Goal: Task Accomplishment & Management: Manage account settings

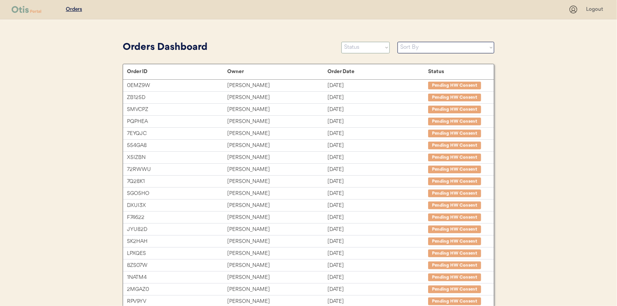
click at [369, 49] on select "Status On Hold New In Progress Complete Pending HW Consent Canceled" at bounding box center [365, 48] width 48 height 12
click at [341, 42] on select "Status On Hold New In Progress Complete Pending HW Consent Canceled" at bounding box center [365, 48] width 48 height 12
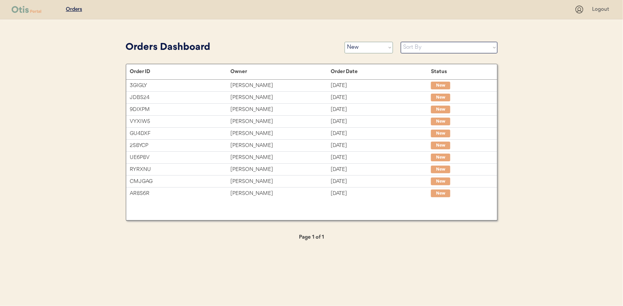
click at [382, 49] on select "Status On Hold New In Progress Complete Pending HW Consent Canceled" at bounding box center [369, 48] width 48 height 12
click at [345, 42] on select "Status On Hold New In Progress Complete Pending HW Consent Canceled" at bounding box center [369, 48] width 48 height 12
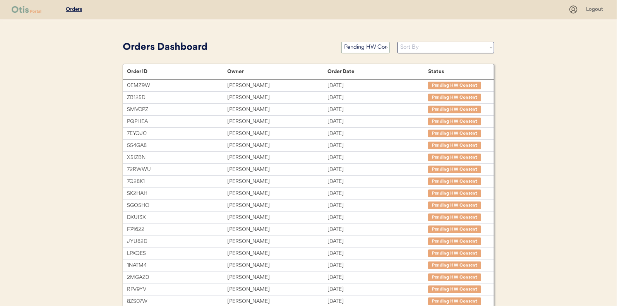
click at [357, 50] on select "Status On Hold New In Progress Complete Pending HW Consent Canceled" at bounding box center [365, 48] width 48 height 12
select select ""new""
click at [341, 42] on select "Status On Hold New In Progress Complete Pending HW Consent Canceled" at bounding box center [365, 48] width 48 height 12
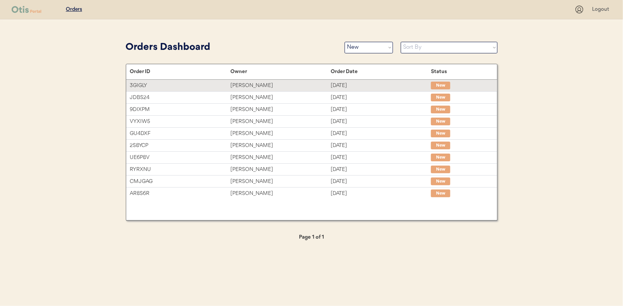
click at [240, 84] on div "Wendy Evans" at bounding box center [280, 85] width 100 height 9
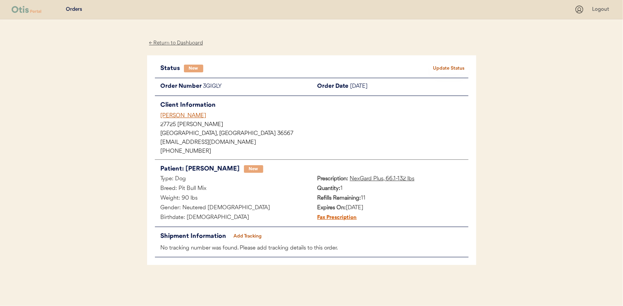
click at [456, 67] on button "Update Status" at bounding box center [449, 68] width 39 height 11
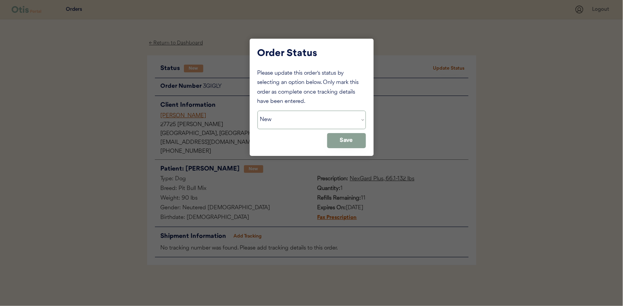
click at [279, 120] on select "Status On Hold New In Progress Complete Pending HW Consent Canceled" at bounding box center [311, 120] width 108 height 19
select select ""in_progress""
click at [257, 111] on select "Status On Hold New In Progress Complete Pending HW Consent Canceled" at bounding box center [311, 120] width 108 height 19
click at [334, 140] on button "Save" at bounding box center [346, 140] width 39 height 15
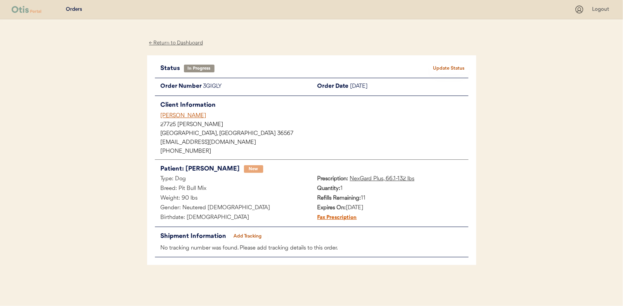
click at [175, 43] on div "← Return to Dashboard" at bounding box center [176, 43] width 58 height 9
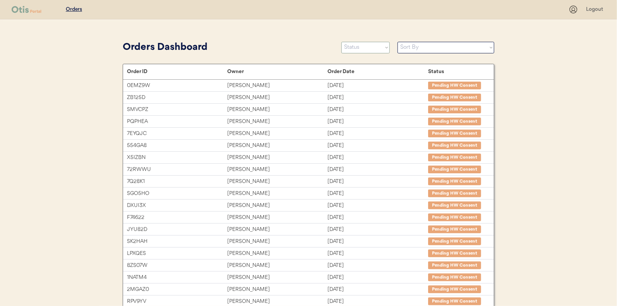
click at [356, 49] on select "Status On Hold New In Progress Complete Pending HW Consent Canceled" at bounding box center [365, 48] width 48 height 12
select select ""new""
click at [341, 42] on select "Status On Hold New In Progress Complete Pending HW Consent Canceled" at bounding box center [365, 48] width 48 height 12
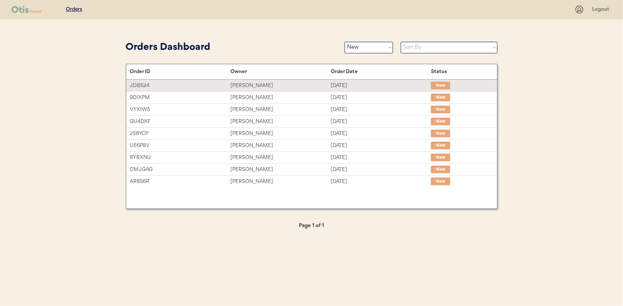
click at [245, 86] on div "[PERSON_NAME]" at bounding box center [280, 85] width 100 height 9
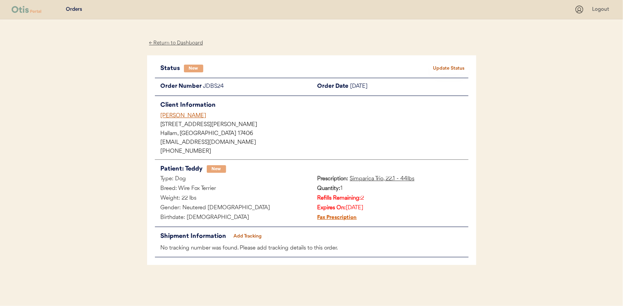
click at [453, 66] on button "Update Status" at bounding box center [449, 68] width 39 height 11
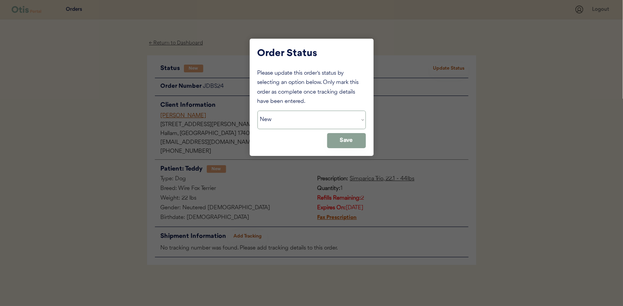
click at [290, 122] on select "Status On Hold New In Progress Complete Pending HW Consent Canceled" at bounding box center [311, 120] width 108 height 19
select select ""in_progress""
click at [257, 111] on select "Status On Hold New In Progress Complete Pending HW Consent Canceled" at bounding box center [311, 120] width 108 height 19
click at [353, 136] on button "Save" at bounding box center [346, 140] width 39 height 15
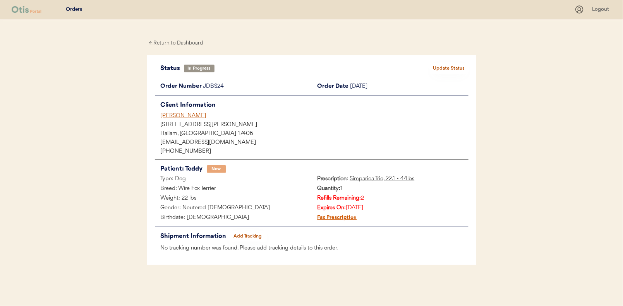
click at [173, 45] on div "← Return to Dashboard" at bounding box center [176, 43] width 58 height 9
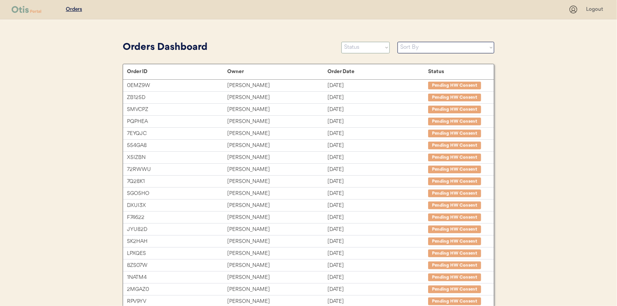
click at [352, 50] on select "Status On Hold New In Progress Complete Pending HW Consent Canceled" at bounding box center [365, 48] width 48 height 12
select select ""new""
click at [341, 42] on select "Status On Hold New In Progress Complete Pending HW Consent Canceled" at bounding box center [365, 48] width 48 height 12
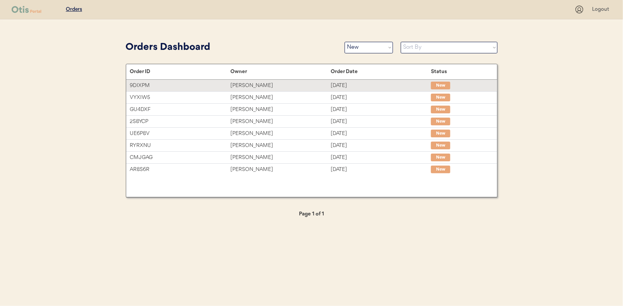
click at [255, 85] on div "Wendy Smith" at bounding box center [280, 85] width 100 height 9
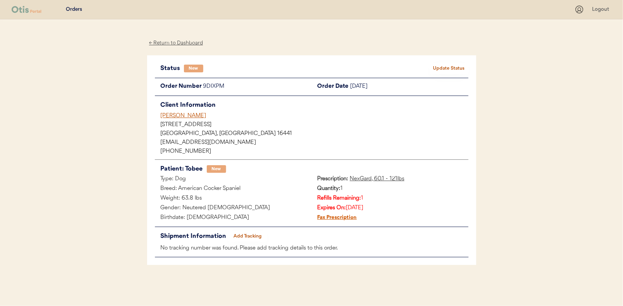
click at [311, 306] on html "Patients Consults Orders Logout ← Return to Dashboard Status New Update Status …" at bounding box center [311, 153] width 623 height 306
click at [444, 66] on button "Update Status" at bounding box center [449, 68] width 39 height 11
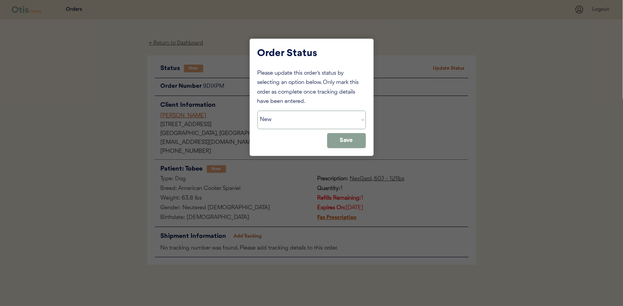
click at [284, 122] on select "Status On Hold New In Progress Complete Pending HW Consent Canceled" at bounding box center [311, 120] width 108 height 19
select select ""in_progress""
click at [257, 111] on select "Status On Hold New In Progress Complete Pending HW Consent Canceled" at bounding box center [311, 120] width 108 height 19
click at [345, 141] on button "Save" at bounding box center [346, 140] width 39 height 15
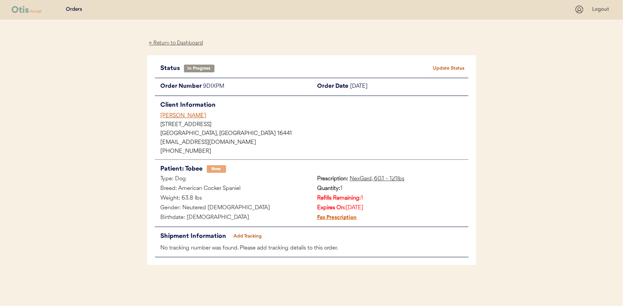
click at [174, 43] on div "← Return to Dashboard" at bounding box center [176, 43] width 58 height 9
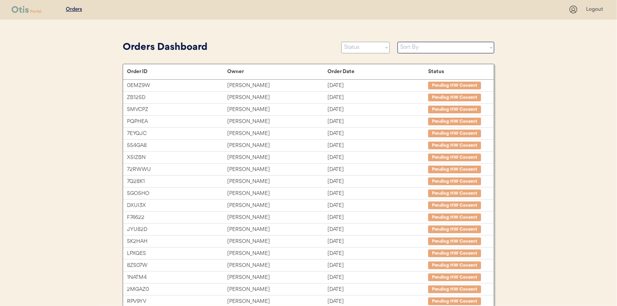
click at [356, 49] on select "Status On Hold New In Progress Complete Pending HW Consent Canceled" at bounding box center [365, 48] width 48 height 12
select select ""new""
click at [341, 42] on select "Status On Hold New In Progress Complete Pending HW Consent Canceled" at bounding box center [365, 48] width 48 height 12
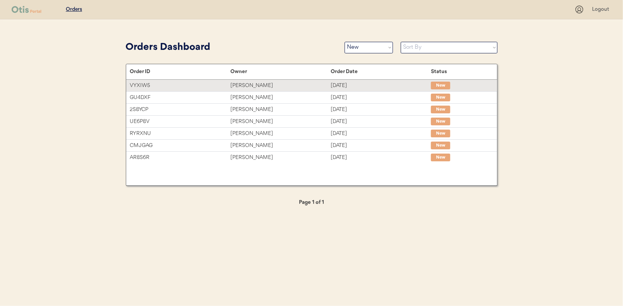
click at [247, 82] on div "wilber jorge" at bounding box center [280, 85] width 100 height 9
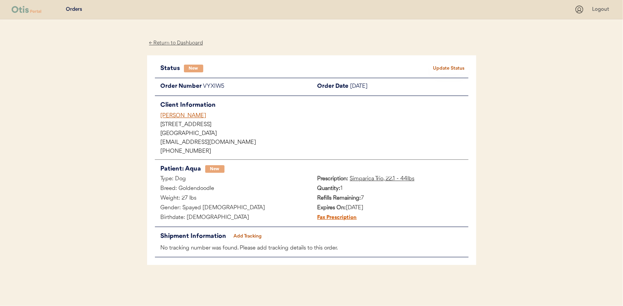
click at [446, 65] on button "Update Status" at bounding box center [449, 68] width 39 height 11
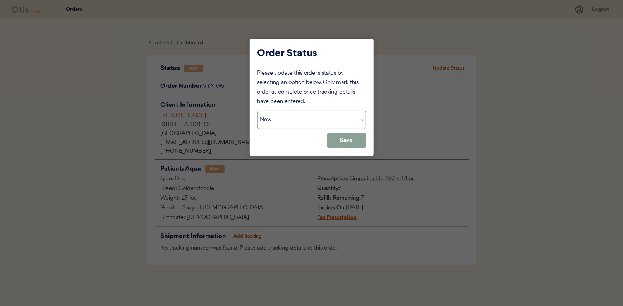
click at [280, 119] on select "Status On Hold New In Progress Complete Pending HW Consent Canceled" at bounding box center [311, 120] width 108 height 19
select select ""in_progress""
click at [257, 111] on select "Status On Hold New In Progress Complete Pending HW Consent Canceled" at bounding box center [311, 120] width 108 height 19
click at [343, 145] on button "Save" at bounding box center [346, 140] width 39 height 15
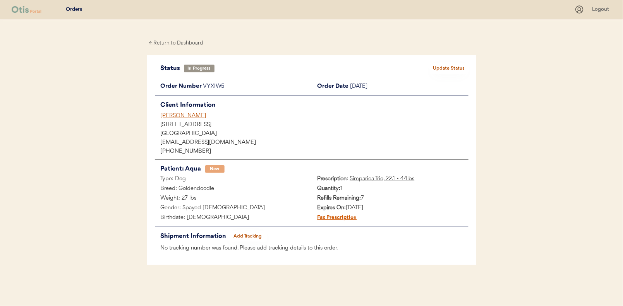
click at [168, 45] on div "← Return to Dashboard" at bounding box center [176, 43] width 58 height 9
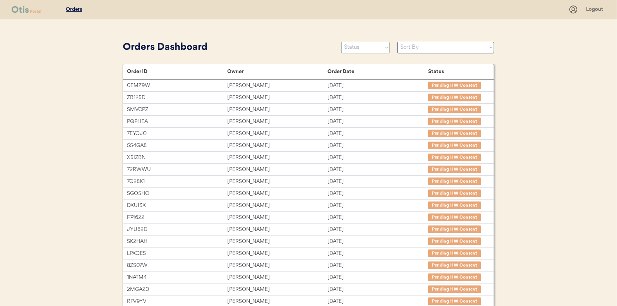
click at [363, 45] on select "Status On Hold New In Progress Complete Pending HW Consent Canceled" at bounding box center [365, 48] width 48 height 12
select select ""new""
click at [341, 42] on select "Status On Hold New In Progress Complete Pending HW Consent Canceled" at bounding box center [365, 48] width 48 height 12
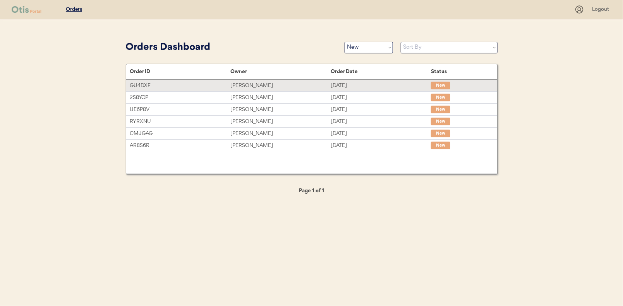
click at [247, 85] on div "Pamela Sichi" at bounding box center [280, 85] width 100 height 9
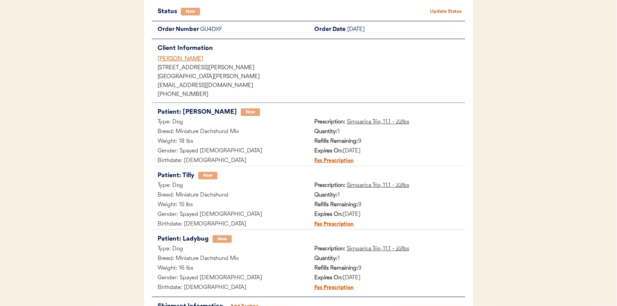
scroll to position [39, 0]
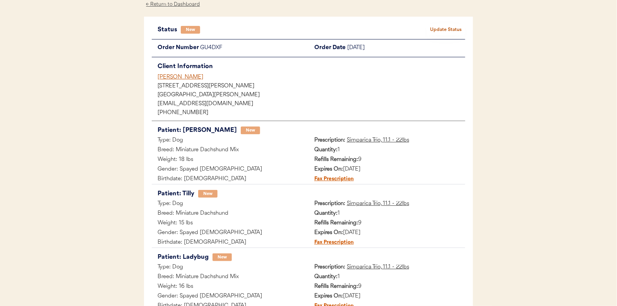
click at [453, 30] on button "Update Status" at bounding box center [446, 29] width 39 height 11
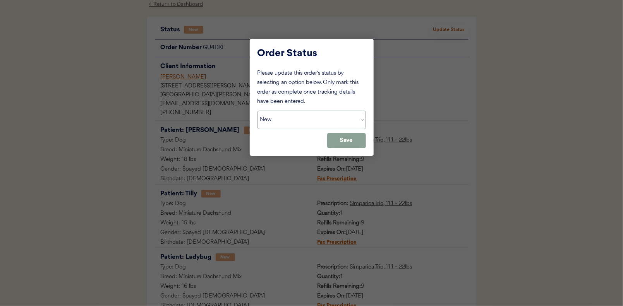
click at [289, 119] on select "Status On Hold New In Progress Complete Pending HW Consent Canceled" at bounding box center [311, 120] width 108 height 19
select select ""in_progress""
click at [257, 111] on select "Status On Hold New In Progress Complete Pending HW Consent Canceled" at bounding box center [311, 120] width 108 height 19
click at [335, 139] on button "Save" at bounding box center [346, 140] width 39 height 15
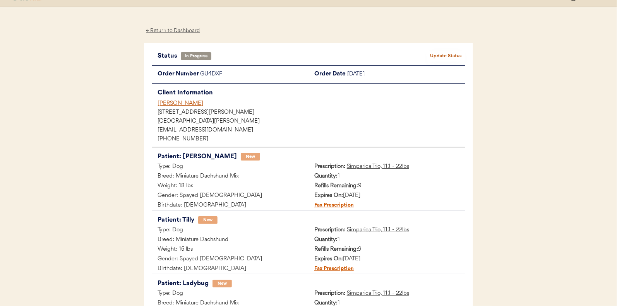
scroll to position [0, 0]
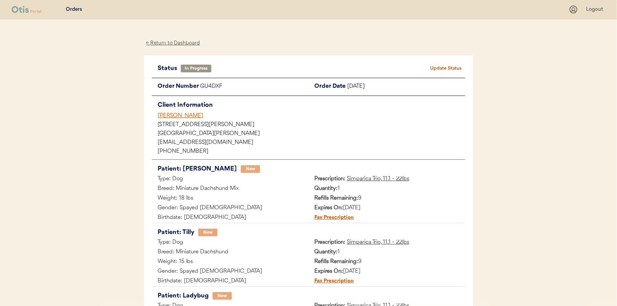
click at [169, 41] on div "← Return to Dashboard" at bounding box center [173, 43] width 58 height 9
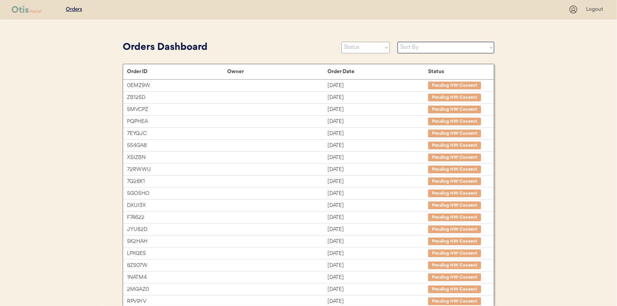
click at [361, 48] on select "Status On Hold New In Progress Complete Pending HW Consent Canceled" at bounding box center [365, 48] width 48 height 12
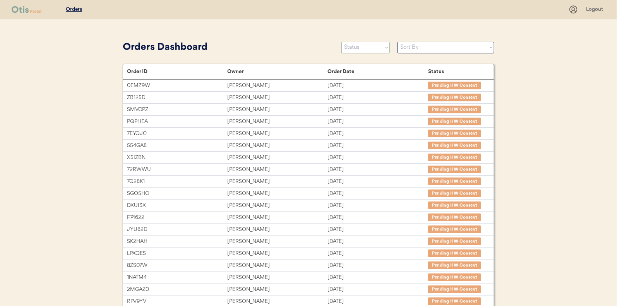
select select ""new""
click at [341, 42] on select "Status On Hold New In Progress Complete Pending HW Consent Canceled" at bounding box center [365, 48] width 48 height 12
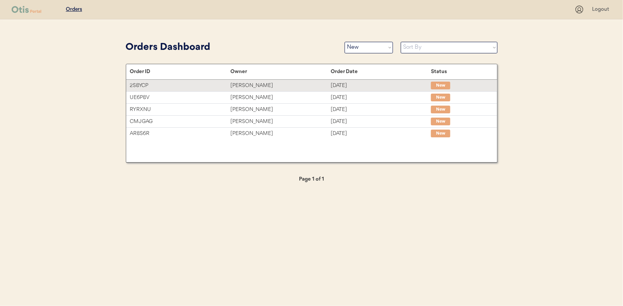
click at [249, 85] on div "[PERSON_NAME]" at bounding box center [280, 85] width 100 height 9
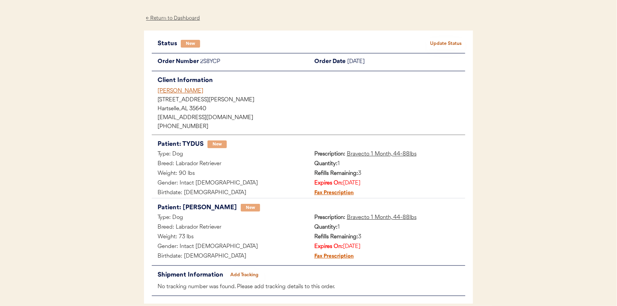
scroll to position [39, 0]
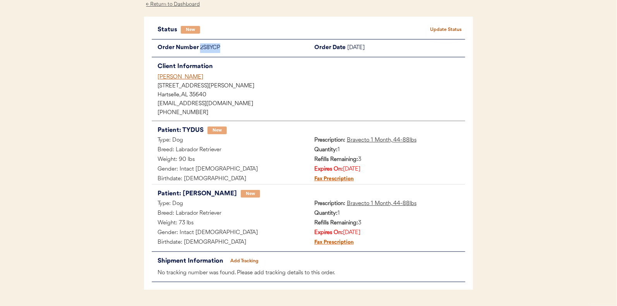
drag, startPoint x: 221, startPoint y: 48, endPoint x: 200, endPoint y: 49, distance: 21.3
click at [200, 49] on div "2S8YCP" at bounding box center [254, 48] width 108 height 10
drag, startPoint x: 200, startPoint y: 49, endPoint x: 205, endPoint y: 48, distance: 4.8
copy div "2S8YCP"
click at [440, 24] on button "Update Status" at bounding box center [446, 29] width 39 height 11
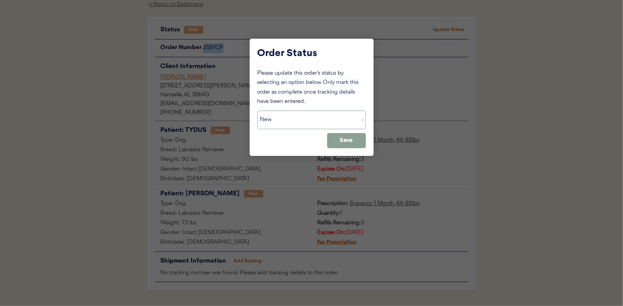
click at [291, 114] on select "Status On Hold New In Progress Complete Pending HW Consent Canceled" at bounding box center [311, 120] width 108 height 19
select select ""on_hold""
click at [257, 111] on select "Status On Hold New In Progress Complete Pending HW Consent Canceled" at bounding box center [311, 120] width 108 height 19
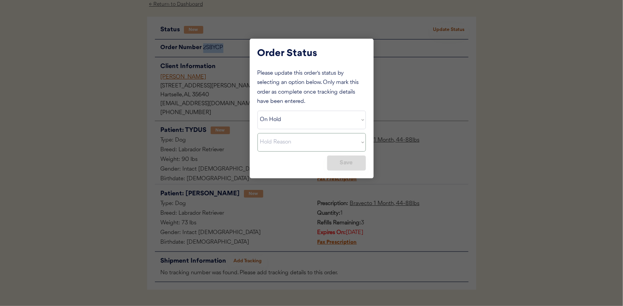
click at [364, 142] on select "Hold Reason Missing order information Incorrect order information Out of refill…" at bounding box center [311, 142] width 108 height 19
click at [257, 133] on select "Hold Reason Missing order information Incorrect order information Out of refill…" at bounding box center [311, 142] width 108 height 19
click at [337, 159] on button "Save" at bounding box center [346, 163] width 39 height 15
select select ""PLACEHOLDER_1427118222253""
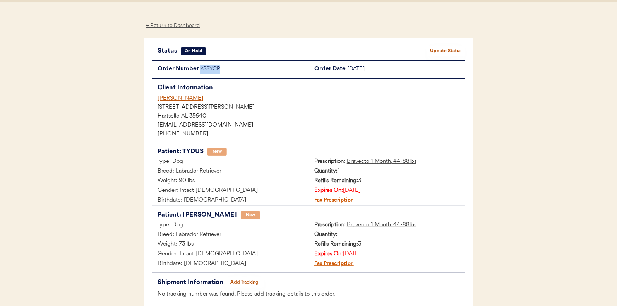
scroll to position [0, 0]
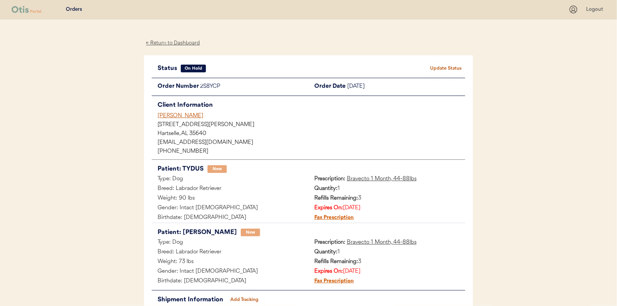
click at [174, 42] on div "← Return to Dashboard" at bounding box center [173, 43] width 58 height 9
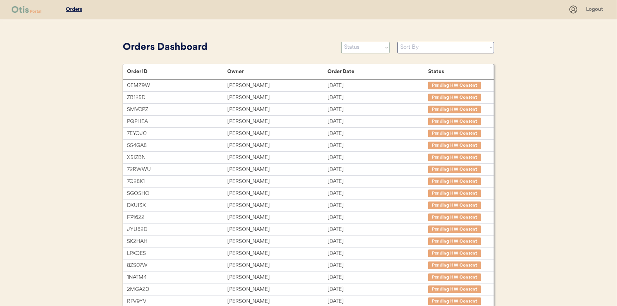
click at [371, 46] on select "Status On Hold New In Progress Complete Pending HW Consent Canceled" at bounding box center [365, 48] width 48 height 12
select select ""new""
click at [341, 42] on select "Status On Hold New In Progress Complete Pending HW Consent Canceled" at bounding box center [365, 48] width 48 height 12
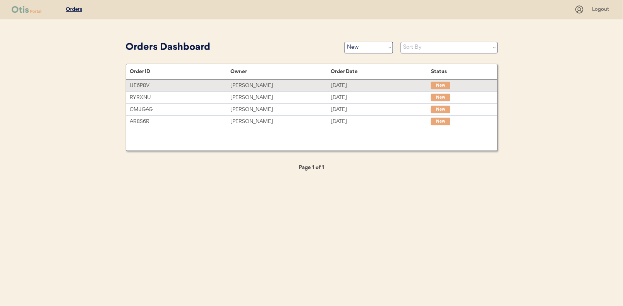
click at [247, 84] on div "[PERSON_NAME]" at bounding box center [280, 85] width 100 height 9
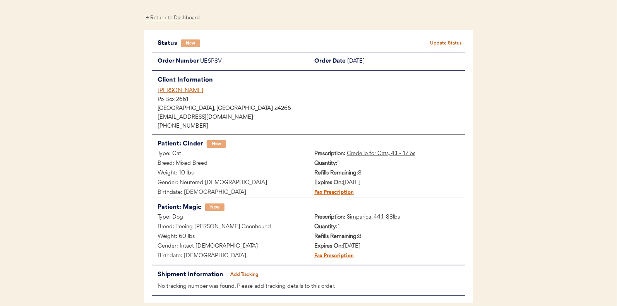
scroll to position [39, 0]
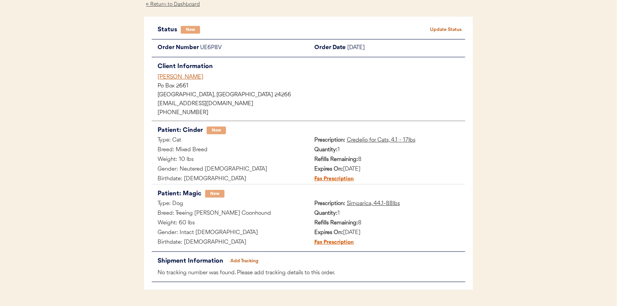
click at [447, 29] on button "Update Status" at bounding box center [446, 29] width 39 height 11
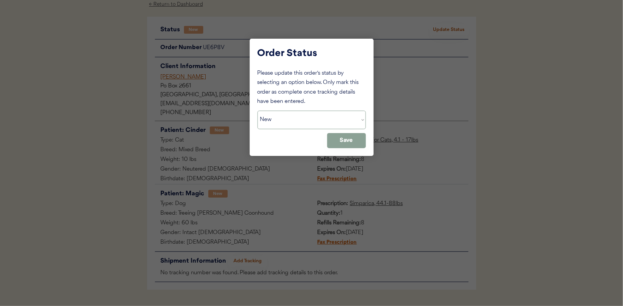
click at [282, 120] on select "Status On Hold New In Progress Complete Pending HW Consent Canceled" at bounding box center [311, 120] width 108 height 19
select select ""in_progress""
click at [257, 111] on select "Status On Hold New In Progress Complete Pending HW Consent Canceled" at bounding box center [311, 120] width 108 height 19
click at [345, 139] on button "Save" at bounding box center [346, 140] width 39 height 15
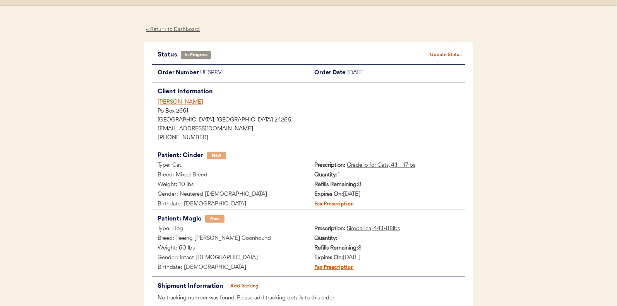
scroll to position [0, 0]
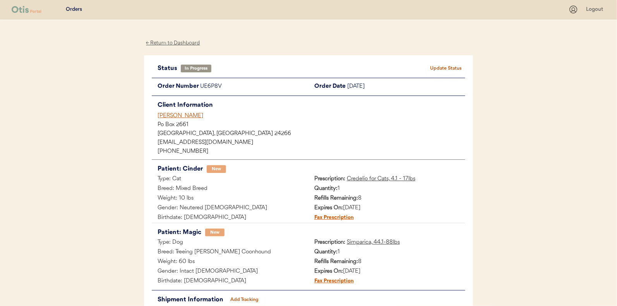
click at [175, 43] on div "← Return to Dashboard" at bounding box center [173, 43] width 58 height 9
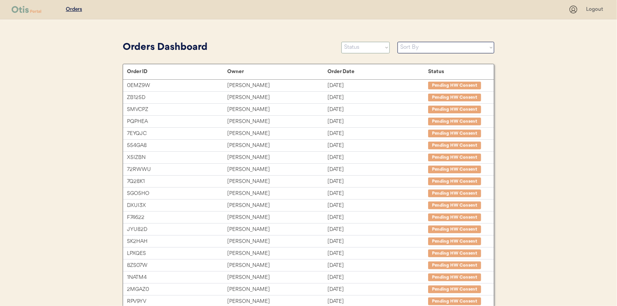
click at [348, 47] on select "Status On Hold New In Progress Complete Pending HW Consent Canceled" at bounding box center [365, 48] width 48 height 12
select select ""new""
click at [341, 42] on select "Status On Hold New In Progress Complete Pending HW Consent Canceled" at bounding box center [365, 48] width 48 height 12
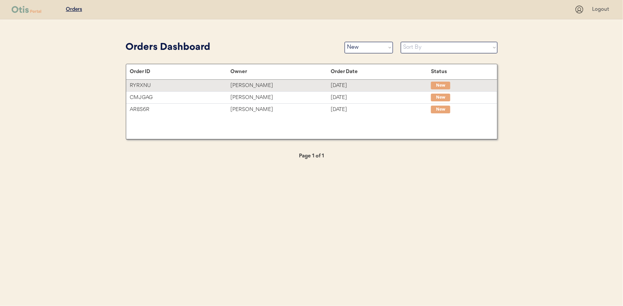
click at [239, 86] on div "[PERSON_NAME]" at bounding box center [280, 85] width 100 height 9
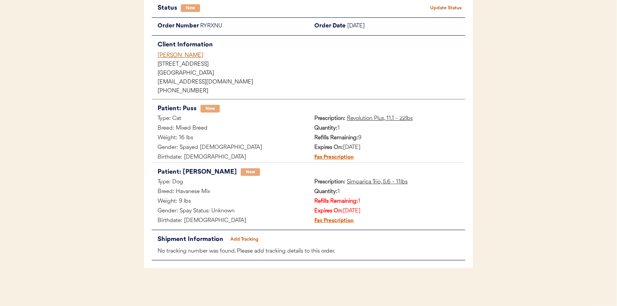
scroll to position [22, 0]
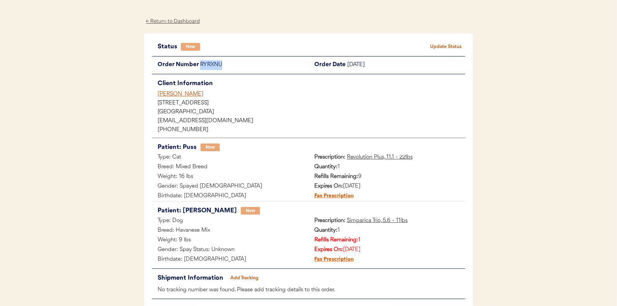
drag, startPoint x: 224, startPoint y: 65, endPoint x: 200, endPoint y: 65, distance: 24.0
click at [200, 65] on div "RYRXNU" at bounding box center [254, 65] width 108 height 10
drag, startPoint x: 200, startPoint y: 65, endPoint x: 212, endPoint y: 65, distance: 12.4
copy div "RYRXNU"
click at [449, 48] on button "Update Status" at bounding box center [446, 46] width 39 height 11
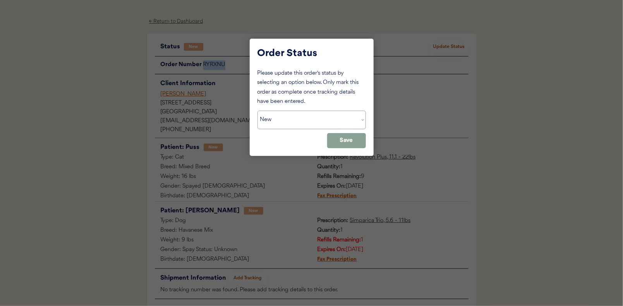
click at [283, 118] on select "Status On Hold New In Progress Complete Pending HW Consent Canceled" at bounding box center [311, 120] width 108 height 19
select select ""on_hold""
click at [257, 111] on select "Status On Hold New In Progress Complete Pending HW Consent Canceled" at bounding box center [311, 120] width 108 height 19
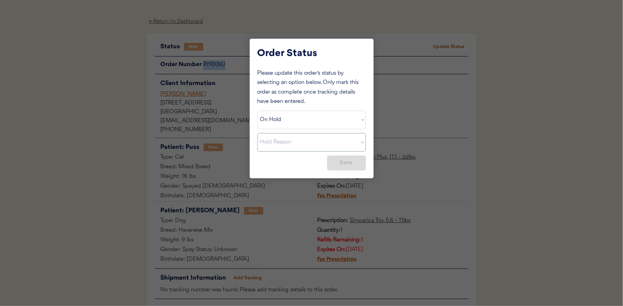
click at [358, 143] on select "Hold Reason Missing order information Incorrect order information Out of refill…" at bounding box center [311, 142] width 108 height 19
click at [257, 133] on select "Hold Reason Missing order information Incorrect order information Out of refill…" at bounding box center [311, 142] width 108 height 19
click at [352, 163] on button "Save" at bounding box center [346, 163] width 39 height 15
select select ""PLACEHOLDER_1427118222253""
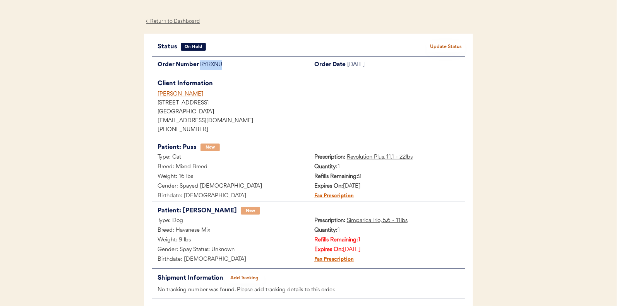
click at [86, 86] on div "Patients Consults Orders Logout ← Return to Dashboard Status On Hold Update Sta…" at bounding box center [308, 161] width 617 height 367
click at [167, 21] on div "← Return to Dashboard" at bounding box center [173, 21] width 58 height 9
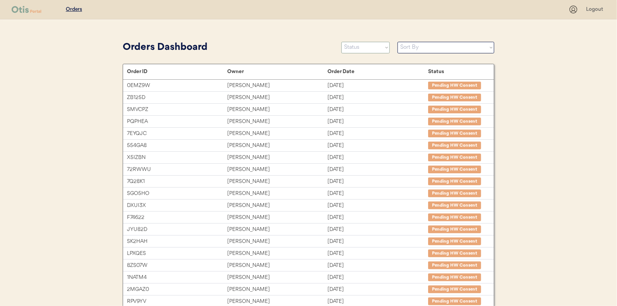
click at [363, 45] on select "Status On Hold New In Progress Complete Pending HW Consent Canceled" at bounding box center [365, 48] width 48 height 12
select select ""new""
click at [341, 42] on select "Status On Hold New In Progress Complete Pending HW Consent Canceled" at bounding box center [365, 48] width 48 height 12
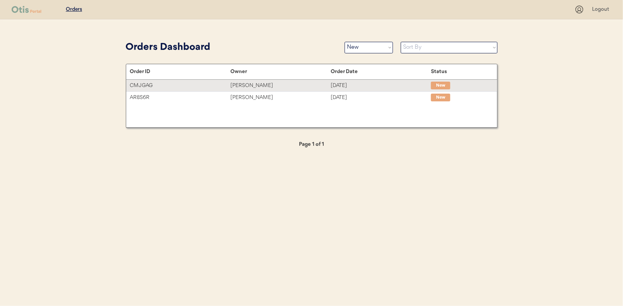
click at [243, 85] on div "[PERSON_NAME]" at bounding box center [280, 85] width 100 height 9
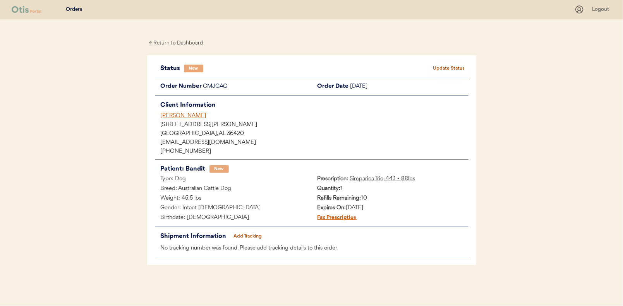
click at [458, 63] on button "Update Status" at bounding box center [449, 68] width 39 height 11
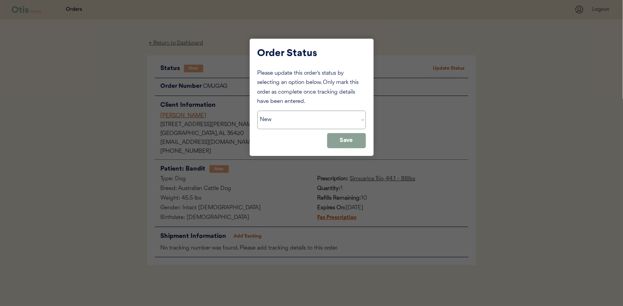
click at [289, 116] on select "Status On Hold New In Progress Complete Pending HW Consent Canceled" at bounding box center [311, 120] width 108 height 19
select select ""in_progress""
click at [257, 111] on select "Status On Hold New In Progress Complete Pending HW Consent Canceled" at bounding box center [311, 120] width 108 height 19
click at [339, 137] on button "Save" at bounding box center [346, 140] width 39 height 15
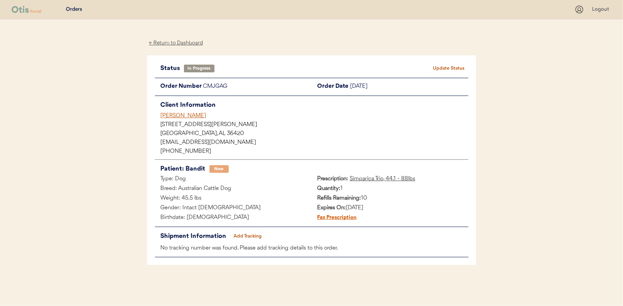
click at [178, 39] on div "← Return to Dashboard" at bounding box center [176, 43] width 58 height 9
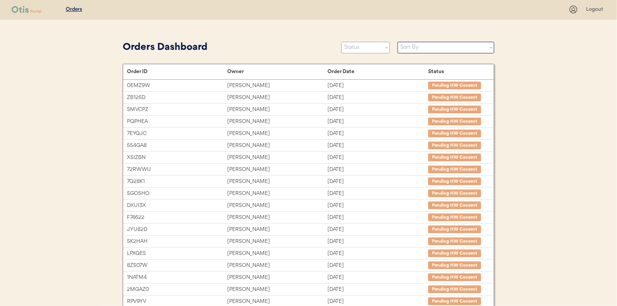
click at [361, 49] on select "Status On Hold New In Progress Complete Pending HW Consent Canceled" at bounding box center [365, 48] width 48 height 12
select select ""new""
click at [341, 42] on select "Status On Hold New In Progress Complete Pending HW Consent Canceled" at bounding box center [365, 48] width 48 height 12
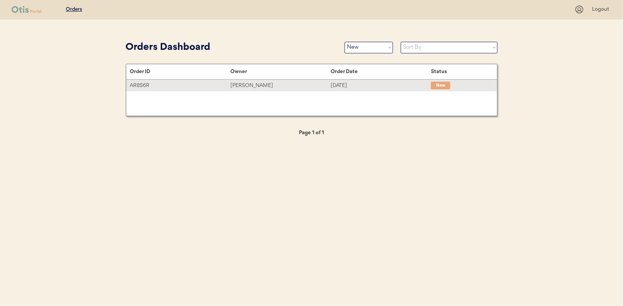
click at [250, 86] on div "[PERSON_NAME]" at bounding box center [280, 85] width 100 height 9
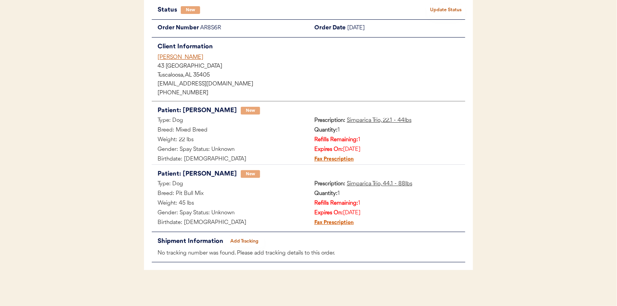
scroll to position [60, 0]
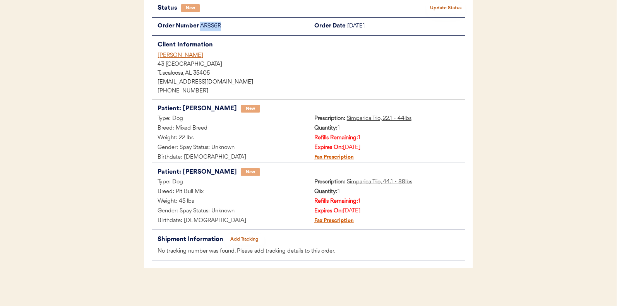
drag, startPoint x: 221, startPoint y: 25, endPoint x: 198, endPoint y: 25, distance: 23.6
click at [198, 25] on div "Order Number AR8S6R" at bounding box center [230, 27] width 157 height 10
copy div "AR8S6R"
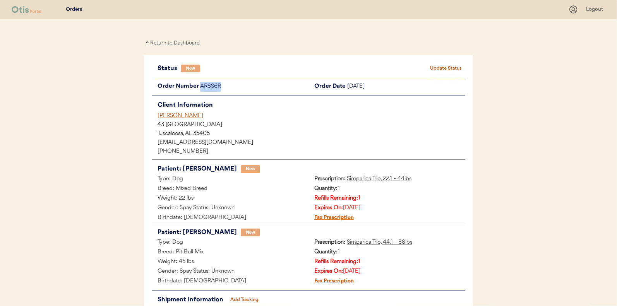
scroll to position [0, 0]
click at [453, 65] on button "Update Status" at bounding box center [446, 68] width 39 height 11
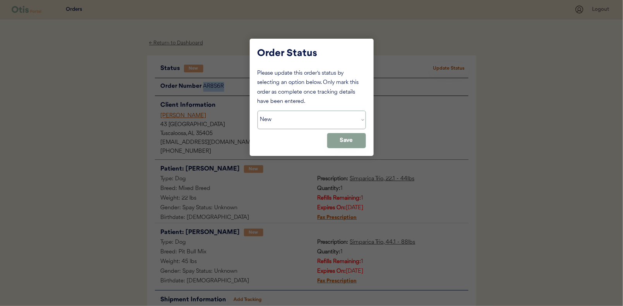
click at [306, 119] on select "Status On Hold New In Progress Complete Pending HW Consent Canceled" at bounding box center [311, 120] width 108 height 19
select select ""on_hold""
click at [257, 111] on select "Status On Hold New In Progress Complete Pending HW Consent Canceled" at bounding box center [311, 120] width 108 height 19
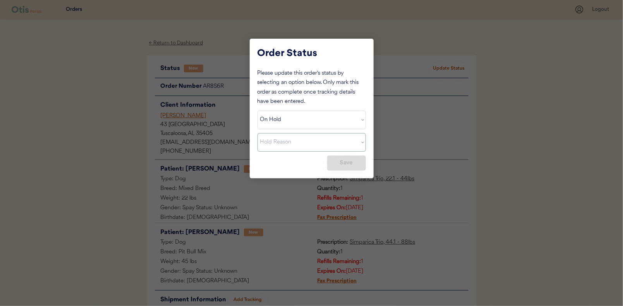
click at [384, 141] on div at bounding box center [311, 153] width 623 height 306
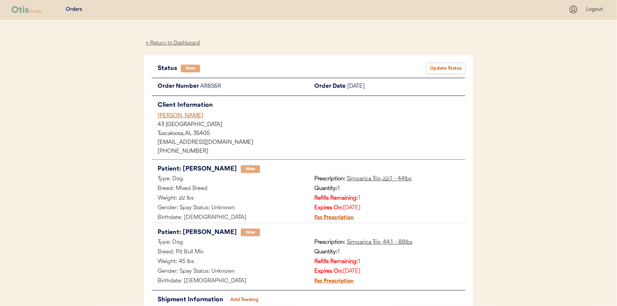
click at [445, 67] on button "Update Status" at bounding box center [446, 68] width 39 height 11
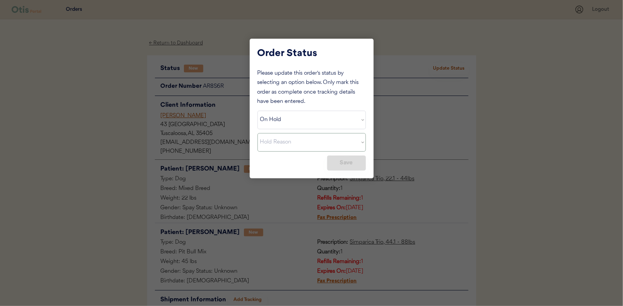
click at [328, 144] on select "Hold Reason Missing order information Incorrect order information Out of refill…" at bounding box center [311, 142] width 108 height 19
click at [257, 133] on select "Hold Reason Missing order information Incorrect order information Out of refill…" at bounding box center [311, 142] width 108 height 19
click at [347, 164] on button "Save" at bounding box center [346, 163] width 39 height 15
select select ""PLACEHOLDER_1427118222253""
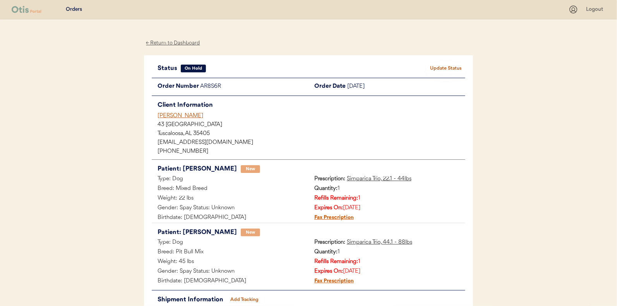
drag, startPoint x: 113, startPoint y: 122, endPoint x: 151, endPoint y: 79, distance: 57.1
click at [114, 122] on div "Patients Consults Orders Logout ← Return to Dashboard Status On Hold Update Sta…" at bounding box center [308, 183] width 617 height 367
click at [178, 43] on div "← Return to Dashboard" at bounding box center [173, 43] width 58 height 9
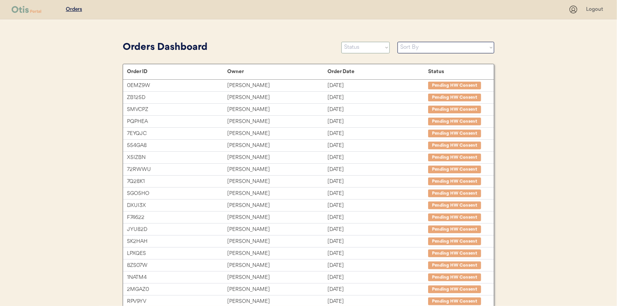
click at [361, 47] on select "Status On Hold New In Progress Complete Pending HW Consent Canceled" at bounding box center [365, 48] width 48 height 12
select select ""new""
click at [341, 42] on select "Status On Hold New In Progress Complete Pending HW Consent Canceled" at bounding box center [365, 48] width 48 height 12
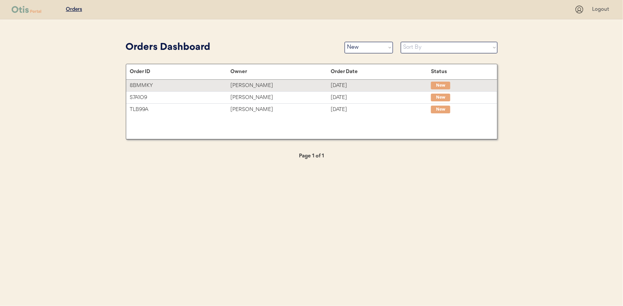
click at [249, 84] on div "[PERSON_NAME]" at bounding box center [280, 85] width 100 height 9
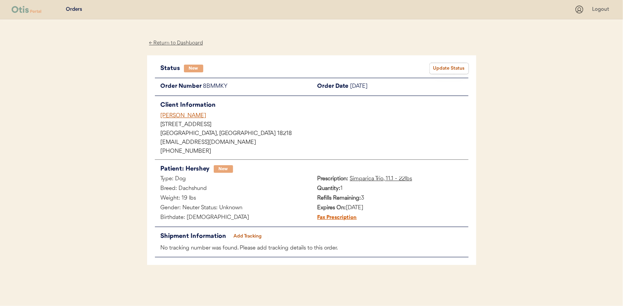
click at [450, 64] on button "Update Status" at bounding box center [449, 68] width 39 height 11
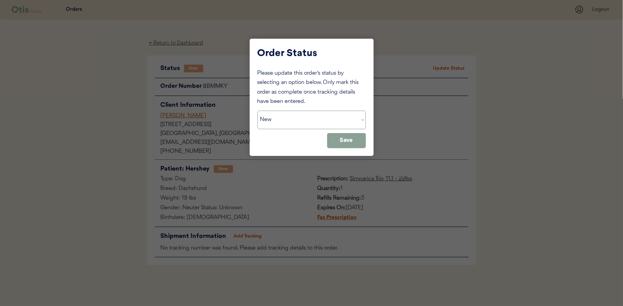
click at [280, 117] on select "Status On Hold New In Progress Complete Pending HW Consent Canceled" at bounding box center [311, 120] width 108 height 19
select select ""in_progress""
click at [257, 111] on select "Status On Hold New In Progress Complete Pending HW Consent Canceled" at bounding box center [311, 120] width 108 height 19
click at [351, 142] on button "Save" at bounding box center [346, 140] width 39 height 15
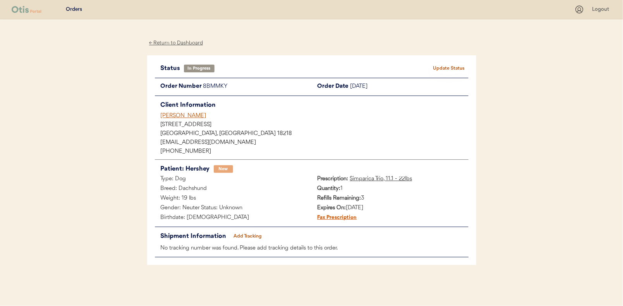
click at [165, 38] on div "← Return to Dashboard Status In Progress Update Status Order Number 8BMMKY Orde…" at bounding box center [311, 161] width 329 height 285
click at [171, 42] on div "← Return to Dashboard" at bounding box center [176, 43] width 58 height 9
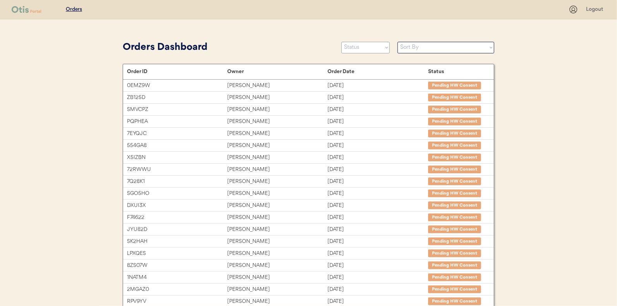
click at [360, 47] on select "Status On Hold New In Progress Complete Pending HW Consent Canceled" at bounding box center [365, 48] width 48 height 12
select select ""new""
click at [341, 42] on select "Status On Hold New In Progress Complete Pending HW Consent Canceled" at bounding box center [365, 48] width 48 height 12
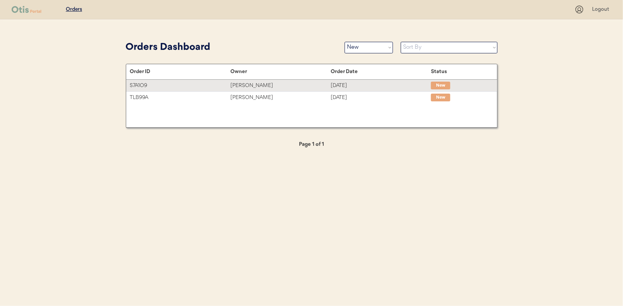
click at [245, 85] on div "Debra Vlahakis" at bounding box center [280, 85] width 100 height 9
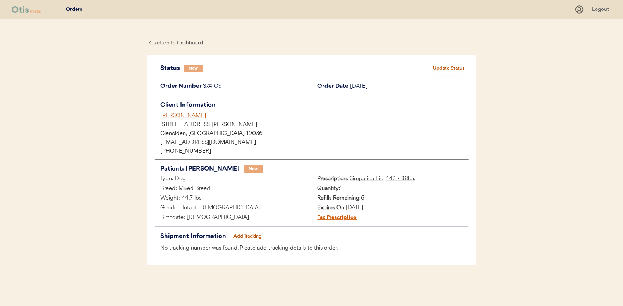
click at [446, 67] on button "Update Status" at bounding box center [449, 68] width 39 height 11
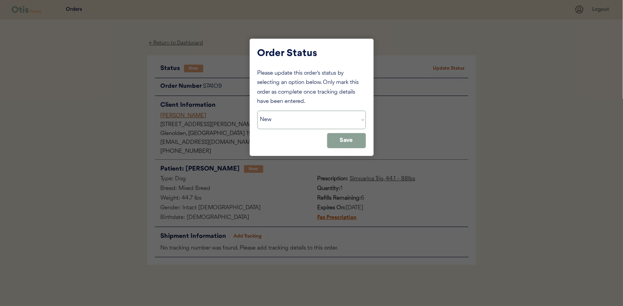
click at [303, 125] on select "Status On Hold New In Progress Complete Pending HW Consent Canceled" at bounding box center [311, 120] width 108 height 19
select select ""in_progress""
click at [257, 111] on select "Status On Hold New In Progress Complete Pending HW Consent Canceled" at bounding box center [311, 120] width 108 height 19
click at [334, 144] on button "Save" at bounding box center [346, 140] width 39 height 15
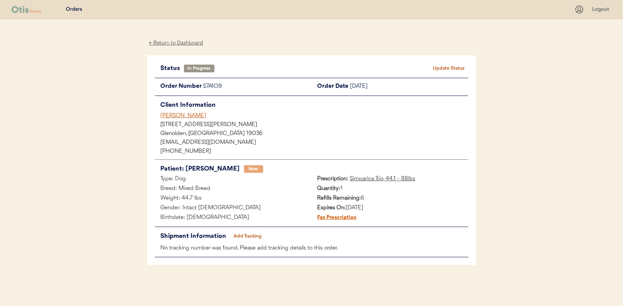
click at [180, 42] on div "← Return to Dashboard" at bounding box center [176, 43] width 58 height 9
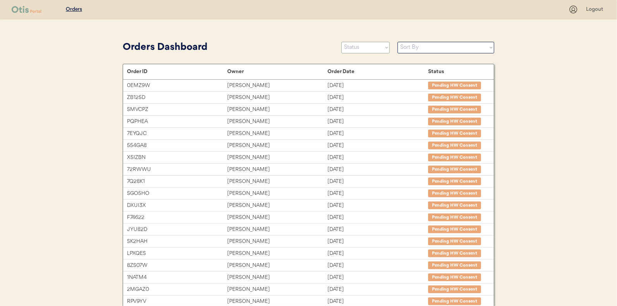
click at [358, 46] on select "Status On Hold New In Progress Complete Pending HW Consent Canceled" at bounding box center [365, 48] width 48 height 12
select select ""new""
click at [341, 42] on select "Status On Hold New In Progress Complete Pending HW Consent Canceled" at bounding box center [365, 48] width 48 height 12
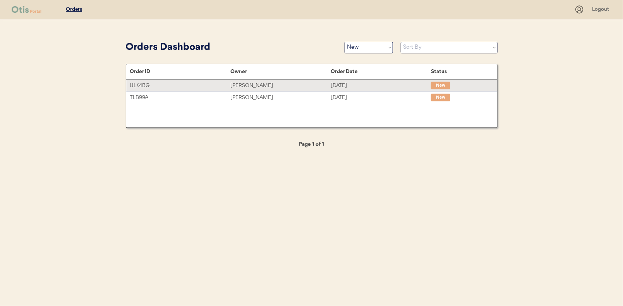
click at [248, 84] on div "[PERSON_NAME]" at bounding box center [280, 85] width 100 height 9
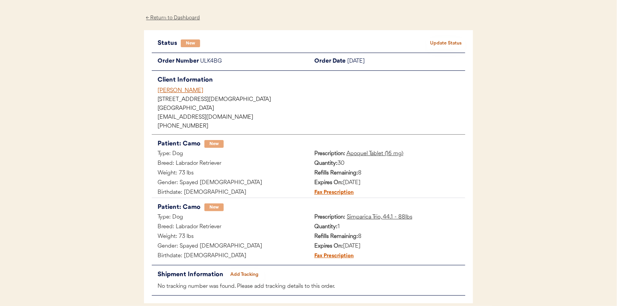
scroll to position [39, 0]
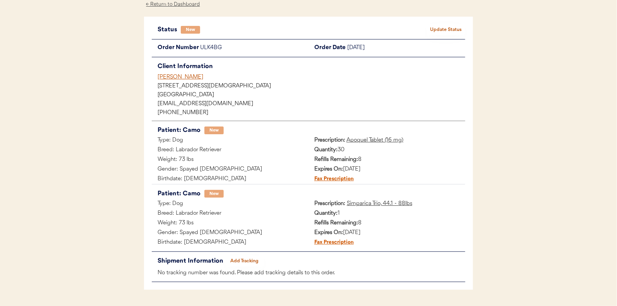
click at [439, 28] on button "Update Status" at bounding box center [446, 29] width 39 height 11
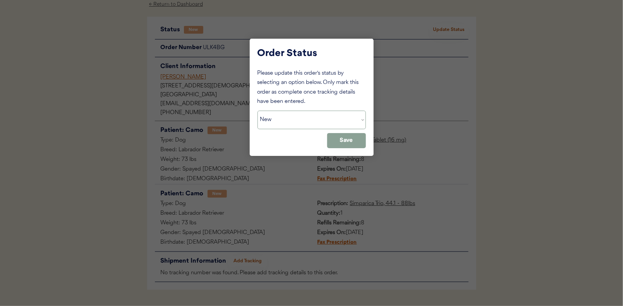
click at [284, 122] on select "Status On Hold New In Progress Complete Pending HW Consent Canceled" at bounding box center [311, 120] width 108 height 19
select select ""in_progress""
click at [257, 111] on select "Status On Hold New In Progress Complete Pending HW Consent Canceled" at bounding box center [311, 120] width 108 height 19
click at [348, 137] on button "Save" at bounding box center [346, 140] width 39 height 15
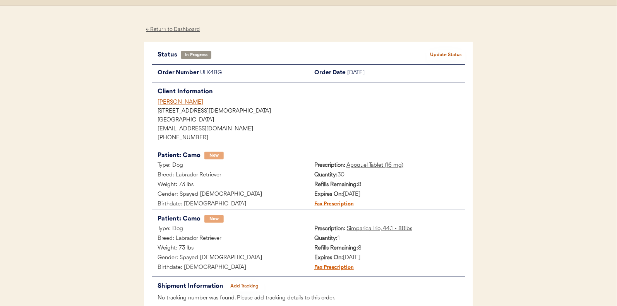
scroll to position [0, 0]
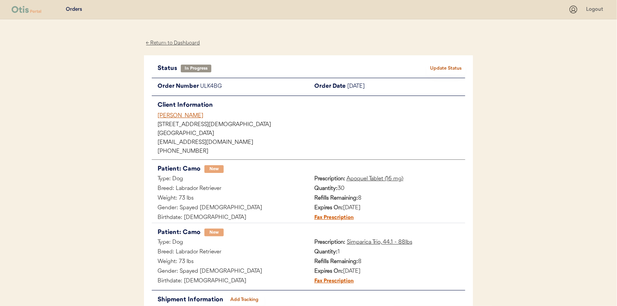
click at [172, 44] on div "← Return to Dashboard" at bounding box center [173, 43] width 58 height 9
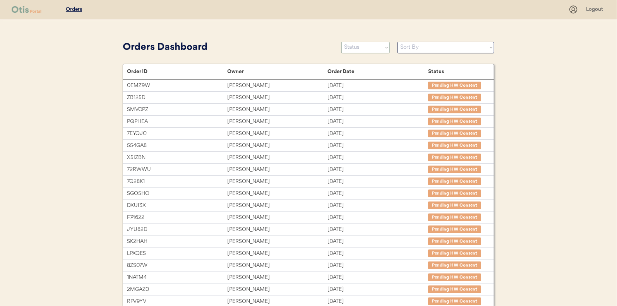
click at [353, 50] on select "Status On Hold New In Progress Complete Pending HW Consent Canceled" at bounding box center [365, 48] width 48 height 12
select select ""new""
click at [341, 42] on select "Status On Hold New In Progress Complete Pending HW Consent Canceled" at bounding box center [365, 48] width 48 height 12
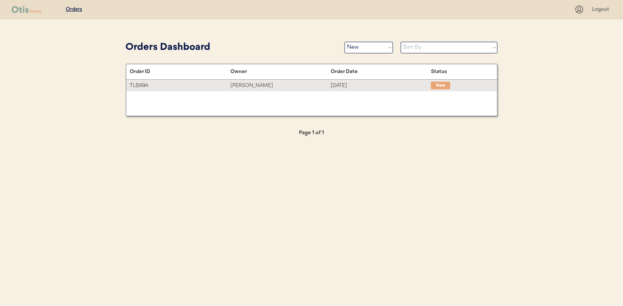
click at [247, 84] on div "[PERSON_NAME]" at bounding box center [280, 85] width 100 height 9
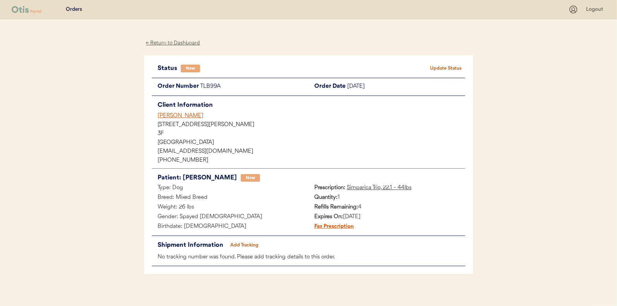
click at [450, 67] on button "Update Status" at bounding box center [446, 68] width 39 height 11
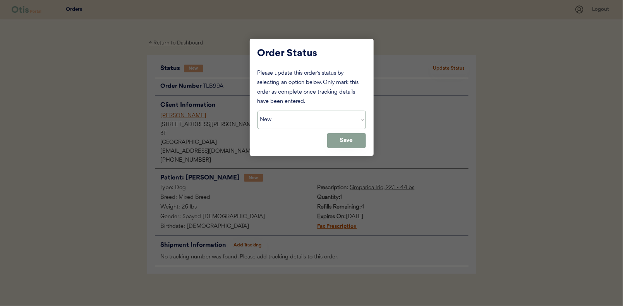
click at [268, 122] on select "Status On Hold New In Progress Complete Pending HW Consent Canceled" at bounding box center [311, 120] width 108 height 19
select select ""in_progress""
click at [257, 111] on select "Status On Hold New In Progress Complete Pending HW Consent Canceled" at bounding box center [311, 120] width 108 height 19
click at [353, 137] on button "Save" at bounding box center [346, 140] width 39 height 15
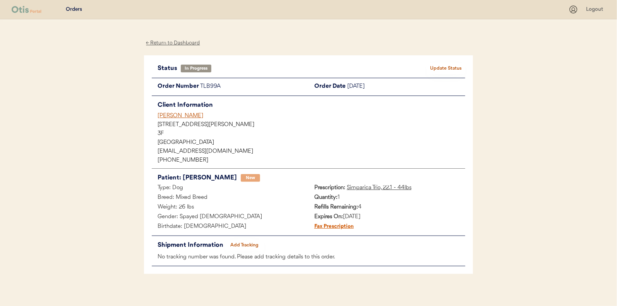
click at [171, 44] on div "← Return to Dashboard" at bounding box center [173, 43] width 58 height 9
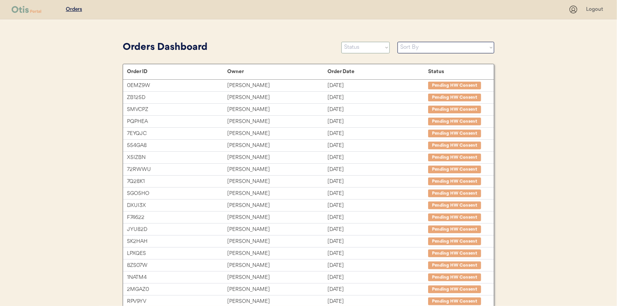
click at [362, 47] on select "Status On Hold New In Progress Complete Pending HW Consent Canceled" at bounding box center [365, 48] width 48 height 12
click at [341, 42] on select "Status On Hold New In Progress Complete Pending HW Consent Canceled" at bounding box center [365, 48] width 48 height 12
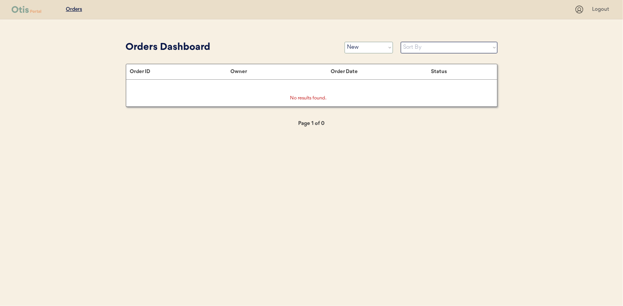
click at [365, 48] on select "Status On Hold New In Progress Complete Pending HW Consent Canceled" at bounding box center [369, 48] width 48 height 12
select select ""in_progress""
click at [345, 42] on select "Status On Hold New In Progress Complete Pending HW Consent Canceled" at bounding box center [369, 48] width 48 height 12
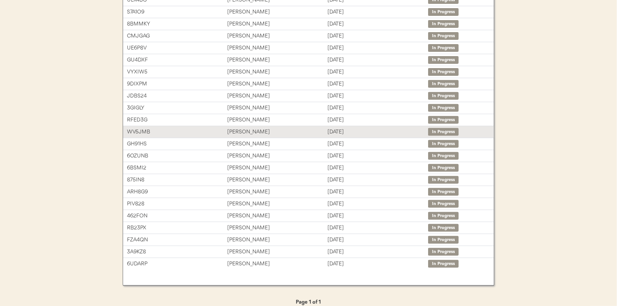
scroll to position [105, 0]
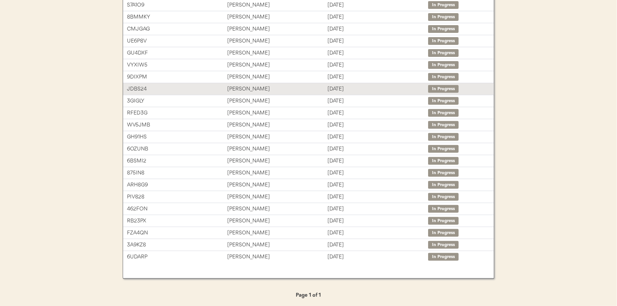
click at [237, 86] on div "Angie Reed" at bounding box center [277, 89] width 100 height 9
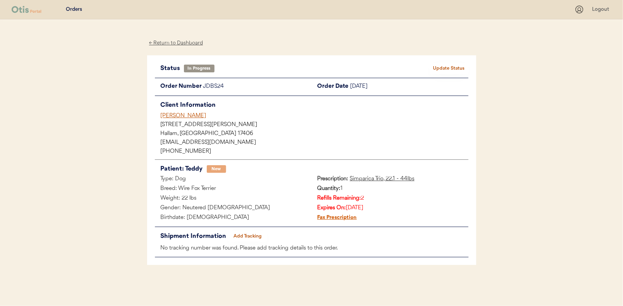
click at [248, 236] on button "Add Tracking" at bounding box center [247, 236] width 39 height 11
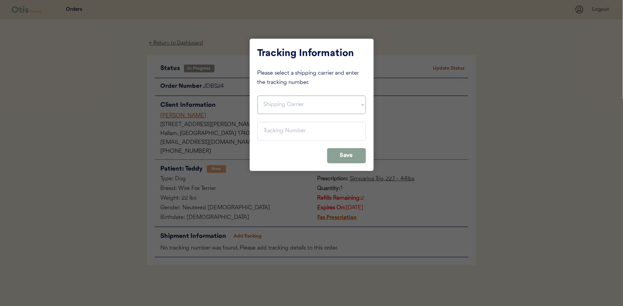
click at [276, 109] on select "Shipping Carrier FedEx FedEx Ground Economy UPS USPS" at bounding box center [311, 105] width 108 height 19
select select ""usps""
click at [257, 96] on select "Shipping Carrier FedEx FedEx Ground Economy UPS USPS" at bounding box center [311, 105] width 108 height 19
click at [271, 132] on input "input" at bounding box center [311, 131] width 108 height 19
paste input "9400150105798036605065"
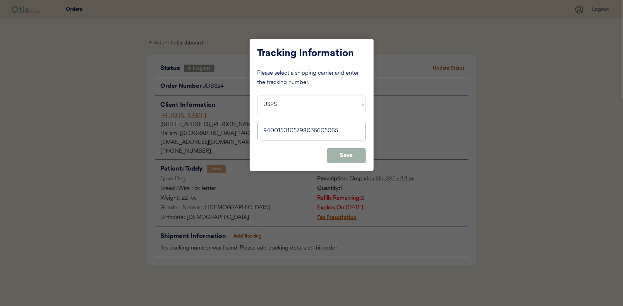
type input "9400150105798036605065"
click at [348, 154] on button "Save" at bounding box center [346, 155] width 39 height 15
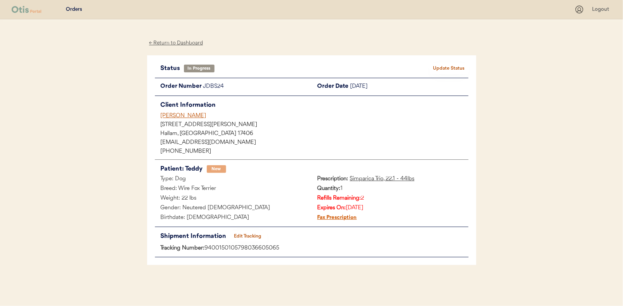
click at [449, 66] on button "Update Status" at bounding box center [449, 68] width 39 height 11
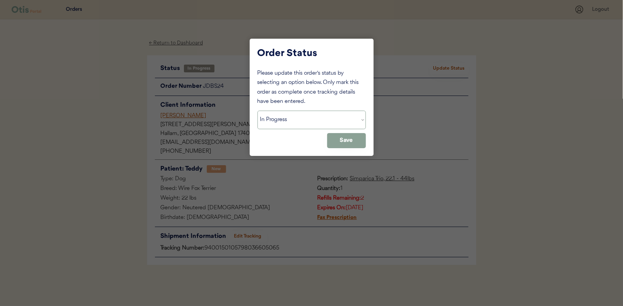
click at [291, 118] on select "Status On Hold New In Progress Complete Pending HW Consent Canceled" at bounding box center [311, 120] width 108 height 19
select select ""complete""
click at [257, 111] on select "Status On Hold New In Progress Complete Pending HW Consent Canceled" at bounding box center [311, 120] width 108 height 19
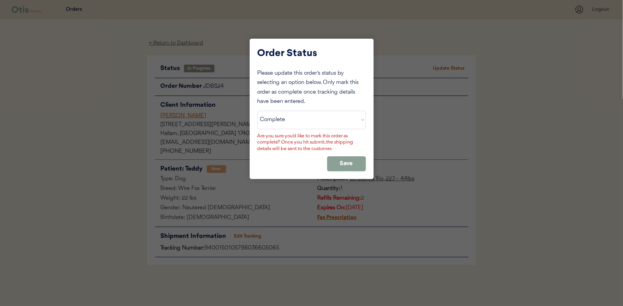
click at [345, 156] on div "Please update this order's status by selecting an option below. Only mark this …" at bounding box center [311, 120] width 108 height 103
click at [345, 158] on button "Save" at bounding box center [346, 163] width 39 height 15
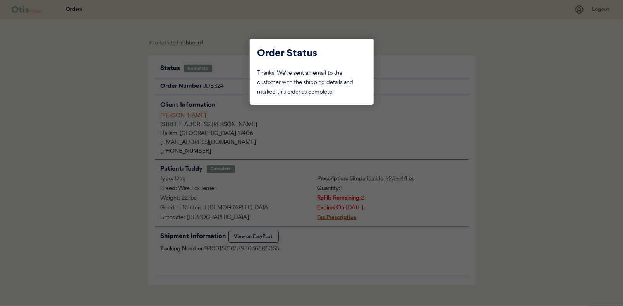
click at [115, 109] on div at bounding box center [311, 153] width 623 height 306
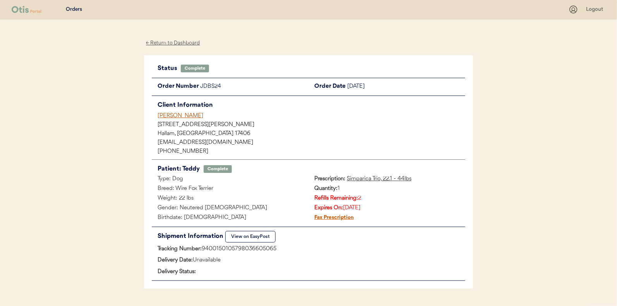
click at [166, 43] on div "← Return to Dashboard" at bounding box center [173, 43] width 58 height 9
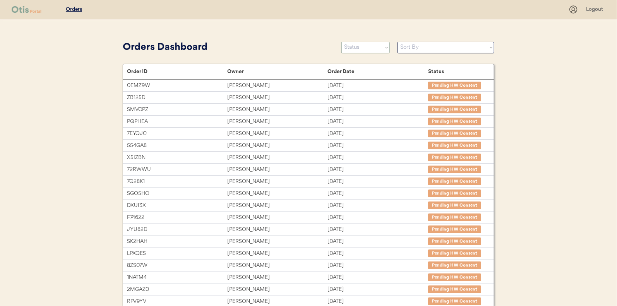
click at [362, 48] on select "Status On Hold New In Progress Complete Pending HW Consent Canceled" at bounding box center [365, 48] width 48 height 12
select select ""in_progress""
click at [341, 42] on select "Status On Hold New In Progress Complete Pending HW Consent Canceled" at bounding box center [365, 48] width 48 height 12
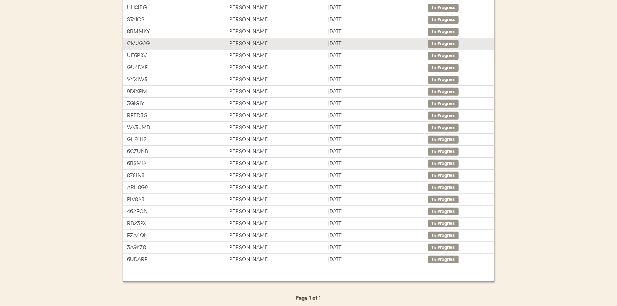
scroll to position [93, 0]
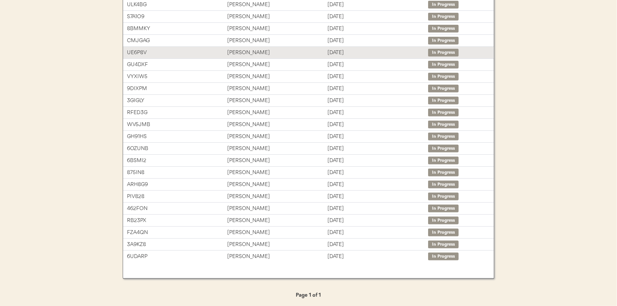
click at [237, 49] on div "Brian Jewell" at bounding box center [277, 52] width 100 height 9
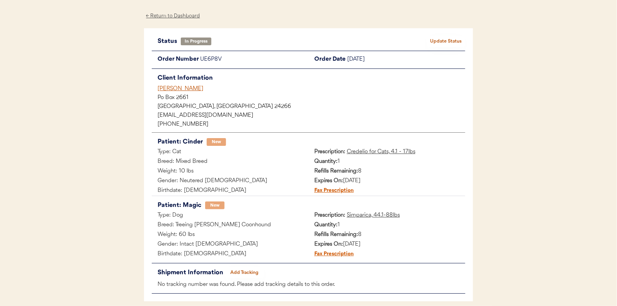
scroll to position [60, 0]
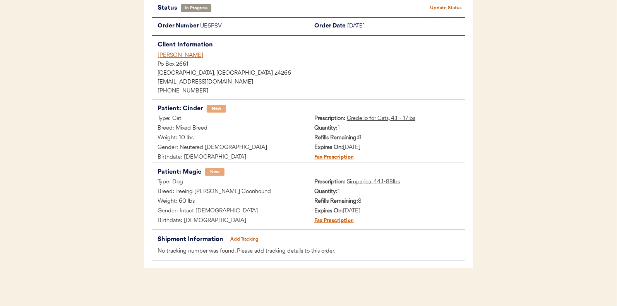
click at [249, 238] on button "Add Tracking" at bounding box center [244, 239] width 39 height 11
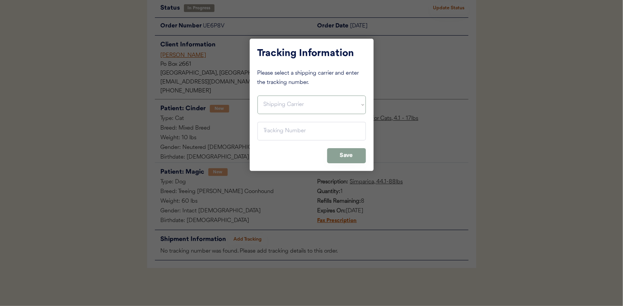
click at [273, 106] on select "Shipping Carrier FedEx FedEx Ground Economy UPS USPS" at bounding box center [311, 105] width 108 height 19
select select ""usps""
click at [257, 96] on select "Shipping Carrier FedEx FedEx Ground Economy UPS USPS" at bounding box center [311, 105] width 108 height 19
click at [272, 133] on input "input" at bounding box center [311, 131] width 108 height 19
paste input "9400150105799036572340"
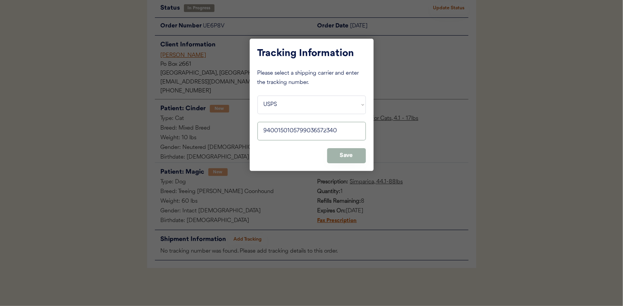
type input "9400150105799036572340"
click at [348, 153] on button "Save" at bounding box center [346, 155] width 39 height 15
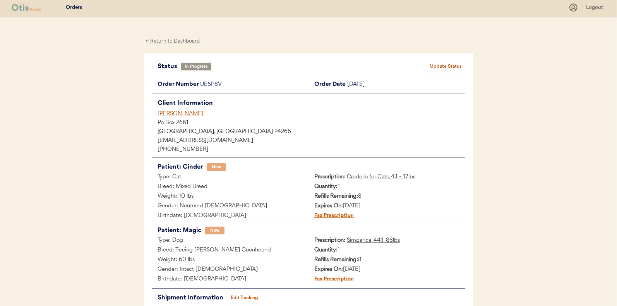
scroll to position [0, 0]
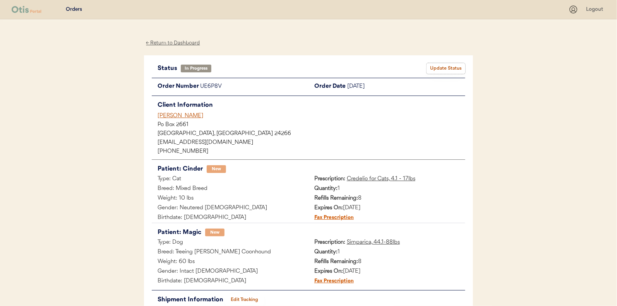
click at [445, 64] on button "Update Status" at bounding box center [446, 68] width 39 height 11
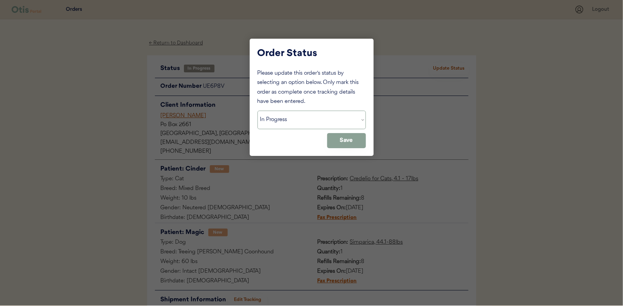
click at [280, 117] on select "Status On Hold New In Progress Complete Pending HW Consent Canceled" at bounding box center [311, 120] width 108 height 19
select select ""complete""
click at [257, 111] on select "Status On Hold New In Progress Complete Pending HW Consent Canceled" at bounding box center [311, 120] width 108 height 19
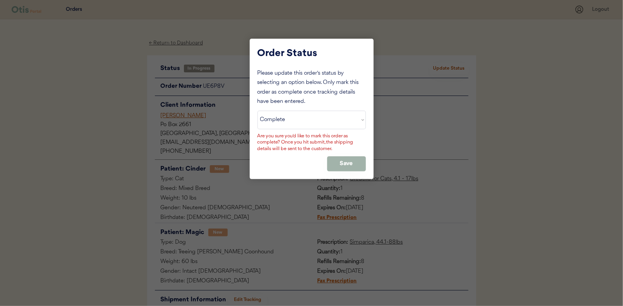
click at [348, 161] on button "Save" at bounding box center [346, 163] width 39 height 15
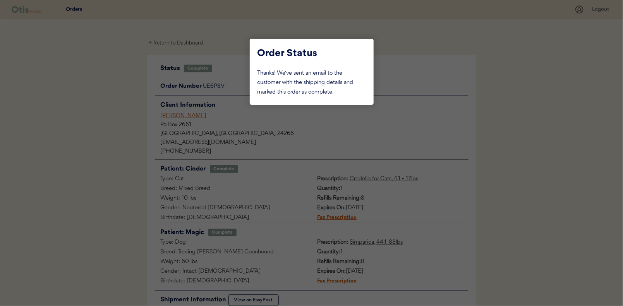
click at [107, 86] on div at bounding box center [311, 153] width 623 height 306
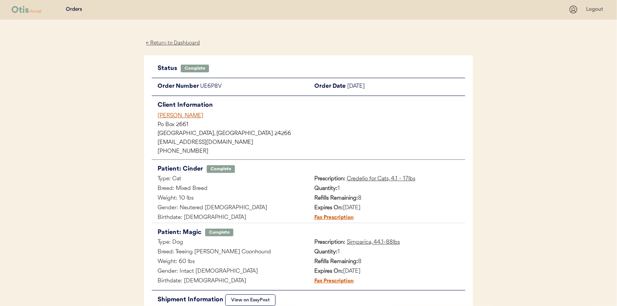
click at [178, 39] on div "← Return to Dashboard" at bounding box center [173, 43] width 58 height 9
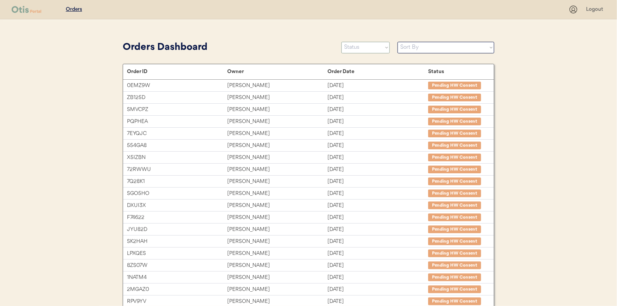
drag, startPoint x: 361, startPoint y: 49, endPoint x: 283, endPoint y: 64, distance: 79.7
click at [361, 49] on select "Status On Hold New In Progress Complete Pending HW Consent Canceled" at bounding box center [365, 48] width 48 height 12
select select ""in_progress""
click at [341, 42] on select "Status On Hold New In Progress Complete Pending HW Consent Canceled" at bounding box center [365, 48] width 48 height 12
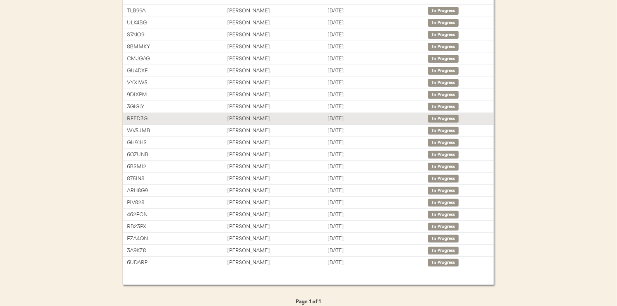
scroll to position [81, 0]
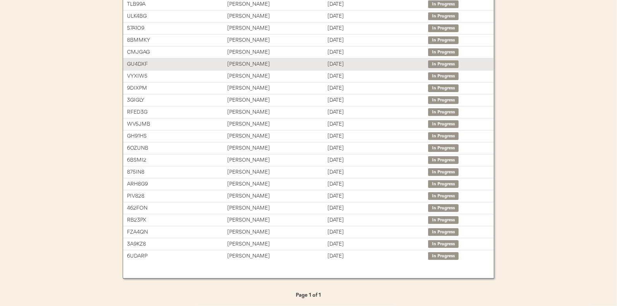
click at [240, 63] on div "[PERSON_NAME]" at bounding box center [277, 64] width 100 height 9
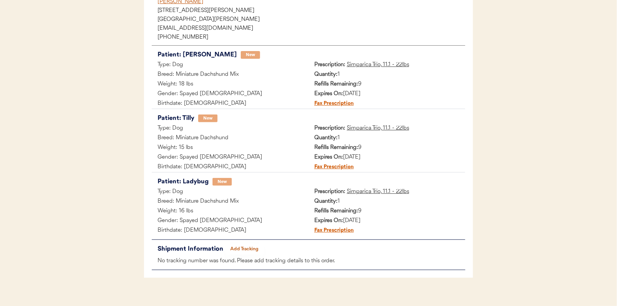
scroll to position [116, 0]
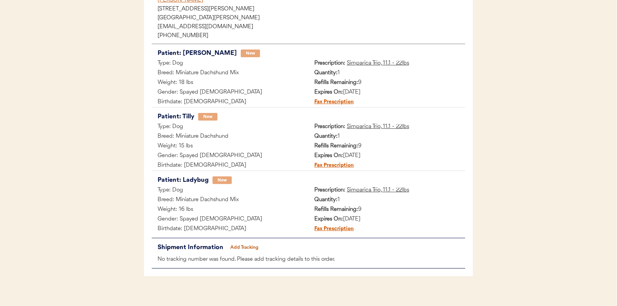
click at [248, 249] on button "Add Tracking" at bounding box center [244, 247] width 39 height 11
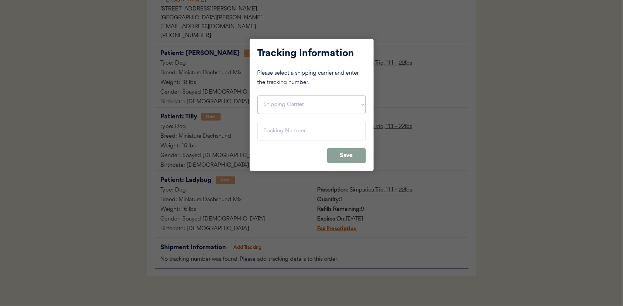
click at [268, 97] on select "Shipping Carrier FedEx FedEx Ground Economy UPS USPS" at bounding box center [311, 105] width 108 height 19
select select ""usps""
click at [257, 96] on select "Shipping Carrier FedEx FedEx Ground Economy UPS USPS" at bounding box center [311, 105] width 108 height 19
click at [269, 133] on input "input" at bounding box center [311, 131] width 108 height 19
paste input "9400150105800036555797"
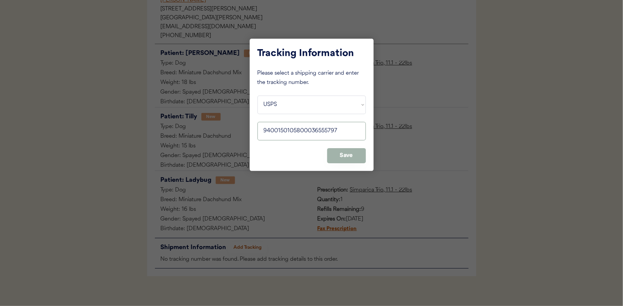
type input "9400150105800036555797"
click at [341, 153] on button "Save" at bounding box center [346, 155] width 39 height 15
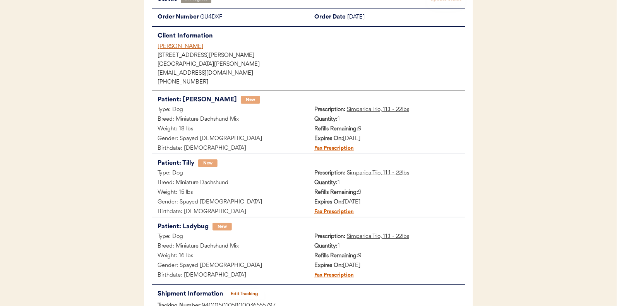
scroll to position [0, 0]
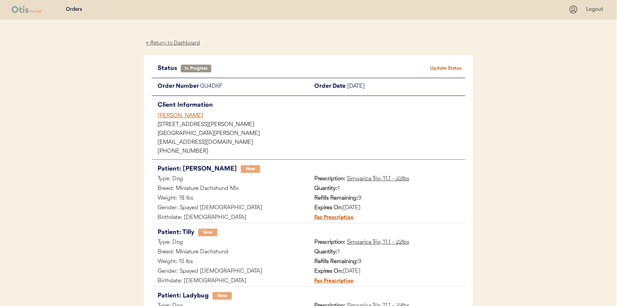
click at [443, 65] on button "Update Status" at bounding box center [446, 68] width 39 height 11
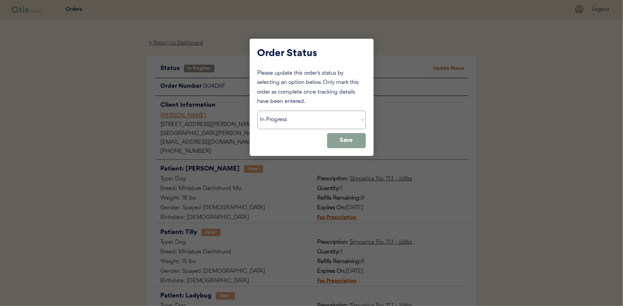
click at [272, 122] on select "Status On Hold New In Progress Complete Pending HW Consent Canceled" at bounding box center [311, 120] width 108 height 19
select select ""complete""
click at [257, 111] on select "Status On Hold New In Progress Complete Pending HW Consent Canceled" at bounding box center [311, 120] width 108 height 19
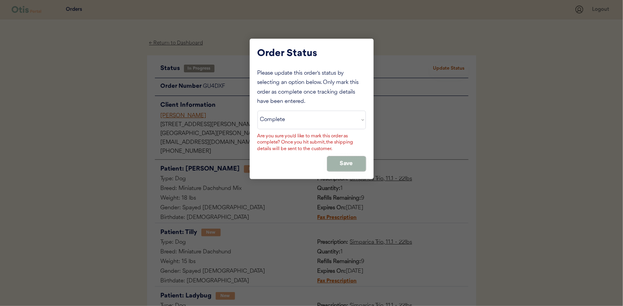
click at [341, 158] on button "Save" at bounding box center [346, 163] width 39 height 15
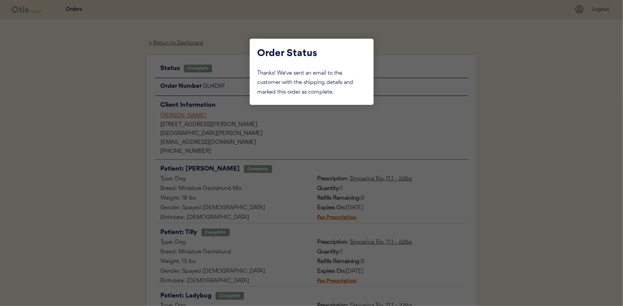
click at [118, 92] on div at bounding box center [311, 153] width 623 height 306
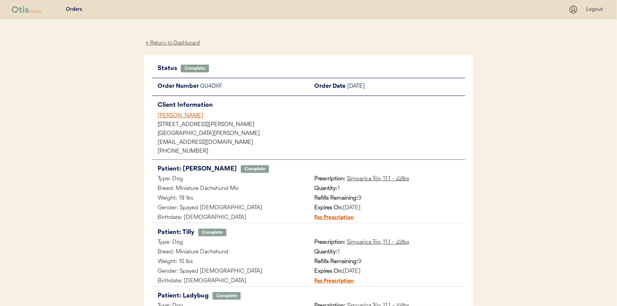
click at [168, 44] on div "← Return to Dashboard" at bounding box center [173, 43] width 58 height 9
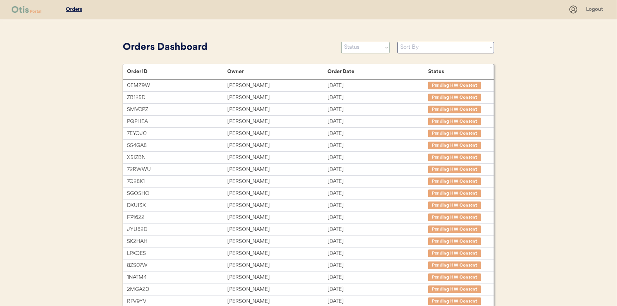
click at [353, 48] on select "Status On Hold New In Progress Complete Pending HW Consent Canceled" at bounding box center [365, 48] width 48 height 12
select select ""in_progress""
click at [341, 42] on select "Status On Hold New In Progress Complete Pending HW Consent Canceled" at bounding box center [365, 48] width 48 height 12
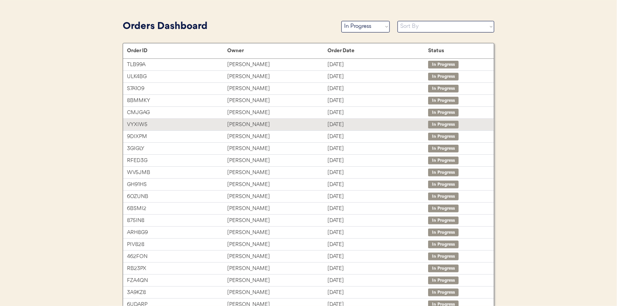
scroll to position [70, 0]
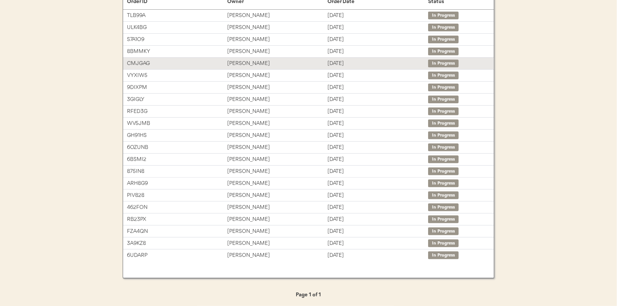
click at [240, 61] on div "[PERSON_NAME]" at bounding box center [277, 63] width 100 height 9
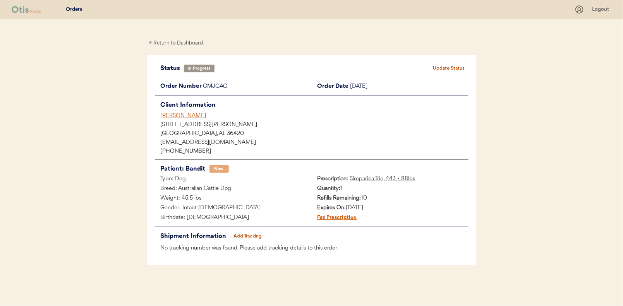
click at [256, 232] on button "Add Tracking" at bounding box center [247, 236] width 39 height 11
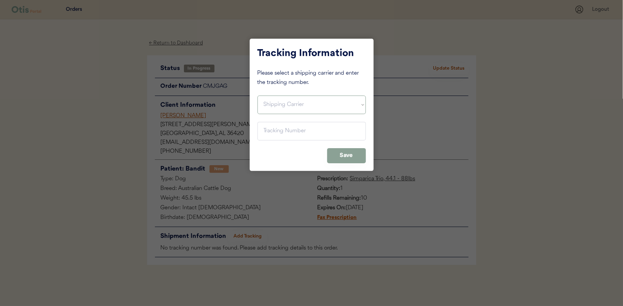
click at [274, 105] on select "Shipping Carrier FedEx FedEx Ground Economy UPS USPS" at bounding box center [311, 105] width 108 height 19
select select ""usps""
click at [257, 96] on select "Shipping Carrier FedEx FedEx Ground Economy UPS USPS" at bounding box center [311, 105] width 108 height 19
click at [269, 129] on input "input" at bounding box center [311, 131] width 108 height 19
paste input "9400150105800036552086"
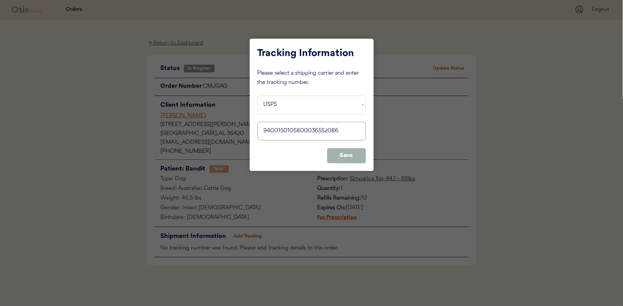
type input "9400150105800036552086"
click at [340, 152] on button "Save" at bounding box center [346, 155] width 39 height 15
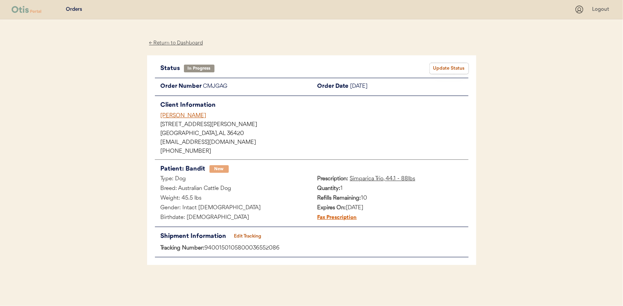
click at [448, 67] on button "Update Status" at bounding box center [449, 68] width 39 height 11
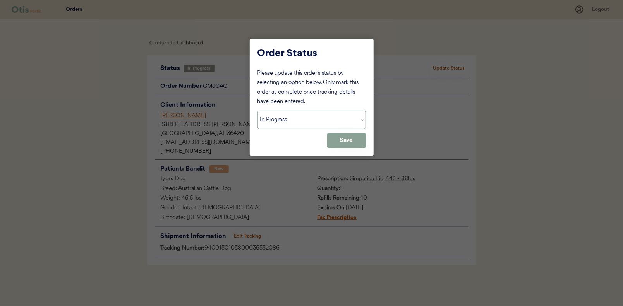
click at [282, 125] on select "Status On Hold New In Progress Complete Pending HW Consent Canceled" at bounding box center [311, 120] width 108 height 19
select select ""complete""
click at [257, 111] on select "Status On Hold New In Progress Complete Pending HW Consent Canceled" at bounding box center [311, 120] width 108 height 19
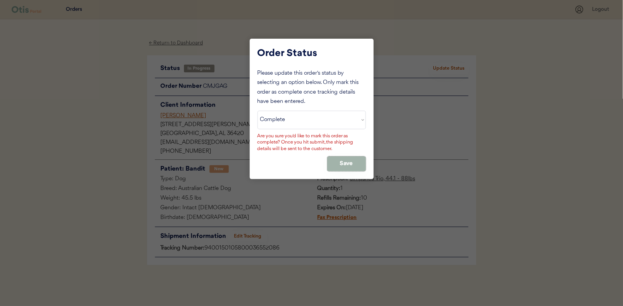
click at [358, 161] on button "Save" at bounding box center [346, 163] width 39 height 15
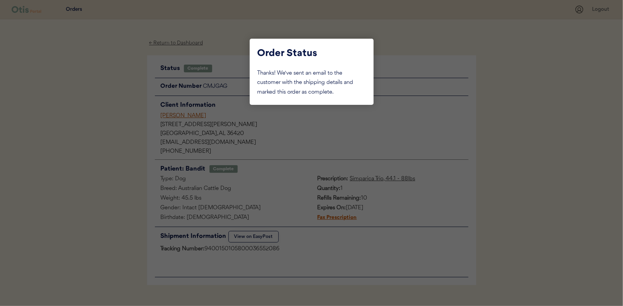
click at [104, 98] on div at bounding box center [311, 153] width 623 height 306
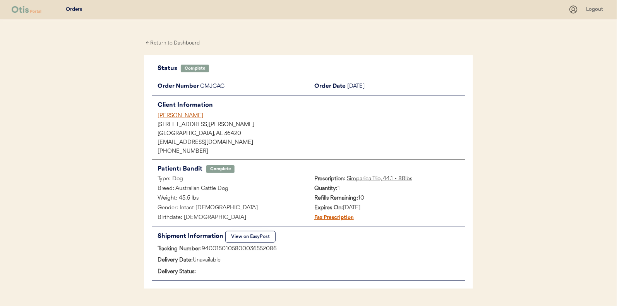
click at [173, 45] on div "← Return to Dashboard" at bounding box center [173, 43] width 58 height 9
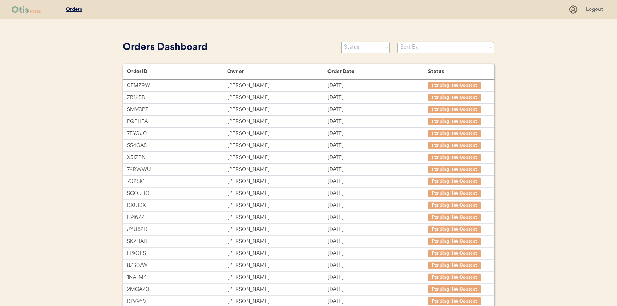
click at [376, 46] on select "Status On Hold New In Progress Complete Pending HW Consent Canceled" at bounding box center [365, 48] width 48 height 12
select select ""in_progress""
click at [341, 42] on select "Status On Hold New In Progress Complete Pending HW Consent Canceled" at bounding box center [365, 48] width 48 height 12
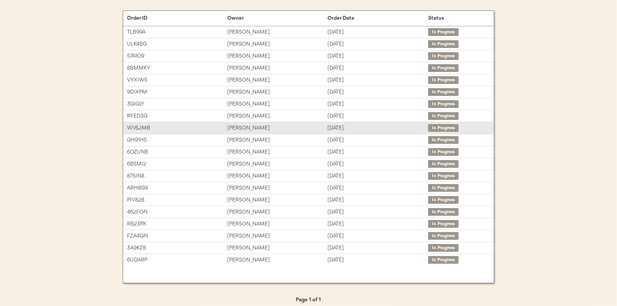
scroll to position [58, 0]
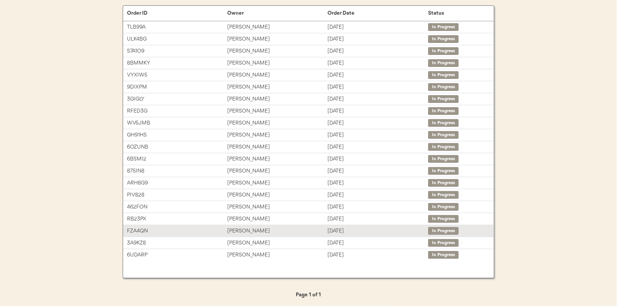
click at [246, 229] on div "[PERSON_NAME]" at bounding box center [277, 231] width 100 height 9
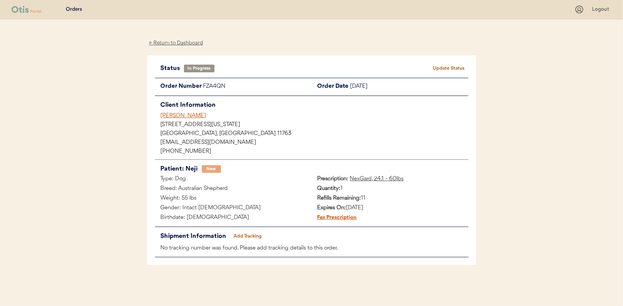
click at [245, 233] on button "Add Tracking" at bounding box center [247, 236] width 39 height 11
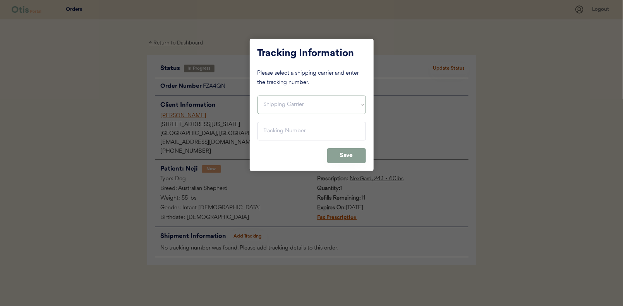
click at [272, 105] on select "Shipping Carrier FedEx FedEx Ground Economy UPS USPS" at bounding box center [311, 105] width 108 height 19
select select ""usps""
click at [257, 96] on select "Shipping Carrier FedEx FedEx Ground Economy UPS USPS" at bounding box center [311, 105] width 108 height 19
click at [269, 133] on input "input" at bounding box center [311, 131] width 108 height 19
paste input "9400150105798036594444"
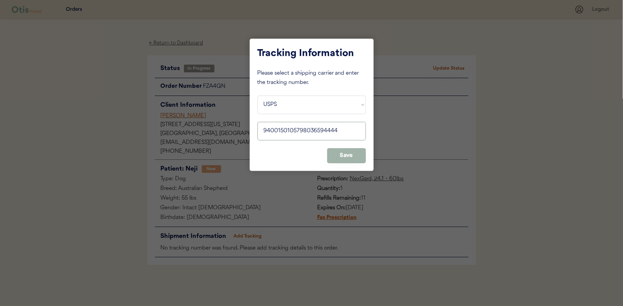
type input "9400150105798036594444"
click at [338, 149] on button "Save" at bounding box center [346, 155] width 39 height 15
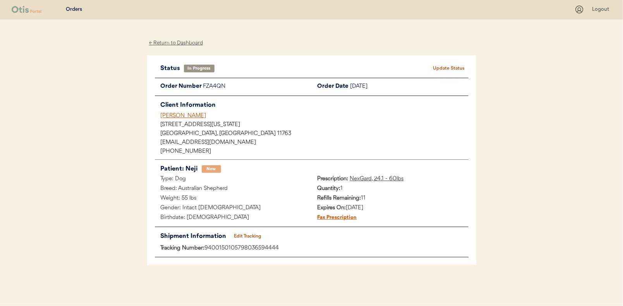
click at [440, 66] on button "Update Status" at bounding box center [449, 68] width 39 height 11
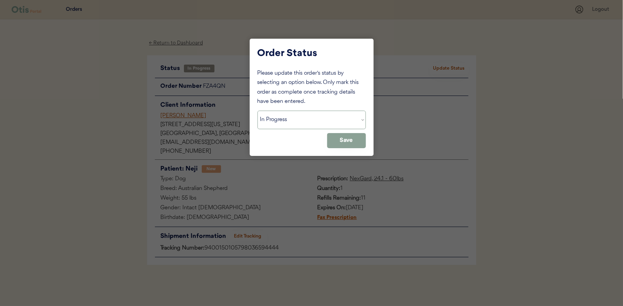
click at [280, 112] on select "Status On Hold New In Progress Complete Pending HW Consent Canceled" at bounding box center [311, 120] width 108 height 19
select select ""complete""
click at [257, 111] on select "Status On Hold New In Progress Complete Pending HW Consent Canceled" at bounding box center [311, 120] width 108 height 19
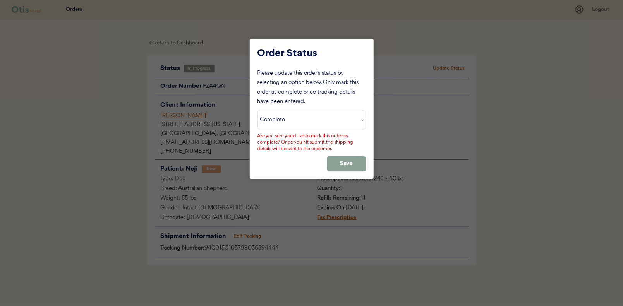
click at [346, 155] on div "Please update this order's status by selecting an option below. Only mark this …" at bounding box center [311, 120] width 108 height 103
click at [340, 166] on button "Save" at bounding box center [346, 163] width 39 height 15
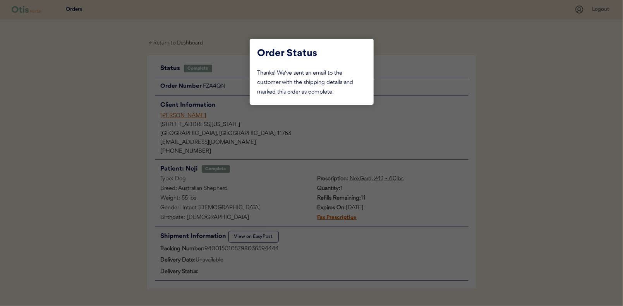
click at [134, 134] on div at bounding box center [311, 153] width 623 height 306
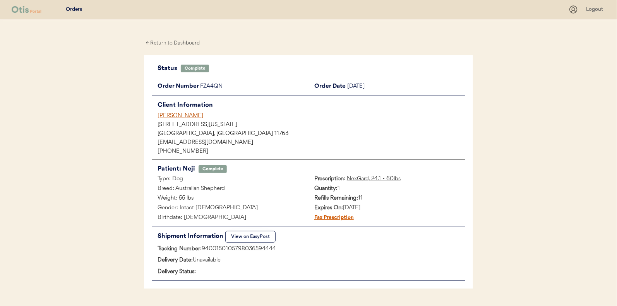
click at [173, 41] on div "← Return to Dashboard" at bounding box center [173, 43] width 58 height 9
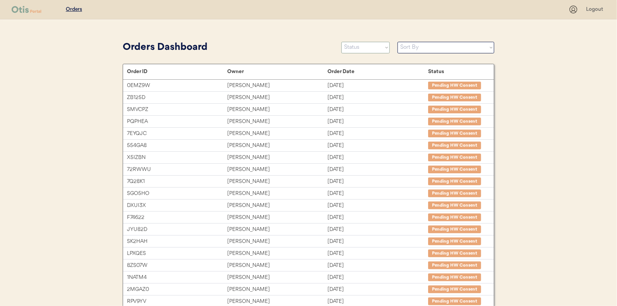
click at [356, 48] on select "Status On Hold New In Progress Complete Pending HW Consent Canceled" at bounding box center [365, 48] width 48 height 12
select select ""in_progress""
click at [341, 42] on select "Status On Hold New In Progress Complete Pending HW Consent Canceled" at bounding box center [365, 48] width 48 height 12
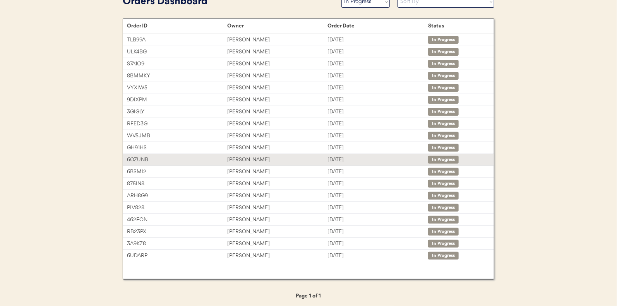
scroll to position [47, 0]
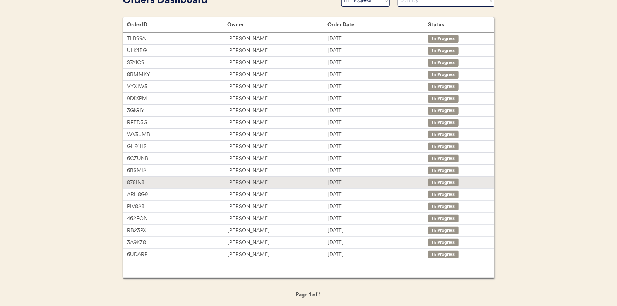
click at [242, 179] on div "Lisa Ostrander" at bounding box center [277, 182] width 100 height 9
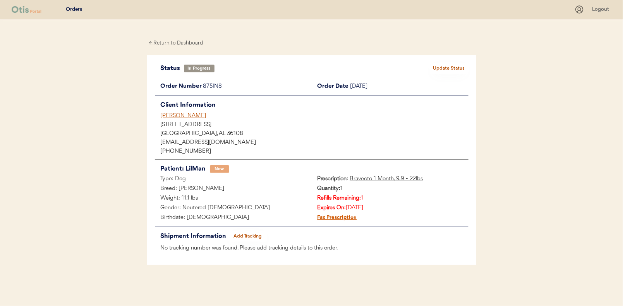
click at [249, 237] on button "Add Tracking" at bounding box center [247, 236] width 39 height 11
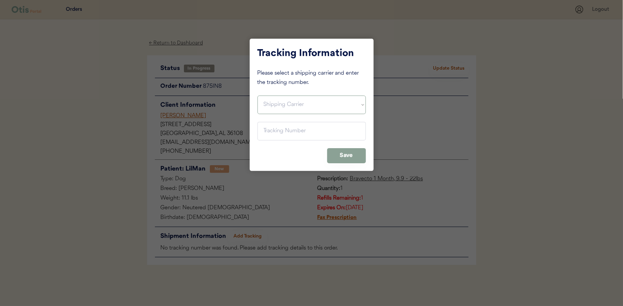
click at [276, 103] on select "Shipping Carrier FedEx FedEx Ground Economy UPS USPS" at bounding box center [311, 105] width 108 height 19
select select ""usps""
click at [257, 96] on select "Shipping Carrier FedEx FedEx Ground Economy UPS USPS" at bounding box center [311, 105] width 108 height 19
click at [271, 128] on input "input" at bounding box center [311, 131] width 108 height 19
paste input "9400150105496038250091"
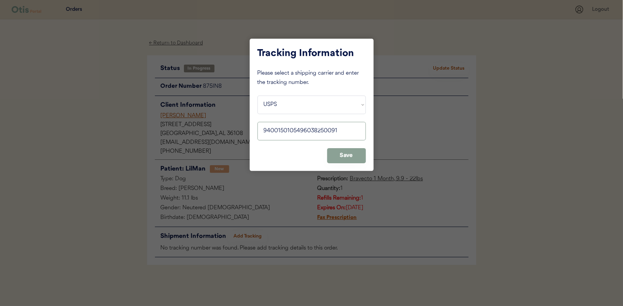
type input "9400150105496038250091"
click at [352, 153] on button "Save" at bounding box center [346, 155] width 39 height 15
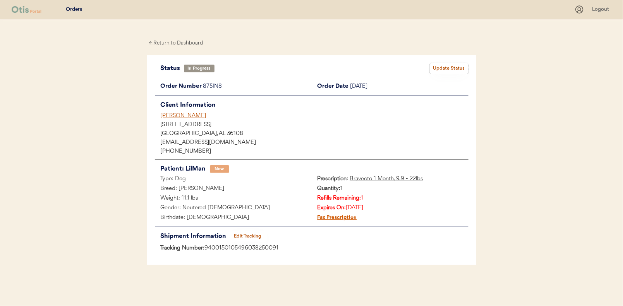
click at [449, 66] on button "Update Status" at bounding box center [449, 68] width 39 height 11
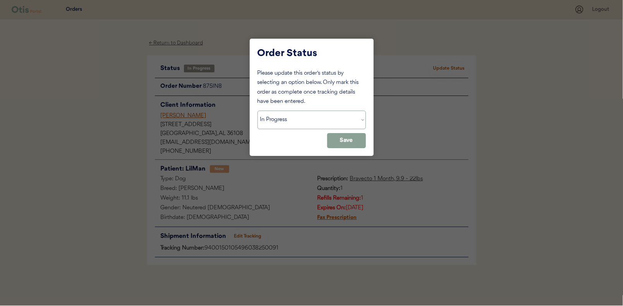
click at [300, 121] on select "Status On Hold New In Progress Complete Pending HW Consent Canceled" at bounding box center [311, 120] width 108 height 19
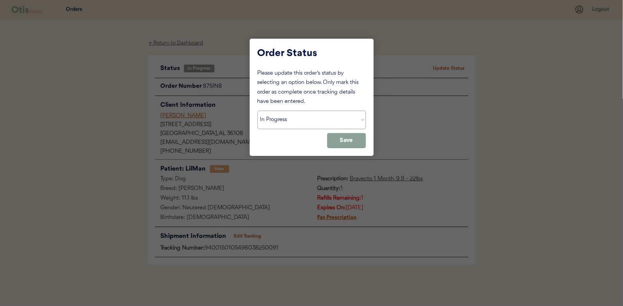
select select ""complete""
click at [257, 111] on select "Status On Hold New In Progress Complete Pending HW Consent Canceled" at bounding box center [311, 120] width 108 height 19
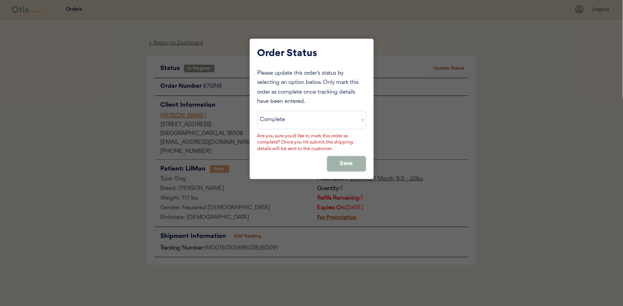
click at [342, 165] on button "Save" at bounding box center [346, 163] width 39 height 15
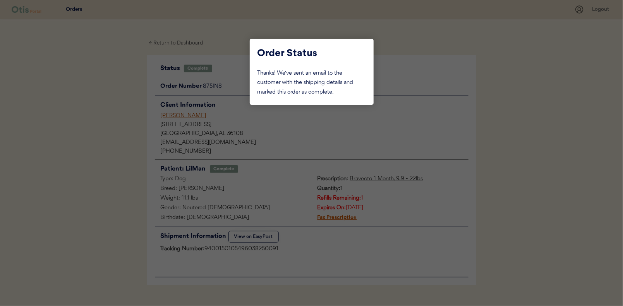
click at [108, 103] on div at bounding box center [311, 153] width 623 height 306
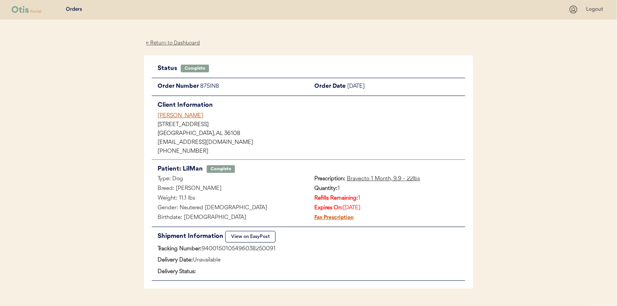
click at [175, 42] on div "← Return to Dashboard" at bounding box center [173, 43] width 58 height 9
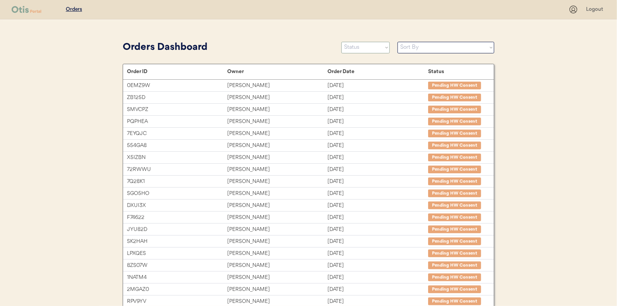
click at [359, 46] on select "Status On Hold New In Progress Complete Pending HW Consent Canceled" at bounding box center [365, 48] width 48 height 12
select select ""in_progress""
click at [341, 42] on select "Status On Hold New In Progress Complete Pending HW Consent Canceled" at bounding box center [365, 48] width 48 height 12
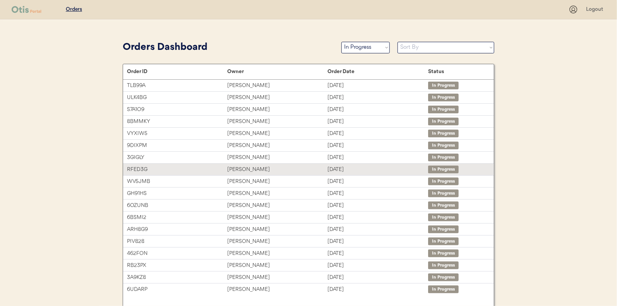
click at [243, 169] on div "[PERSON_NAME]" at bounding box center [277, 169] width 100 height 9
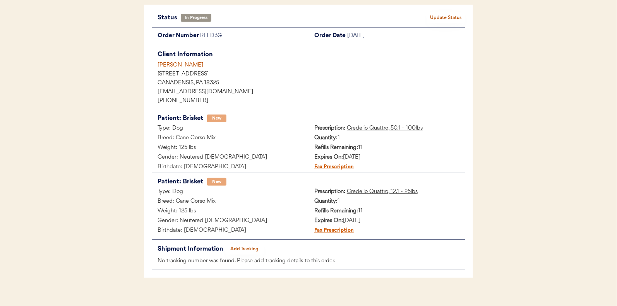
scroll to position [60, 0]
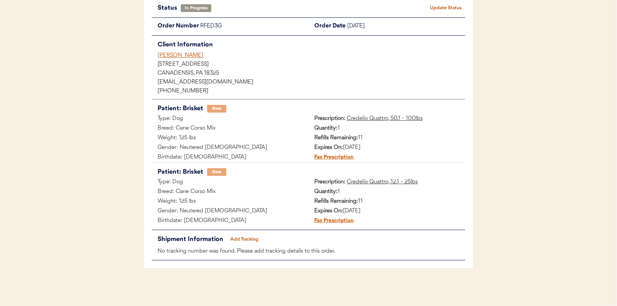
click at [244, 237] on button "Add Tracking" at bounding box center [244, 239] width 39 height 11
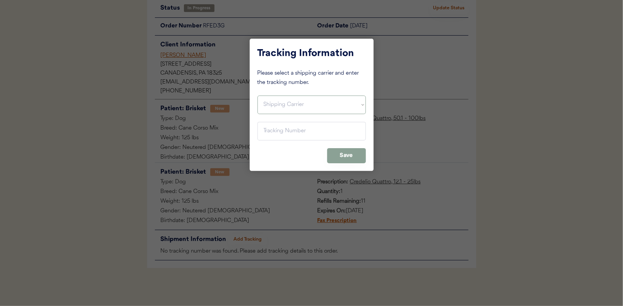
click at [268, 109] on select "Shipping Carrier FedEx FedEx Ground Economy UPS USPS" at bounding box center [311, 105] width 108 height 19
select select ""usps""
click at [257, 96] on select "Shipping Carrier FedEx FedEx Ground Economy UPS USPS" at bounding box center [311, 105] width 108 height 19
click at [276, 135] on input "input" at bounding box center [311, 131] width 108 height 19
paste input "9400150105798036591436"
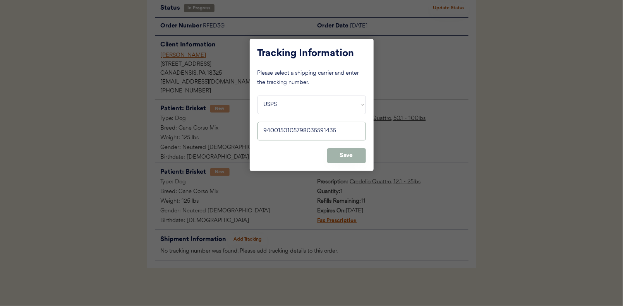
type input "9400150105798036591436"
click at [344, 152] on button "Save" at bounding box center [346, 155] width 39 height 15
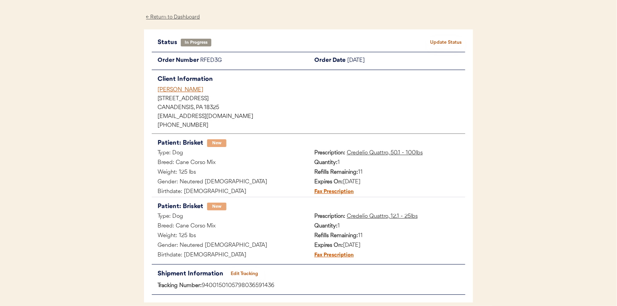
scroll to position [0, 0]
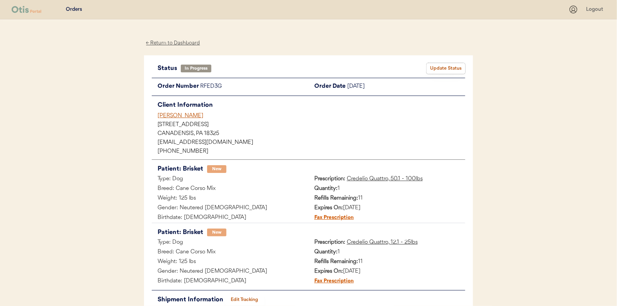
click at [445, 69] on button "Update Status" at bounding box center [446, 68] width 39 height 11
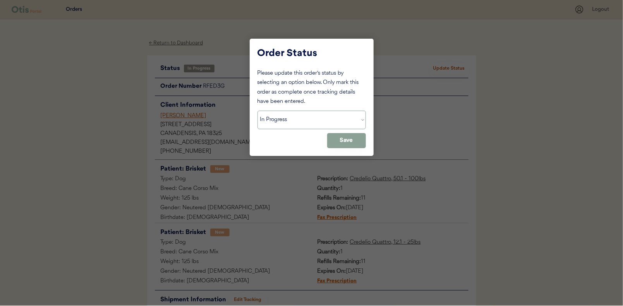
click at [292, 119] on select "Status On Hold New In Progress Complete Pending HW Consent Canceled" at bounding box center [311, 120] width 108 height 19
select select ""complete""
click at [257, 111] on select "Status On Hold New In Progress Complete Pending HW Consent Canceled" at bounding box center [311, 120] width 108 height 19
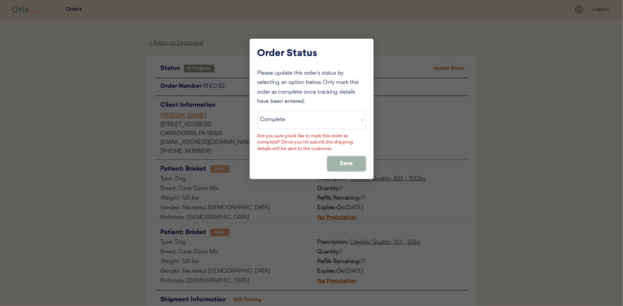
click at [352, 164] on button "Save" at bounding box center [346, 163] width 39 height 15
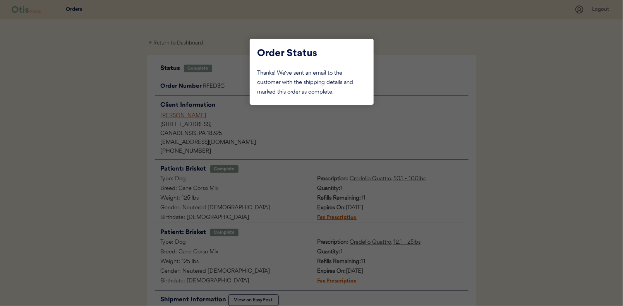
click at [114, 145] on div at bounding box center [311, 153] width 623 height 306
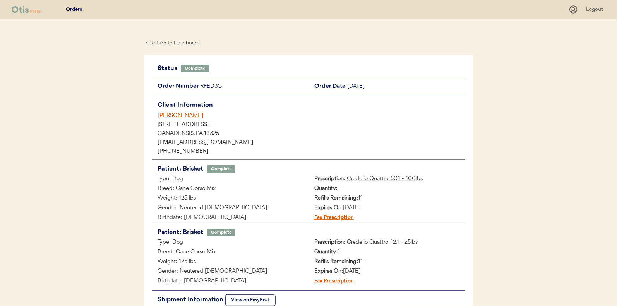
click at [179, 40] on div "← Return to Dashboard" at bounding box center [173, 43] width 58 height 9
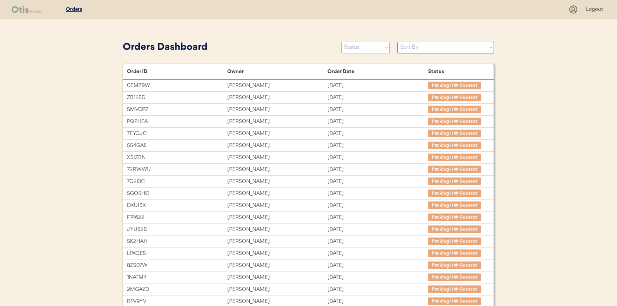
click at [366, 49] on select "Status On Hold New In Progress Complete Pending HW Consent Canceled" at bounding box center [365, 48] width 48 height 12
select select ""in_progress""
click at [341, 42] on select "Status On Hold New In Progress Complete Pending HW Consent Canceled" at bounding box center [365, 48] width 48 height 12
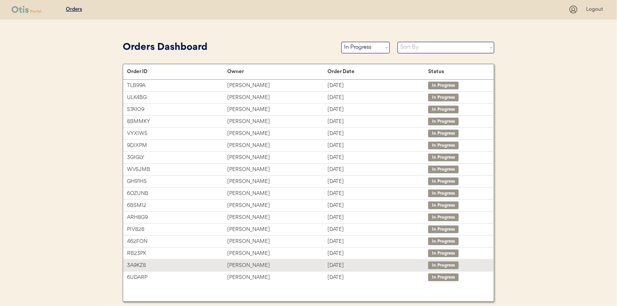
click at [243, 264] on div "[PERSON_NAME]" at bounding box center [277, 265] width 100 height 9
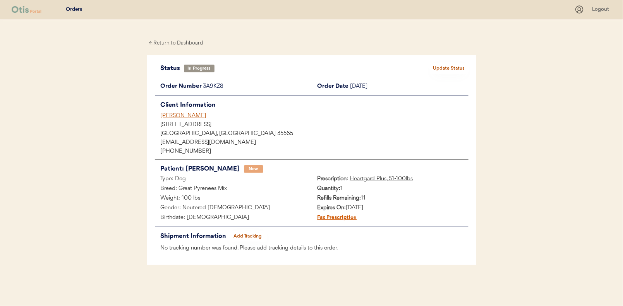
click at [250, 234] on button "Add Tracking" at bounding box center [247, 236] width 39 height 11
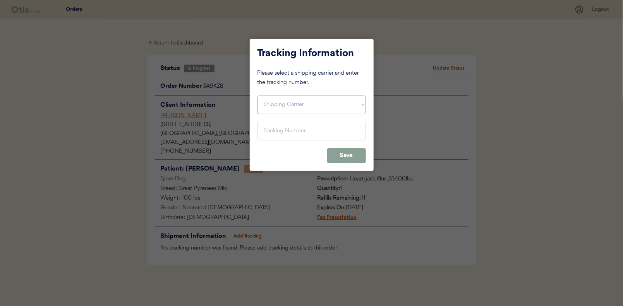
click at [276, 103] on select "Shipping Carrier FedEx FedEx Ground Economy UPS USPS" at bounding box center [311, 105] width 108 height 19
select select ""usps""
click at [257, 96] on select "Shipping Carrier FedEx FedEx Ground Economy UPS USPS" at bounding box center [311, 105] width 108 height 19
click at [272, 125] on input "input" at bounding box center [311, 131] width 108 height 19
paste input "9400150105497036786353"
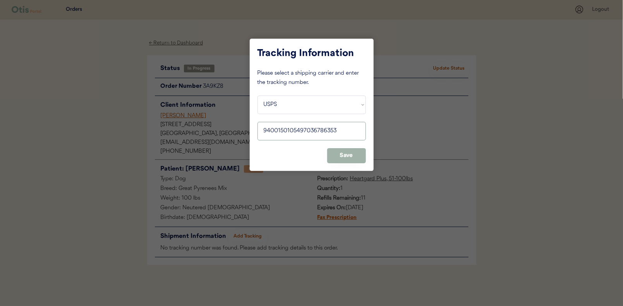
type input "9400150105497036786353"
click at [345, 154] on button "Save" at bounding box center [346, 155] width 39 height 15
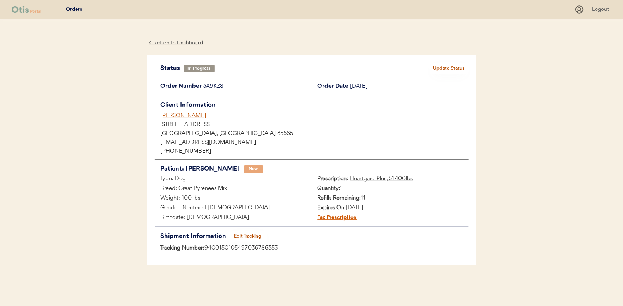
click at [456, 66] on button "Update Status" at bounding box center [449, 68] width 39 height 11
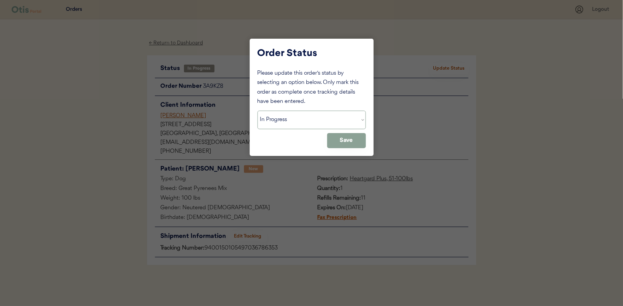
click at [269, 121] on select "Status On Hold New In Progress Complete Pending HW Consent Canceled" at bounding box center [311, 120] width 108 height 19
select select ""complete""
click at [257, 111] on select "Status On Hold New In Progress Complete Pending HW Consent Canceled" at bounding box center [311, 120] width 108 height 19
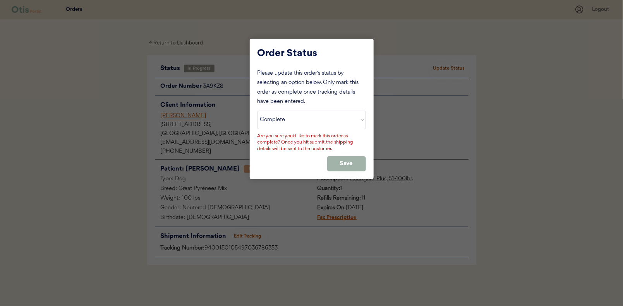
click at [340, 158] on button "Save" at bounding box center [346, 163] width 39 height 15
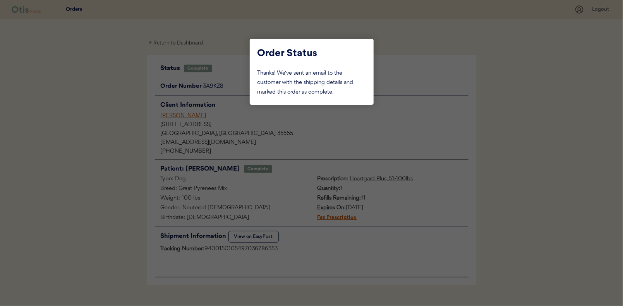
click at [112, 89] on div at bounding box center [311, 153] width 623 height 306
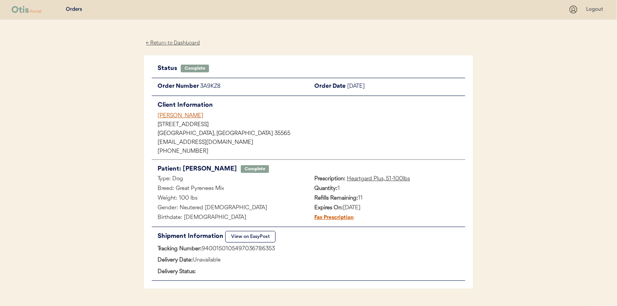
click at [170, 41] on div "← Return to Dashboard" at bounding box center [173, 43] width 58 height 9
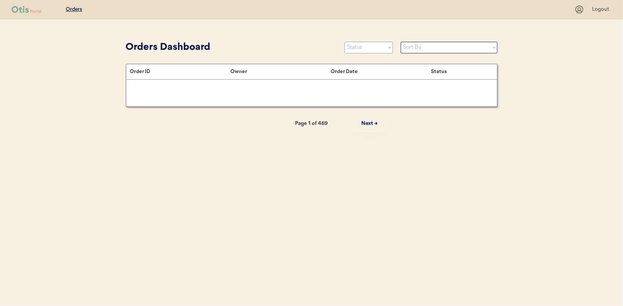
click at [359, 47] on select "Status On Hold New In Progress Complete Pending HW Consent Canceled" at bounding box center [369, 48] width 48 height 12
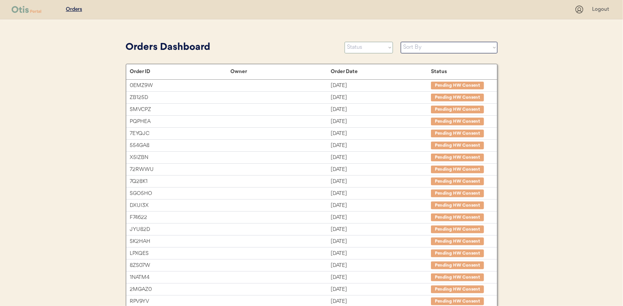
select select ""in_progress""
click at [345, 42] on select "Status On Hold New In Progress Complete Pending HW Consent Canceled" at bounding box center [369, 48] width 48 height 12
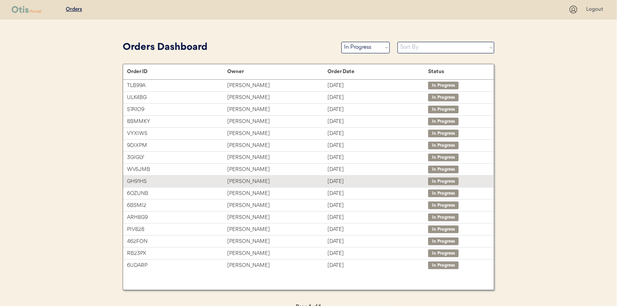
click at [242, 178] on div "[PERSON_NAME]" at bounding box center [277, 181] width 100 height 9
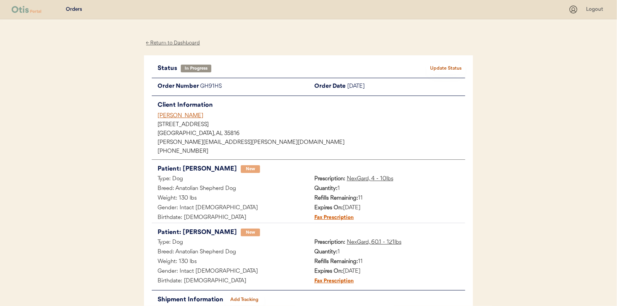
scroll to position [39, 0]
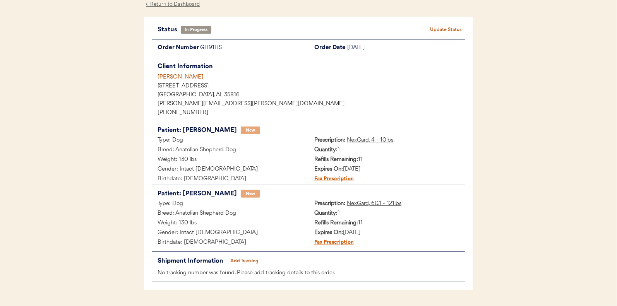
click at [249, 258] on button "Add Tracking" at bounding box center [244, 261] width 39 height 11
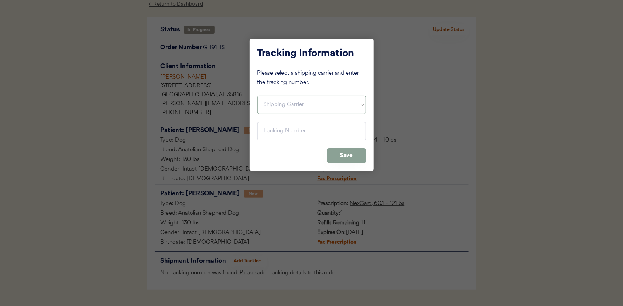
click at [273, 101] on select "Shipping Carrier FedEx FedEx Ground Economy UPS USPS" at bounding box center [311, 105] width 108 height 19
select select ""usps""
click at [257, 96] on select "Shipping Carrier FedEx FedEx Ground Economy UPS USPS" at bounding box center [311, 105] width 108 height 19
click at [273, 134] on input "input" at bounding box center [311, 131] width 108 height 19
paste input "9400150105800036542117"
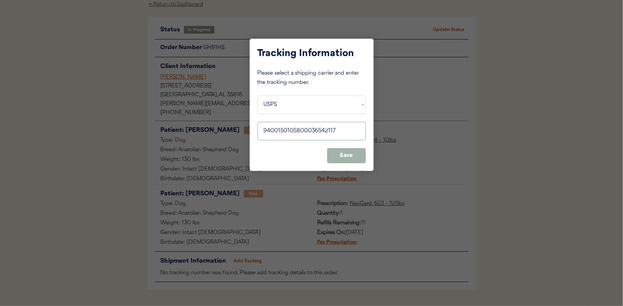
type input "9400150105800036542117"
click at [348, 159] on button "Save" at bounding box center [346, 155] width 39 height 15
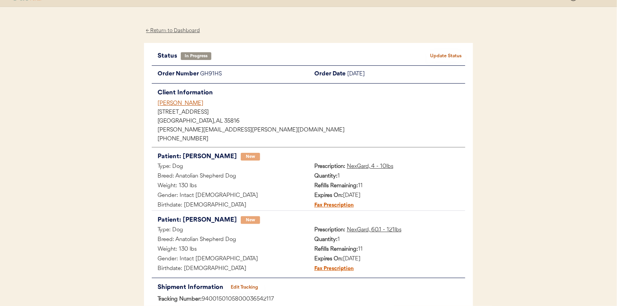
scroll to position [0, 0]
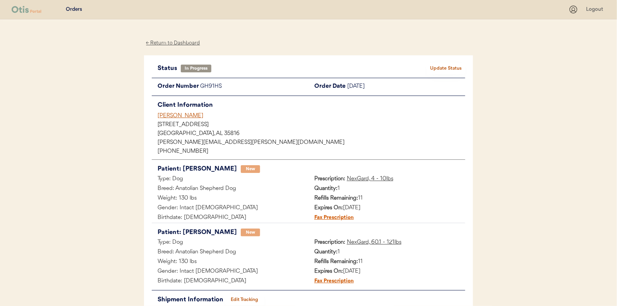
click at [439, 66] on button "Update Status" at bounding box center [446, 68] width 39 height 11
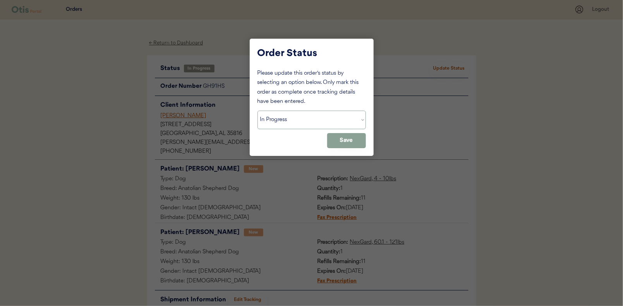
click at [292, 120] on select "Status On Hold New In Progress Complete Pending HW Consent Canceled" at bounding box center [311, 120] width 108 height 19
select select ""complete""
click at [257, 111] on select "Status On Hold New In Progress Complete Pending HW Consent Canceled" at bounding box center [311, 120] width 108 height 19
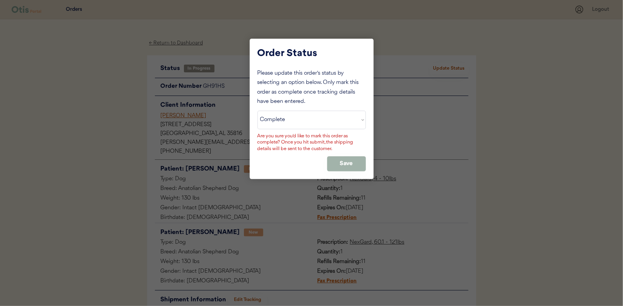
click at [348, 160] on button "Save" at bounding box center [346, 163] width 39 height 15
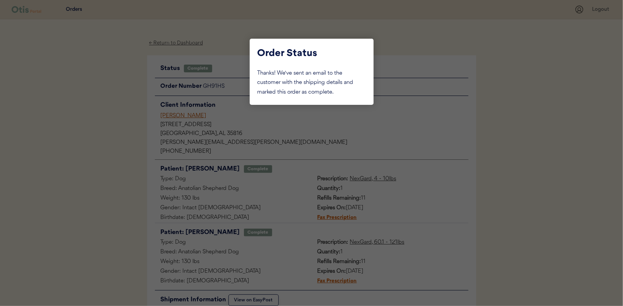
click at [103, 106] on div at bounding box center [311, 153] width 623 height 306
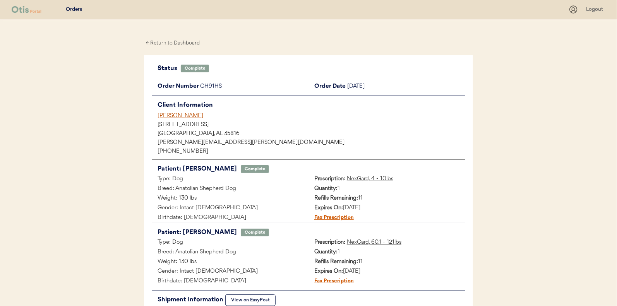
click at [168, 43] on div "← Return to Dashboard" at bounding box center [173, 43] width 58 height 9
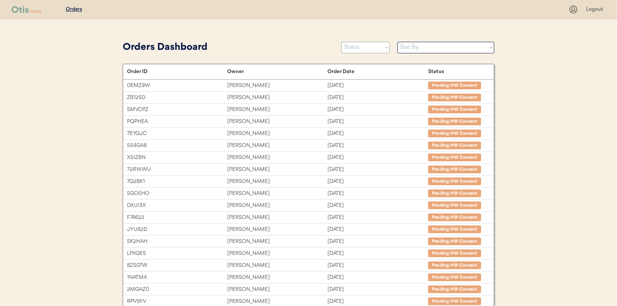
click at [355, 45] on select "Status On Hold New In Progress Complete Pending HW Consent Canceled" at bounding box center [365, 48] width 48 height 12
select select ""in_progress""
click at [341, 42] on select "Status On Hold New In Progress Complete Pending HW Consent Canceled" at bounding box center [365, 48] width 48 height 12
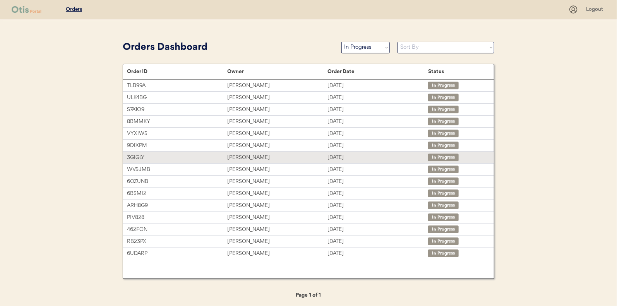
click at [249, 154] on div "[PERSON_NAME]" at bounding box center [277, 157] width 100 height 9
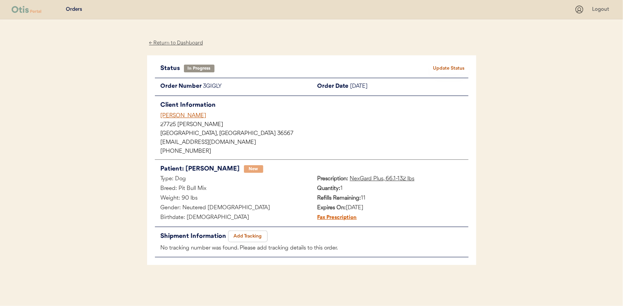
click at [248, 233] on button "Add Tracking" at bounding box center [247, 236] width 39 height 11
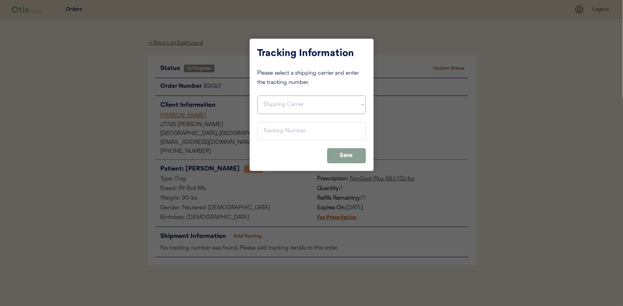
click at [272, 100] on select "Shipping Carrier FedEx FedEx Ground Economy UPS USPS" at bounding box center [311, 105] width 108 height 19
select select ""usps""
click at [257, 96] on select "Shipping Carrier FedEx FedEx Ground Economy UPS USPS" at bounding box center [311, 105] width 108 height 19
click at [267, 129] on input "input" at bounding box center [311, 131] width 108 height 19
paste input "9400150105800036550709"
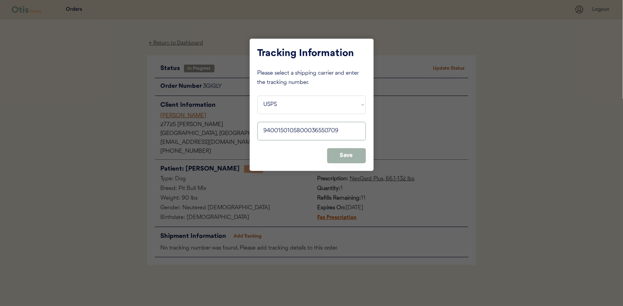
type input "9400150105800036550709"
click at [347, 157] on button "Save" at bounding box center [346, 155] width 39 height 15
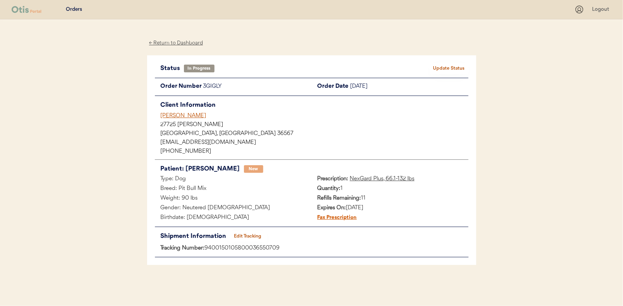
click at [456, 64] on button "Update Status" at bounding box center [449, 68] width 39 height 11
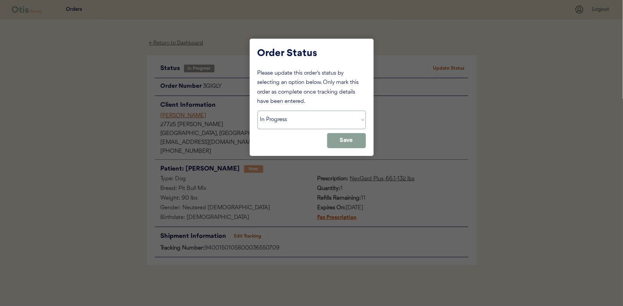
click at [287, 120] on select "Status On Hold New In Progress Complete Pending HW Consent Canceled" at bounding box center [311, 120] width 108 height 19
select select ""complete""
click at [257, 111] on select "Status On Hold New In Progress Complete Pending HW Consent Canceled" at bounding box center [311, 120] width 108 height 19
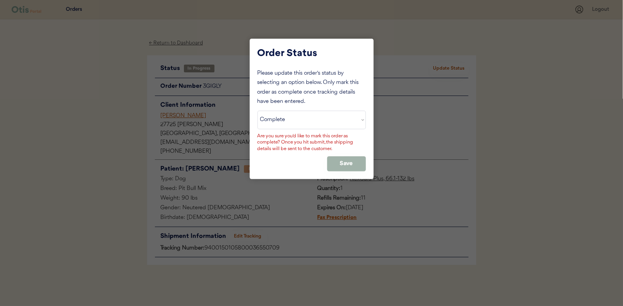
click at [354, 161] on button "Save" at bounding box center [346, 163] width 39 height 15
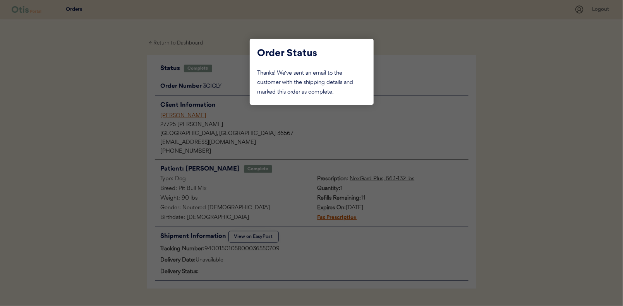
click at [90, 97] on div at bounding box center [311, 153] width 623 height 306
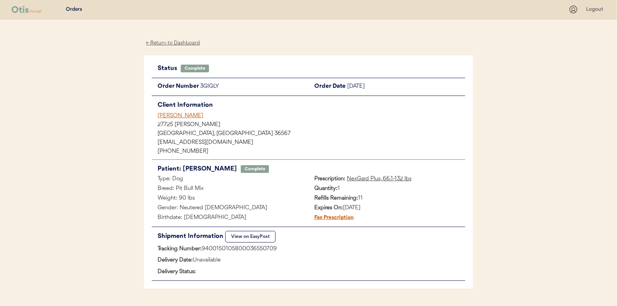
click at [166, 37] on div "← Return to Dashboard Status Complete Update Status Order Number 3GIGLY Order D…" at bounding box center [308, 173] width 329 height 308
click at [165, 43] on div "← Return to Dashboard" at bounding box center [173, 43] width 58 height 9
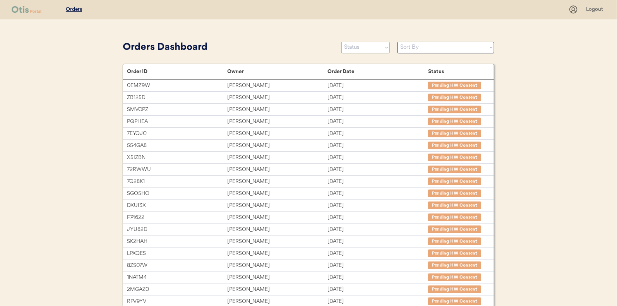
click at [359, 46] on select "Status On Hold New In Progress Complete Pending HW Consent Canceled" at bounding box center [365, 48] width 48 height 12
select select ""in_progress""
click at [341, 42] on select "Status On Hold New In Progress Complete Pending HW Consent Canceled" at bounding box center [365, 48] width 48 height 12
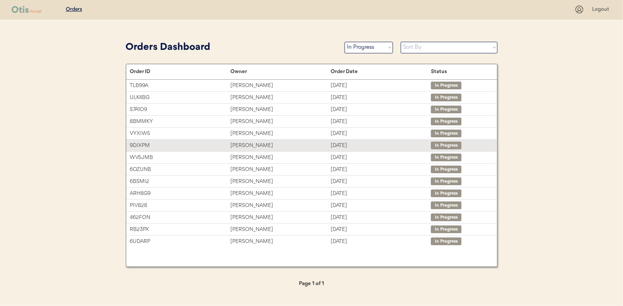
click at [243, 144] on div "Wendy Smith" at bounding box center [280, 145] width 100 height 9
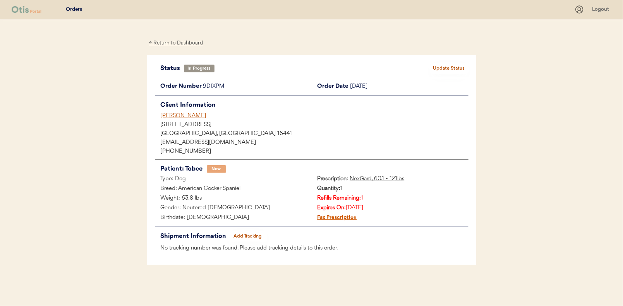
click at [238, 233] on button "Add Tracking" at bounding box center [247, 236] width 39 height 11
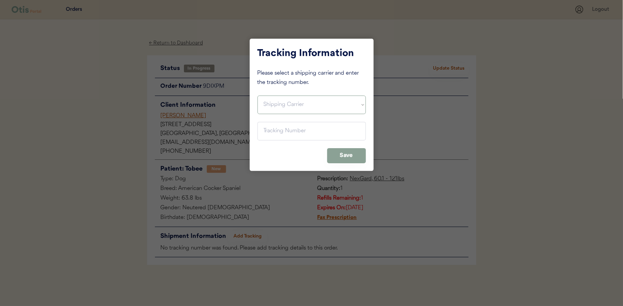
click at [283, 102] on select "Shipping Carrier FedEx FedEx Ground Economy UPS USPS" at bounding box center [311, 105] width 108 height 19
select select ""usps""
click at [257, 96] on select "Shipping Carrier FedEx FedEx Ground Economy UPS USPS" at bounding box center [311, 105] width 108 height 19
click at [269, 132] on input "input" at bounding box center [311, 131] width 108 height 19
paste input "9400150105800036551379"
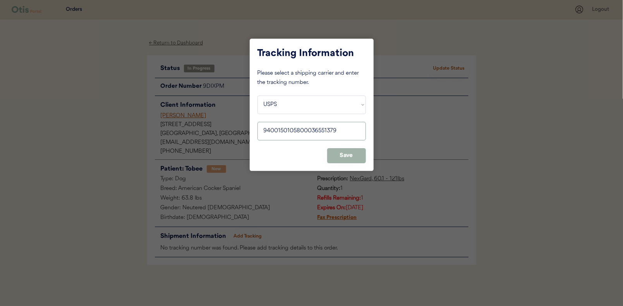
type input "9400150105800036551379"
click at [350, 156] on button "Save" at bounding box center [346, 155] width 39 height 15
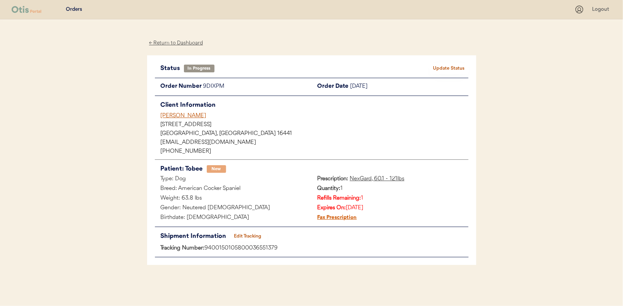
click at [441, 63] on button "Update Status" at bounding box center [449, 68] width 39 height 11
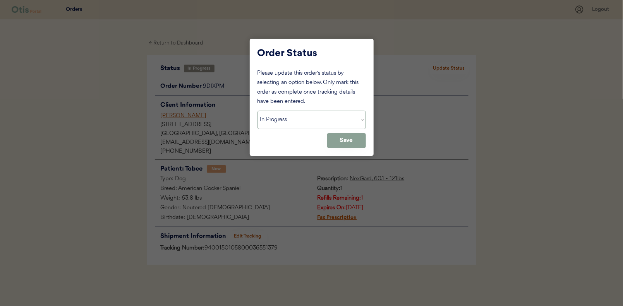
click at [268, 117] on select "Status On Hold New In Progress Complete Pending HW Consent Canceled" at bounding box center [311, 120] width 108 height 19
select select ""complete""
click at [257, 111] on select "Status On Hold New In Progress Complete Pending HW Consent Canceled" at bounding box center [311, 120] width 108 height 19
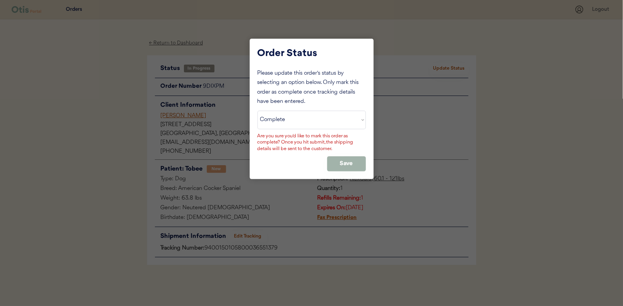
click at [341, 163] on button "Save" at bounding box center [346, 163] width 39 height 15
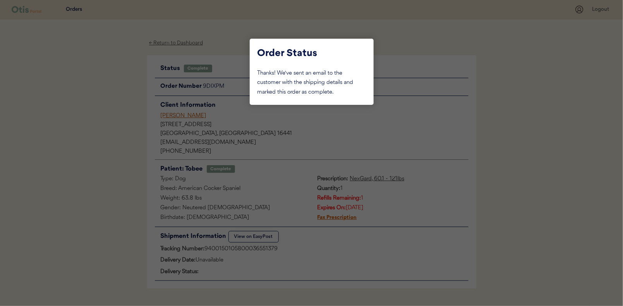
click at [118, 137] on div at bounding box center [311, 153] width 623 height 306
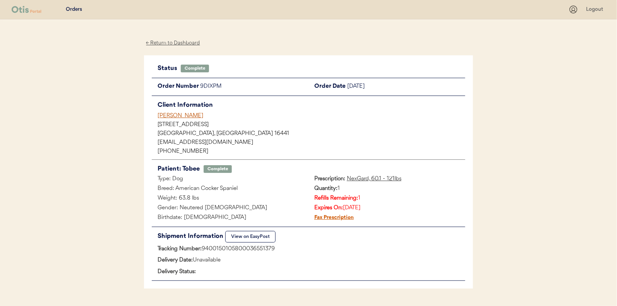
click at [168, 43] on div "← Return to Dashboard" at bounding box center [173, 43] width 58 height 9
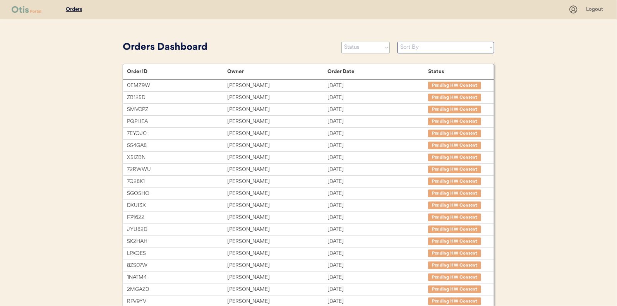
click at [360, 48] on select "Status On Hold New In Progress Complete Pending HW Consent Canceled" at bounding box center [365, 48] width 48 height 12
select select ""in_progress""
click at [341, 42] on select "Status On Hold New In Progress Complete Pending HW Consent Canceled" at bounding box center [365, 48] width 48 height 12
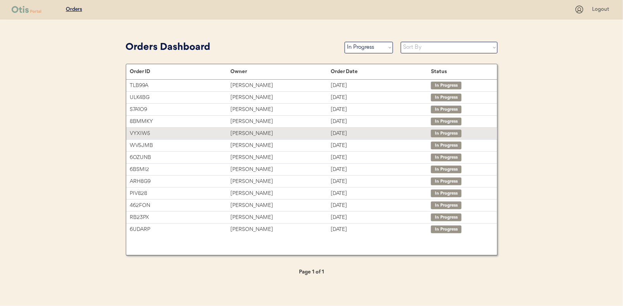
click at [245, 133] on div "[PERSON_NAME]" at bounding box center [280, 133] width 100 height 9
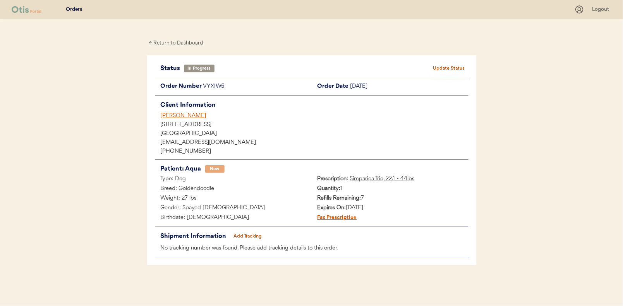
click at [237, 234] on button "Add Tracking" at bounding box center [247, 236] width 39 height 11
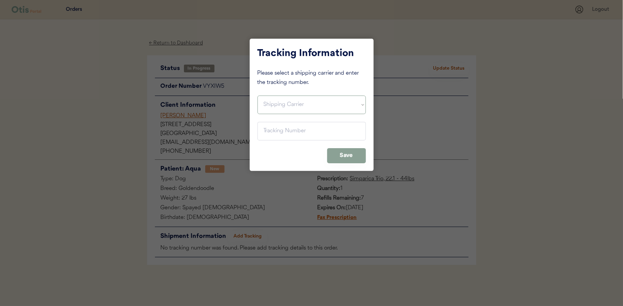
click at [282, 102] on select "Shipping Carrier FedEx FedEx Ground Economy UPS USPS" at bounding box center [311, 105] width 108 height 19
select select ""usps""
click at [257, 96] on select "Shipping Carrier FedEx FedEx Ground Economy UPS USPS" at bounding box center [311, 105] width 108 height 19
click at [270, 134] on input "input" at bounding box center [311, 131] width 108 height 19
paste input "9400150105496038255690"
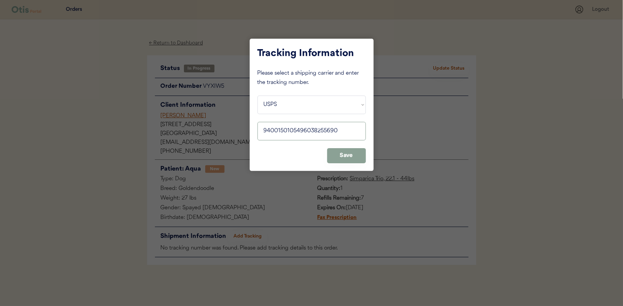
type input "9400150105496038255690"
click at [349, 158] on button "Save" at bounding box center [346, 155] width 39 height 15
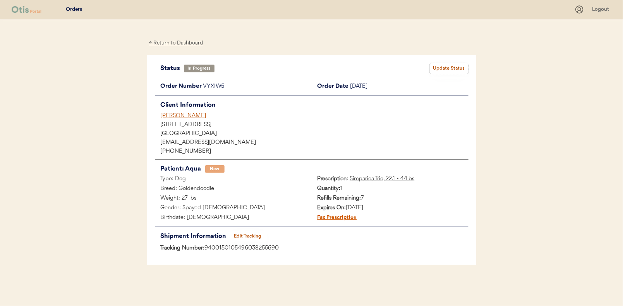
click at [453, 66] on button "Update Status" at bounding box center [449, 68] width 39 height 11
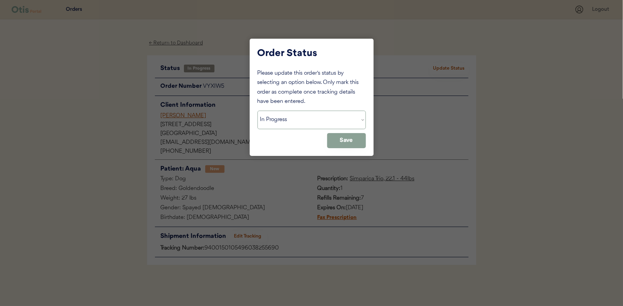
click at [281, 119] on select "Status On Hold New In Progress Complete Pending HW Consent Canceled" at bounding box center [311, 120] width 108 height 19
select select ""complete""
click at [257, 111] on select "Status On Hold New In Progress Complete Pending HW Consent Canceled" at bounding box center [311, 120] width 108 height 19
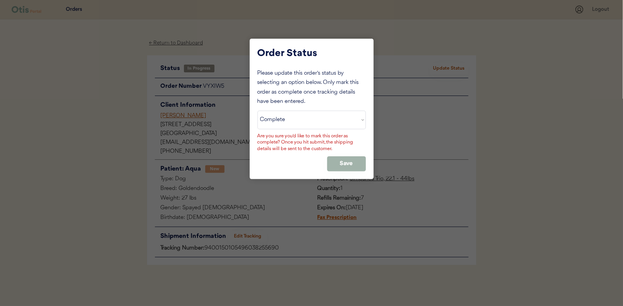
click at [350, 168] on button "Save" at bounding box center [346, 163] width 39 height 15
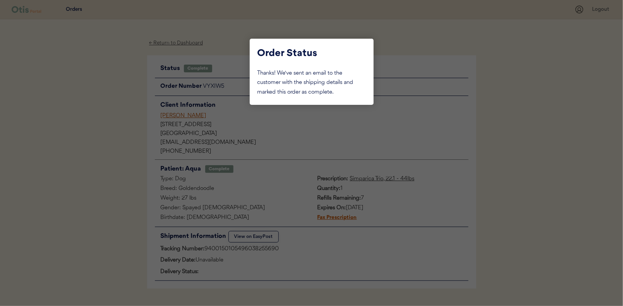
click at [110, 98] on div at bounding box center [311, 153] width 623 height 306
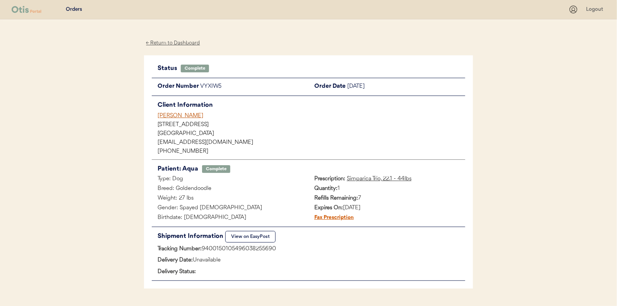
click at [173, 44] on div "← Return to Dashboard" at bounding box center [173, 43] width 58 height 9
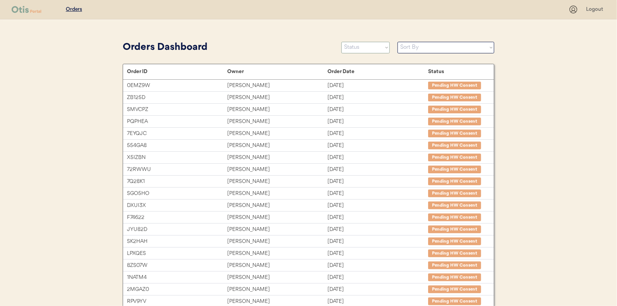
click at [364, 45] on select "Status On Hold New In Progress Complete Pending HW Consent Canceled" at bounding box center [365, 48] width 48 height 12
select select ""in_progress""
click at [341, 42] on select "Status On Hold New In Progress Complete Pending HW Consent Canceled" at bounding box center [365, 48] width 48 height 12
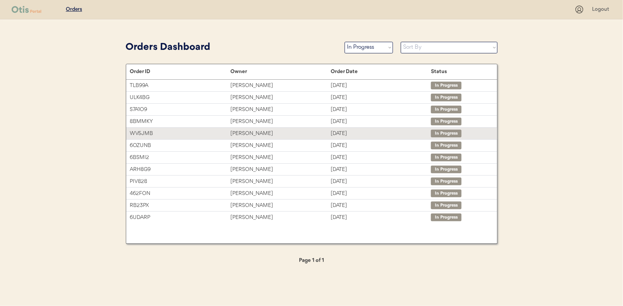
click at [238, 129] on div "[PERSON_NAME]" at bounding box center [280, 133] width 100 height 9
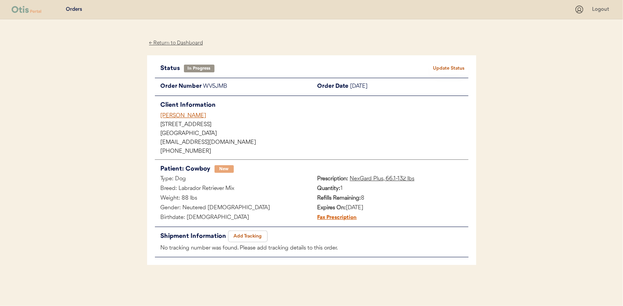
click at [245, 235] on button "Add Tracking" at bounding box center [247, 236] width 39 height 11
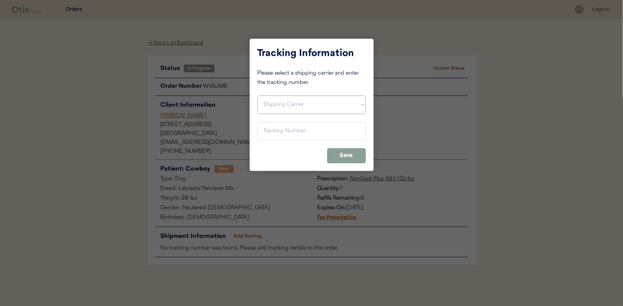
drag, startPoint x: 276, startPoint y: 100, endPoint x: 274, endPoint y: 108, distance: 8.7
click at [276, 100] on select "Shipping Carrier FedEx FedEx Ground Economy UPS USPS" at bounding box center [311, 105] width 108 height 19
select select ""usps""
click at [257, 96] on select "Shipping Carrier FedEx FedEx Ground Economy UPS USPS" at bounding box center [311, 105] width 108 height 19
click at [270, 131] on input "input" at bounding box center [311, 131] width 108 height 19
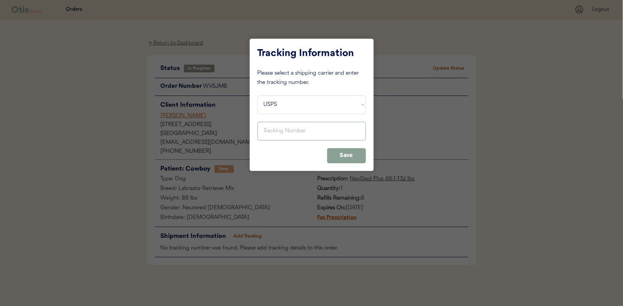
paste input "9400150105800036538363"
type input "9400150105800036538363"
click at [345, 152] on button "Save" at bounding box center [346, 155] width 39 height 15
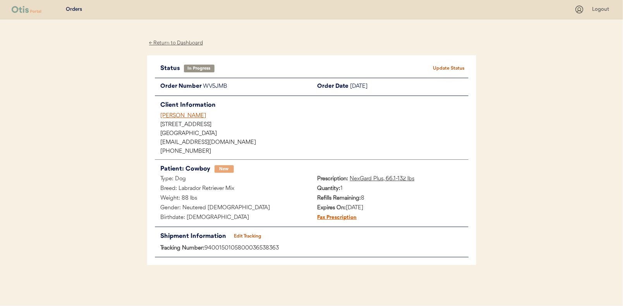
click at [447, 67] on button "Update Status" at bounding box center [449, 68] width 39 height 11
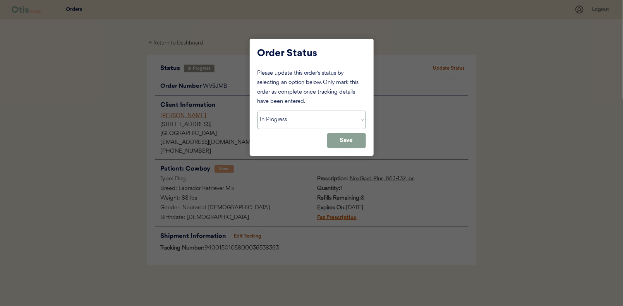
click at [296, 123] on select "Status On Hold New In Progress Complete Pending HW Consent Canceled" at bounding box center [311, 120] width 108 height 19
select select ""complete""
click at [257, 111] on select "Status On Hold New In Progress Complete Pending HW Consent Canceled" at bounding box center [311, 120] width 108 height 19
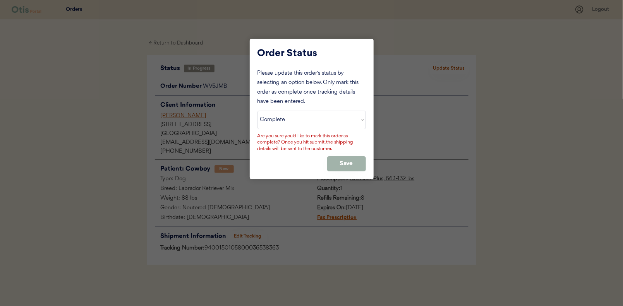
click at [342, 158] on button "Save" at bounding box center [346, 163] width 39 height 15
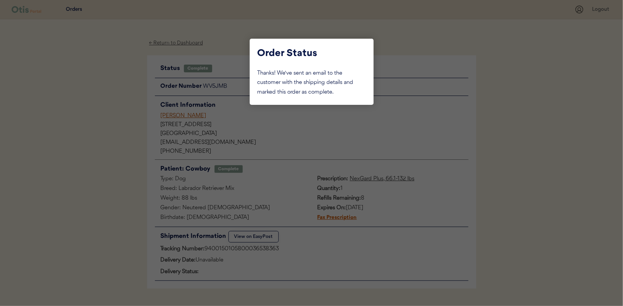
click at [109, 98] on div at bounding box center [311, 153] width 623 height 306
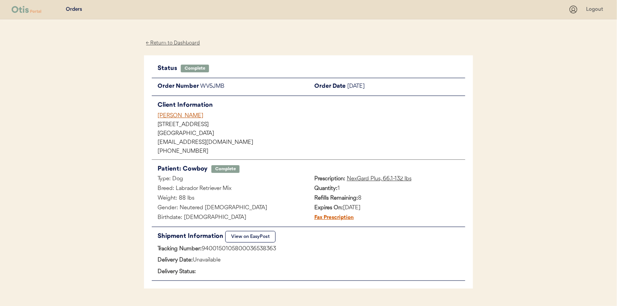
click at [169, 39] on div "← Return to Dashboard" at bounding box center [173, 43] width 58 height 9
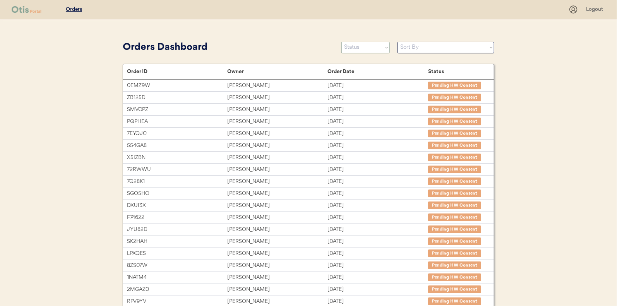
click at [369, 51] on select "Status On Hold New In Progress Complete Pending HW Consent Canceled" at bounding box center [365, 48] width 48 height 12
select select ""in_progress""
click at [341, 42] on select "Status On Hold New In Progress Complete Pending HW Consent Canceled" at bounding box center [365, 48] width 48 height 12
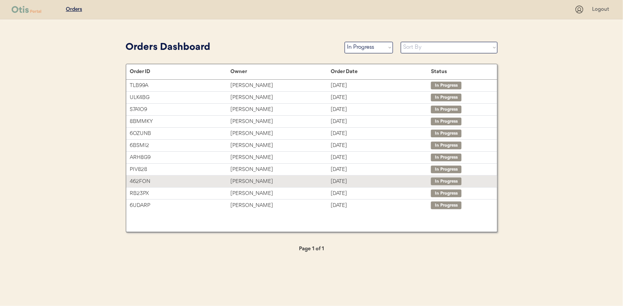
click at [245, 179] on div "Joan thompson" at bounding box center [280, 181] width 100 height 9
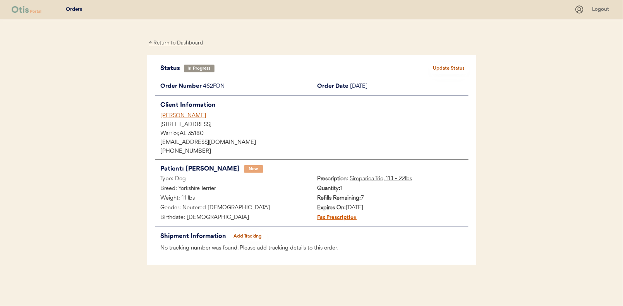
click at [256, 235] on button "Add Tracking" at bounding box center [247, 236] width 39 height 11
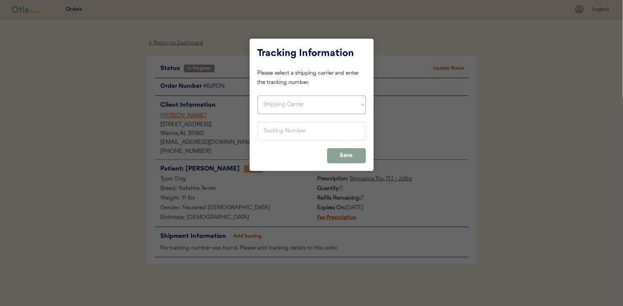
click at [276, 104] on select "Shipping Carrier FedEx FedEx Ground Economy UPS USPS" at bounding box center [311, 105] width 108 height 19
select select ""usps""
click at [257, 96] on select "Shipping Carrier FedEx FedEx Ground Economy UPS USPS" at bounding box center [311, 105] width 108 height 19
click at [268, 134] on input "input" at bounding box center [311, 131] width 108 height 19
paste input "9400150105800036536840"
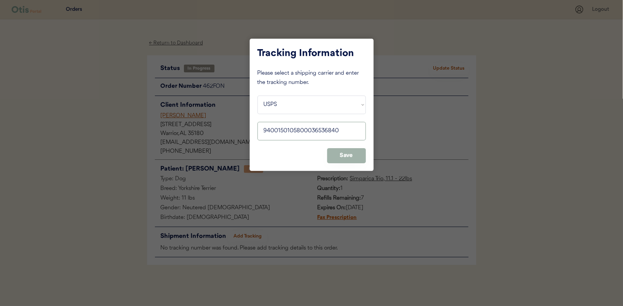
type input "9400150105800036536840"
click at [350, 155] on button "Save" at bounding box center [346, 155] width 39 height 15
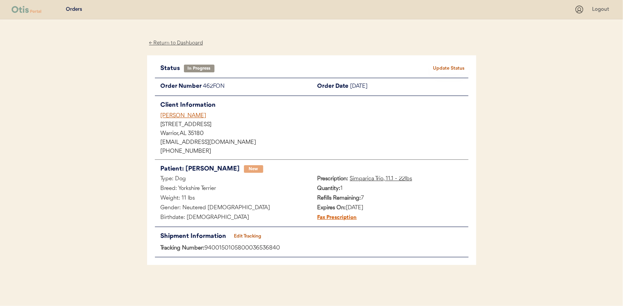
click at [451, 65] on button "Update Status" at bounding box center [449, 68] width 39 height 11
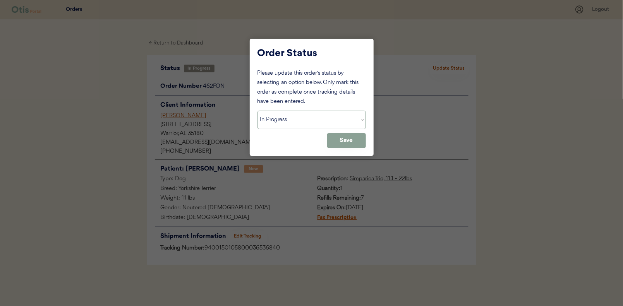
click at [285, 122] on select "Status On Hold New In Progress Complete Pending HW Consent Canceled" at bounding box center [311, 120] width 108 height 19
select select ""complete""
click at [257, 111] on select "Status On Hold New In Progress Complete Pending HW Consent Canceled" at bounding box center [311, 120] width 108 height 19
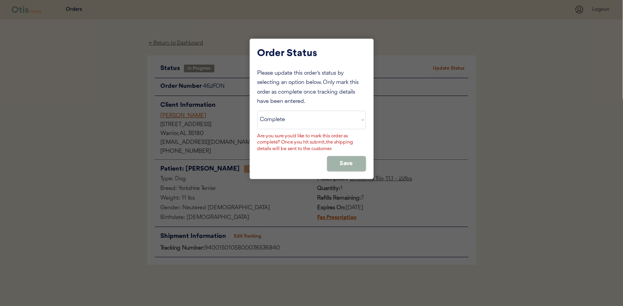
click at [338, 163] on button "Save" at bounding box center [346, 163] width 39 height 15
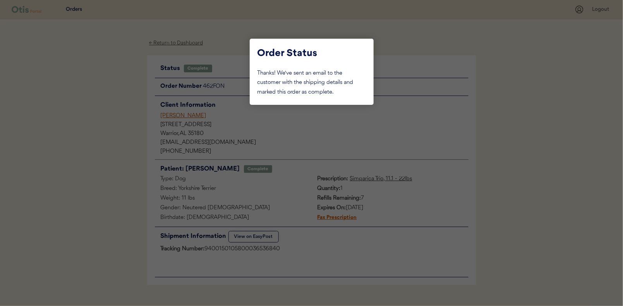
click at [107, 126] on div at bounding box center [311, 153] width 623 height 306
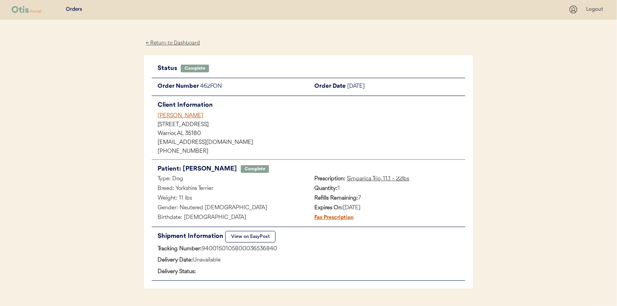
click at [185, 44] on div "← Return to Dashboard" at bounding box center [173, 43] width 58 height 9
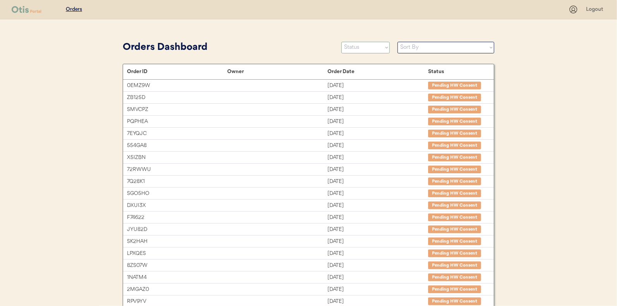
click at [359, 51] on select "Status On Hold New In Progress Complete Pending HW Consent Canceled" at bounding box center [365, 48] width 48 height 12
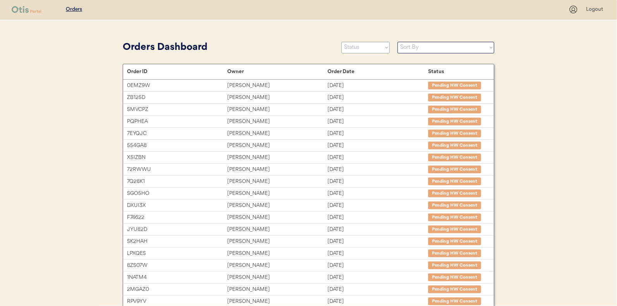
select select ""in_progress""
click at [341, 42] on select "Status On Hold New In Progress Complete Pending HW Consent Canceled" at bounding box center [365, 48] width 48 height 12
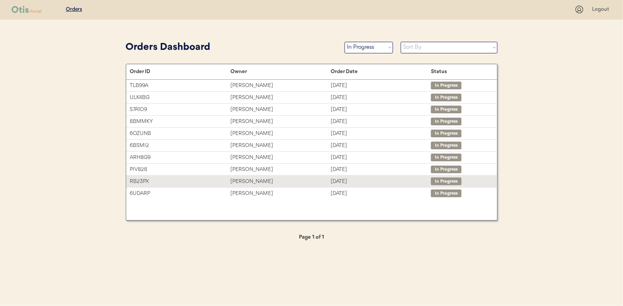
click at [246, 177] on div "Jude K Wicksell" at bounding box center [280, 181] width 100 height 9
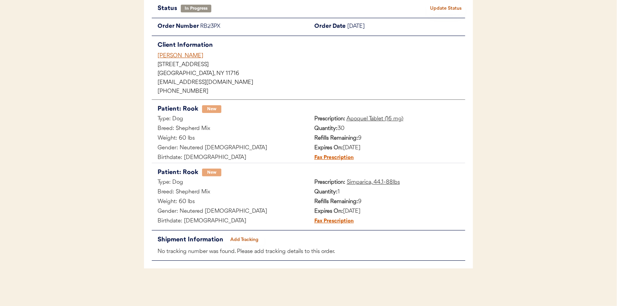
scroll to position [60, 0]
click at [244, 236] on button "Add Tracking" at bounding box center [244, 239] width 39 height 11
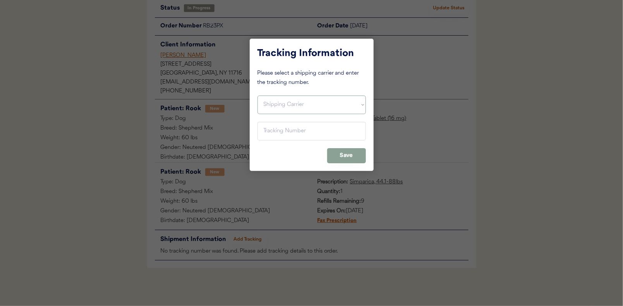
click at [273, 102] on select "Shipping Carrier FedEx FedEx Ground Economy UPS USPS" at bounding box center [311, 105] width 108 height 19
select select ""usps""
click at [257, 96] on select "Shipping Carrier FedEx FedEx Ground Economy UPS USPS" at bounding box center [311, 105] width 108 height 19
click at [266, 130] on input "input" at bounding box center [311, 131] width 108 height 19
paste input "9400150105497036772127"
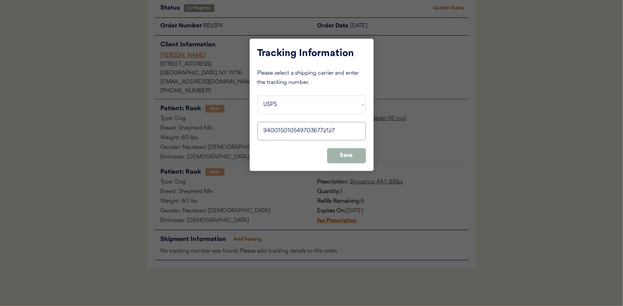
type input "9400150105497036772127"
click at [343, 151] on button "Save" at bounding box center [346, 155] width 39 height 15
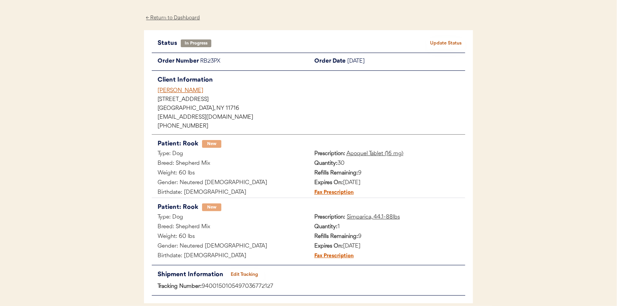
scroll to position [0, 0]
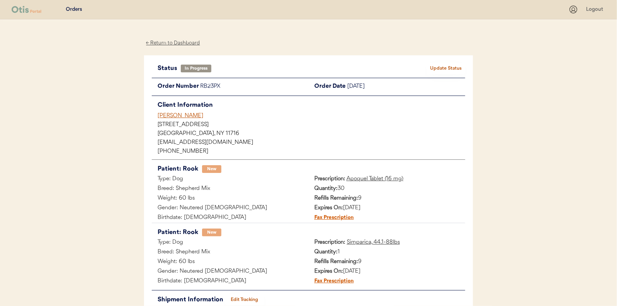
click at [442, 66] on button "Update Status" at bounding box center [446, 68] width 39 height 11
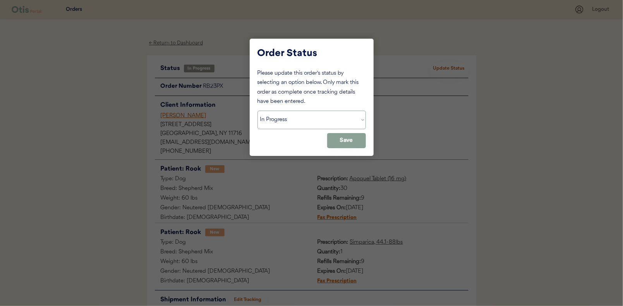
click at [283, 124] on select "Status On Hold New In Progress Complete Pending HW Consent Canceled" at bounding box center [311, 120] width 108 height 19
select select ""complete""
click at [257, 111] on select "Status On Hold New In Progress Complete Pending HW Consent Canceled" at bounding box center [311, 120] width 108 height 19
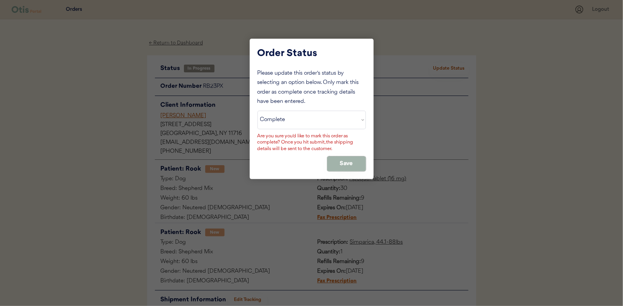
click at [345, 156] on button "Save" at bounding box center [346, 163] width 39 height 15
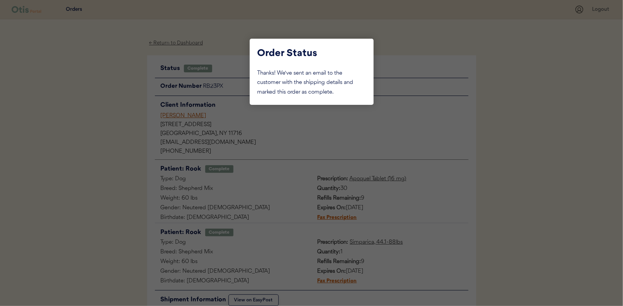
click at [117, 89] on div at bounding box center [311, 153] width 623 height 306
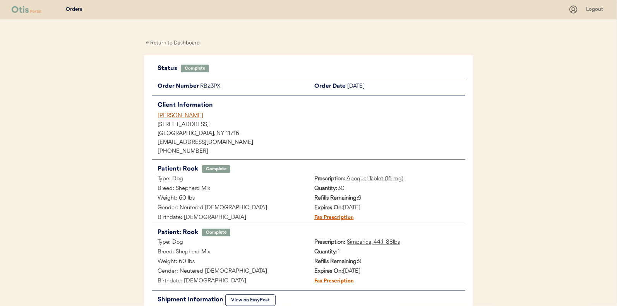
click at [177, 36] on div "← Return to Dashboard Status Complete Update Status Order Number RB23PX Order D…" at bounding box center [308, 205] width 329 height 372
click at [172, 43] on div "← Return to Dashboard" at bounding box center [173, 43] width 58 height 9
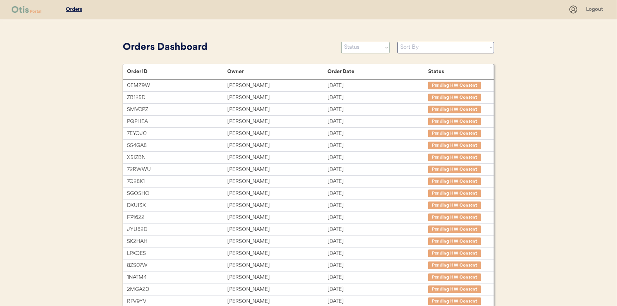
click at [349, 49] on select "Status On Hold New In Progress Complete Pending HW Consent Canceled" at bounding box center [365, 48] width 48 height 12
select select ""in_progress""
click at [341, 42] on select "Status On Hold New In Progress Complete Pending HW Consent Canceled" at bounding box center [365, 48] width 48 height 12
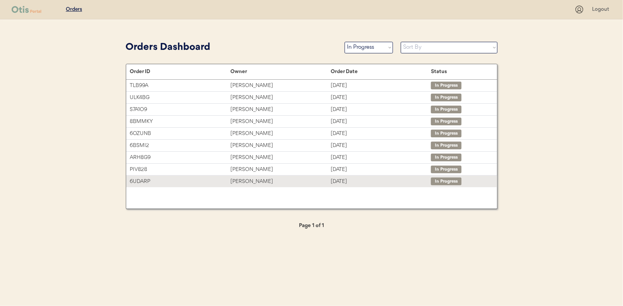
click at [259, 178] on div "Nathan D Gibson" at bounding box center [280, 181] width 100 height 9
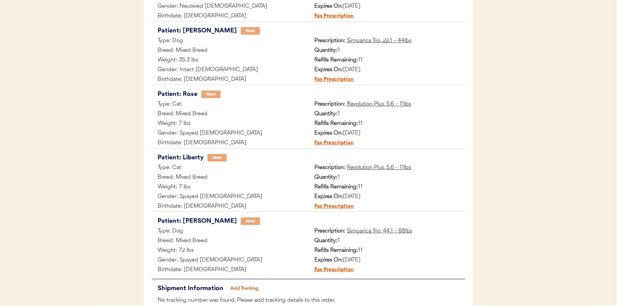
scroll to position [251, 0]
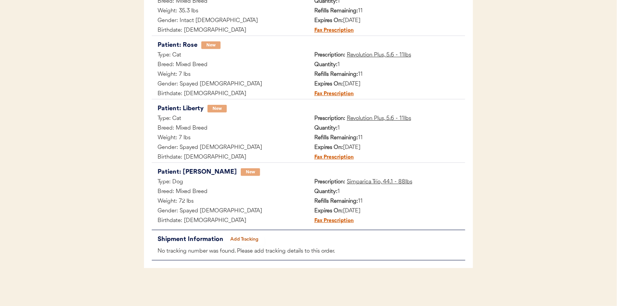
click at [257, 234] on button "Add Tracking" at bounding box center [244, 239] width 39 height 11
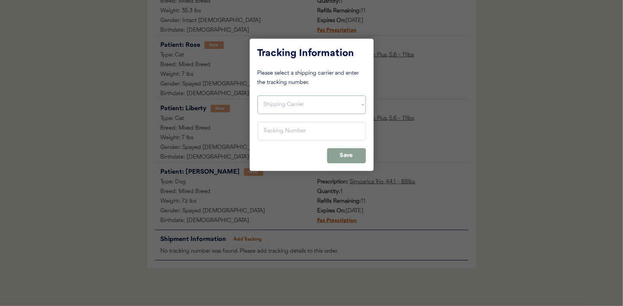
click at [273, 100] on select "Shipping Carrier FedEx FedEx Ground Economy UPS USPS" at bounding box center [311, 105] width 108 height 19
select select ""usps""
click at [257, 96] on select "Shipping Carrier FedEx FedEx Ground Economy UPS USPS" at bounding box center [311, 105] width 108 height 19
click at [271, 133] on input "input" at bounding box center [311, 131] width 108 height 19
paste input "9400150105497036778976"
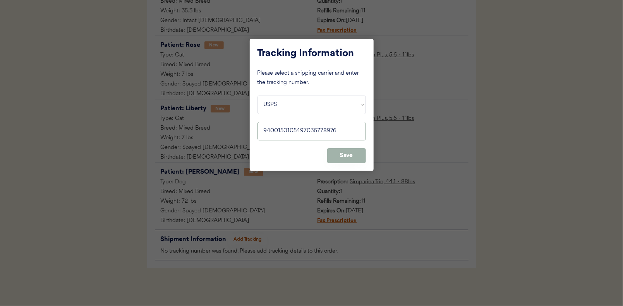
type input "9400150105497036778976"
click at [345, 156] on button "Save" at bounding box center [346, 155] width 39 height 15
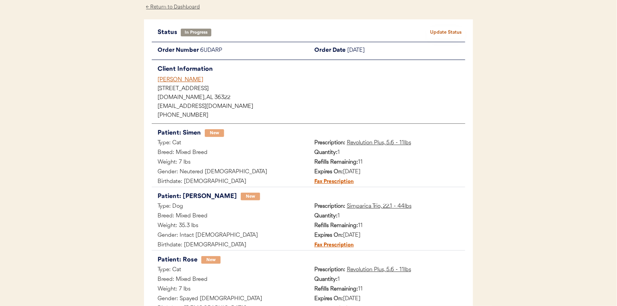
scroll to position [19, 0]
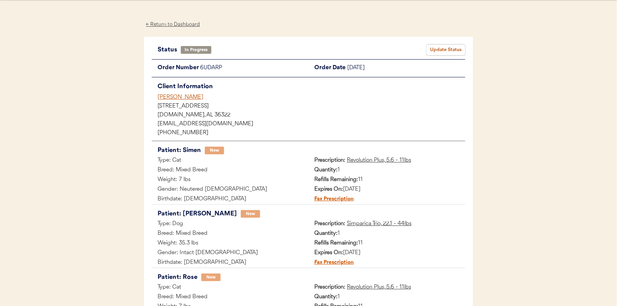
click at [446, 46] on button "Update Status" at bounding box center [446, 50] width 39 height 11
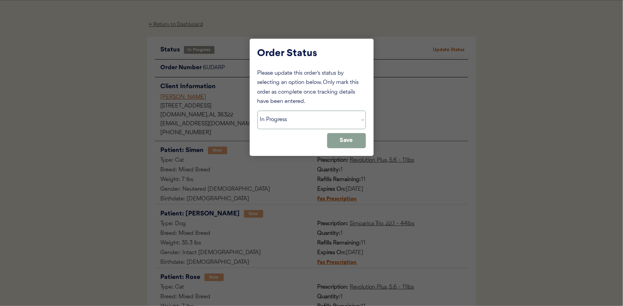
click at [261, 124] on select "Status On Hold New In Progress Complete Pending HW Consent Canceled" at bounding box center [311, 120] width 108 height 19
select select ""complete""
click at [257, 111] on select "Status On Hold New In Progress Complete Pending HW Consent Canceled" at bounding box center [311, 120] width 108 height 19
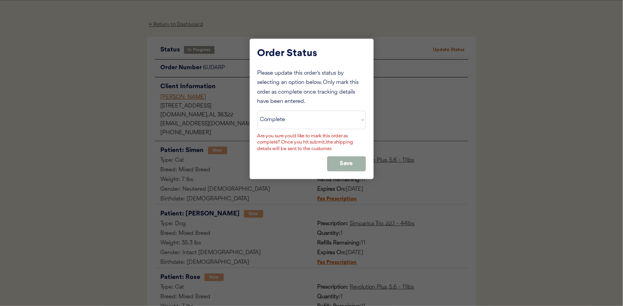
click at [347, 165] on button "Save" at bounding box center [346, 163] width 39 height 15
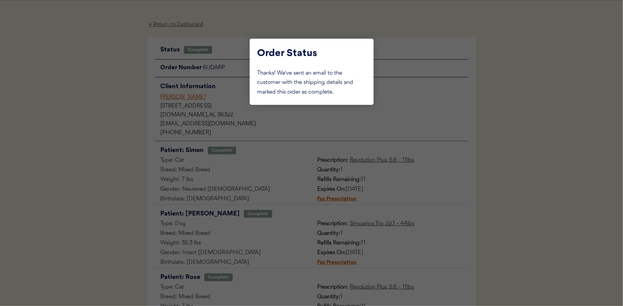
click at [125, 63] on div at bounding box center [311, 153] width 623 height 306
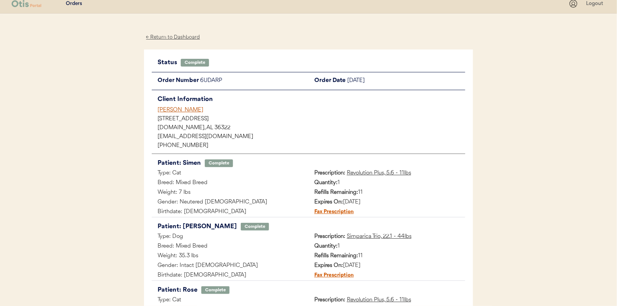
scroll to position [0, 0]
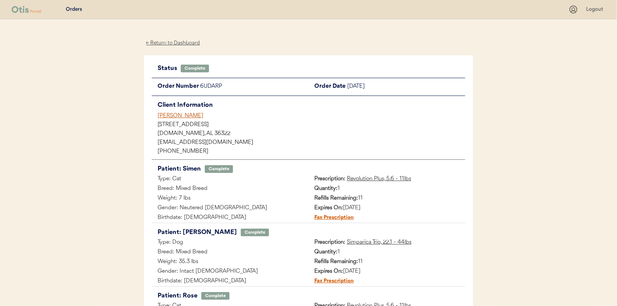
click at [174, 42] on div "← Return to Dashboard" at bounding box center [173, 43] width 58 height 9
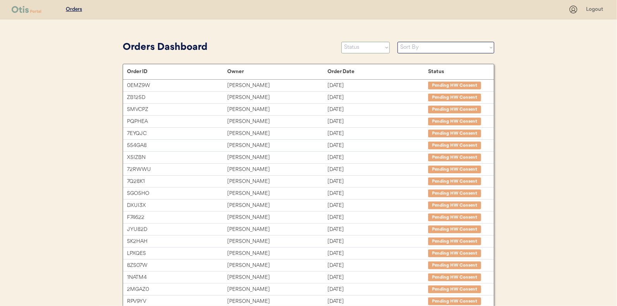
click at [357, 48] on select "Status On Hold New In Progress Complete Pending HW Consent Canceled" at bounding box center [365, 48] width 48 height 12
select select ""in_progress""
click at [341, 42] on select "Status On Hold New In Progress Complete Pending HW Consent Canceled" at bounding box center [365, 48] width 48 height 12
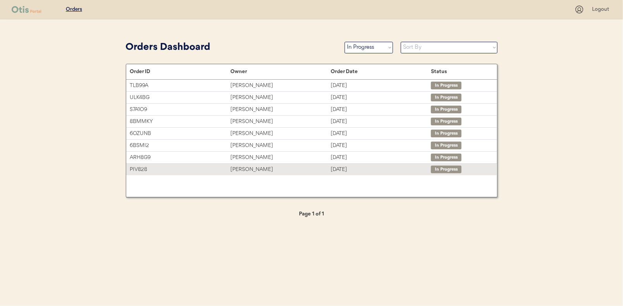
click at [249, 167] on div "[PERSON_NAME]" at bounding box center [280, 169] width 100 height 9
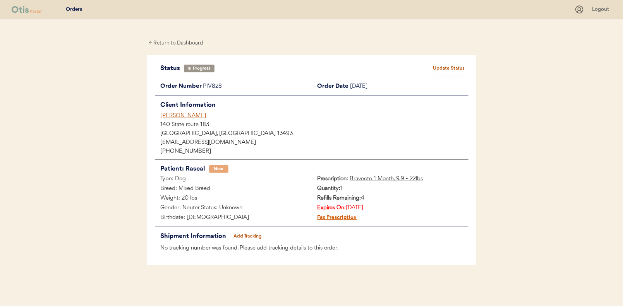
click at [243, 232] on button "Add Tracking" at bounding box center [247, 236] width 39 height 11
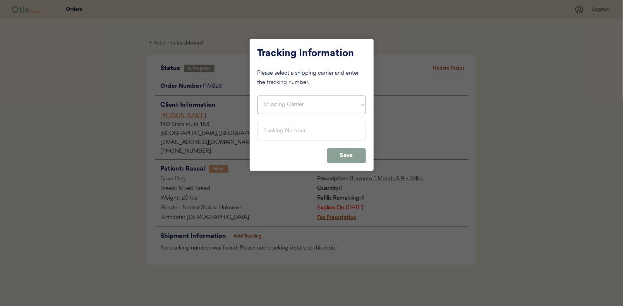
click at [279, 105] on select "Shipping Carrier FedEx FedEx Ground Economy UPS USPS" at bounding box center [311, 105] width 108 height 19
select select ""usps""
click at [257, 96] on select "Shipping Carrier FedEx FedEx Ground Economy UPS USPS" at bounding box center [311, 105] width 108 height 19
click at [270, 130] on input "input" at bounding box center [311, 131] width 108 height 19
paste input "9400150105496038237757"
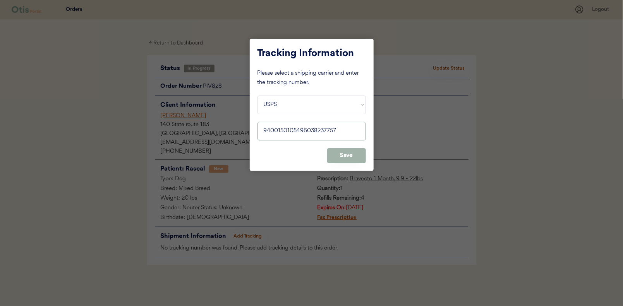
type input "9400150105496038237757"
click at [342, 153] on button "Save" at bounding box center [346, 155] width 39 height 15
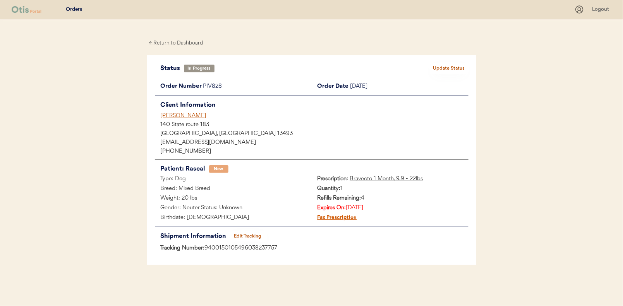
click at [436, 63] on button "Update Status" at bounding box center [449, 68] width 39 height 11
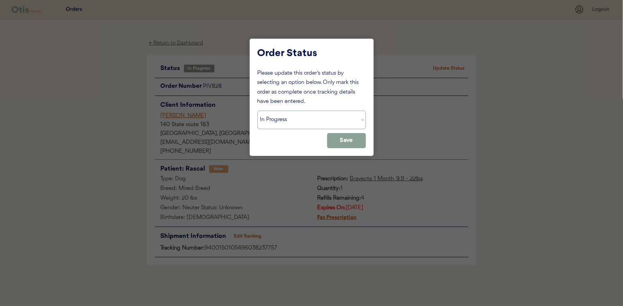
click at [278, 119] on select "Status On Hold New In Progress Complete Pending HW Consent Canceled" at bounding box center [311, 120] width 108 height 19
select select ""complete""
click at [257, 111] on select "Status On Hold New In Progress Complete Pending HW Consent Canceled" at bounding box center [311, 120] width 108 height 19
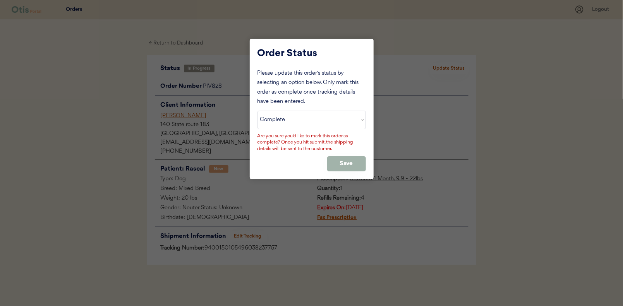
click at [344, 162] on button "Save" at bounding box center [346, 163] width 39 height 15
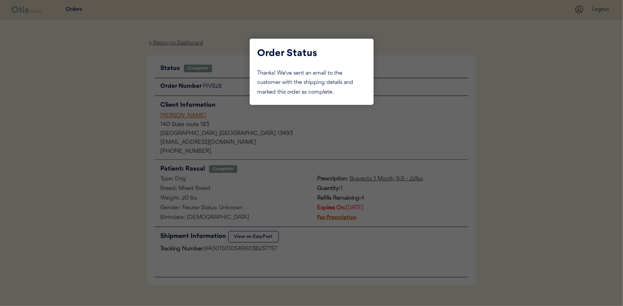
click at [106, 109] on div at bounding box center [311, 153] width 623 height 306
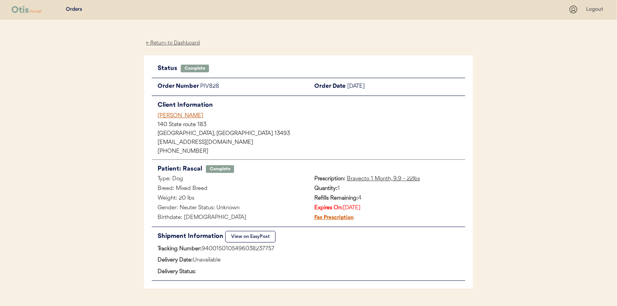
click at [178, 43] on div "← Return to Dashboard" at bounding box center [173, 43] width 58 height 9
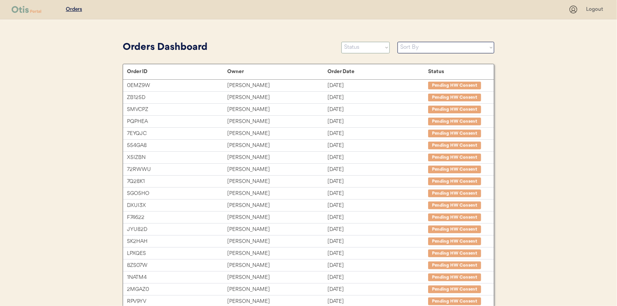
click at [360, 52] on select "Status On Hold New In Progress Complete Pending HW Consent Canceled" at bounding box center [365, 48] width 48 height 12
select select ""in_progress""
click at [341, 42] on select "Status On Hold New In Progress Complete Pending HW Consent Canceled" at bounding box center [365, 48] width 48 height 12
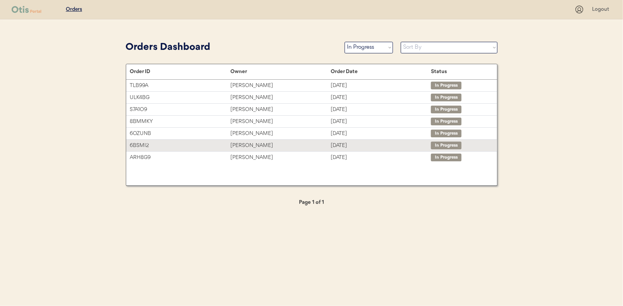
click at [249, 142] on div "[PERSON_NAME]" at bounding box center [280, 145] width 100 height 9
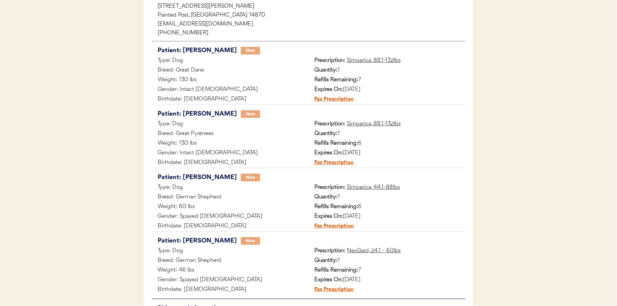
scroll to position [188, 0]
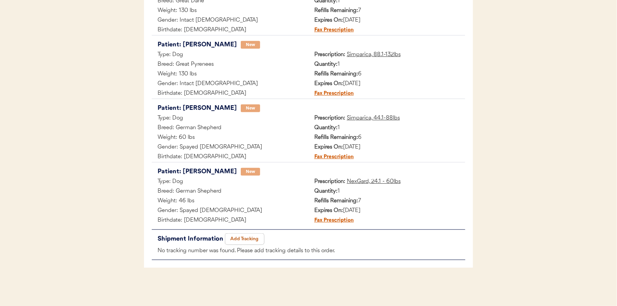
click at [242, 236] on button "Add Tracking" at bounding box center [244, 239] width 39 height 11
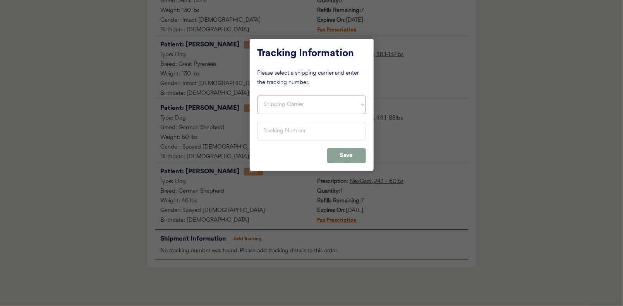
click at [278, 101] on select "Shipping Carrier FedEx FedEx Ground Economy UPS USPS" at bounding box center [311, 105] width 108 height 19
select select ""usps""
click at [257, 96] on select "Shipping Carrier FedEx FedEx Ground Economy UPS USPS" at bounding box center [311, 105] width 108 height 19
click at [269, 133] on input "input" at bounding box center [311, 131] width 108 height 19
paste input "9400150105496038240177"
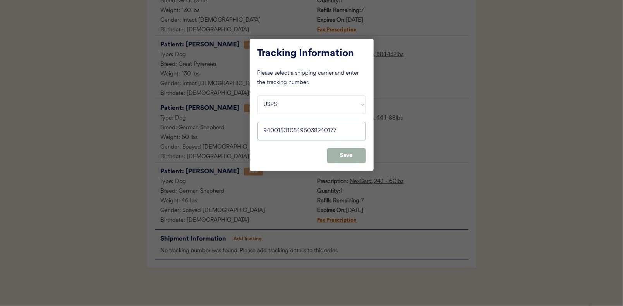
type input "9400150105496038240177"
click at [352, 151] on button "Save" at bounding box center [346, 155] width 39 height 15
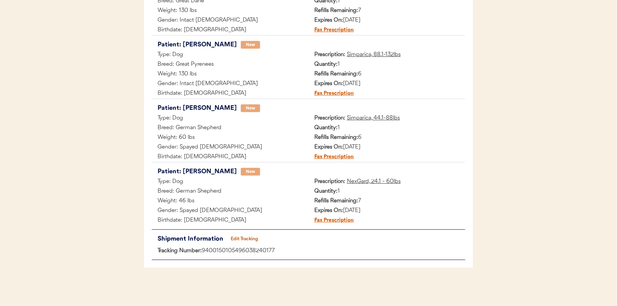
scroll to position [0, 0]
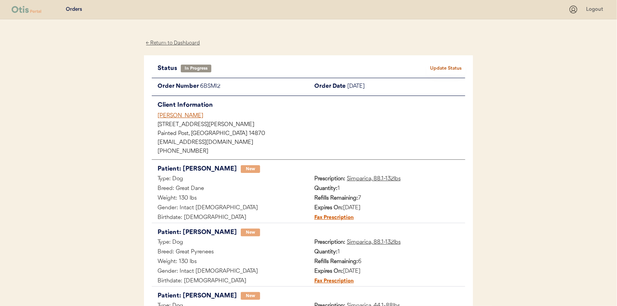
click at [460, 62] on div "Status In Progress Update Status Order Number 6BSMI2 Order Date [DATE] Client I…" at bounding box center [308, 255] width 329 height 401
click at [446, 68] on button "Update Status" at bounding box center [446, 68] width 39 height 11
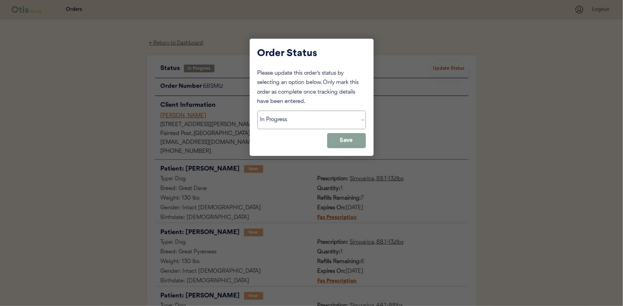
click at [284, 117] on select "Status On Hold New In Progress Complete Pending HW Consent Canceled" at bounding box center [311, 120] width 108 height 19
select select ""complete""
click at [257, 111] on select "Status On Hold New In Progress Complete Pending HW Consent Canceled" at bounding box center [311, 120] width 108 height 19
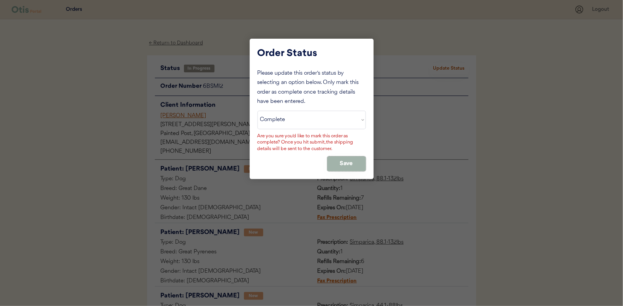
click at [353, 160] on button "Save" at bounding box center [346, 163] width 39 height 15
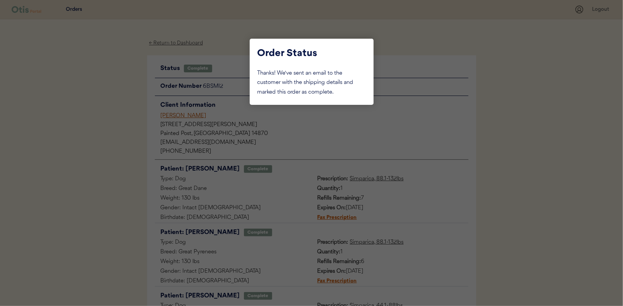
click at [108, 103] on div at bounding box center [311, 153] width 623 height 306
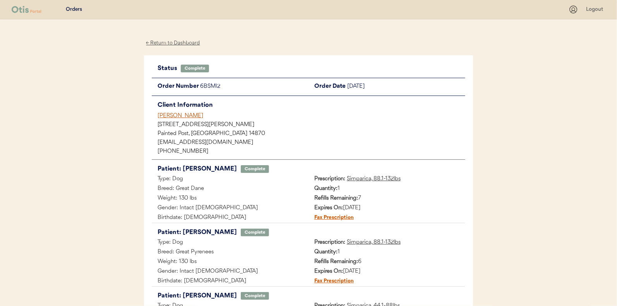
click at [172, 43] on div "← Return to Dashboard" at bounding box center [173, 43] width 58 height 9
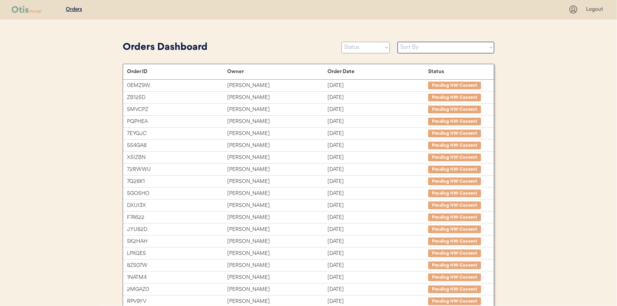
click at [355, 46] on select "Status On Hold New In Progress Complete Pending HW Consent Canceled" at bounding box center [365, 48] width 48 height 12
select select ""in_progress""
click at [341, 42] on select "Status On Hold New In Progress Complete Pending HW Consent Canceled" at bounding box center [365, 48] width 48 height 12
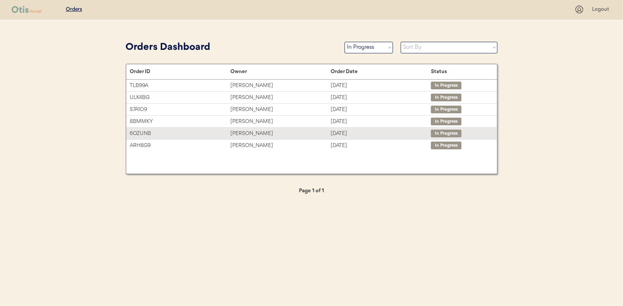
click at [246, 132] on div "Timothy Nakao" at bounding box center [280, 133] width 100 height 9
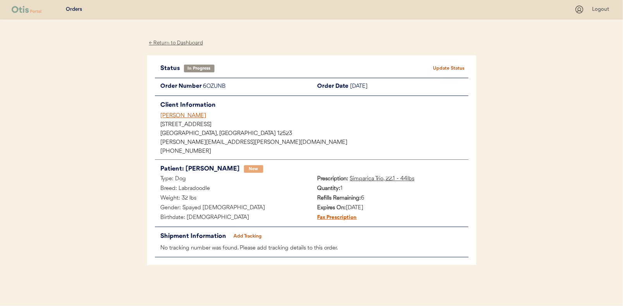
click at [252, 233] on button "Add Tracking" at bounding box center [247, 236] width 39 height 11
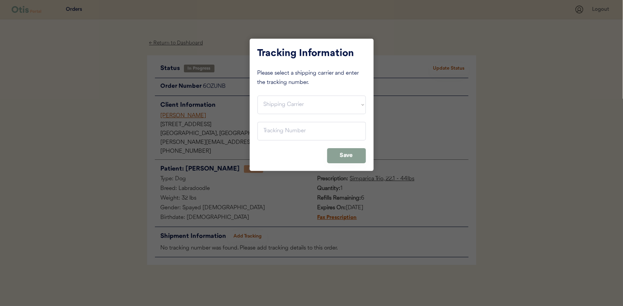
click at [279, 88] on div "Tracking Information Please select a shipping carrier and enter the tracking nu…" at bounding box center [312, 105] width 124 height 132
click at [277, 100] on select "Shipping Carrier FedEx FedEx Ground Economy UPS USPS" at bounding box center [311, 105] width 108 height 19
select select ""usps""
click at [257, 96] on select "Shipping Carrier FedEx FedEx Ground Economy UPS USPS" at bounding box center [311, 105] width 108 height 19
click at [277, 129] on input "input" at bounding box center [311, 131] width 108 height 19
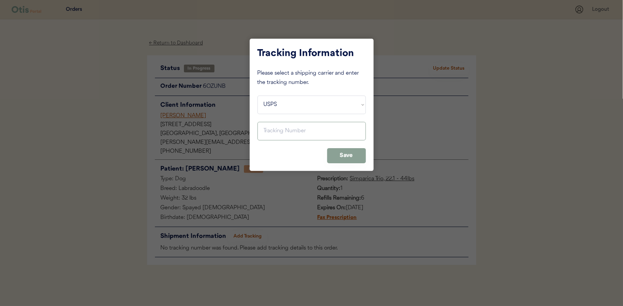
paste input "9400150105497036782881"
type input "9400150105497036782881"
click at [348, 152] on button "Save" at bounding box center [346, 155] width 39 height 15
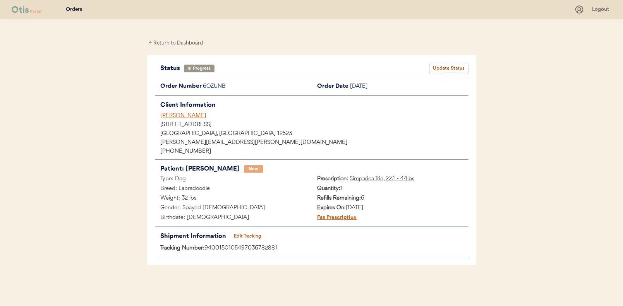
click at [439, 68] on button "Update Status" at bounding box center [449, 68] width 39 height 11
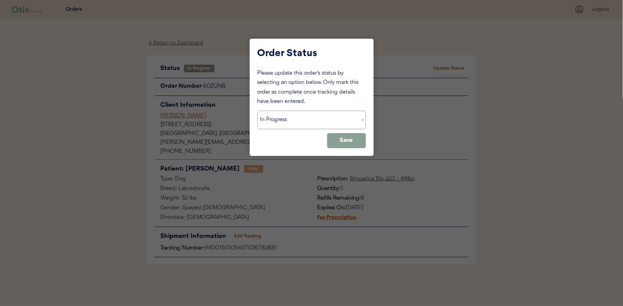
click at [282, 120] on select "Status On Hold New In Progress Complete Pending HW Consent Canceled" at bounding box center [311, 120] width 108 height 19
select select ""complete""
click at [257, 111] on select "Status On Hold New In Progress Complete Pending HW Consent Canceled" at bounding box center [311, 120] width 108 height 19
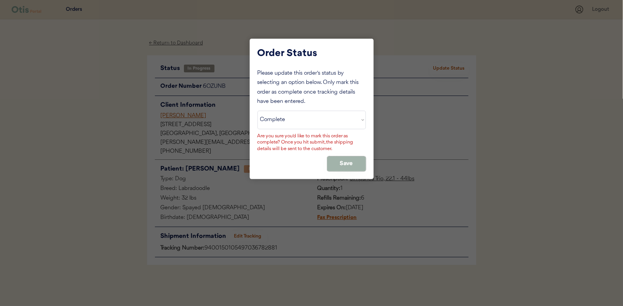
click at [339, 161] on button "Save" at bounding box center [346, 163] width 39 height 15
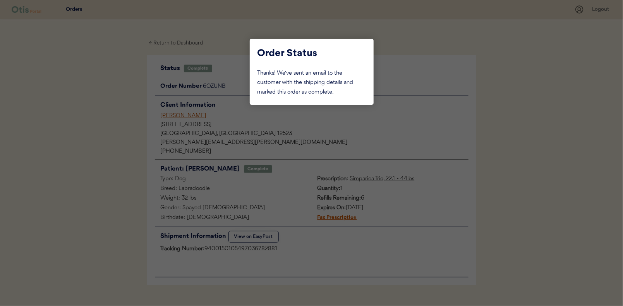
click at [123, 91] on div at bounding box center [311, 153] width 623 height 306
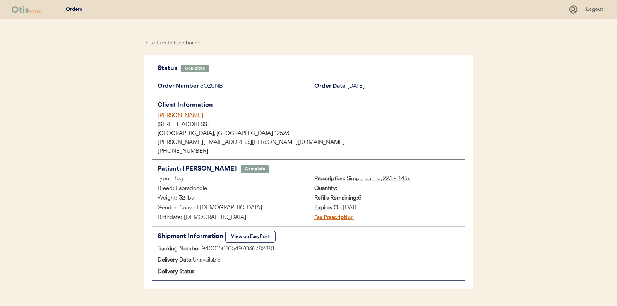
click at [169, 39] on div "← Return to Dashboard" at bounding box center [173, 43] width 58 height 9
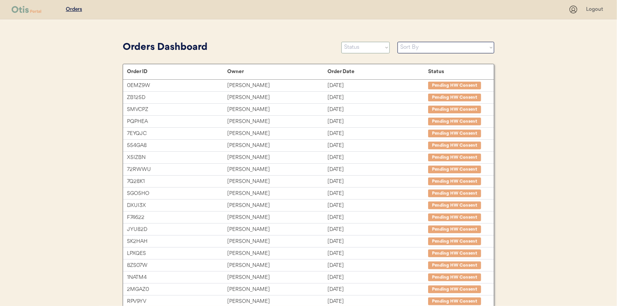
click at [367, 46] on select "Status On Hold New In Progress Complete Pending HW Consent Canceled" at bounding box center [365, 48] width 48 height 12
select select ""in_progress""
click at [341, 42] on select "Status On Hold New In Progress Complete Pending HW Consent Canceled" at bounding box center [365, 48] width 48 height 12
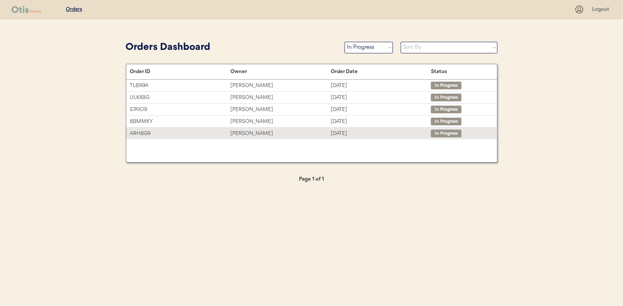
click at [246, 134] on div "[PERSON_NAME]" at bounding box center [280, 133] width 100 height 9
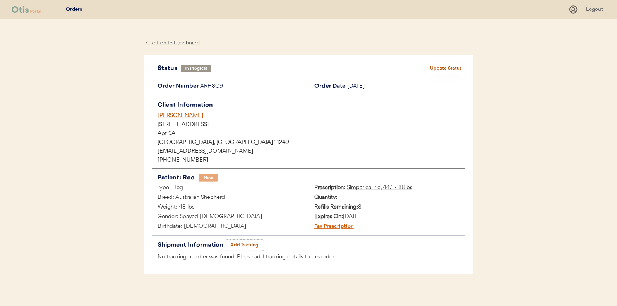
click at [248, 244] on button "Add Tracking" at bounding box center [244, 245] width 39 height 11
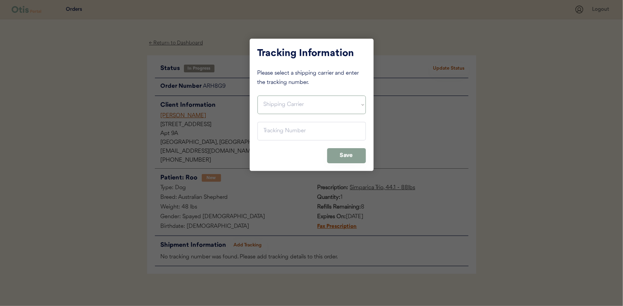
click at [278, 101] on select "Shipping Carrier FedEx FedEx Ground Economy UPS USPS" at bounding box center [311, 105] width 108 height 19
select select ""usps""
click at [257, 96] on select "Shipping Carrier FedEx FedEx Ground Economy UPS USPS" at bounding box center [311, 105] width 108 height 19
click at [266, 132] on input "input" at bounding box center [311, 131] width 108 height 19
paste input "9400150105799036549755"
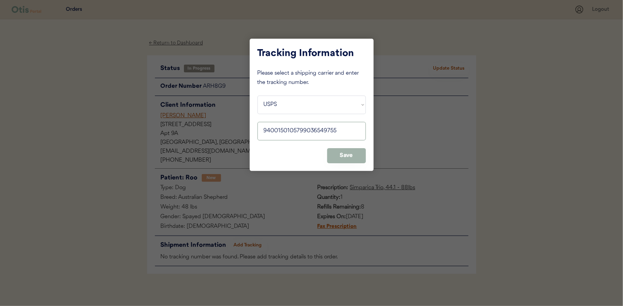
type input "9400150105799036549755"
click at [346, 154] on button "Save" at bounding box center [346, 155] width 39 height 15
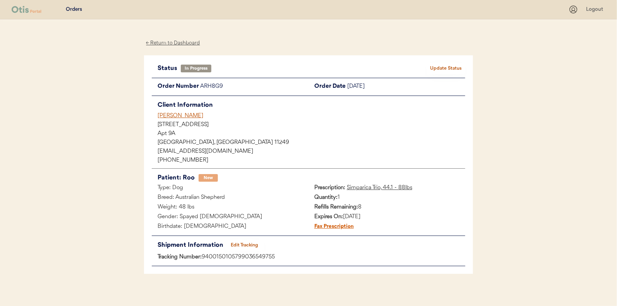
click at [443, 67] on button "Update Status" at bounding box center [446, 68] width 39 height 11
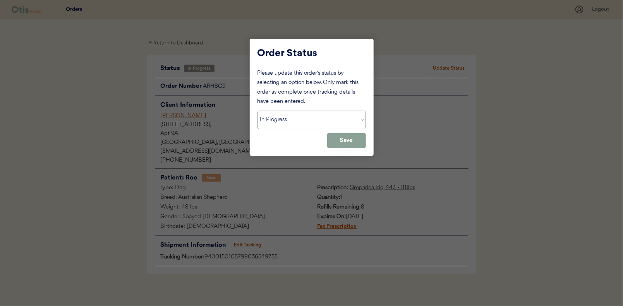
click at [296, 119] on select "Status On Hold New In Progress Complete Pending HW Consent Canceled" at bounding box center [311, 120] width 108 height 19
select select ""complete""
click at [257, 111] on select "Status On Hold New In Progress Complete Pending HW Consent Canceled" at bounding box center [311, 120] width 108 height 19
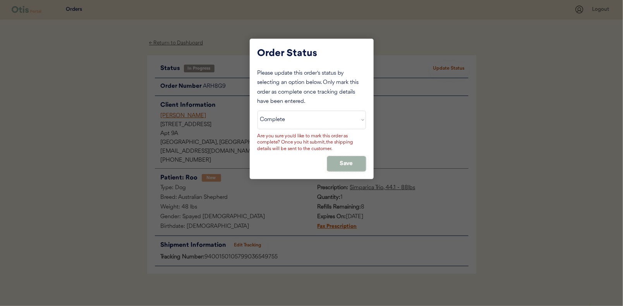
click at [353, 161] on button "Save" at bounding box center [346, 163] width 39 height 15
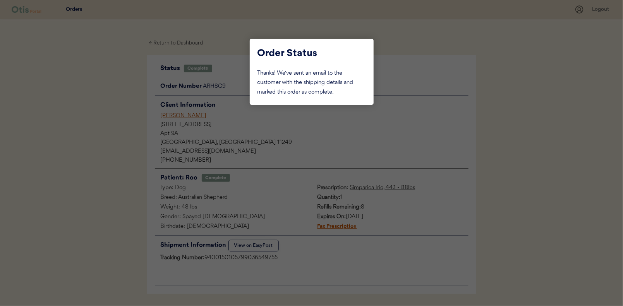
click at [104, 95] on div at bounding box center [311, 153] width 623 height 306
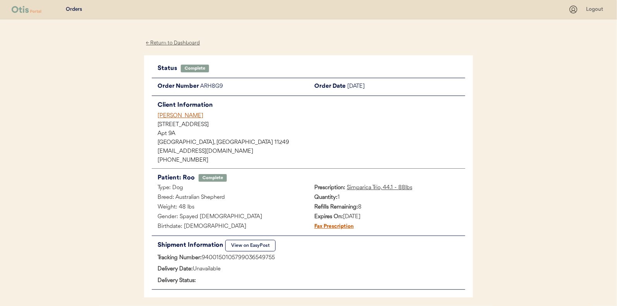
click at [165, 41] on div "← Return to Dashboard" at bounding box center [173, 43] width 58 height 9
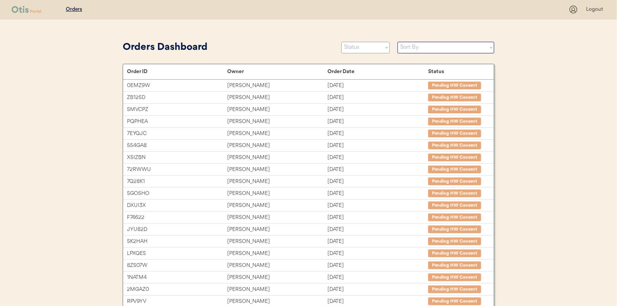
click at [359, 48] on select "Status On Hold New In Progress Complete Pending HW Consent Canceled" at bounding box center [365, 48] width 48 height 12
select select ""new""
click at [341, 42] on select "Status On Hold New In Progress Complete Pending HW Consent Canceled" at bounding box center [365, 48] width 48 height 12
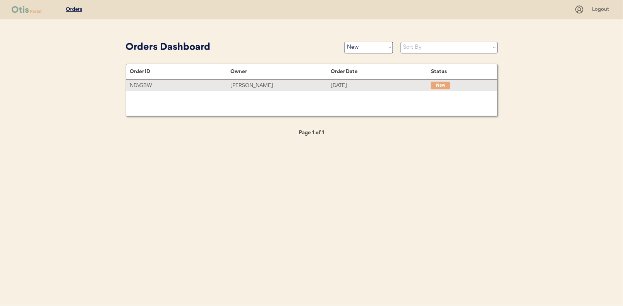
click at [264, 82] on div "[PERSON_NAME]" at bounding box center [280, 85] width 100 height 9
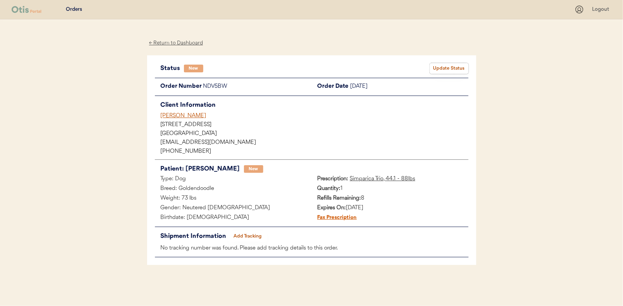
click at [438, 63] on button "Update Status" at bounding box center [449, 68] width 39 height 11
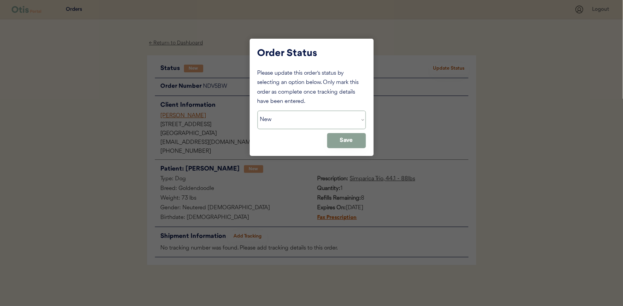
click at [298, 121] on select "Status On Hold New In Progress Complete Pending HW Consent Canceled" at bounding box center [311, 120] width 108 height 19
select select ""in_progress""
click at [257, 111] on select "Status On Hold New In Progress Complete Pending HW Consent Canceled" at bounding box center [311, 120] width 108 height 19
click at [352, 137] on button "Save" at bounding box center [346, 140] width 39 height 15
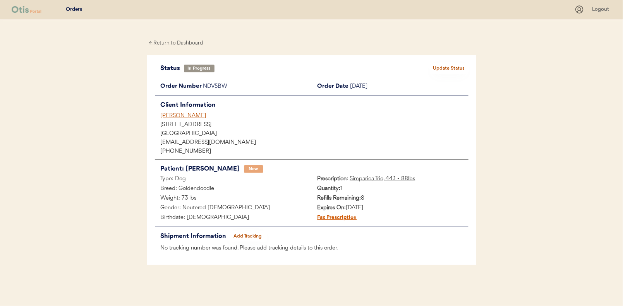
click at [172, 43] on div "← Return to Dashboard" at bounding box center [176, 43] width 58 height 9
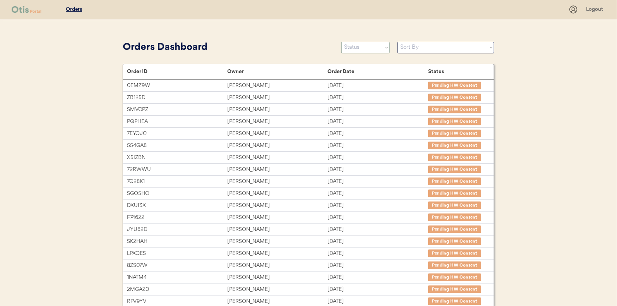
drag, startPoint x: 366, startPoint y: 49, endPoint x: 360, endPoint y: 53, distance: 7.4
click at [366, 49] on select "Status On Hold New In Progress Complete Pending HW Consent Canceled" at bounding box center [365, 48] width 48 height 12
click at [341, 42] on select "Status On Hold New In Progress Complete Pending HW Consent Canceled" at bounding box center [365, 48] width 48 height 12
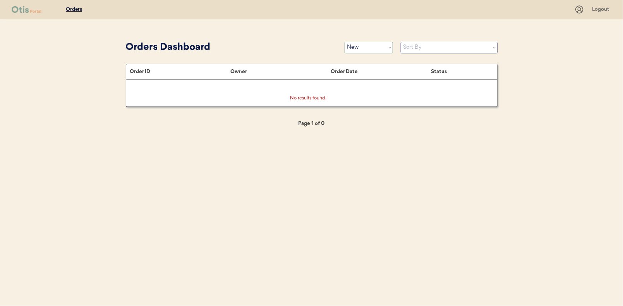
click at [350, 47] on select "Status On Hold New In Progress Complete Pending HW Consent Canceled" at bounding box center [369, 48] width 48 height 12
click at [345, 42] on select "Status On Hold New In Progress Complete Pending HW Consent Canceled" at bounding box center [369, 48] width 48 height 12
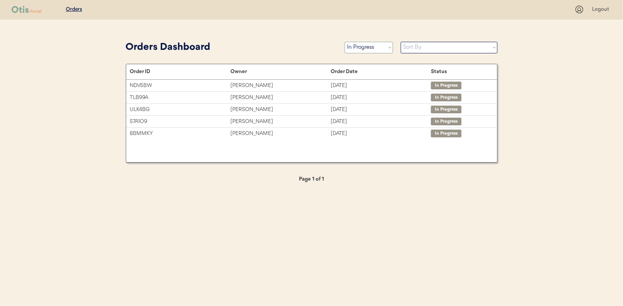
click at [359, 46] on select "Status On Hold New In Progress Complete Pending HW Consent Canceled" at bounding box center [369, 48] width 48 height 12
click at [345, 42] on select "Status On Hold New In Progress Complete Pending HW Consent Canceled" at bounding box center [369, 48] width 48 height 12
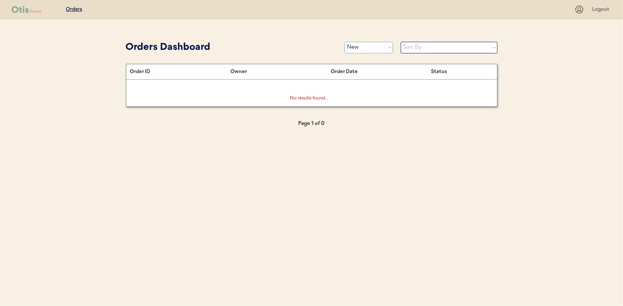
click at [369, 49] on select "Status On Hold New In Progress Complete Pending HW Consent Canceled" at bounding box center [369, 48] width 48 height 12
select select ""in_progress""
click at [345, 42] on select "Status On Hold New In Progress Complete Pending HW Consent Canceled" at bounding box center [369, 48] width 48 height 12
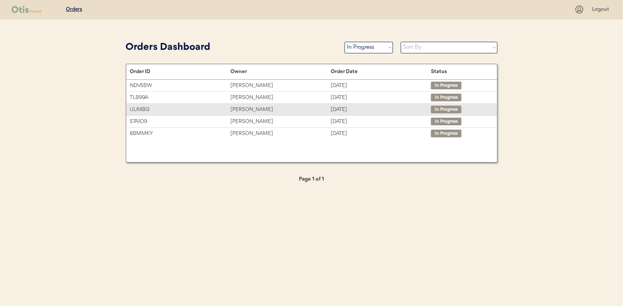
click at [250, 106] on div "[PERSON_NAME]" at bounding box center [280, 109] width 100 height 9
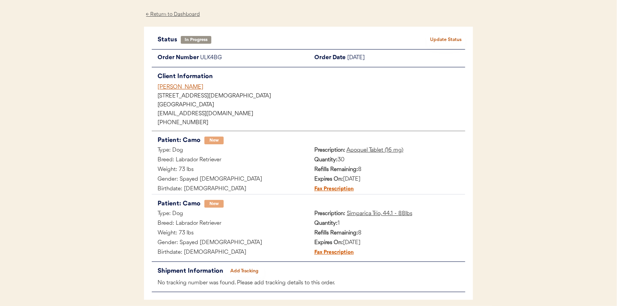
scroll to position [60, 0]
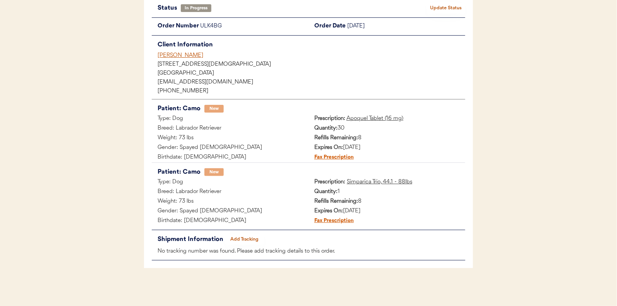
click at [244, 237] on button "Add Tracking" at bounding box center [244, 239] width 39 height 11
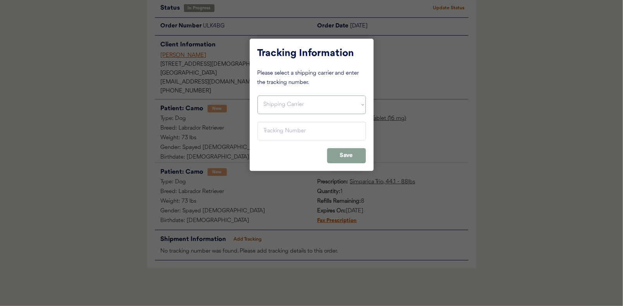
click at [272, 105] on select "Shipping Carrier FedEx FedEx Ground Economy UPS USPS" at bounding box center [311, 105] width 108 height 19
select select ""usps""
click at [257, 96] on select "Shipping Carrier FedEx FedEx Ground Economy UPS USPS" at bounding box center [311, 105] width 108 height 19
click at [269, 129] on input "input" at bounding box center [311, 131] width 108 height 19
paste input "9400150105497036821061"
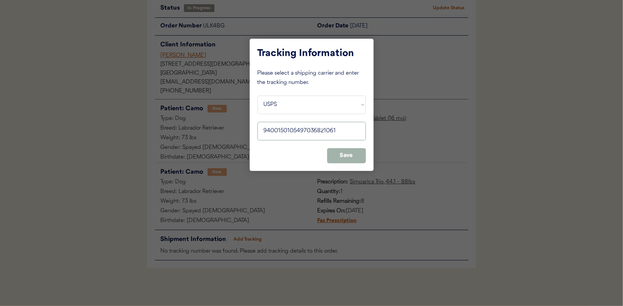
type input "9400150105497036821061"
click at [347, 153] on button "Save" at bounding box center [346, 155] width 39 height 15
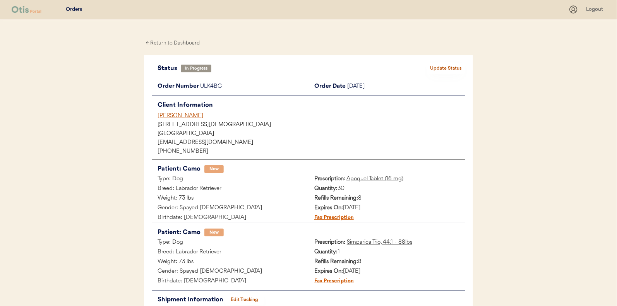
scroll to position [0, 0]
click at [448, 65] on button "Update Status" at bounding box center [446, 68] width 39 height 11
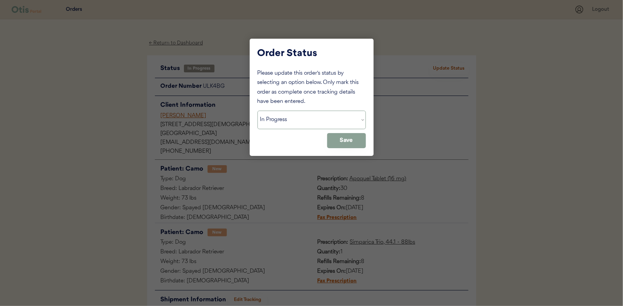
click at [278, 115] on select "Status On Hold New In Progress Complete Pending HW Consent Canceled" at bounding box center [311, 120] width 108 height 19
select select ""complete""
click at [257, 111] on select "Status On Hold New In Progress Complete Pending HW Consent Canceled" at bounding box center [311, 120] width 108 height 19
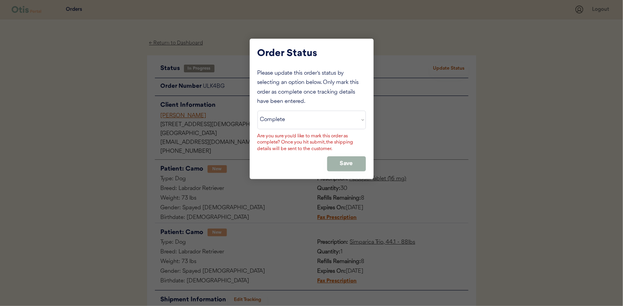
click at [347, 162] on button "Save" at bounding box center [346, 163] width 39 height 15
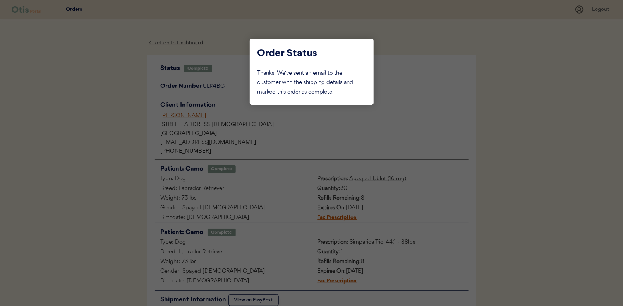
click at [120, 84] on div at bounding box center [311, 153] width 623 height 306
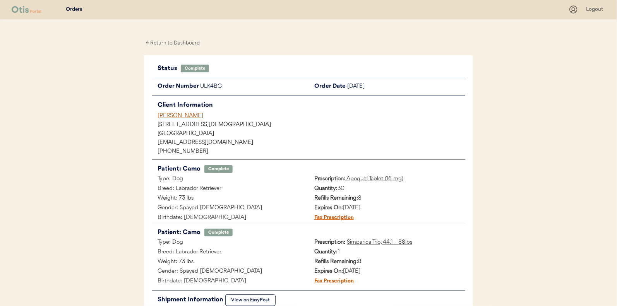
click at [165, 42] on div "← Return to Dashboard" at bounding box center [173, 43] width 58 height 9
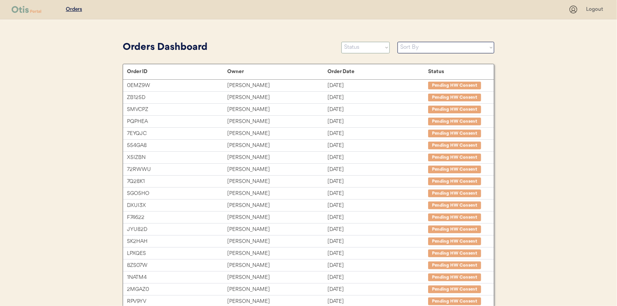
drag, startPoint x: 369, startPoint y: 50, endPoint x: 359, endPoint y: 53, distance: 10.3
click at [369, 50] on select "Status On Hold New In Progress Complete Pending HW Consent Canceled" at bounding box center [365, 48] width 48 height 12
click at [341, 42] on select "Status On Hold New In Progress Complete Pending HW Consent Canceled" at bounding box center [365, 48] width 48 height 12
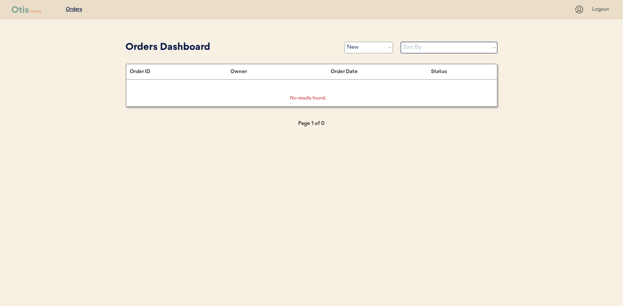
click at [358, 46] on select "Status On Hold New In Progress Complete Pending HW Consent Canceled" at bounding box center [369, 48] width 48 height 12
select select ""in_progress""
click at [345, 42] on select "Status On Hold New In Progress Complete Pending HW Consent Canceled" at bounding box center [369, 48] width 48 height 12
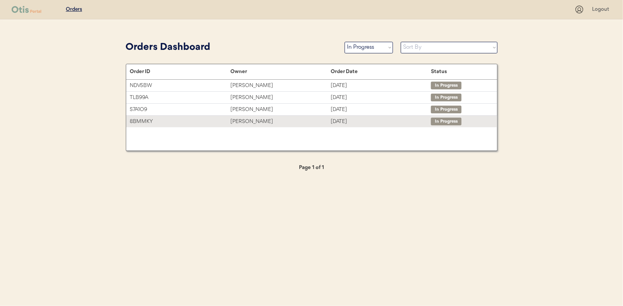
click at [249, 121] on div "Lisa Coppie" at bounding box center [280, 121] width 100 height 9
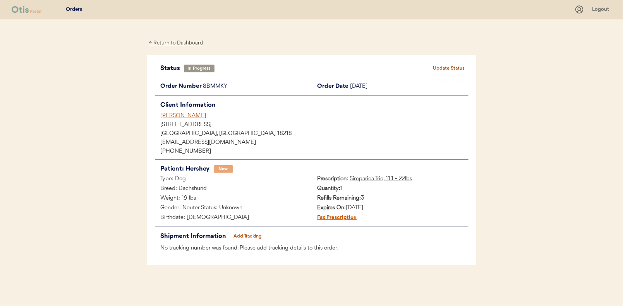
click at [254, 233] on button "Add Tracking" at bounding box center [247, 236] width 39 height 11
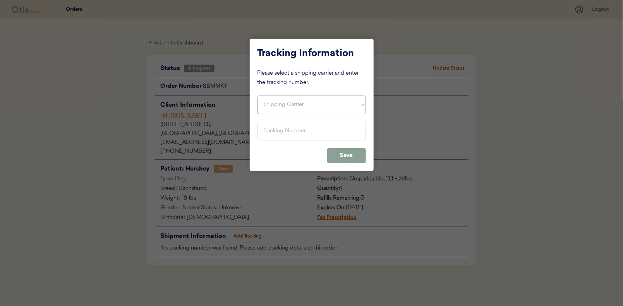
click at [280, 105] on select "Shipping Carrier FedEx FedEx Ground Economy UPS USPS" at bounding box center [311, 105] width 108 height 19
select select ""usps""
click at [257, 96] on select "Shipping Carrier FedEx FedEx Ground Economy UPS USPS" at bounding box center [311, 105] width 108 height 19
click at [269, 129] on input "input" at bounding box center [311, 131] width 108 height 19
paste input "9400150105799036598524"
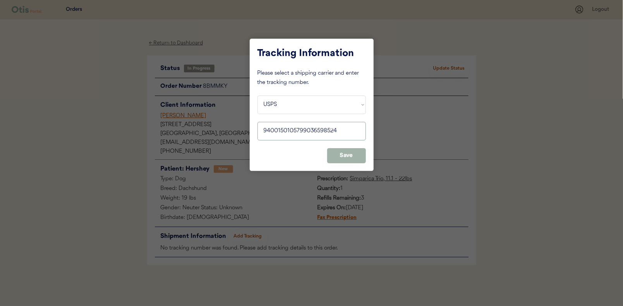
type input "9400150105799036598524"
click at [337, 155] on button "Save" at bounding box center [346, 155] width 39 height 15
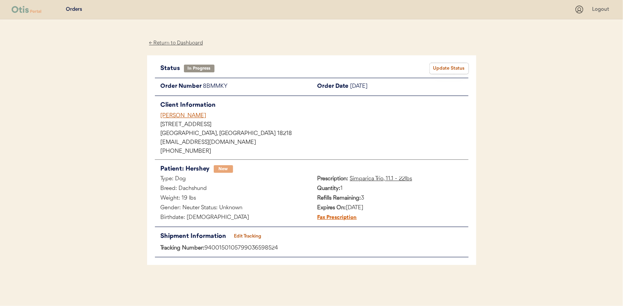
click at [441, 67] on button "Update Status" at bounding box center [449, 68] width 39 height 11
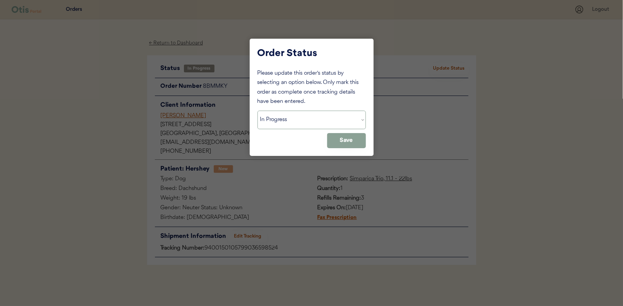
click at [288, 124] on select "Status On Hold New In Progress Complete Pending HW Consent Canceled" at bounding box center [311, 120] width 108 height 19
select select ""complete""
click at [257, 111] on select "Status On Hold New In Progress Complete Pending HW Consent Canceled" at bounding box center [311, 120] width 108 height 19
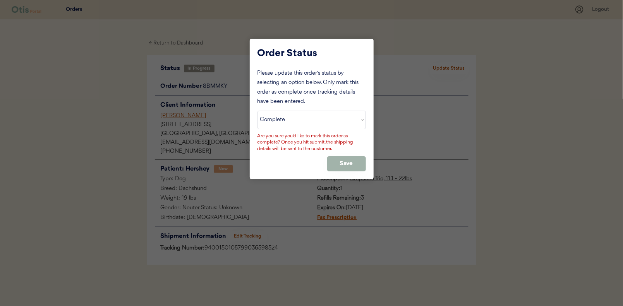
click at [348, 164] on button "Save" at bounding box center [346, 163] width 39 height 15
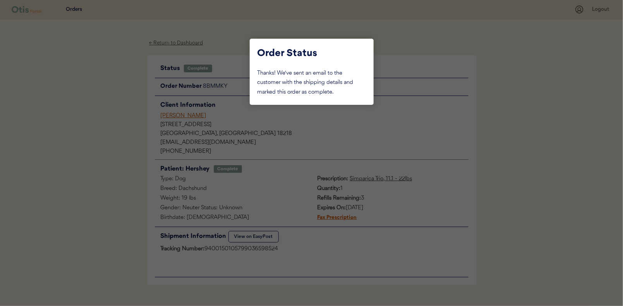
click at [117, 104] on div at bounding box center [311, 153] width 623 height 306
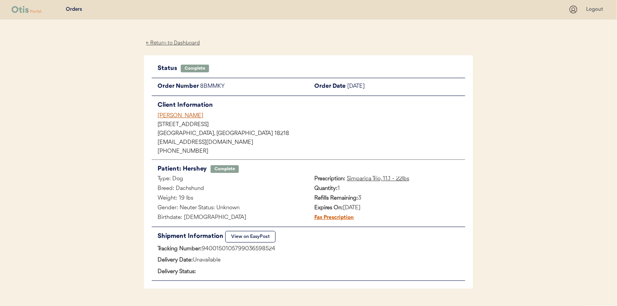
click at [163, 43] on div "← Return to Dashboard" at bounding box center [173, 43] width 58 height 9
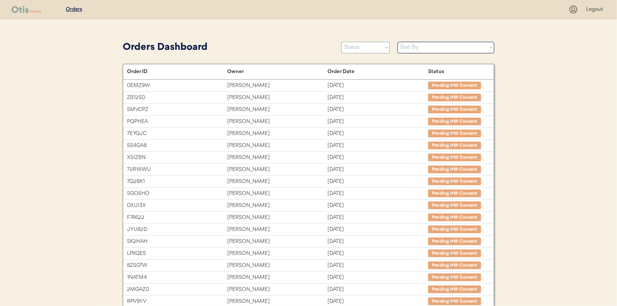
click at [358, 48] on select "Status On Hold New In Progress Complete Pending HW Consent Canceled" at bounding box center [365, 48] width 48 height 12
select select ""in_progress""
click at [341, 42] on select "Status On Hold New In Progress Complete Pending HW Consent Canceled" at bounding box center [365, 48] width 48 height 12
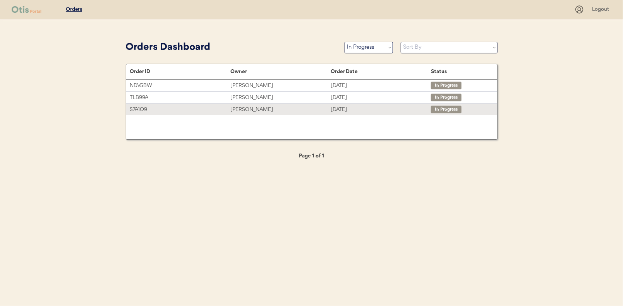
click at [256, 110] on div "[PERSON_NAME]" at bounding box center [280, 109] width 100 height 9
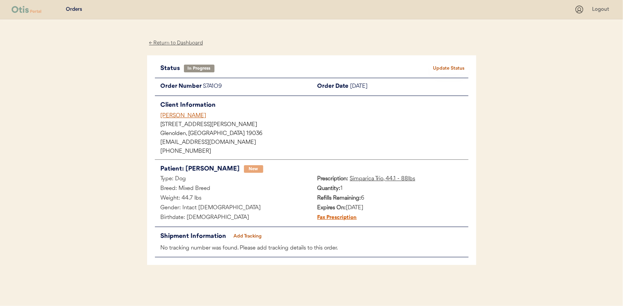
click at [245, 236] on button "Add Tracking" at bounding box center [247, 236] width 39 height 11
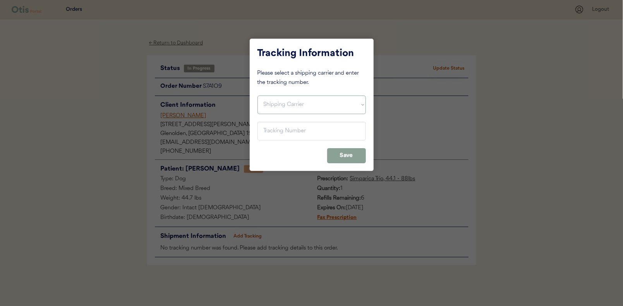
click at [273, 106] on select "Shipping Carrier FedEx FedEx Ground Economy UPS USPS" at bounding box center [311, 105] width 108 height 19
select select ""usps""
click at [257, 96] on select "Shipping Carrier FedEx FedEx Ground Economy UPS USPS" at bounding box center [311, 105] width 108 height 19
click at [274, 133] on input "input" at bounding box center [311, 131] width 108 height 19
paste input "9400150105799036596568"
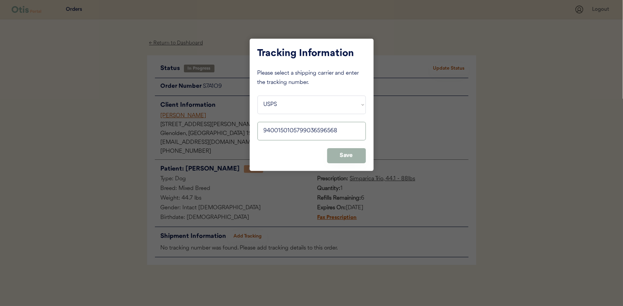
type input "9400150105799036596568"
click at [343, 152] on button "Save" at bounding box center [346, 155] width 39 height 15
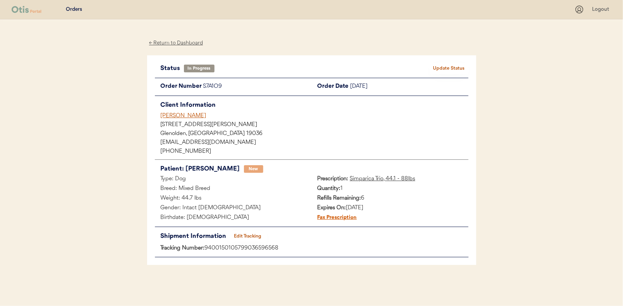
click at [445, 69] on button "Update Status" at bounding box center [449, 68] width 39 height 11
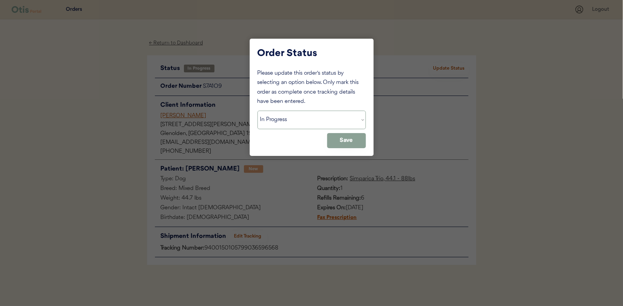
click at [272, 119] on select "Status On Hold New In Progress Complete Pending HW Consent Canceled" at bounding box center [311, 120] width 108 height 19
select select ""complete""
click at [257, 111] on select "Status On Hold New In Progress Complete Pending HW Consent Canceled" at bounding box center [311, 120] width 108 height 19
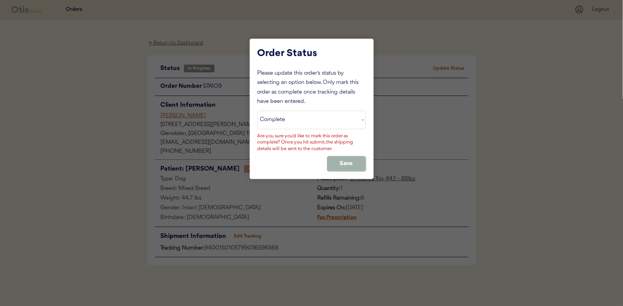
click at [338, 161] on button "Save" at bounding box center [346, 163] width 39 height 15
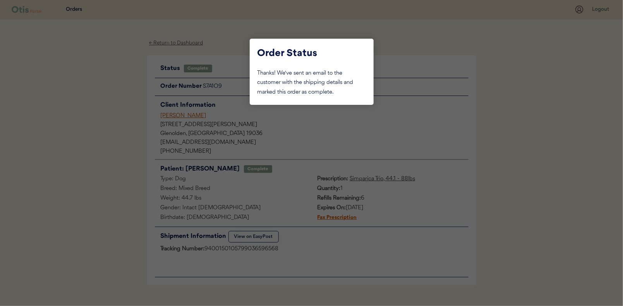
click at [101, 109] on div at bounding box center [311, 153] width 623 height 306
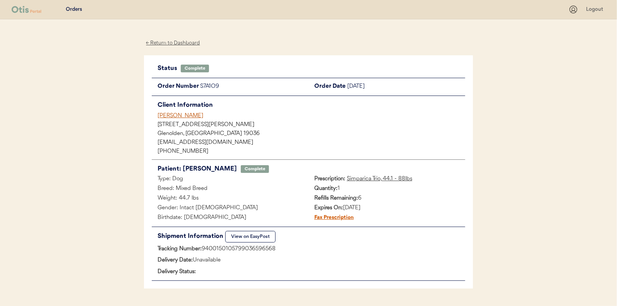
click at [170, 43] on div "← Return to Dashboard" at bounding box center [173, 43] width 58 height 9
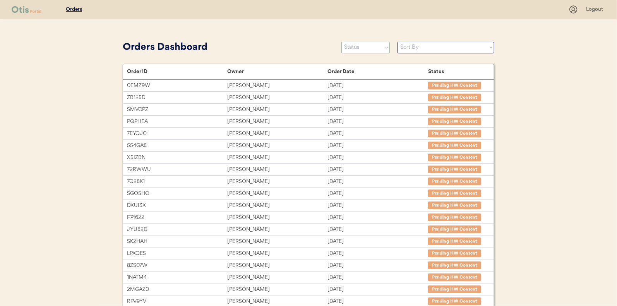
click at [352, 46] on select "Status On Hold New In Progress Complete Pending HW Consent Canceled" at bounding box center [365, 48] width 48 height 12
select select ""in_progress""
click at [341, 42] on select "Status On Hold New In Progress Complete Pending HW Consent Canceled" at bounding box center [365, 48] width 48 height 12
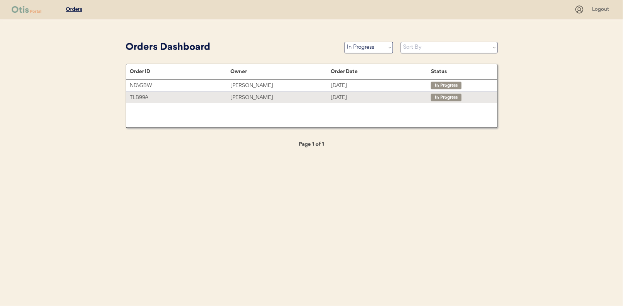
click at [248, 99] on div "Maryann Rodriguez" at bounding box center [280, 97] width 100 height 9
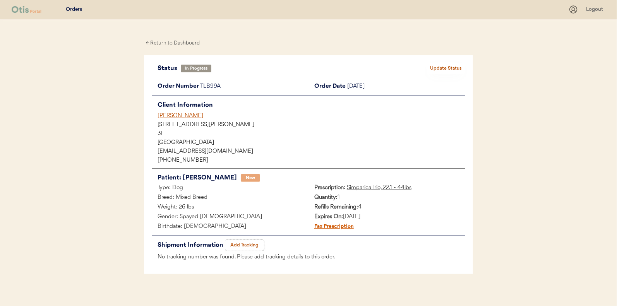
click at [247, 246] on button "Add Tracking" at bounding box center [244, 245] width 39 height 11
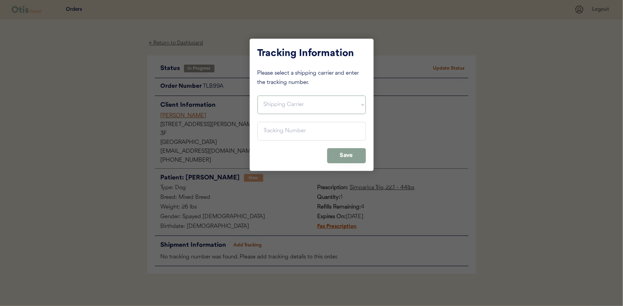
click at [288, 100] on select "Shipping Carrier FedEx FedEx Ground Economy UPS USPS" at bounding box center [311, 105] width 108 height 19
select select ""usps""
click at [257, 96] on select "Shipping Carrier FedEx FedEx Ground Economy UPS USPS" at bounding box center [311, 105] width 108 height 19
click at [262, 123] on input "input" at bounding box center [311, 131] width 108 height 19
paste input "9400150105799036597428"
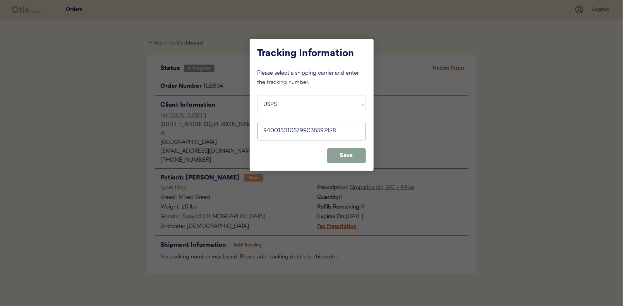
type input "9400150105799036597428"
click at [340, 156] on button "Save" at bounding box center [346, 155] width 39 height 15
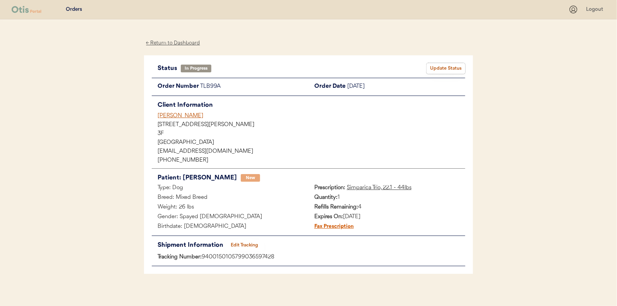
click at [449, 67] on button "Update Status" at bounding box center [446, 68] width 39 height 11
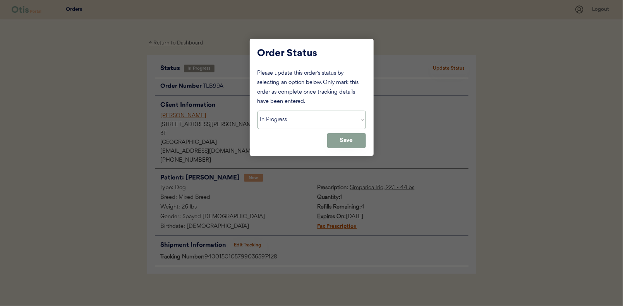
click at [288, 117] on select "Status On Hold New In Progress Complete Pending HW Consent Canceled" at bounding box center [311, 120] width 108 height 19
select select ""complete""
click at [257, 111] on select "Status On Hold New In Progress Complete Pending HW Consent Canceled" at bounding box center [311, 120] width 108 height 19
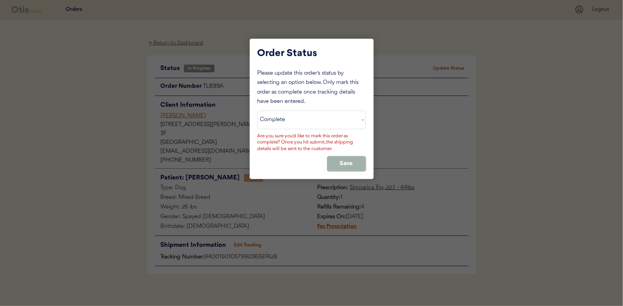
click at [334, 158] on button "Save" at bounding box center [346, 163] width 39 height 15
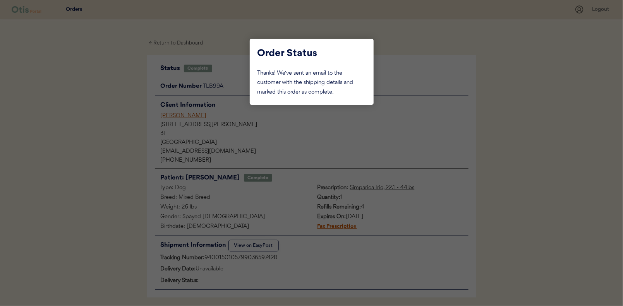
click at [124, 82] on div at bounding box center [311, 153] width 623 height 306
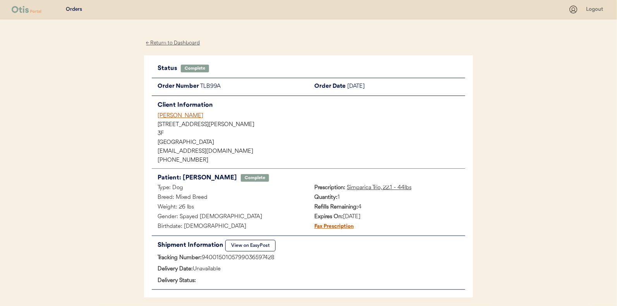
click at [179, 44] on div "← Return to Dashboard" at bounding box center [173, 43] width 58 height 9
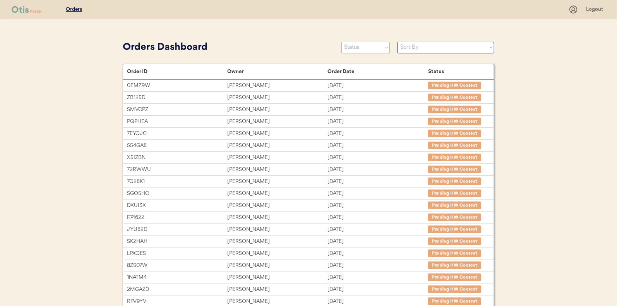
click at [359, 49] on select "Status On Hold New In Progress Complete Pending HW Consent Canceled" at bounding box center [365, 48] width 48 height 12
click at [341, 42] on select "Status On Hold New In Progress Complete Pending HW Consent Canceled" at bounding box center [365, 48] width 48 height 12
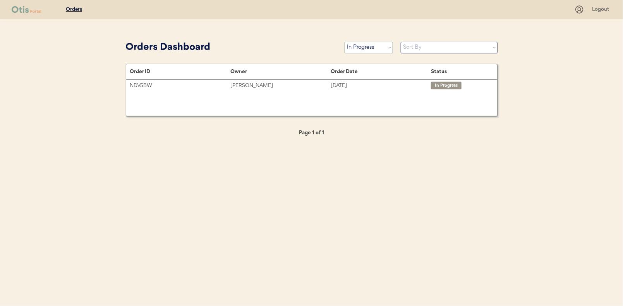
click at [376, 51] on select "Status On Hold New In Progress Complete Pending HW Consent Canceled" at bounding box center [369, 48] width 48 height 12
select select ""new""
click at [345, 42] on select "Status On Hold New In Progress Complete Pending HW Consent Canceled" at bounding box center [369, 48] width 48 height 12
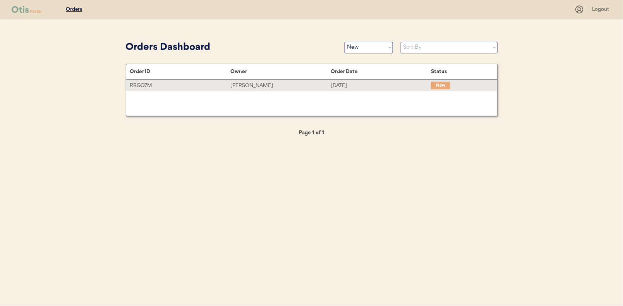
click at [255, 82] on div "[PERSON_NAME]" at bounding box center [280, 85] width 100 height 9
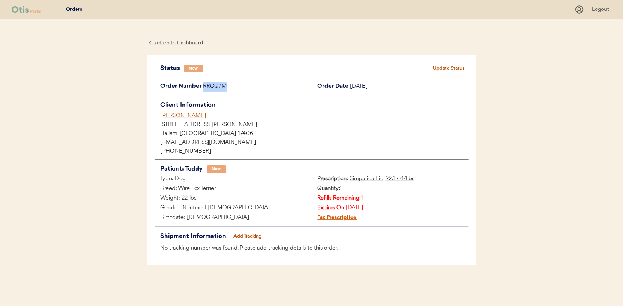
drag, startPoint x: 233, startPoint y: 86, endPoint x: 202, endPoint y: 89, distance: 31.2
click at [202, 89] on div "Order Number RRGQ7M" at bounding box center [233, 87] width 157 height 10
drag, startPoint x: 202, startPoint y: 89, endPoint x: 214, endPoint y: 87, distance: 11.5
copy div "RRGQ7M"
click at [450, 66] on button "Update Status" at bounding box center [449, 68] width 39 height 11
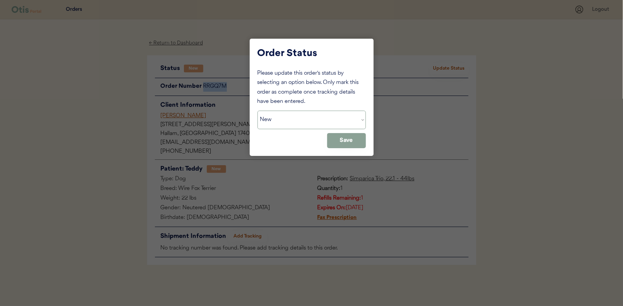
click at [298, 121] on select "Status On Hold New In Progress Complete Pending HW Consent Canceled" at bounding box center [311, 120] width 108 height 19
select select ""on_hold""
click at [257, 111] on select "Status On Hold New In Progress Complete Pending HW Consent Canceled" at bounding box center [311, 120] width 108 height 19
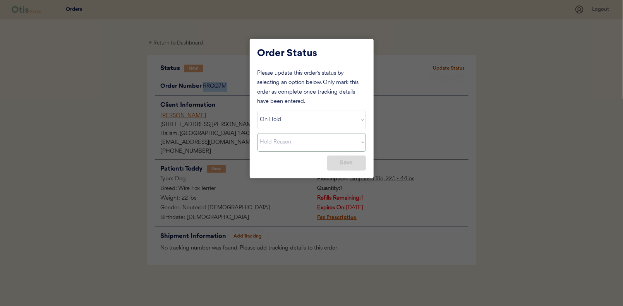
click at [364, 141] on select "Hold Reason Missing order information Incorrect order information Out of refill…" at bounding box center [311, 142] width 108 height 19
select select ""other""
click at [257, 133] on select "Hold Reason Missing order information Incorrect order information Out of refill…" at bounding box center [311, 142] width 108 height 19
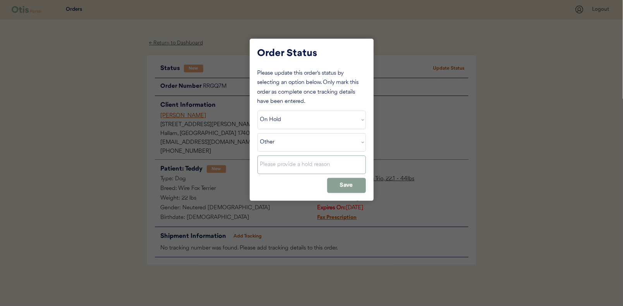
click at [274, 165] on input "input" at bounding box center [311, 165] width 108 height 19
type input "Duplicate order"
click at [338, 180] on button "Save" at bounding box center [346, 185] width 39 height 15
select select ""PLACEHOLDER_1427118222253""
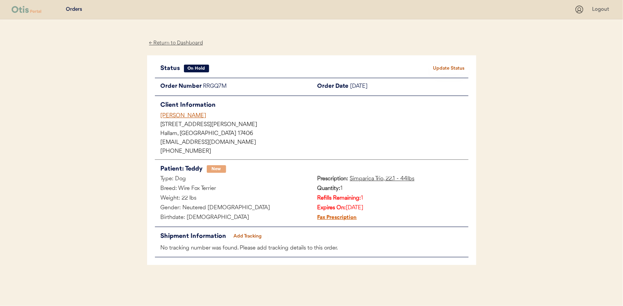
drag, startPoint x: 134, startPoint y: 110, endPoint x: 164, endPoint y: 58, distance: 60.6
click at [134, 110] on div "Patients Consults Orders Logout ← Return to Dashboard Status On Hold Update Sta…" at bounding box center [311, 153] width 623 height 306
click at [175, 42] on div "← Return to Dashboard" at bounding box center [176, 43] width 58 height 9
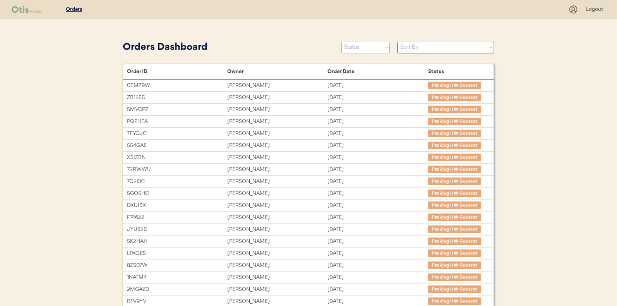
click at [347, 46] on select "Status On Hold New In Progress Complete Pending HW Consent Canceled" at bounding box center [365, 48] width 48 height 12
select select ""new""
click at [341, 42] on select "Status On Hold New In Progress Complete Pending HW Consent Canceled" at bounding box center [365, 48] width 48 height 12
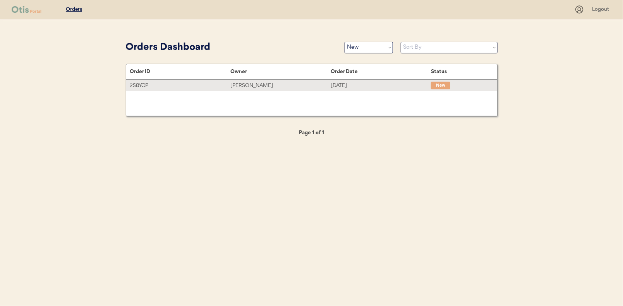
click at [250, 84] on div "[PERSON_NAME]" at bounding box center [280, 85] width 100 height 9
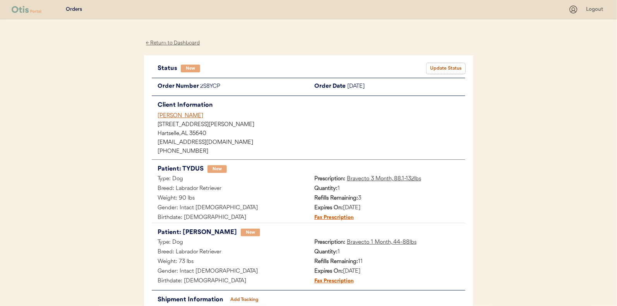
click at [448, 68] on button "Update Status" at bounding box center [446, 68] width 39 height 11
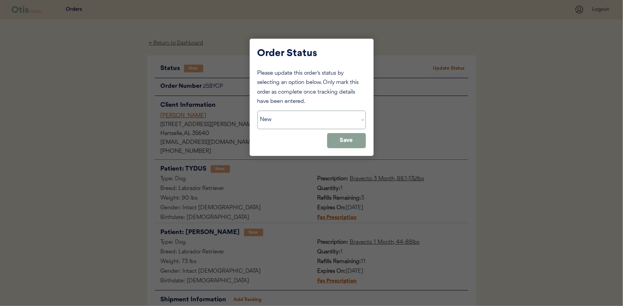
click at [314, 122] on select "Status On Hold New In Progress Complete Pending HW Consent Canceled" at bounding box center [311, 120] width 108 height 19
select select ""in_progress""
click at [257, 111] on select "Status On Hold New In Progress Complete Pending HW Consent Canceled" at bounding box center [311, 120] width 108 height 19
click at [349, 139] on button "Save" at bounding box center [346, 140] width 39 height 15
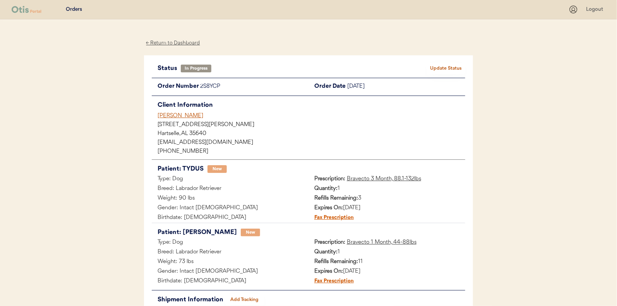
click at [182, 42] on div "← Return to Dashboard" at bounding box center [173, 43] width 58 height 9
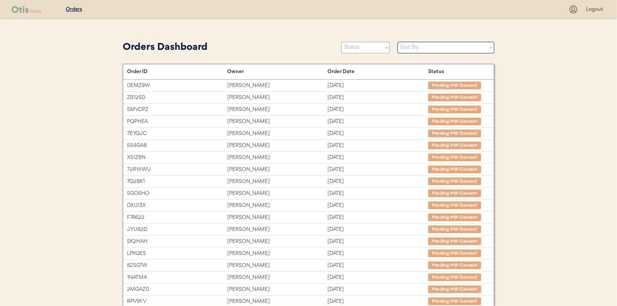
click at [363, 47] on select "Status On Hold New In Progress Complete Pending HW Consent Canceled" at bounding box center [365, 48] width 48 height 12
click at [341, 42] on select "Status On Hold New In Progress Complete Pending HW Consent Canceled" at bounding box center [365, 48] width 48 height 12
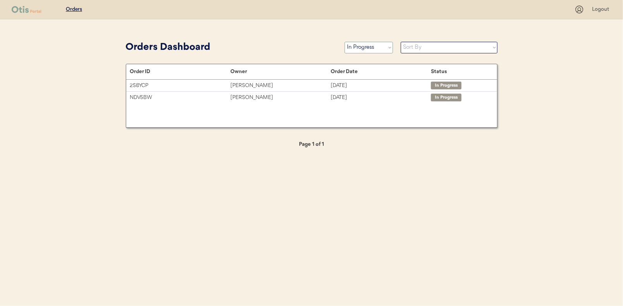
click at [366, 50] on select "Status On Hold New In Progress Complete Pending HW Consent Canceled" at bounding box center [369, 48] width 48 height 12
select select ""new""
click at [345, 42] on select "Status On Hold New In Progress Complete Pending HW Consent Canceled" at bounding box center [369, 48] width 48 height 12
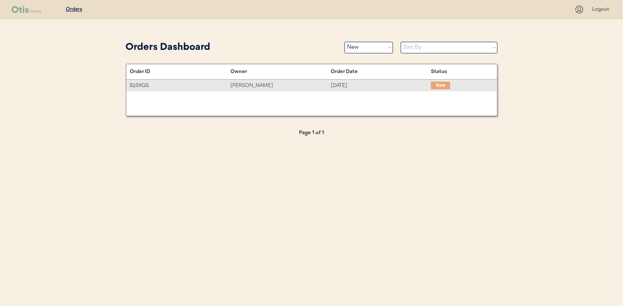
click at [245, 85] on div "[PERSON_NAME]" at bounding box center [280, 85] width 100 height 9
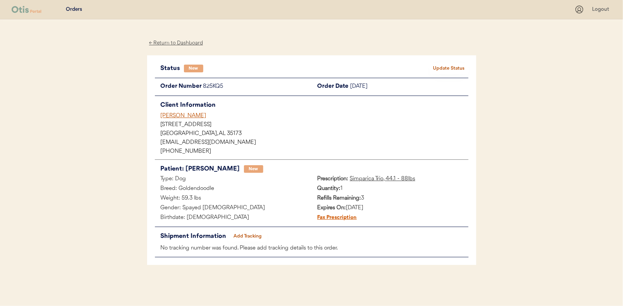
click at [448, 66] on button "Update Status" at bounding box center [449, 68] width 39 height 11
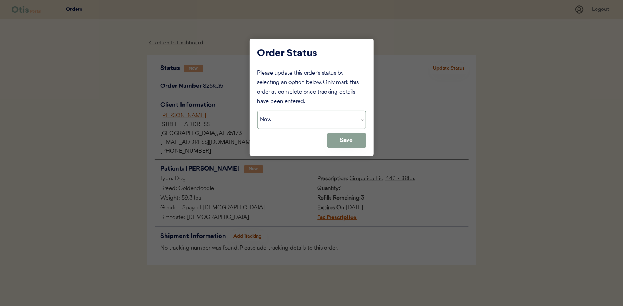
click at [287, 122] on select "Status On Hold New In Progress Complete Pending HW Consent Canceled" at bounding box center [311, 120] width 108 height 19
select select ""in_progress""
click at [257, 111] on select "Status On Hold New In Progress Complete Pending HW Consent Canceled" at bounding box center [311, 120] width 108 height 19
click at [348, 139] on button "Save" at bounding box center [346, 140] width 39 height 15
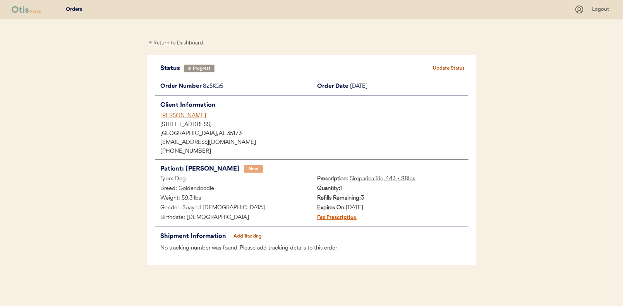
click at [171, 41] on div "← Return to Dashboard" at bounding box center [176, 43] width 58 height 9
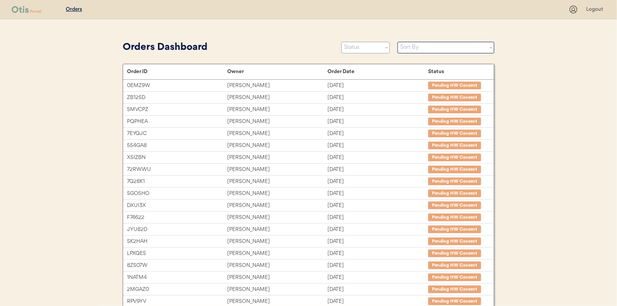
click at [356, 51] on select "Status On Hold New In Progress Complete Pending HW Consent Canceled" at bounding box center [365, 48] width 48 height 12
click at [341, 42] on select "Status On Hold New In Progress Complete Pending HW Consent Canceled" at bounding box center [365, 48] width 48 height 12
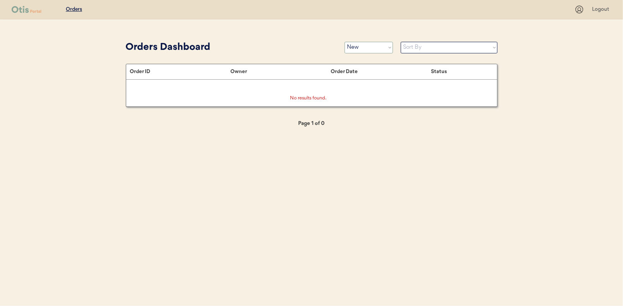
click at [358, 45] on select "Status On Hold New In Progress Complete Pending HW Consent Canceled" at bounding box center [369, 48] width 48 height 12
select select ""on_hold""
click at [345, 42] on select "Status On Hold New In Progress Complete Pending HW Consent Canceled" at bounding box center [369, 48] width 48 height 12
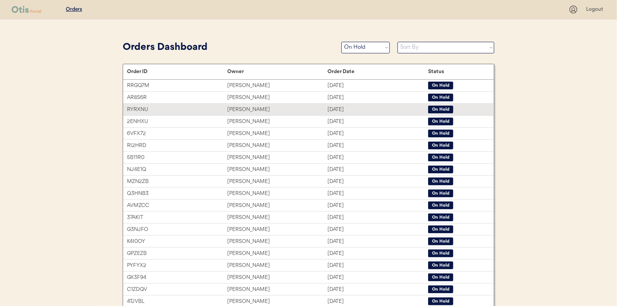
click at [236, 107] on div "Amy Balash" at bounding box center [277, 109] width 100 height 9
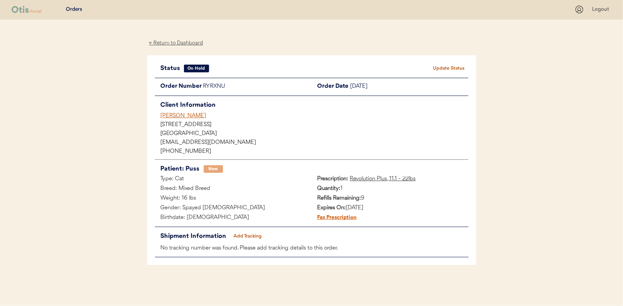
click at [456, 64] on button "Update Status" at bounding box center [449, 68] width 39 height 11
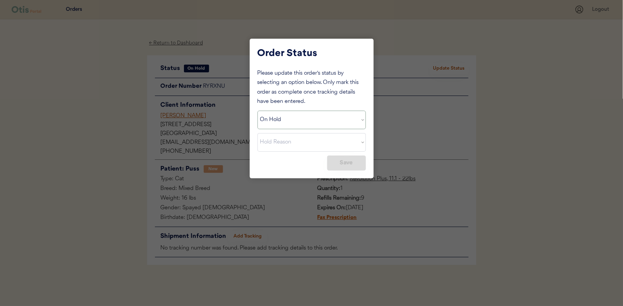
click at [282, 123] on select "Status On Hold New In Progress Complete Pending HW Consent Canceled" at bounding box center [311, 120] width 108 height 19
select select ""new""
click at [257, 111] on select "Status On Hold New In Progress Complete Pending HW Consent Canceled" at bounding box center [311, 120] width 108 height 19
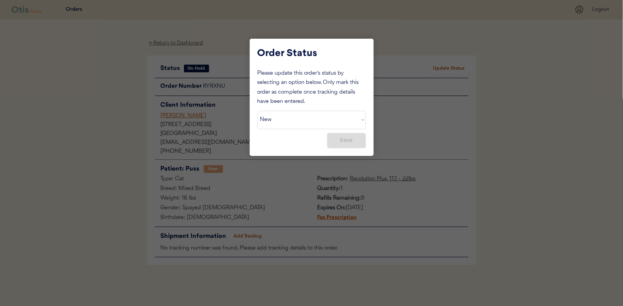
click at [339, 138] on button "Save" at bounding box center [346, 140] width 39 height 15
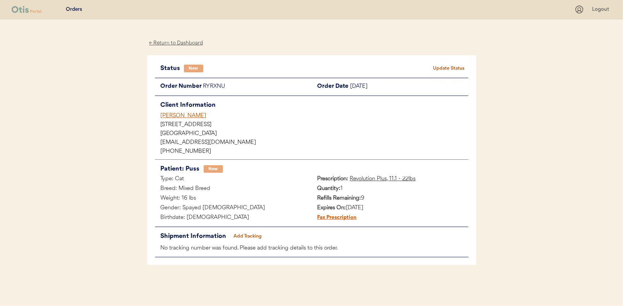
click at [176, 43] on div "← Return to Dashboard" at bounding box center [176, 43] width 58 height 9
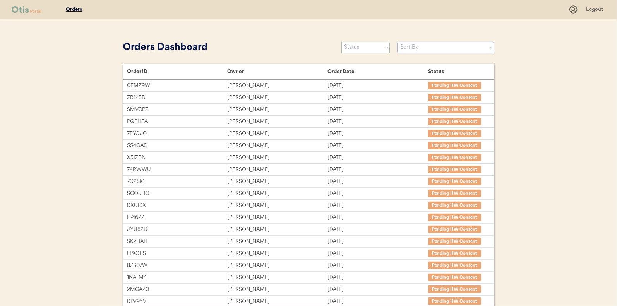
click at [365, 47] on select "Status On Hold New In Progress Complete Pending HW Consent Canceled" at bounding box center [365, 48] width 48 height 12
click at [341, 42] on select "Status On Hold New In Progress Complete Pending HW Consent Canceled" at bounding box center [365, 48] width 48 height 12
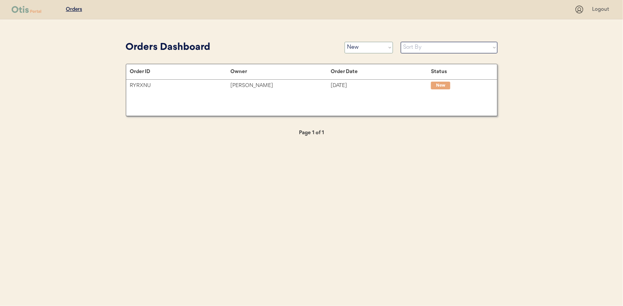
click at [362, 45] on select "Status On Hold New In Progress Complete Pending HW Consent Canceled" at bounding box center [369, 48] width 48 height 12
click at [345, 42] on select "Status On Hold New In Progress Complete Pending HW Consent Canceled" at bounding box center [369, 48] width 48 height 12
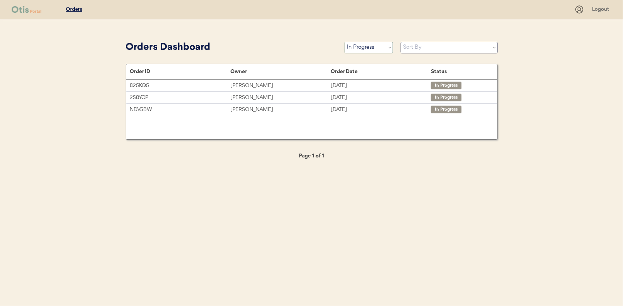
click at [356, 48] on select "Status On Hold New In Progress Complete Pending HW Consent Canceled" at bounding box center [369, 48] width 48 height 12
select select ""new""
click at [345, 42] on select "Status On Hold New In Progress Complete Pending HW Consent Canceled" at bounding box center [369, 48] width 48 height 12
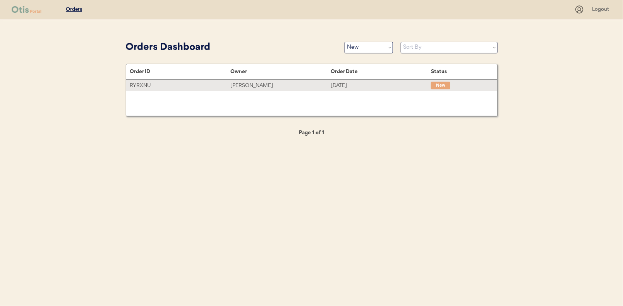
click at [273, 85] on div "[PERSON_NAME]" at bounding box center [280, 85] width 100 height 9
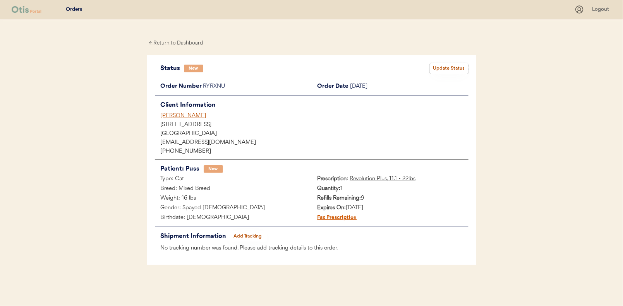
click at [451, 68] on button "Update Status" at bounding box center [449, 68] width 39 height 11
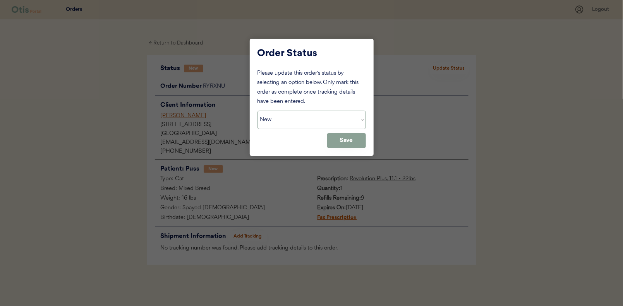
click at [306, 127] on select "Status On Hold New In Progress Complete Pending HW Consent Canceled" at bounding box center [311, 120] width 108 height 19
select select ""in_progress""
click at [257, 111] on select "Status On Hold New In Progress Complete Pending HW Consent Canceled" at bounding box center [311, 120] width 108 height 19
click at [342, 142] on button "Save" at bounding box center [346, 140] width 39 height 15
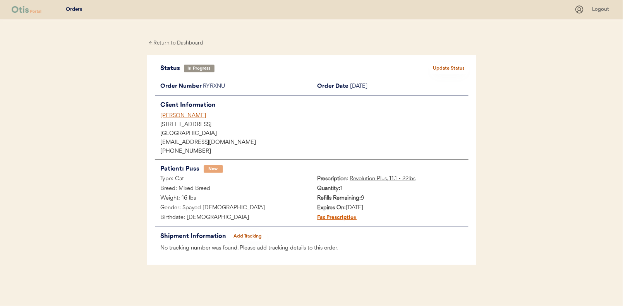
click at [172, 41] on div "← Return to Dashboard" at bounding box center [176, 43] width 58 height 9
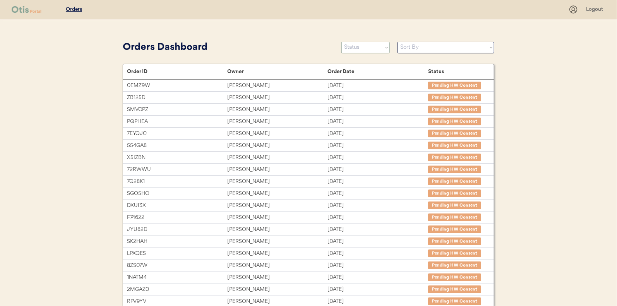
click at [366, 50] on select "Status On Hold New In Progress Complete Pending HW Consent Canceled" at bounding box center [365, 48] width 48 height 12
select select ""new""
click at [341, 42] on select "Status On Hold New In Progress Complete Pending HW Consent Canceled" at bounding box center [365, 48] width 48 height 12
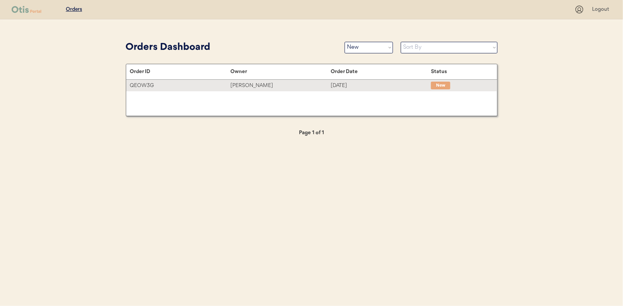
click at [254, 82] on div "[PERSON_NAME]" at bounding box center [280, 85] width 100 height 9
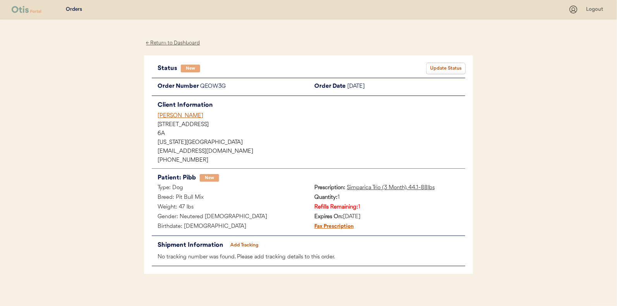
click at [446, 67] on button "Update Status" at bounding box center [446, 68] width 39 height 11
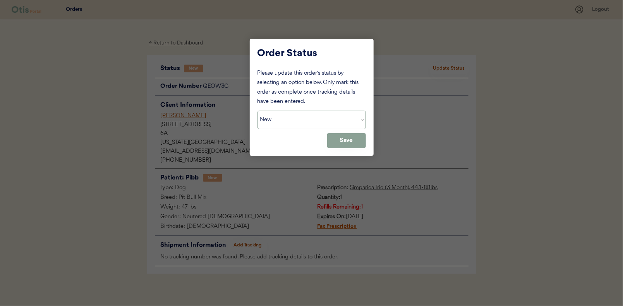
click at [295, 111] on select "Status On Hold New In Progress Complete Pending HW Consent Canceled" at bounding box center [311, 120] width 108 height 19
select select ""in_progress""
click at [257, 111] on select "Status On Hold New In Progress Complete Pending HW Consent Canceled" at bounding box center [311, 120] width 108 height 19
click at [345, 141] on button "Save" at bounding box center [346, 140] width 39 height 15
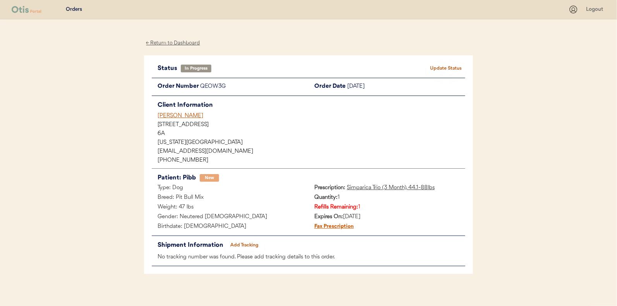
click at [173, 44] on div "← Return to Dashboard" at bounding box center [173, 43] width 58 height 9
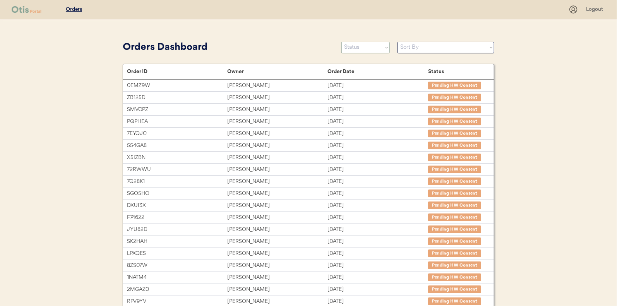
click at [357, 45] on select "Status On Hold New In Progress Complete Pending HW Consent Canceled" at bounding box center [365, 48] width 48 height 12
select select ""new""
click at [341, 42] on select "Status On Hold New In Progress Complete Pending HW Consent Canceled" at bounding box center [365, 48] width 48 height 12
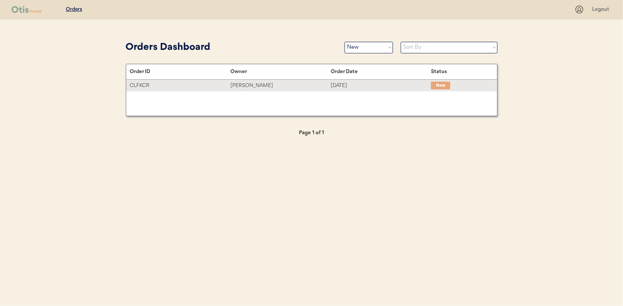
click at [254, 86] on div "[PERSON_NAME]" at bounding box center [280, 85] width 100 height 9
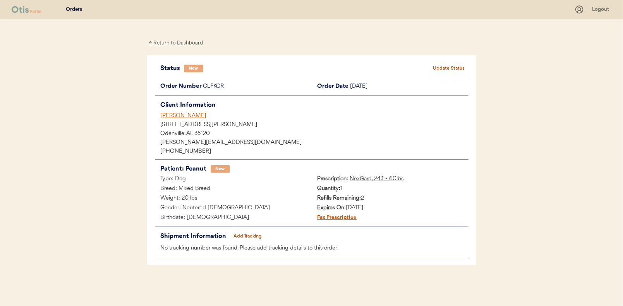
click at [451, 64] on button "Update Status" at bounding box center [449, 68] width 39 height 11
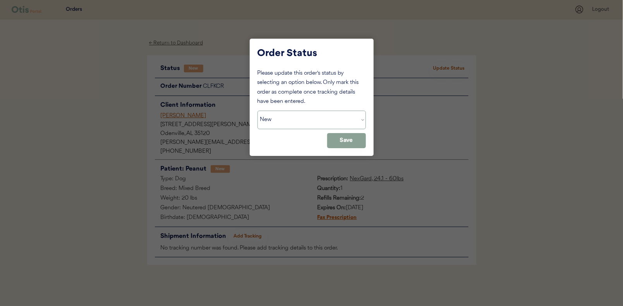
click at [319, 121] on select "Status On Hold New In Progress Complete Pending HW Consent Canceled" at bounding box center [311, 120] width 108 height 19
select select ""in_progress""
click at [257, 111] on select "Status On Hold New In Progress Complete Pending HW Consent Canceled" at bounding box center [311, 120] width 108 height 19
click at [350, 140] on button "Save" at bounding box center [346, 140] width 39 height 15
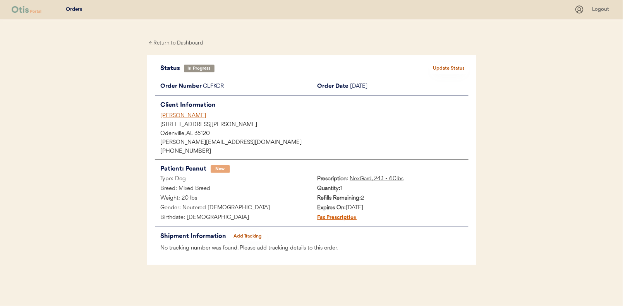
click at [182, 41] on div "← Return to Dashboard" at bounding box center [176, 43] width 58 height 9
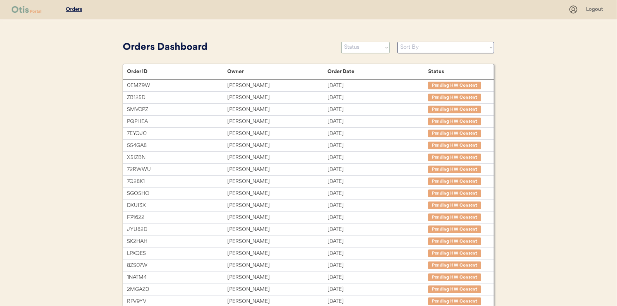
click at [358, 50] on select "Status On Hold New In Progress Complete Pending HW Consent Canceled" at bounding box center [365, 48] width 48 height 12
click at [341, 42] on select "Status On Hold New In Progress Complete Pending HW Consent Canceled" at bounding box center [365, 48] width 48 height 12
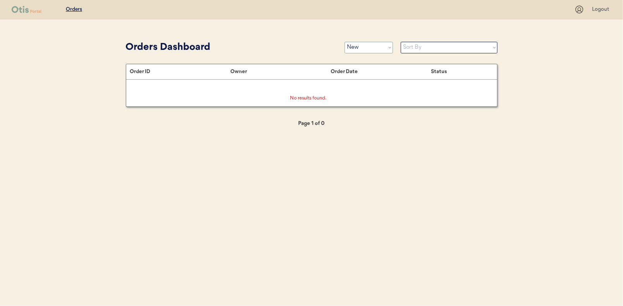
click at [360, 47] on select "Status On Hold New In Progress Complete Pending HW Consent Canceled" at bounding box center [369, 48] width 48 height 12
select select ""in_progress""
click at [345, 42] on select "Status On Hold New In Progress Complete Pending HW Consent Canceled" at bounding box center [369, 48] width 48 height 12
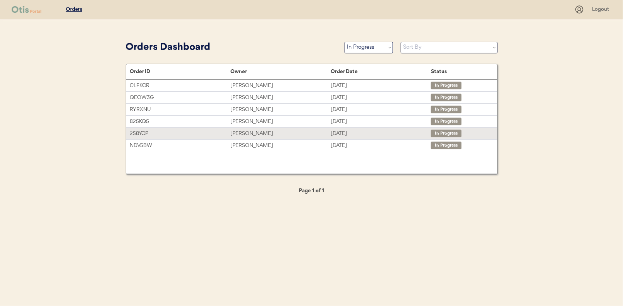
click at [238, 131] on div "[PERSON_NAME]" at bounding box center [280, 133] width 100 height 9
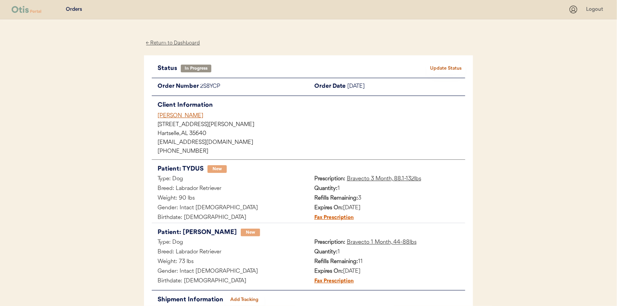
click at [111, 206] on div "Patients Consults Orders Logout ← Return to Dashboard Status In Progress Update…" at bounding box center [308, 183] width 617 height 367
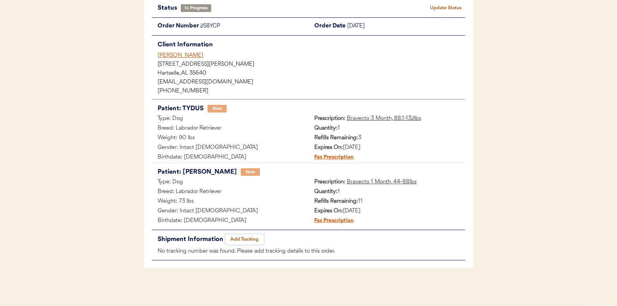
click at [244, 236] on button "Add Tracking" at bounding box center [244, 239] width 39 height 11
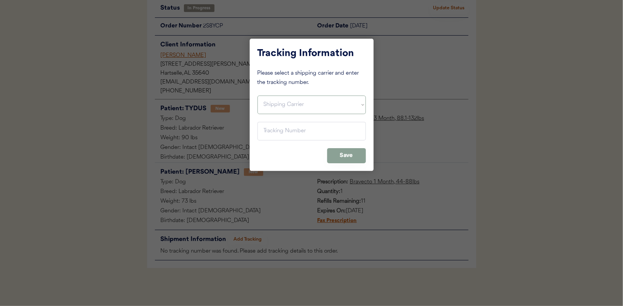
click at [278, 100] on select "Shipping Carrier FedEx FedEx Ground Economy UPS USPS" at bounding box center [311, 105] width 108 height 19
select select ""usps""
click at [257, 96] on select "Shipping Carrier FedEx FedEx Ground Economy UPS USPS" at bounding box center [311, 105] width 108 height 19
click at [262, 124] on input "input" at bounding box center [311, 131] width 108 height 19
paste input "9400150105798036662303"
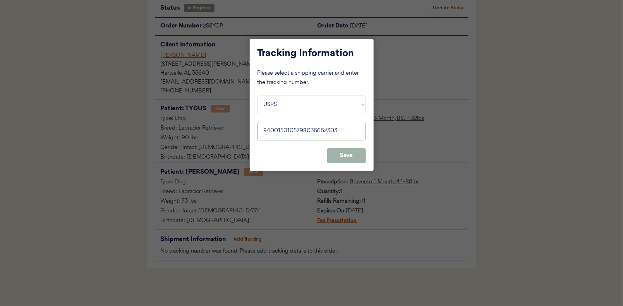
type input "9400150105798036662303"
click at [343, 151] on button "Save" at bounding box center [346, 155] width 39 height 15
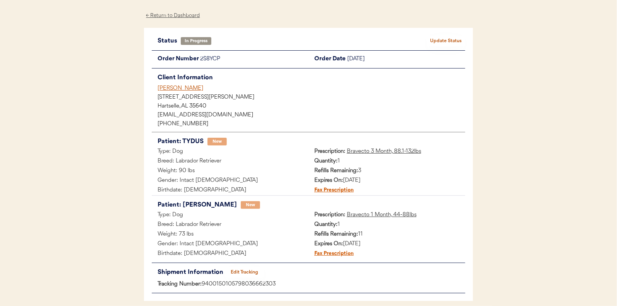
scroll to position [0, 0]
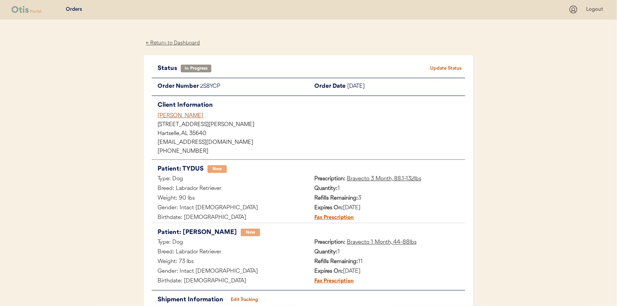
click at [450, 67] on button "Update Status" at bounding box center [446, 68] width 39 height 11
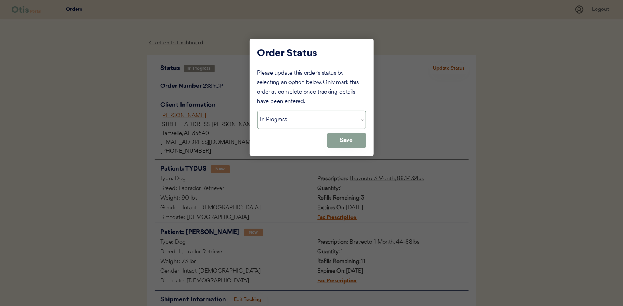
click at [282, 119] on select "Status On Hold New In Progress Complete Pending HW Consent Canceled" at bounding box center [311, 120] width 108 height 19
select select ""complete""
click at [257, 111] on select "Status On Hold New In Progress Complete Pending HW Consent Canceled" at bounding box center [311, 120] width 108 height 19
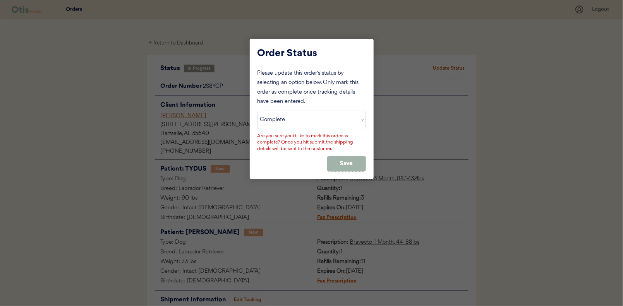
click at [355, 168] on button "Save" at bounding box center [346, 163] width 39 height 15
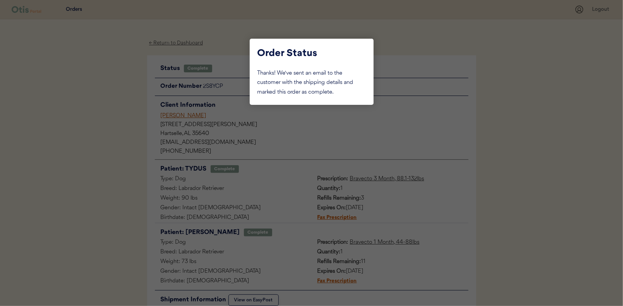
click at [104, 76] on div at bounding box center [311, 153] width 623 height 306
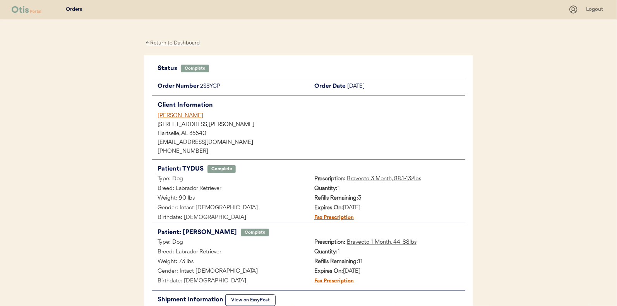
click at [173, 41] on div "← Return to Dashboard" at bounding box center [173, 43] width 58 height 9
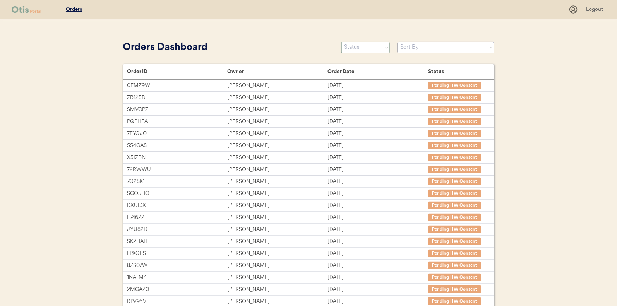
click at [361, 49] on select "Status On Hold New In Progress Complete Pending HW Consent Canceled" at bounding box center [365, 48] width 48 height 12
select select ""in_progress""
click at [341, 42] on select "Status On Hold New In Progress Complete Pending HW Consent Canceled" at bounding box center [365, 48] width 48 height 12
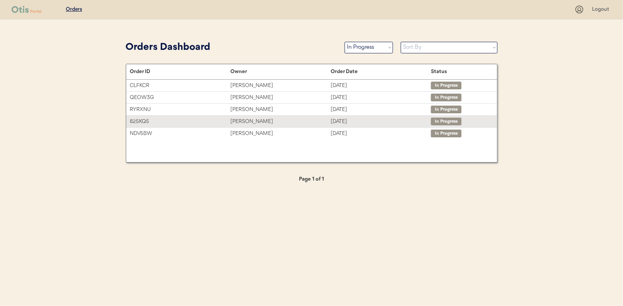
click at [245, 118] on div "[PERSON_NAME]" at bounding box center [280, 121] width 100 height 9
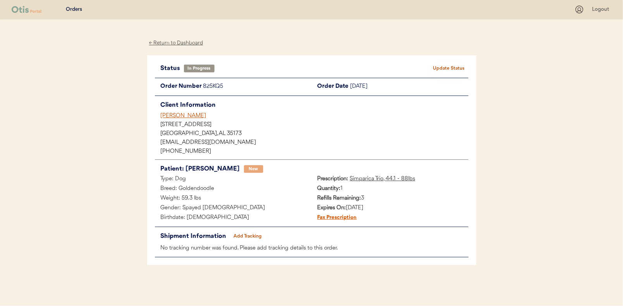
click at [247, 234] on button "Add Tracking" at bounding box center [247, 236] width 39 height 11
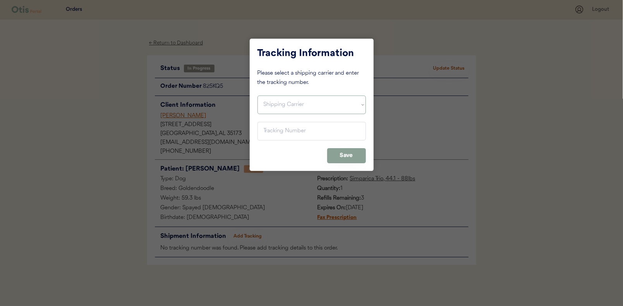
click at [270, 101] on select "Shipping Carrier FedEx FedEx Ground Economy UPS USPS" at bounding box center [311, 105] width 108 height 19
select select ""usps""
click at [257, 96] on select "Shipping Carrier FedEx FedEx Ground Economy UPS USPS" at bounding box center [311, 105] width 108 height 19
click at [266, 129] on input "input" at bounding box center [311, 131] width 108 height 19
paste input "9400150105497036857435"
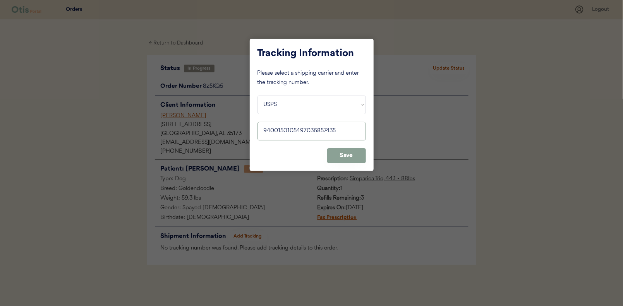
type input "9400150105497036857435"
click at [348, 153] on button "Save" at bounding box center [346, 155] width 39 height 15
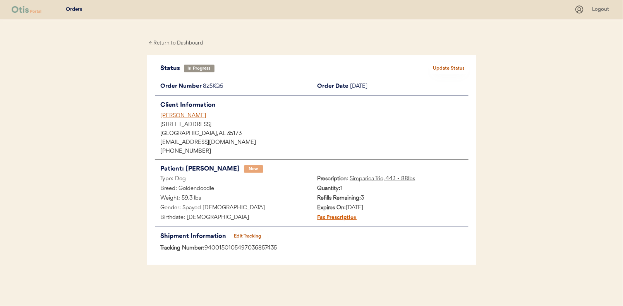
click at [447, 65] on button "Update Status" at bounding box center [449, 68] width 39 height 11
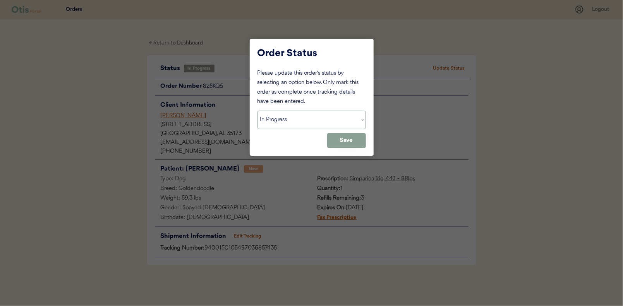
click at [285, 120] on select "Status On Hold New In Progress Complete Pending HW Consent Canceled" at bounding box center [311, 120] width 108 height 19
select select ""complete""
click at [257, 111] on select "Status On Hold New In Progress Complete Pending HW Consent Canceled" at bounding box center [311, 120] width 108 height 19
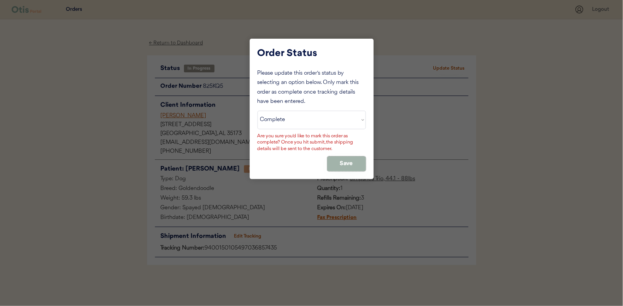
click at [340, 165] on button "Save" at bounding box center [346, 163] width 39 height 15
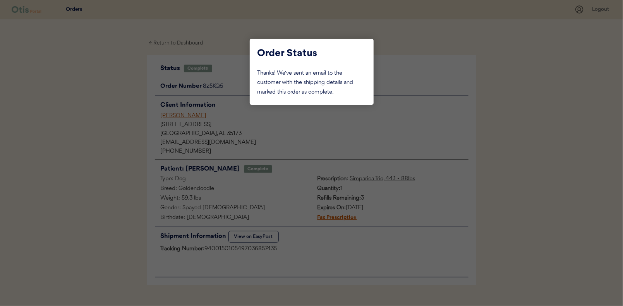
click at [120, 88] on div at bounding box center [311, 153] width 623 height 306
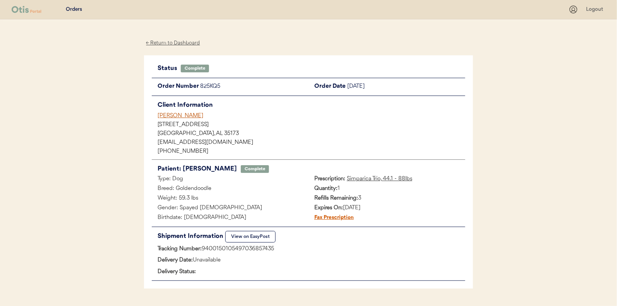
click at [165, 42] on div "← Return to Dashboard" at bounding box center [173, 43] width 58 height 9
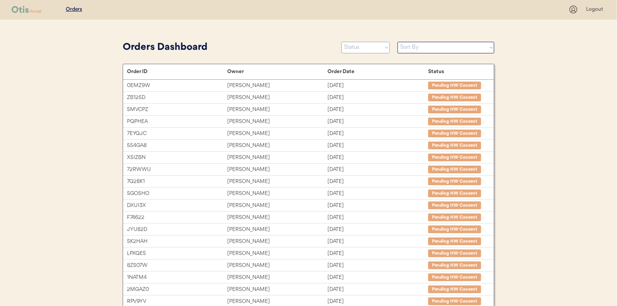
click at [360, 45] on select "Status On Hold New In Progress Complete Pending HW Consent Canceled" at bounding box center [365, 48] width 48 height 12
select select ""in_progress""
click at [341, 42] on select "Status On Hold New In Progress Complete Pending HW Consent Canceled" at bounding box center [365, 48] width 48 height 12
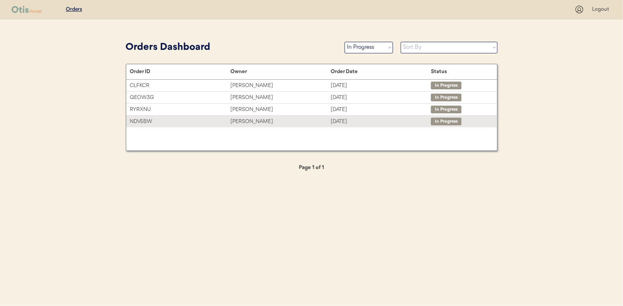
click at [258, 121] on div "[PERSON_NAME]" at bounding box center [280, 121] width 100 height 9
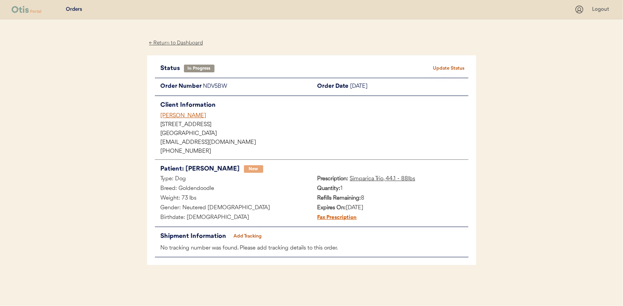
click at [256, 236] on button "Add Tracking" at bounding box center [247, 236] width 39 height 11
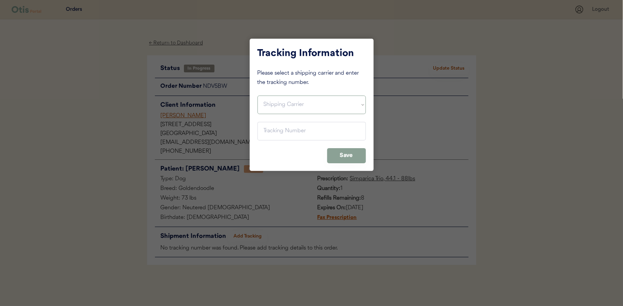
click at [273, 103] on select "Shipping Carrier FedEx FedEx Ground Economy UPS USPS" at bounding box center [311, 105] width 108 height 19
select select ""usps""
click at [257, 96] on select "Shipping Carrier FedEx FedEx Ground Economy UPS USPS" at bounding box center [311, 105] width 108 height 19
click at [266, 127] on input "input" at bounding box center [311, 131] width 108 height 19
paste input "9400150105798036642497"
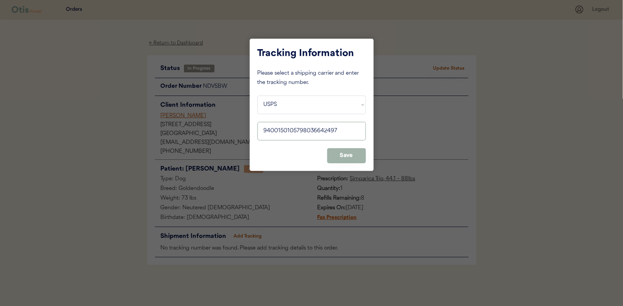
type input "9400150105798036642497"
click at [347, 154] on button "Save" at bounding box center [346, 155] width 39 height 15
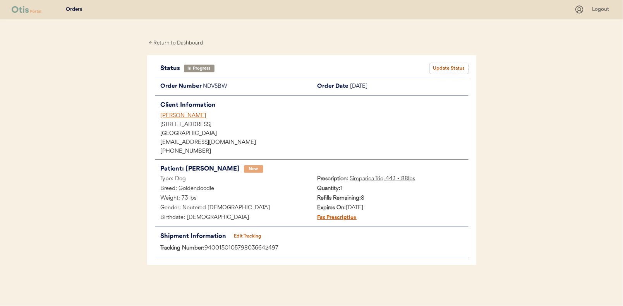
click at [453, 65] on button "Update Status" at bounding box center [449, 68] width 39 height 11
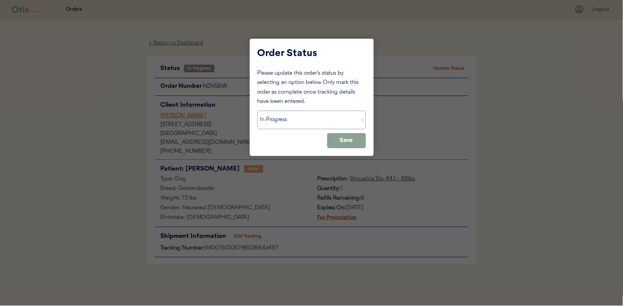
click at [277, 119] on select "Status On Hold New In Progress Complete Pending HW Consent Canceled" at bounding box center [311, 120] width 108 height 19
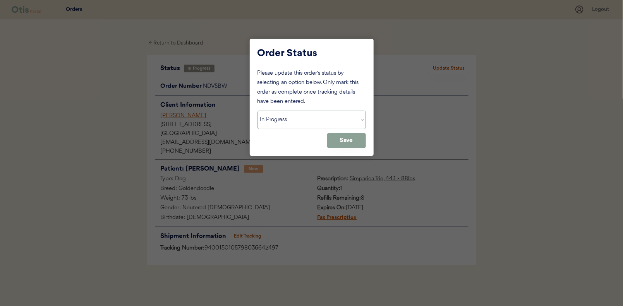
select select ""complete""
click at [257, 111] on select "Status On Hold New In Progress Complete Pending HW Consent Canceled" at bounding box center [311, 120] width 108 height 19
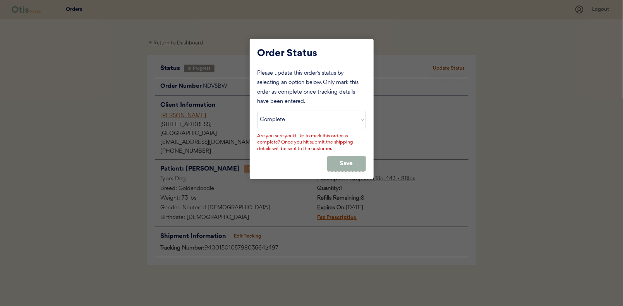
click at [341, 161] on button "Save" at bounding box center [346, 163] width 39 height 15
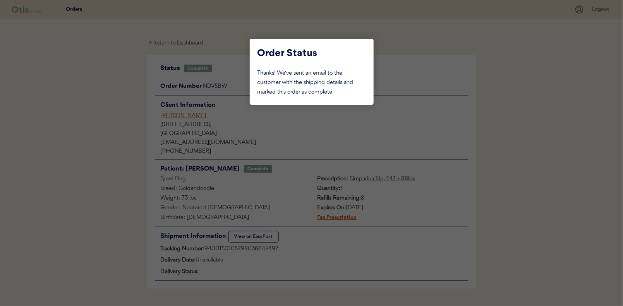
click at [108, 87] on div at bounding box center [311, 153] width 623 height 306
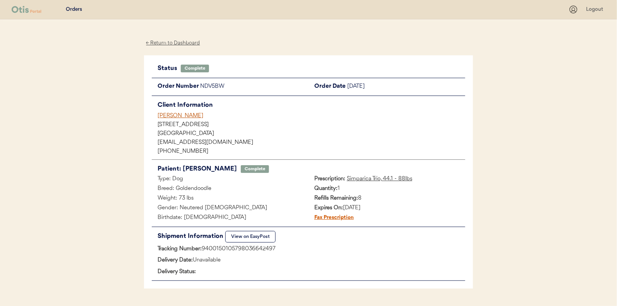
click at [172, 43] on div "← Return to Dashboard" at bounding box center [173, 43] width 58 height 9
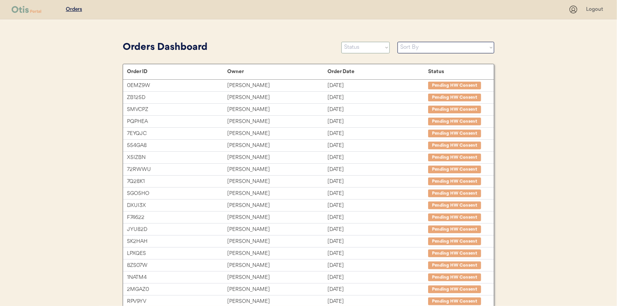
click at [363, 50] on select "Status On Hold New In Progress Complete Pending HW Consent Canceled" at bounding box center [365, 48] width 48 height 12
select select ""new""
click at [341, 42] on select "Status On Hold New In Progress Complete Pending HW Consent Canceled" at bounding box center [365, 48] width 48 height 12
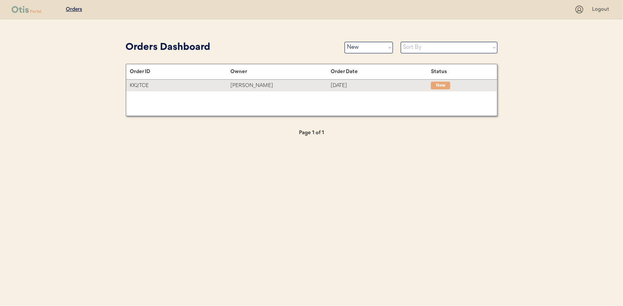
click at [262, 84] on div "[PERSON_NAME]" at bounding box center [280, 85] width 100 height 9
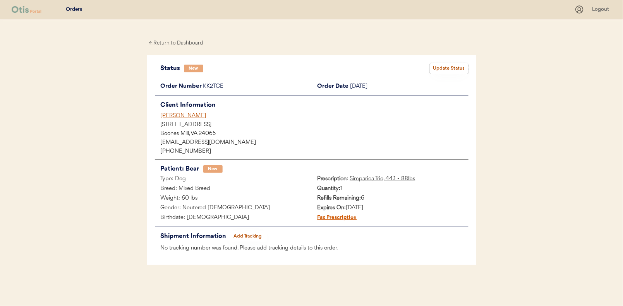
click at [440, 68] on button "Update Status" at bounding box center [449, 68] width 39 height 11
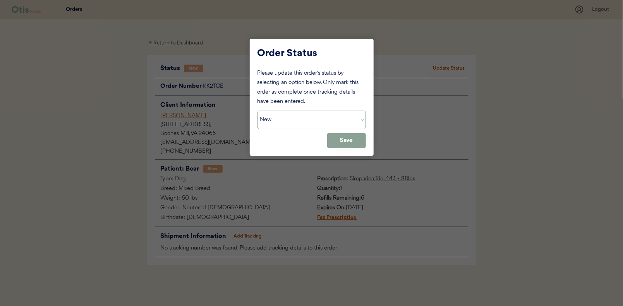
click at [296, 120] on select "Status On Hold New In Progress Complete Pending HW Consent Canceled" at bounding box center [311, 120] width 108 height 19
select select ""in_progress""
click at [257, 111] on select "Status On Hold New In Progress Complete Pending HW Consent Canceled" at bounding box center [311, 120] width 108 height 19
click at [365, 134] on button "Save" at bounding box center [346, 140] width 39 height 15
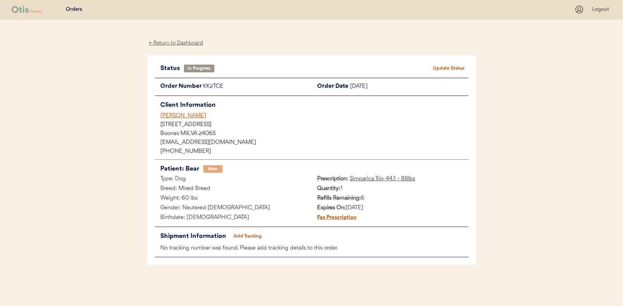
click at [168, 44] on div "← Return to Dashboard" at bounding box center [176, 43] width 58 height 9
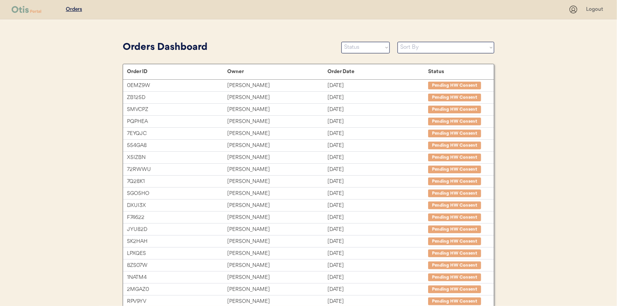
click at [379, 41] on div "Orders Dashboard Status On Hold New In Progress Complete Pending HW Consent Can…" at bounding box center [309, 47] width 372 height 17
click at [364, 47] on select "Status On Hold New In Progress Complete Pending HW Consent Canceled" at bounding box center [365, 48] width 48 height 12
click at [341, 42] on select "Status On Hold New In Progress Complete Pending HW Consent Canceled" at bounding box center [365, 48] width 48 height 12
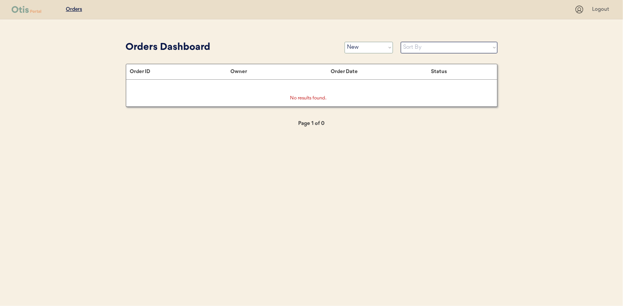
click at [360, 49] on select "Status On Hold New In Progress Complete Pending HW Consent Canceled" at bounding box center [369, 48] width 48 height 12
select select ""in_progress""
click at [345, 42] on select "Status On Hold New In Progress Complete Pending HW Consent Canceled" at bounding box center [369, 48] width 48 height 12
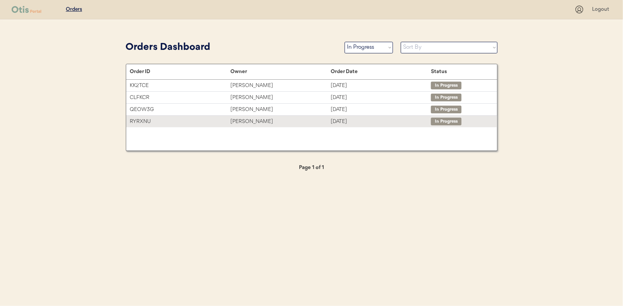
click at [240, 119] on div "[PERSON_NAME]" at bounding box center [280, 121] width 100 height 9
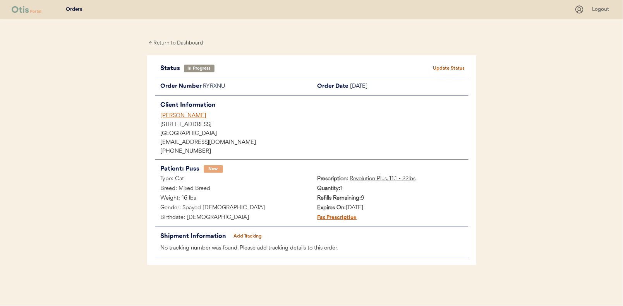
click at [243, 234] on button "Add Tracking" at bounding box center [247, 236] width 39 height 11
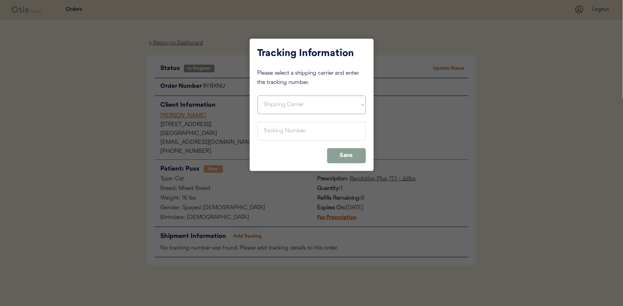
click at [268, 103] on select "Shipping Carrier FedEx FedEx Ground Economy UPS USPS" at bounding box center [311, 105] width 108 height 19
select select ""usps""
click at [257, 96] on select "Shipping Carrier FedEx FedEx Ground Economy UPS USPS" at bounding box center [311, 105] width 108 height 19
click at [271, 130] on input "input" at bounding box center [311, 131] width 108 height 19
paste input "9400150105799036637988"
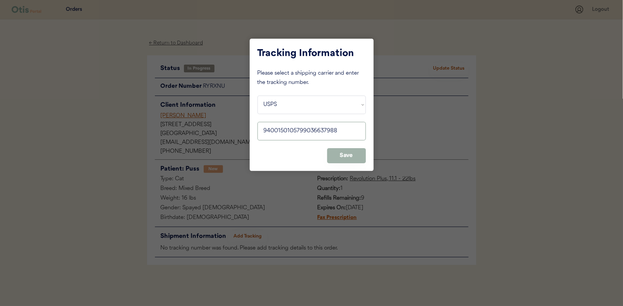
type input "9400150105799036637988"
click at [344, 156] on button "Save" at bounding box center [346, 155] width 39 height 15
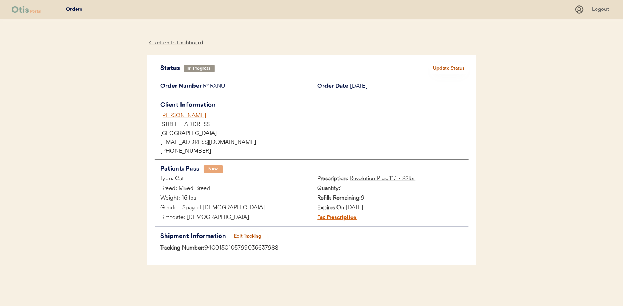
click at [454, 68] on button "Update Status" at bounding box center [449, 68] width 39 height 11
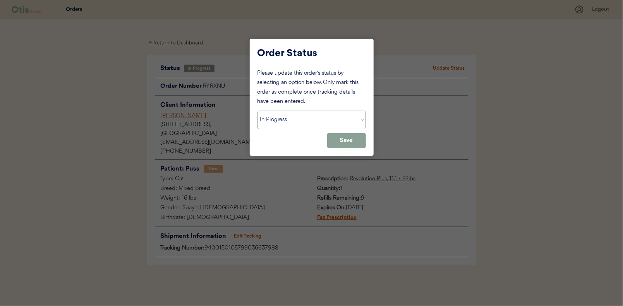
click at [287, 119] on select "Status On Hold New In Progress Complete Pending HW Consent Canceled" at bounding box center [311, 120] width 108 height 19
select select ""complete""
click at [257, 111] on select "Status On Hold New In Progress Complete Pending HW Consent Canceled" at bounding box center [311, 120] width 108 height 19
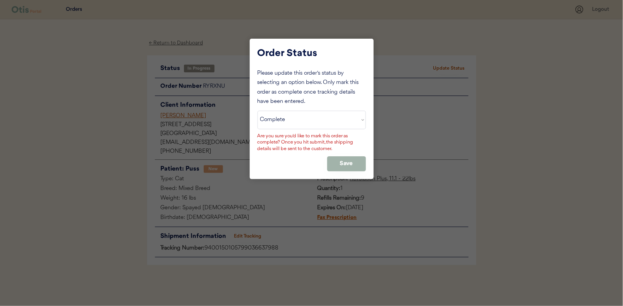
click at [347, 167] on button "Save" at bounding box center [346, 163] width 39 height 15
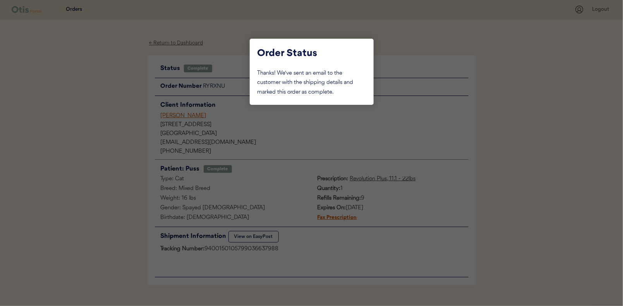
drag, startPoint x: 103, startPoint y: 86, endPoint x: 159, endPoint y: 56, distance: 63.7
click at [105, 86] on div at bounding box center [311, 153] width 623 height 306
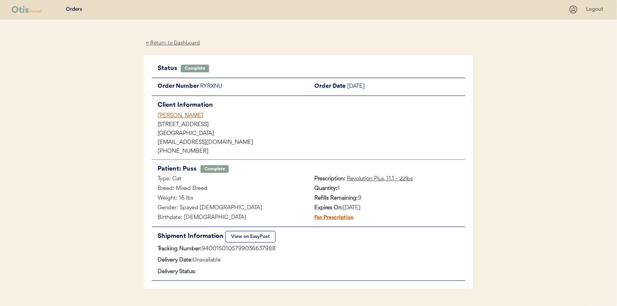
click at [168, 41] on div "← Return to Dashboard" at bounding box center [173, 43] width 58 height 9
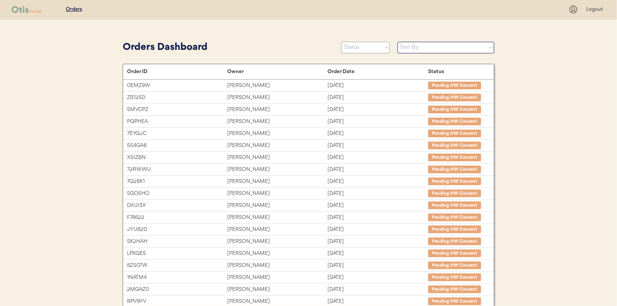
click at [357, 50] on select "Status On Hold New In Progress Complete Pending HW Consent Canceled" at bounding box center [365, 48] width 48 height 12
click at [341, 42] on select "Status On Hold New In Progress Complete Pending HW Consent Canceled" at bounding box center [365, 48] width 48 height 12
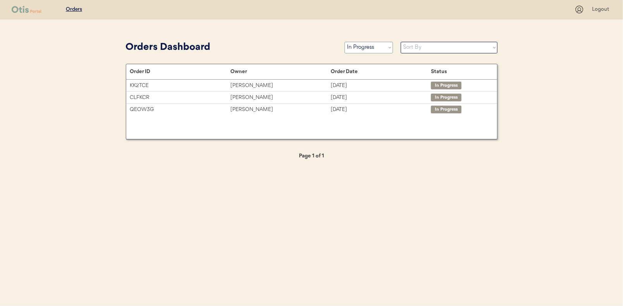
drag, startPoint x: 370, startPoint y: 46, endPoint x: 364, endPoint y: 53, distance: 8.5
click at [370, 46] on select "Status On Hold New In Progress Complete Pending HW Consent Canceled" at bounding box center [369, 48] width 48 height 12
select select ""new""
click at [345, 42] on select "Status On Hold New In Progress Complete Pending HW Consent Canceled" at bounding box center [369, 48] width 48 height 12
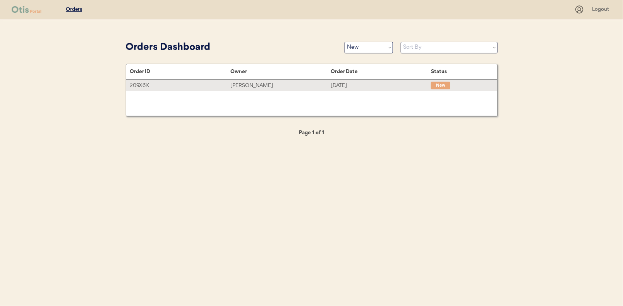
click at [250, 84] on div "Stephanie Cooley" at bounding box center [280, 85] width 100 height 9
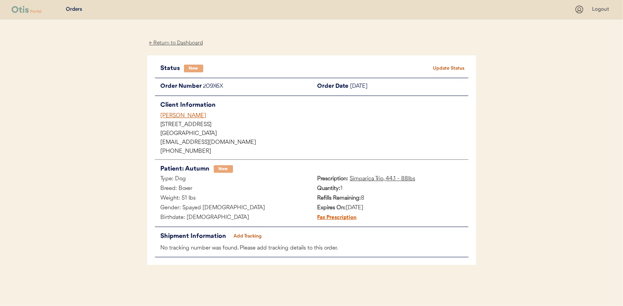
click at [446, 68] on button "Update Status" at bounding box center [449, 68] width 39 height 11
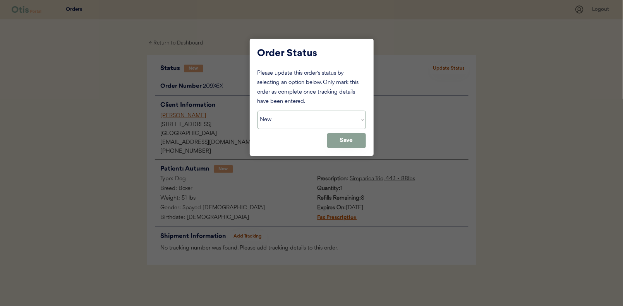
click at [293, 123] on select "Status On Hold New In Progress Complete Pending HW Consent Canceled" at bounding box center [311, 120] width 108 height 19
select select ""in_progress""
click at [257, 111] on select "Status On Hold New In Progress Complete Pending HW Consent Canceled" at bounding box center [311, 120] width 108 height 19
click at [336, 142] on button "Save" at bounding box center [346, 140] width 39 height 15
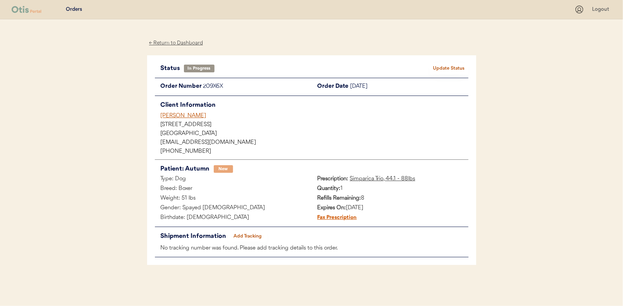
click at [176, 40] on div "← Return to Dashboard" at bounding box center [176, 43] width 58 height 9
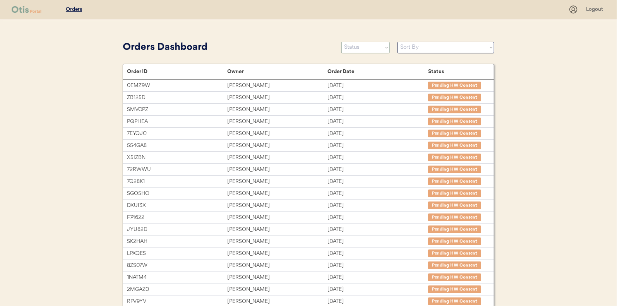
click at [360, 47] on select "Status On Hold New In Progress Complete Pending HW Consent Canceled" at bounding box center [365, 48] width 48 height 12
click at [341, 42] on select "Status On Hold New In Progress Complete Pending HW Consent Canceled" at bounding box center [365, 48] width 48 height 12
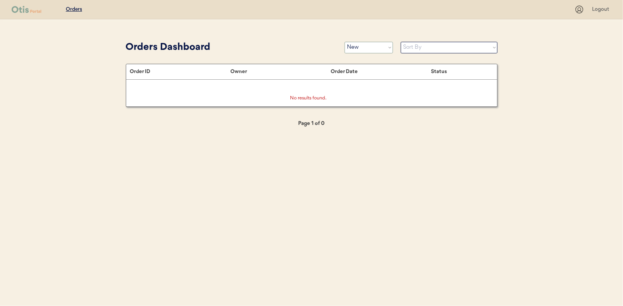
click at [374, 49] on select "Status On Hold New In Progress Complete Pending HW Consent Canceled" at bounding box center [369, 48] width 48 height 12
click at [345, 42] on select "Status On Hold New In Progress Complete Pending HW Consent Canceled" at bounding box center [369, 48] width 48 height 12
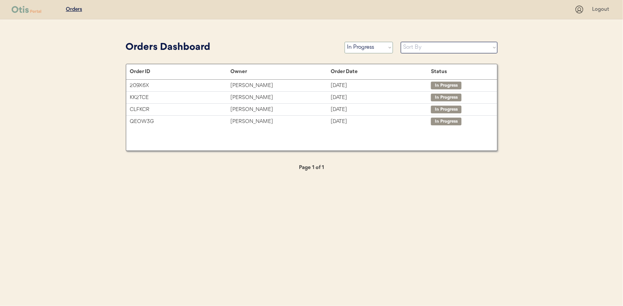
click at [357, 50] on select "Status On Hold New In Progress Complete Pending HW Consent Canceled" at bounding box center [369, 48] width 48 height 12
click at [345, 42] on select "Status On Hold New In Progress Complete Pending HW Consent Canceled" at bounding box center [369, 48] width 48 height 12
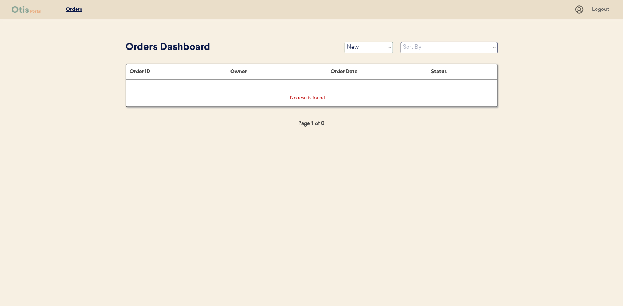
drag, startPoint x: 373, startPoint y: 47, endPoint x: 369, endPoint y: 54, distance: 8.0
click at [373, 47] on select "Status On Hold New In Progress Complete Pending HW Consent Canceled" at bounding box center [369, 48] width 48 height 12
click at [345, 42] on select "Status On Hold New In Progress Complete Pending HW Consent Canceled" at bounding box center [369, 48] width 48 height 12
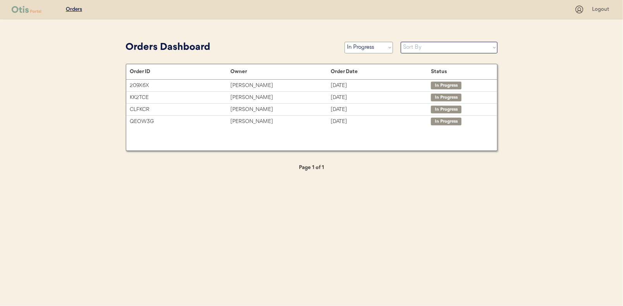
click at [356, 48] on select "Status On Hold New In Progress Complete Pending HW Consent Canceled" at bounding box center [369, 48] width 48 height 12
select select ""new""
click at [345, 42] on select "Status On Hold New In Progress Complete Pending HW Consent Canceled" at bounding box center [369, 48] width 48 height 12
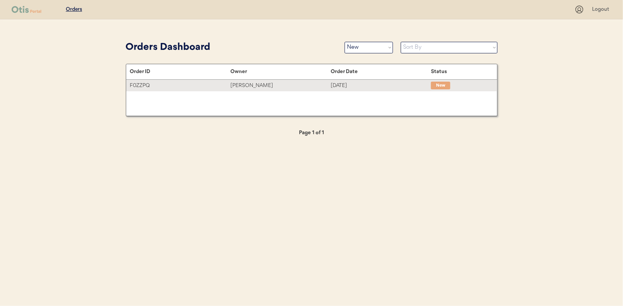
click at [252, 82] on div "Amber Mitchell" at bounding box center [280, 85] width 100 height 9
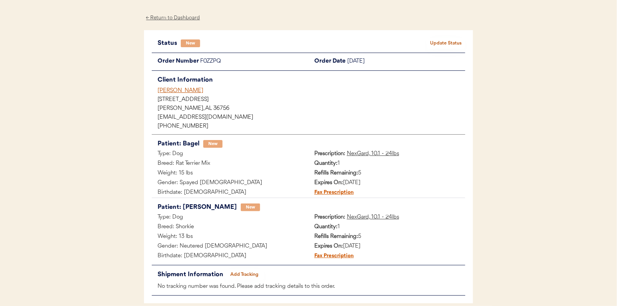
scroll to position [39, 0]
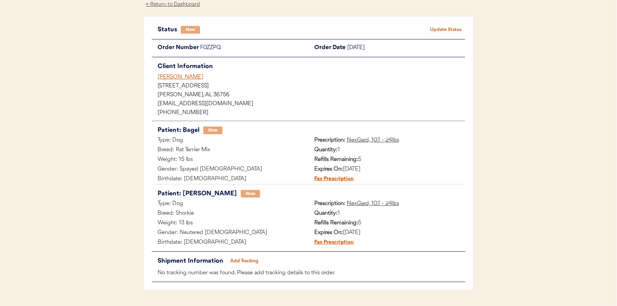
click at [451, 24] on div "Status New Update Status" at bounding box center [309, 29] width 314 height 11
click at [448, 29] on button "Update Status" at bounding box center [446, 29] width 39 height 11
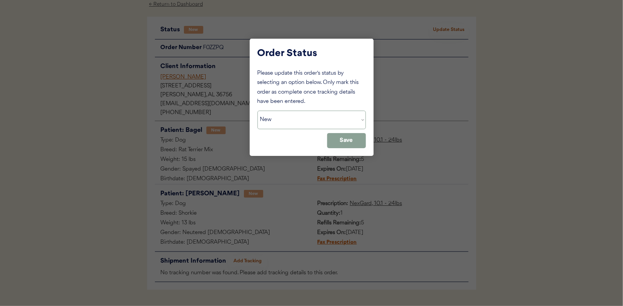
click at [291, 120] on select "Status On Hold New In Progress Complete Pending HW Consent Canceled" at bounding box center [311, 120] width 108 height 19
select select ""in_progress""
click at [257, 111] on select "Status On Hold New In Progress Complete Pending HW Consent Canceled" at bounding box center [311, 120] width 108 height 19
click at [354, 143] on button "Save" at bounding box center [346, 140] width 39 height 15
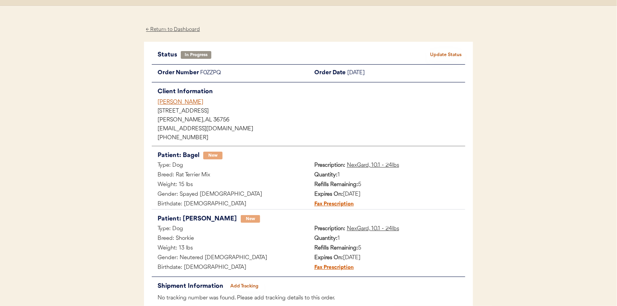
scroll to position [0, 0]
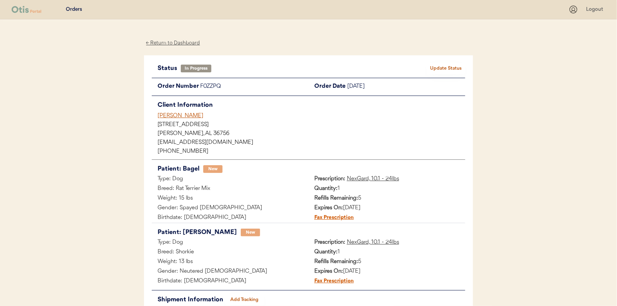
click at [173, 40] on div "← Return to Dashboard" at bounding box center [173, 43] width 58 height 9
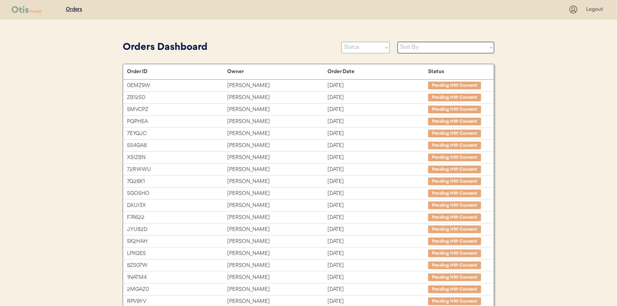
click at [348, 49] on select "Status On Hold New In Progress Complete Pending HW Consent Canceled" at bounding box center [365, 48] width 48 height 12
click at [341, 42] on select "Status On Hold New In Progress Complete Pending HW Consent Canceled" at bounding box center [365, 48] width 48 height 12
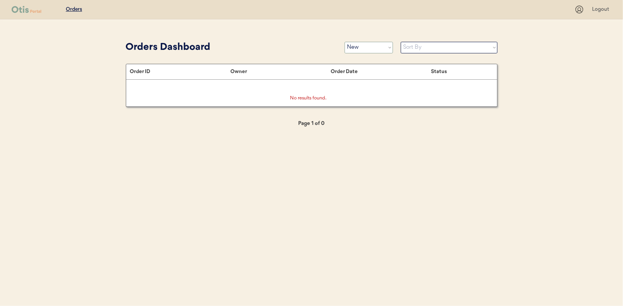
click at [364, 46] on select "Status On Hold New In Progress Complete Pending HW Consent Canceled" at bounding box center [369, 48] width 48 height 12
click at [345, 42] on select "Status On Hold New In Progress Complete Pending HW Consent Canceled" at bounding box center [369, 48] width 48 height 12
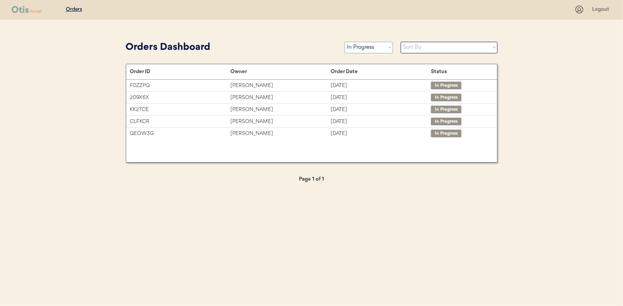
click at [369, 51] on select "Status On Hold New In Progress Complete Pending HW Consent Canceled" at bounding box center [369, 48] width 48 height 12
click at [345, 42] on select "Status On Hold New In Progress Complete Pending HW Consent Canceled" at bounding box center [369, 48] width 48 height 12
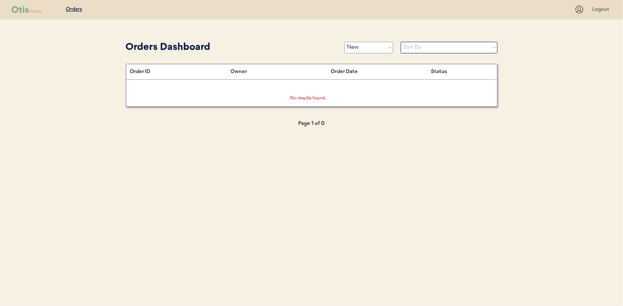
click at [355, 45] on select "Status On Hold New In Progress Complete Pending HW Consent Canceled" at bounding box center [369, 48] width 48 height 12
click at [345, 42] on select "Status On Hold New In Progress Complete Pending HW Consent Canceled" at bounding box center [369, 48] width 48 height 12
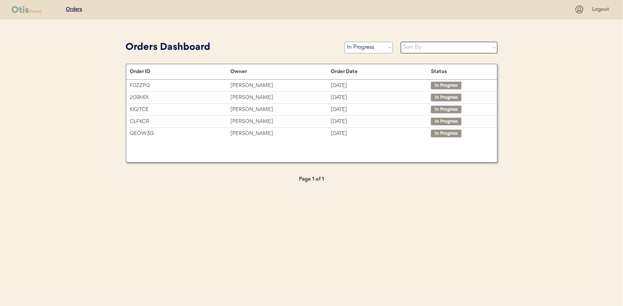
click at [360, 47] on select "Status On Hold New In Progress Complete Pending HW Consent Canceled" at bounding box center [369, 48] width 48 height 12
select select ""new""
click at [345, 42] on select "Status On Hold New In Progress Complete Pending HW Consent Canceled" at bounding box center [369, 48] width 48 height 12
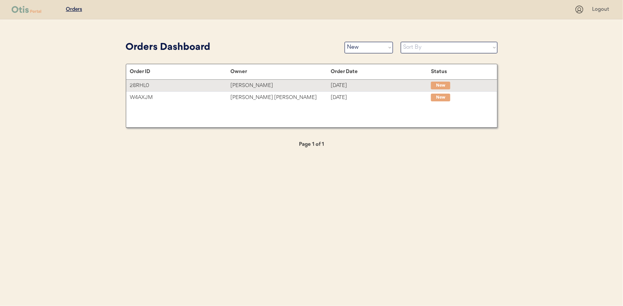
click at [254, 84] on div "[PERSON_NAME]" at bounding box center [280, 85] width 100 height 9
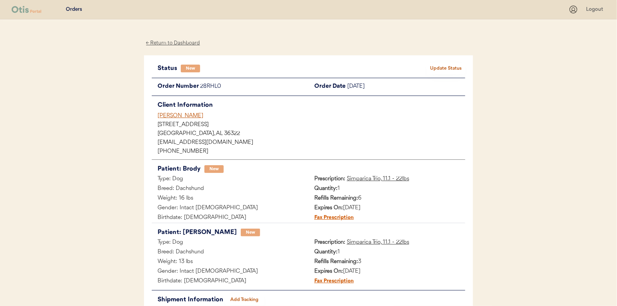
scroll to position [39, 0]
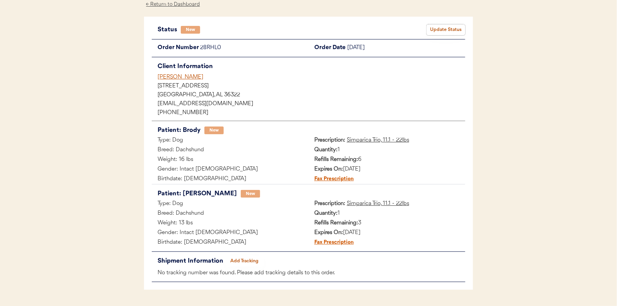
click at [453, 31] on button "Update Status" at bounding box center [446, 29] width 39 height 11
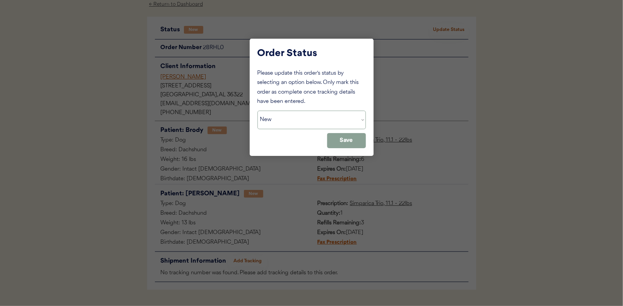
click at [274, 119] on select "Status On Hold New In Progress Complete Pending HW Consent Canceled" at bounding box center [311, 120] width 108 height 19
select select ""in_progress""
click at [257, 111] on select "Status On Hold New In Progress Complete Pending HW Consent Canceled" at bounding box center [311, 120] width 108 height 19
click at [349, 140] on button "Save" at bounding box center [346, 140] width 39 height 15
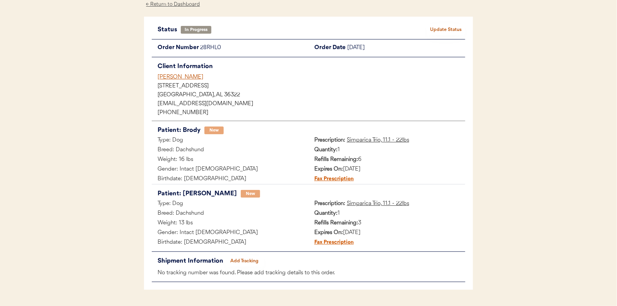
scroll to position [0, 0]
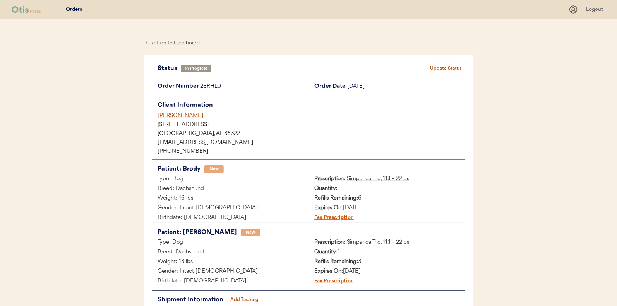
click at [175, 40] on div "← Return to Dashboard" at bounding box center [173, 43] width 58 height 9
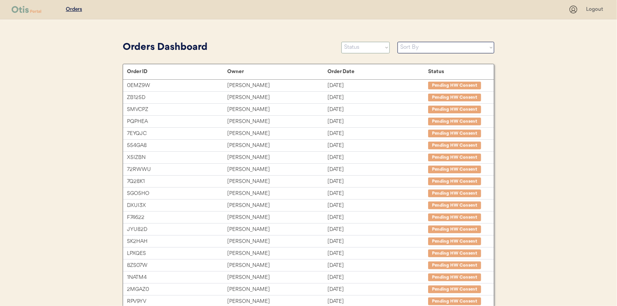
click at [360, 48] on select "Status On Hold New In Progress Complete Pending HW Consent Canceled" at bounding box center [365, 48] width 48 height 12
select select ""new""
click at [341, 42] on select "Status On Hold New In Progress Complete Pending HW Consent Canceled" at bounding box center [365, 48] width 48 height 12
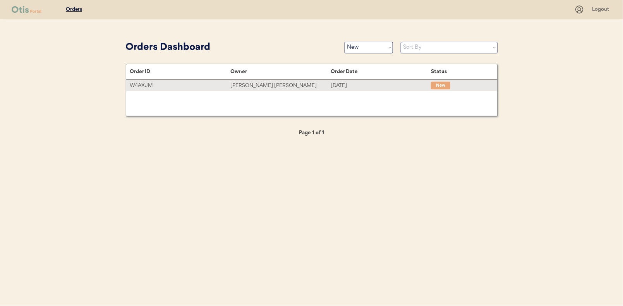
click at [245, 85] on div "[PERSON_NAME] [PERSON_NAME]" at bounding box center [280, 85] width 100 height 9
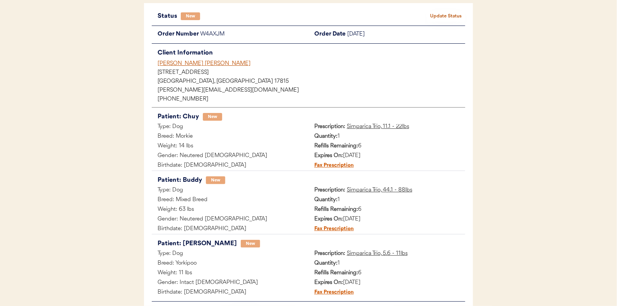
scroll to position [39, 0]
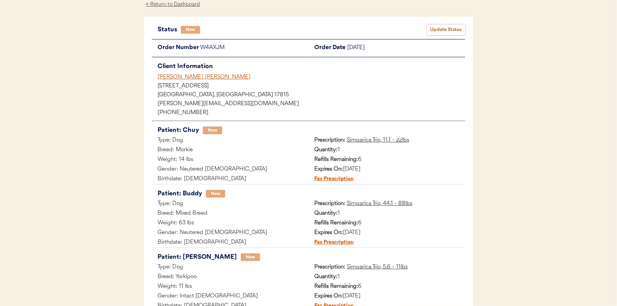
click at [443, 27] on button "Update Status" at bounding box center [446, 29] width 39 height 11
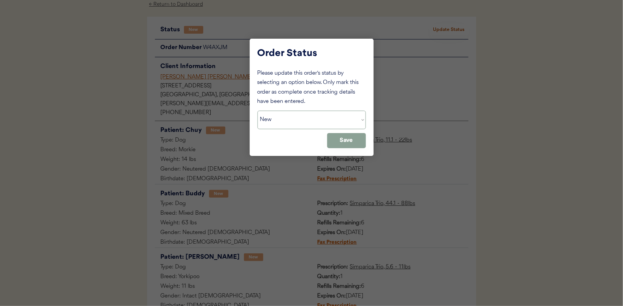
click at [293, 121] on select "Status On Hold New In Progress Complete Pending HW Consent Canceled" at bounding box center [311, 120] width 108 height 19
select select ""in_progress""
click at [257, 111] on select "Status On Hold New In Progress Complete Pending HW Consent Canceled" at bounding box center [311, 120] width 108 height 19
click at [350, 143] on button "Save" at bounding box center [346, 140] width 39 height 15
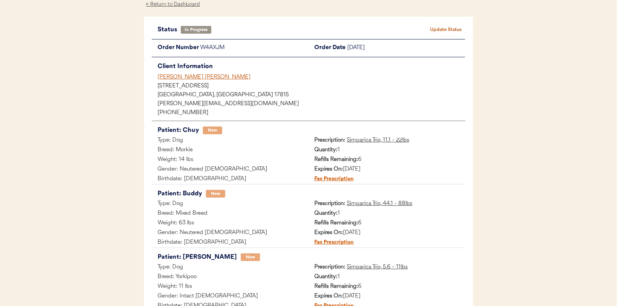
scroll to position [0, 0]
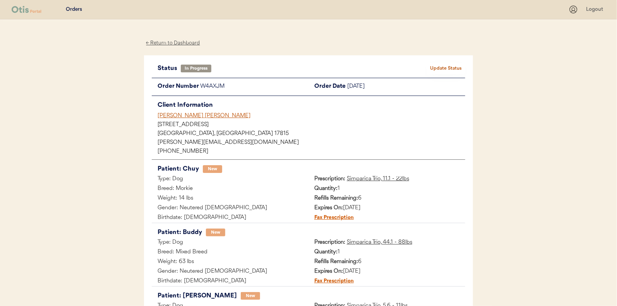
click at [175, 42] on div "← Return to Dashboard" at bounding box center [173, 43] width 58 height 9
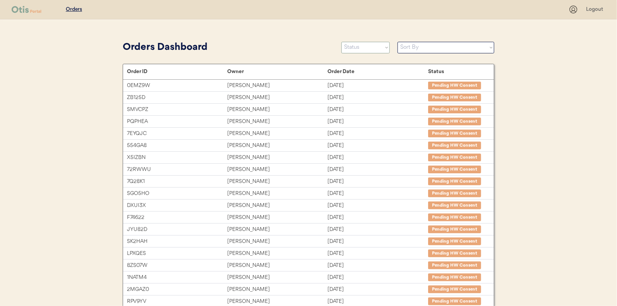
click at [365, 49] on select "Status On Hold New In Progress Complete Pending HW Consent Canceled" at bounding box center [365, 48] width 48 height 12
click at [341, 42] on select "Status On Hold New In Progress Complete Pending HW Consent Canceled" at bounding box center [365, 48] width 48 height 12
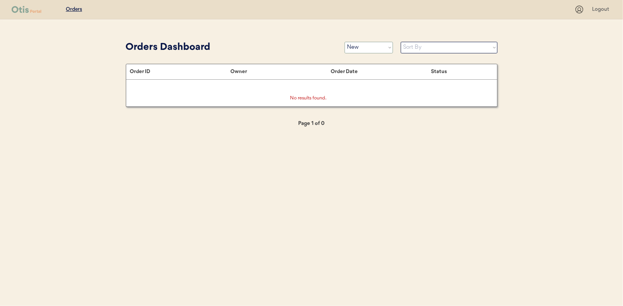
click at [376, 46] on select "Status On Hold New In Progress Complete Pending HW Consent Canceled" at bounding box center [369, 48] width 48 height 12
select select ""in_progress""
click at [345, 42] on select "Status On Hold New In Progress Complete Pending HW Consent Canceled" at bounding box center [369, 48] width 48 height 12
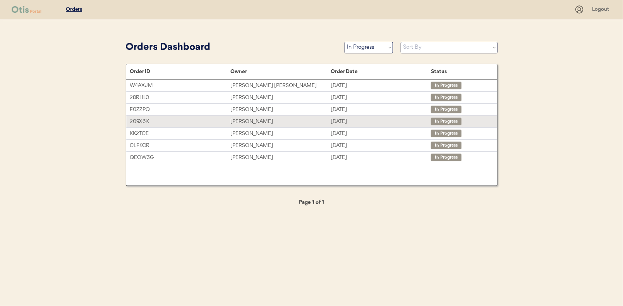
click at [249, 119] on div "Stephanie Cooley" at bounding box center [280, 121] width 100 height 9
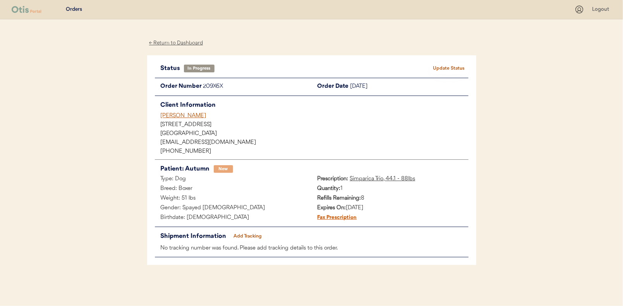
click at [254, 237] on button "Add Tracking" at bounding box center [247, 236] width 39 height 11
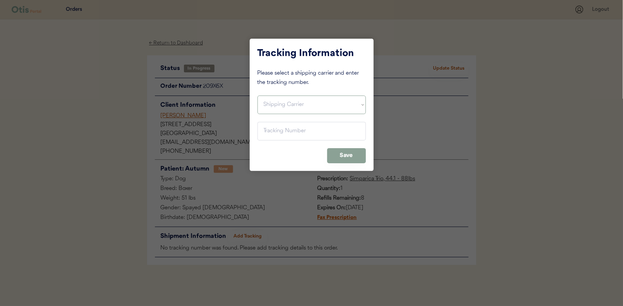
click at [277, 102] on select "Shipping Carrier FedEx FedEx Ground Economy UPS USPS" at bounding box center [311, 105] width 108 height 19
select select ""usps""
click at [257, 96] on select "Shipping Carrier FedEx FedEx Ground Economy UPS USPS" at bounding box center [311, 105] width 108 height 19
click at [269, 132] on input "input" at bounding box center [311, 131] width 108 height 19
paste input "9400150105497036886466"
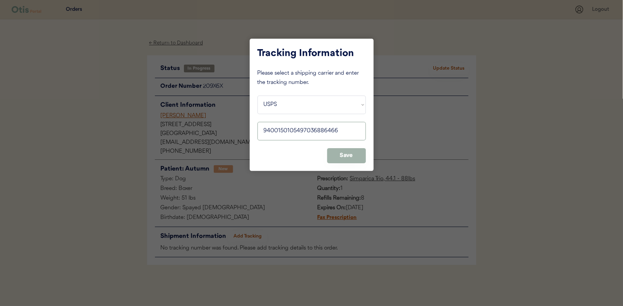
type input "9400150105497036886466"
click at [345, 150] on button "Save" at bounding box center [346, 155] width 39 height 15
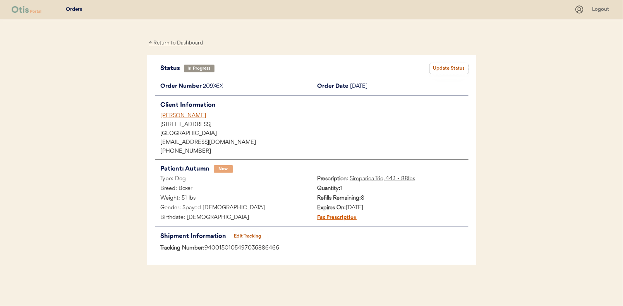
click at [446, 65] on button "Update Status" at bounding box center [449, 68] width 39 height 11
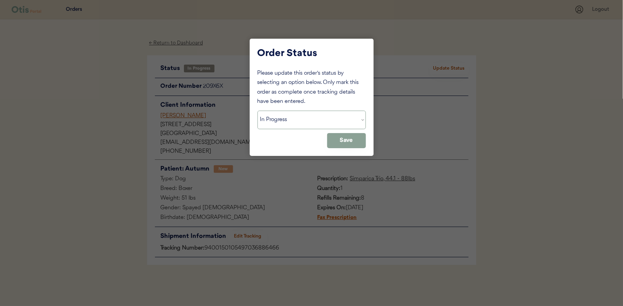
click at [280, 127] on select "Status On Hold New In Progress Complete Pending HW Consent Canceled" at bounding box center [311, 120] width 108 height 19
select select ""complete""
click at [257, 111] on select "Status On Hold New In Progress Complete Pending HW Consent Canceled" at bounding box center [311, 120] width 108 height 19
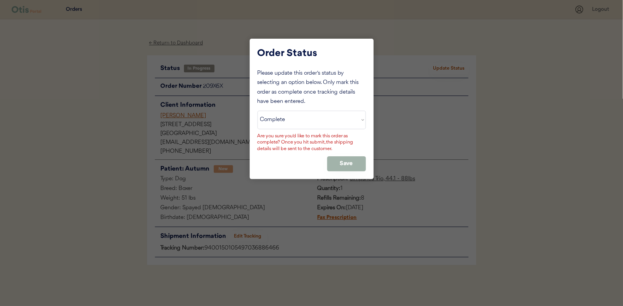
click at [349, 160] on button "Save" at bounding box center [346, 163] width 39 height 15
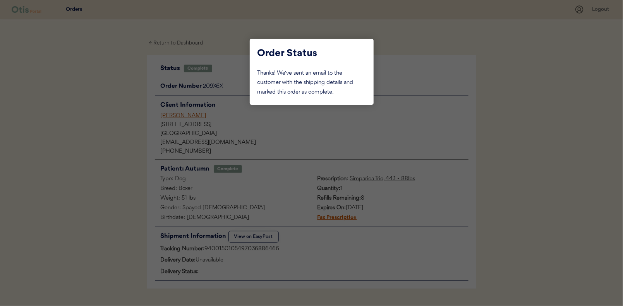
click at [89, 129] on div at bounding box center [311, 153] width 623 height 306
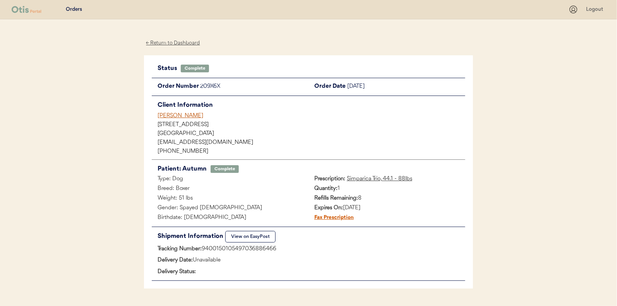
click at [175, 40] on div "← Return to Dashboard" at bounding box center [173, 43] width 58 height 9
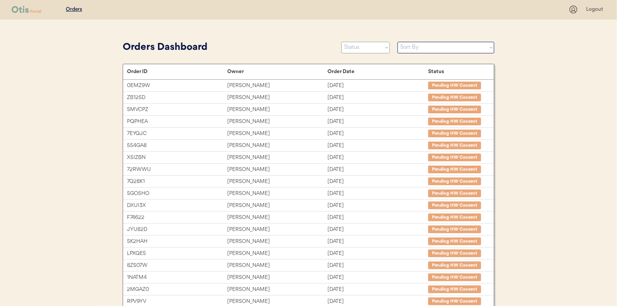
click at [355, 47] on select "Status On Hold New In Progress Complete Pending HW Consent Canceled" at bounding box center [365, 48] width 48 height 12
click at [341, 42] on select "Status On Hold New In Progress Complete Pending HW Consent Canceled" at bounding box center [365, 48] width 48 height 12
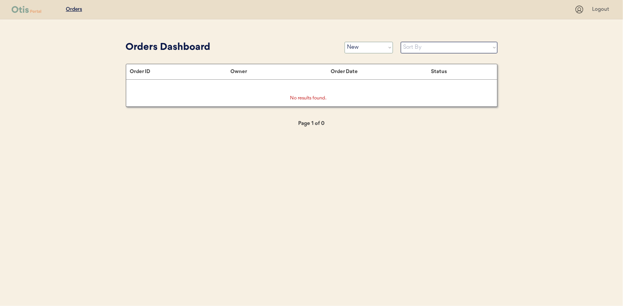
click at [356, 49] on select "Status On Hold New In Progress Complete Pending HW Consent Canceled" at bounding box center [369, 48] width 48 height 12
click at [345, 42] on select "Status On Hold New In Progress Complete Pending HW Consent Canceled" at bounding box center [369, 48] width 48 height 12
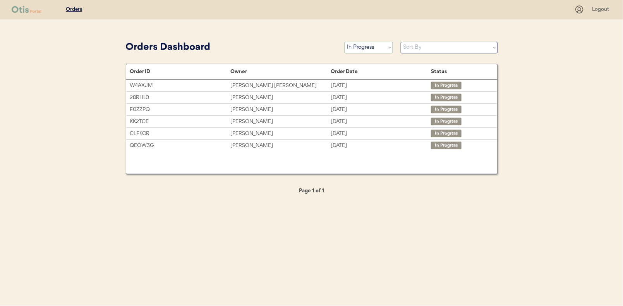
click at [366, 46] on select "Status On Hold New In Progress Complete Pending HW Consent Canceled" at bounding box center [369, 48] width 48 height 12
click at [345, 42] on select "Status On Hold New In Progress Complete Pending HW Consent Canceled" at bounding box center [369, 48] width 48 height 12
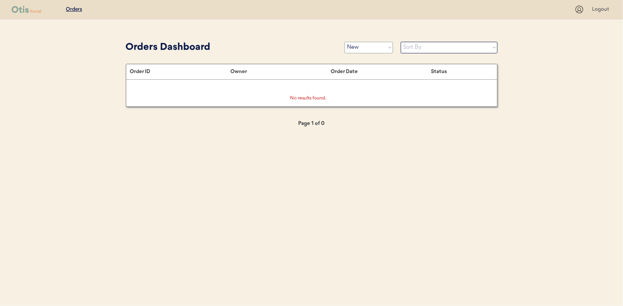
click at [356, 45] on select "Status On Hold New In Progress Complete Pending HW Consent Canceled" at bounding box center [369, 48] width 48 height 12
select select ""in_progress""
click at [345, 42] on select "Status On Hold New In Progress Complete Pending HW Consent Canceled" at bounding box center [369, 48] width 48 height 12
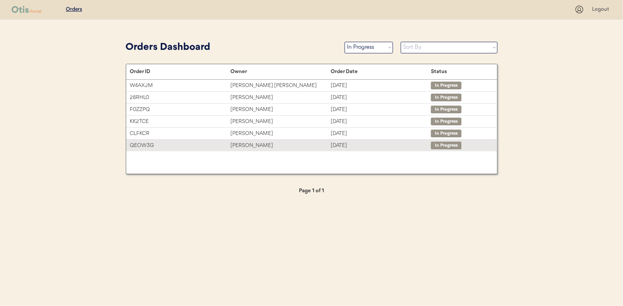
click at [252, 146] on div "Taylor Beckmann" at bounding box center [280, 145] width 100 height 9
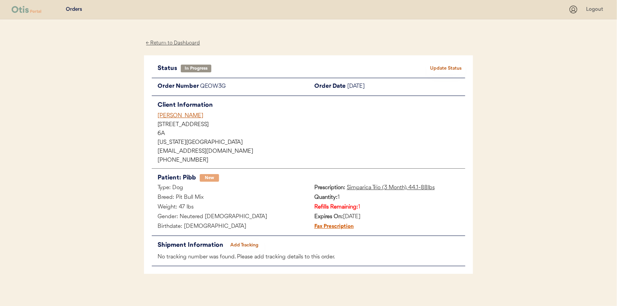
click at [246, 243] on button "Add Tracking" at bounding box center [244, 245] width 39 height 11
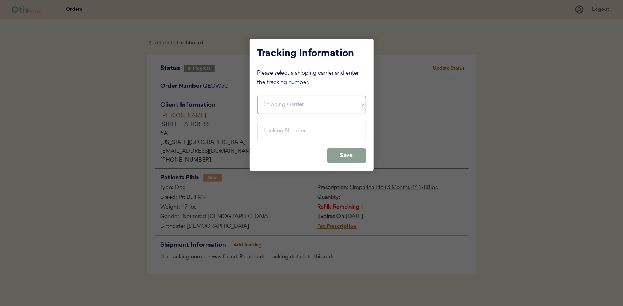
click at [282, 103] on select "Shipping Carrier FedEx FedEx Ground Economy UPS USPS" at bounding box center [311, 105] width 108 height 19
select select ""usps""
click at [257, 96] on select "Shipping Carrier FedEx FedEx Ground Economy UPS USPS" at bounding box center [311, 105] width 108 height 19
click at [268, 134] on input "input" at bounding box center [311, 131] width 108 height 19
paste input "9400150105798036699569"
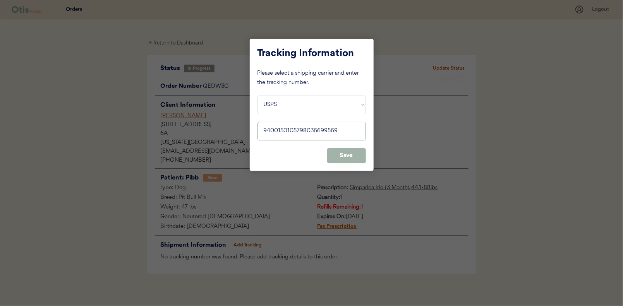
type input "9400150105798036699569"
click at [343, 156] on button "Save" at bounding box center [346, 155] width 39 height 15
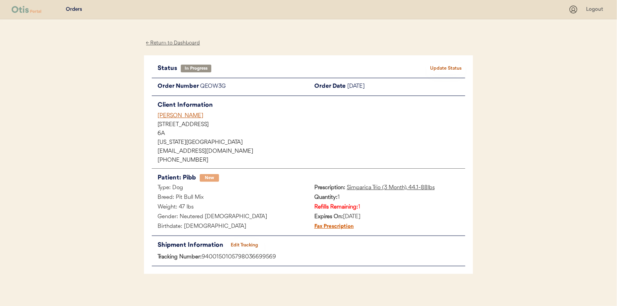
click at [446, 64] on button "Update Status" at bounding box center [446, 68] width 39 height 11
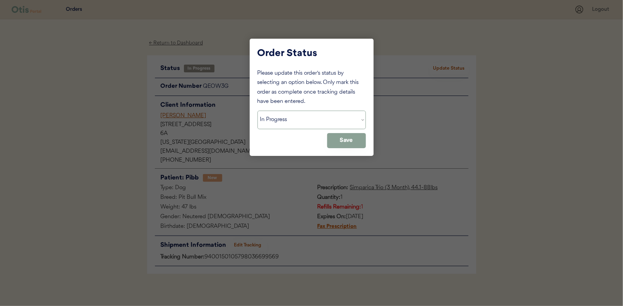
click at [290, 122] on select "Status On Hold New In Progress Complete Pending HW Consent Canceled" at bounding box center [311, 120] width 108 height 19
select select ""complete""
click at [257, 111] on select "Status On Hold New In Progress Complete Pending HW Consent Canceled" at bounding box center [311, 120] width 108 height 19
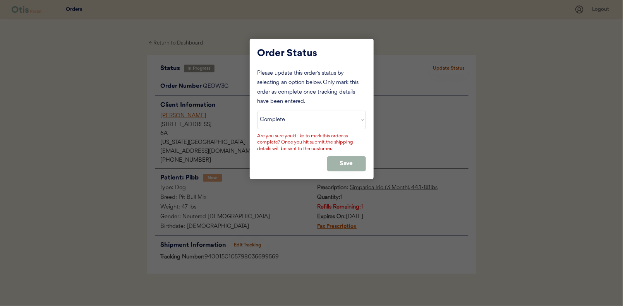
click at [353, 158] on button "Save" at bounding box center [346, 163] width 39 height 15
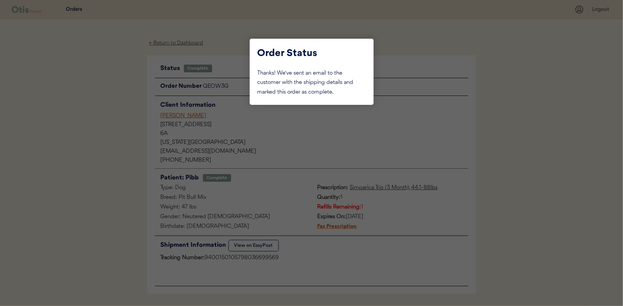
click at [113, 120] on div at bounding box center [311, 153] width 623 height 306
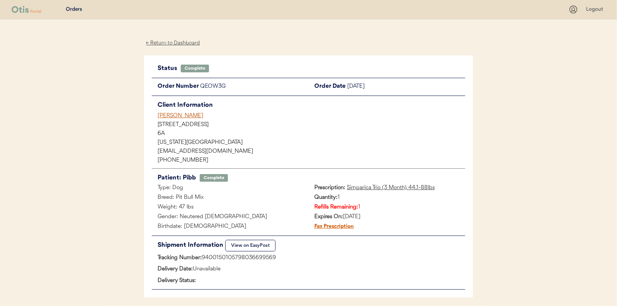
click at [178, 43] on div "← Return to Dashboard" at bounding box center [173, 43] width 58 height 9
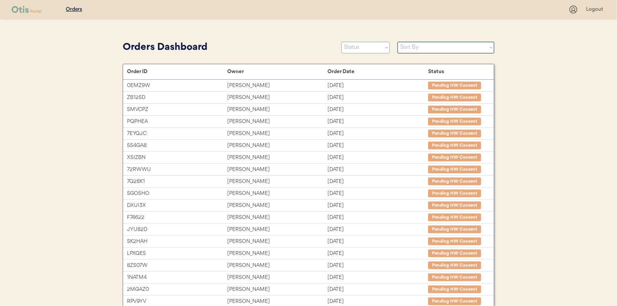
click at [374, 47] on select "Status On Hold New In Progress Complete Pending HW Consent Canceled" at bounding box center [365, 48] width 48 height 12
select select ""in_progress""
click at [341, 42] on select "Status On Hold New In Progress Complete Pending HW Consent Canceled" at bounding box center [365, 48] width 48 height 12
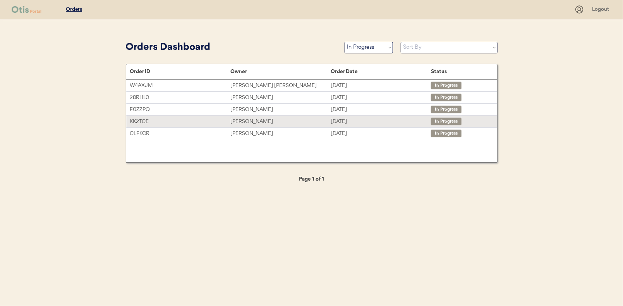
click at [238, 121] on div "Lyndsey Amicucci" at bounding box center [280, 121] width 100 height 9
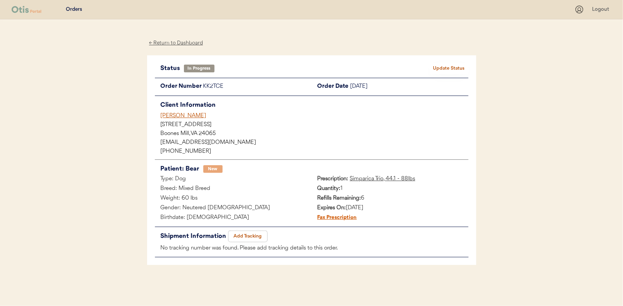
click at [239, 235] on button "Add Tracking" at bounding box center [247, 236] width 39 height 11
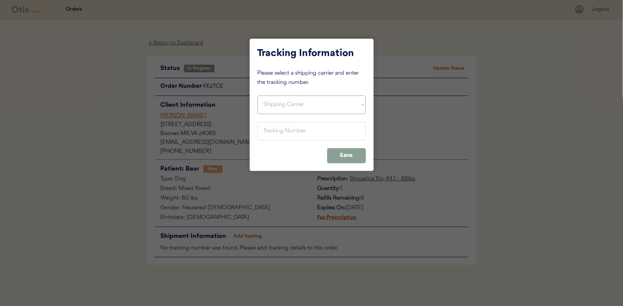
click at [277, 106] on select "Shipping Carrier FedEx FedEx Ground Economy UPS USPS" at bounding box center [311, 105] width 108 height 19
select select ""usps""
click at [257, 96] on select "Shipping Carrier FedEx FedEx Ground Economy UPS USPS" at bounding box center [311, 105] width 108 height 19
click at [274, 129] on input "input" at bounding box center [311, 131] width 108 height 19
paste input "9400150105497036893662"
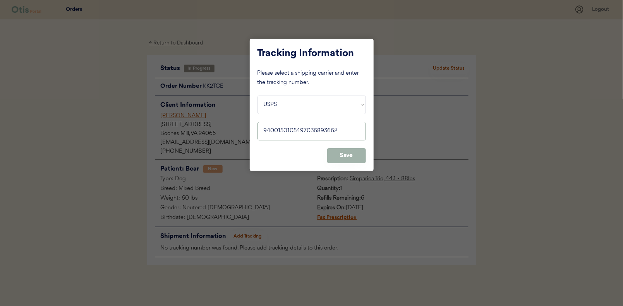
type input "9400150105497036893662"
click at [339, 154] on button "Save" at bounding box center [346, 155] width 39 height 15
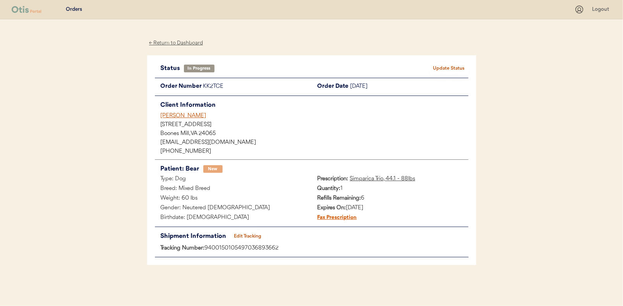
click at [450, 66] on button "Update Status" at bounding box center [449, 68] width 39 height 11
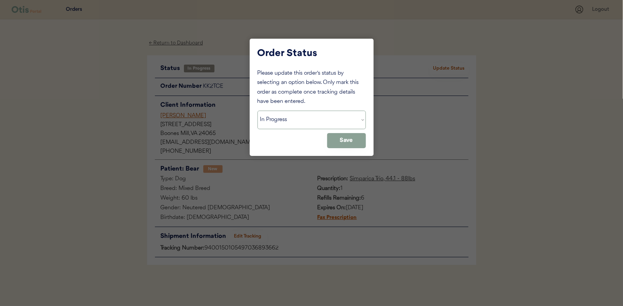
click at [272, 118] on select "Status On Hold New In Progress Complete Pending HW Consent Canceled" at bounding box center [311, 120] width 108 height 19
select select ""complete""
click at [257, 111] on select "Status On Hold New In Progress Complete Pending HW Consent Canceled" at bounding box center [311, 120] width 108 height 19
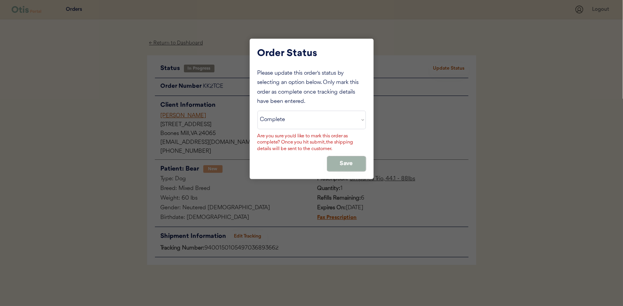
click at [341, 167] on button "Save" at bounding box center [346, 163] width 39 height 15
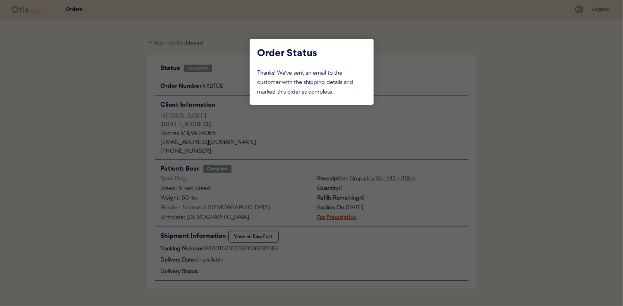
click at [99, 96] on div at bounding box center [311, 153] width 623 height 306
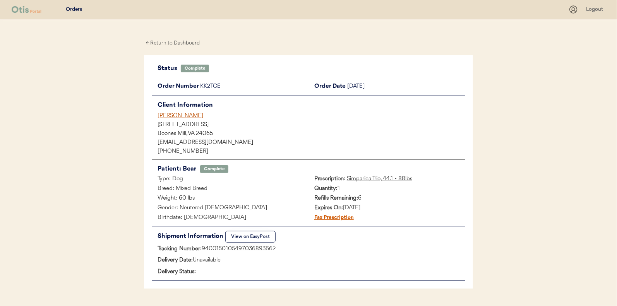
click at [169, 44] on div "← Return to Dashboard" at bounding box center [173, 43] width 58 height 9
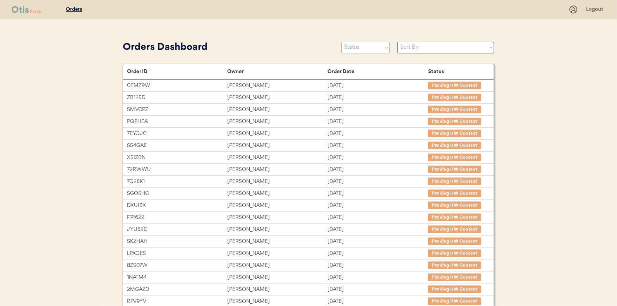
click at [364, 51] on select "Status On Hold New In Progress Complete Pending HW Consent Canceled" at bounding box center [365, 48] width 48 height 12
click at [341, 42] on select "Status On Hold New In Progress Complete Pending HW Consent Canceled" at bounding box center [365, 48] width 48 height 12
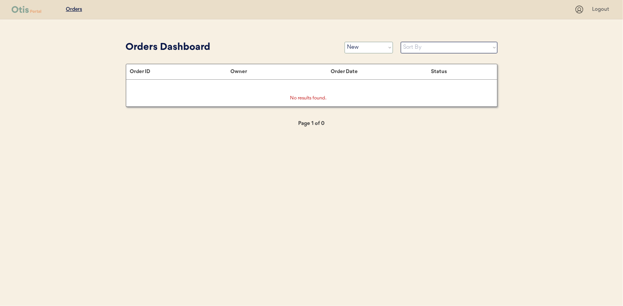
click at [360, 44] on select "Status On Hold New In Progress Complete Pending HW Consent Canceled" at bounding box center [369, 48] width 48 height 12
click at [345, 42] on select "Status On Hold New In Progress Complete Pending HW Consent Canceled" at bounding box center [369, 48] width 48 height 12
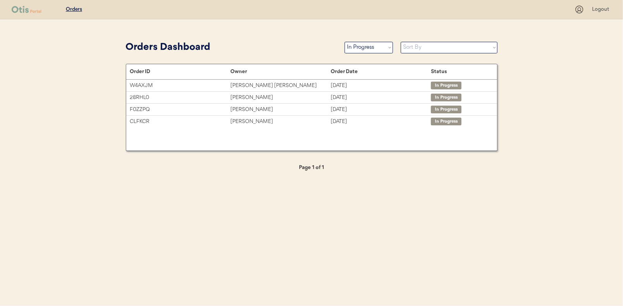
click at [362, 50] on select "Status On Hold New In Progress Complete Pending HW Consent Canceled" at bounding box center [369, 48] width 48 height 12
select select ""new""
click at [345, 42] on select "Status On Hold New In Progress Complete Pending HW Consent Canceled" at bounding box center [369, 48] width 48 height 12
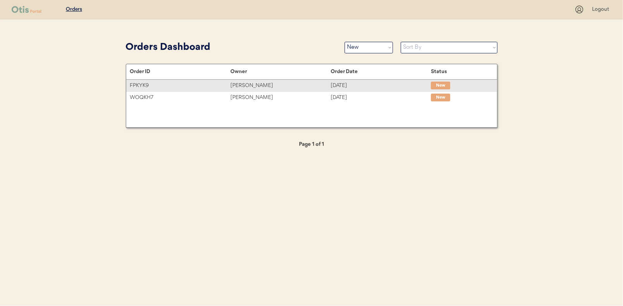
click at [242, 86] on div "[PERSON_NAME]" at bounding box center [280, 85] width 100 height 9
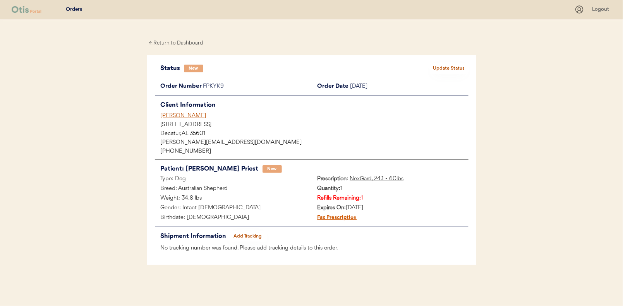
click at [444, 65] on button "Update Status" at bounding box center [449, 68] width 39 height 11
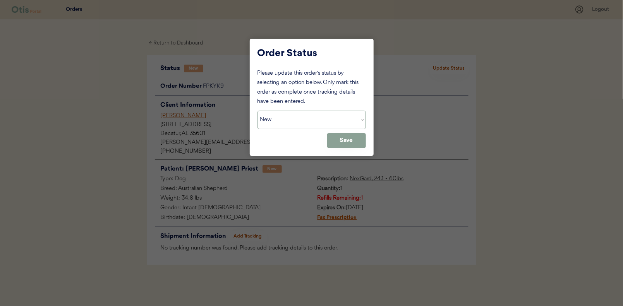
click at [290, 118] on select "Status On Hold New In Progress Complete Pending HW Consent Canceled" at bounding box center [311, 120] width 108 height 19
select select ""in_progress""
click at [257, 111] on select "Status On Hold New In Progress Complete Pending HW Consent Canceled" at bounding box center [311, 120] width 108 height 19
click at [357, 146] on button "Save" at bounding box center [346, 140] width 39 height 15
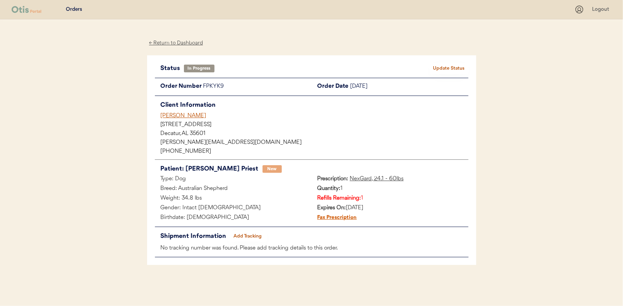
click at [177, 43] on div "← Return to Dashboard" at bounding box center [176, 43] width 58 height 9
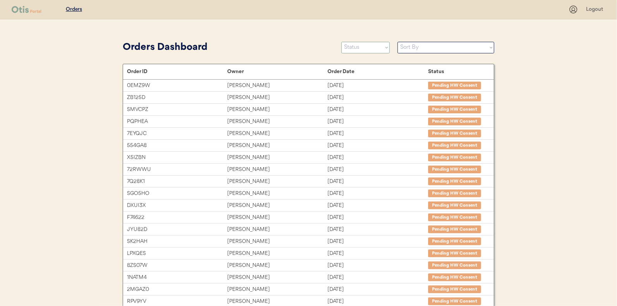
click at [359, 51] on select "Status On Hold New In Progress Complete Pending HW Consent Canceled" at bounding box center [365, 48] width 48 height 12
select select ""new""
click at [341, 42] on select "Status On Hold New In Progress Complete Pending HW Consent Canceled" at bounding box center [365, 48] width 48 height 12
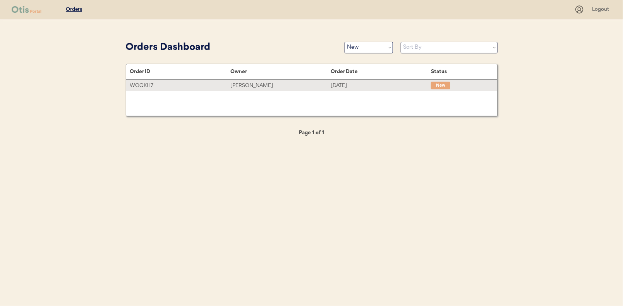
click at [250, 84] on div "[PERSON_NAME]" at bounding box center [280, 85] width 100 height 9
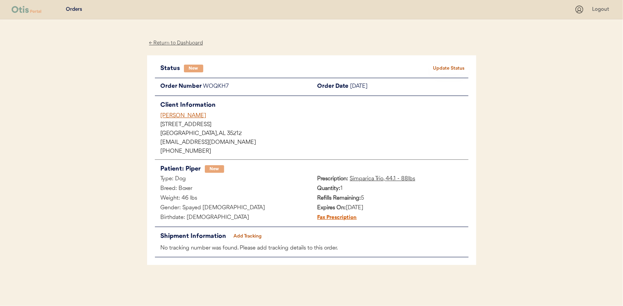
click at [449, 63] on button "Update Status" at bounding box center [449, 68] width 39 height 11
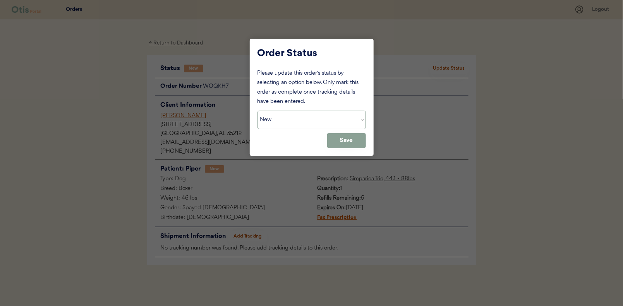
click at [296, 118] on select "Status On Hold New In Progress Complete Pending HW Consent Canceled" at bounding box center [311, 120] width 108 height 19
select select ""in_progress""
click at [257, 111] on select "Status On Hold New In Progress Complete Pending HW Consent Canceled" at bounding box center [311, 120] width 108 height 19
drag, startPoint x: 350, startPoint y: 142, endPoint x: 285, endPoint y: 105, distance: 75.3
click at [350, 142] on button "Save" at bounding box center [346, 140] width 39 height 15
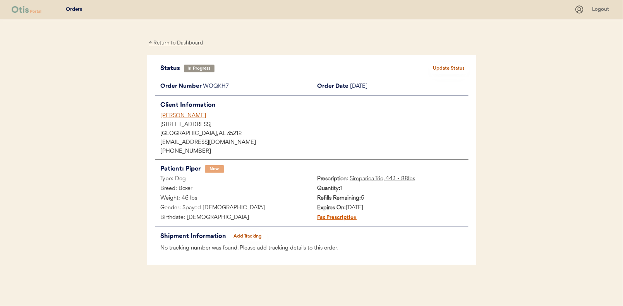
click at [179, 43] on div "← Return to Dashboard" at bounding box center [176, 43] width 58 height 9
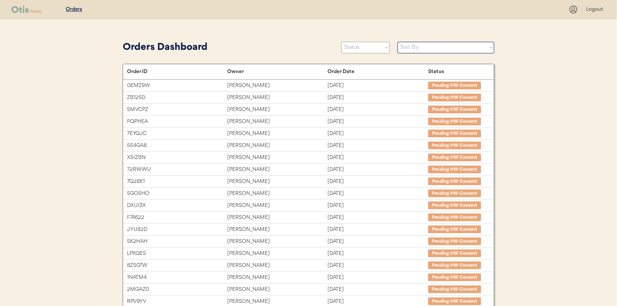
click at [356, 47] on select "Status On Hold New In Progress Complete Pending HW Consent Canceled" at bounding box center [365, 48] width 48 height 12
click at [341, 42] on select "Status On Hold New In Progress Complete Pending HW Consent Canceled" at bounding box center [365, 48] width 48 height 12
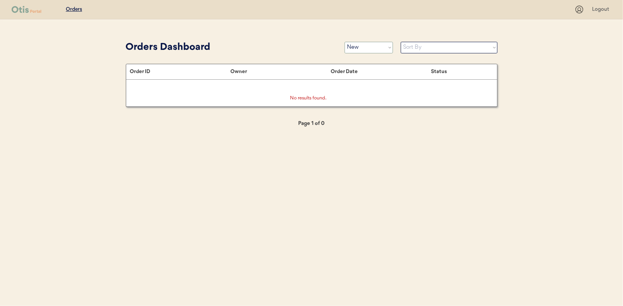
click at [360, 46] on select "Status On Hold New In Progress Complete Pending HW Consent Canceled" at bounding box center [369, 48] width 48 height 12
select select ""in_progress""
click at [345, 42] on select "Status On Hold New In Progress Complete Pending HW Consent Canceled" at bounding box center [369, 48] width 48 height 12
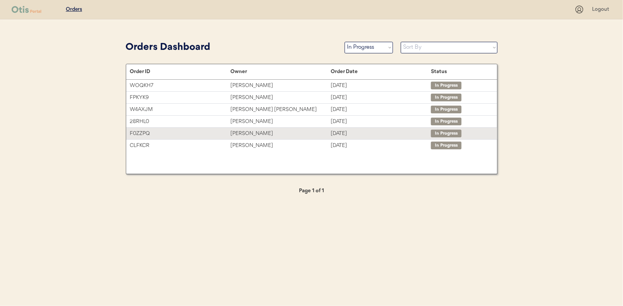
click at [244, 131] on div "[PERSON_NAME]" at bounding box center [280, 133] width 100 height 9
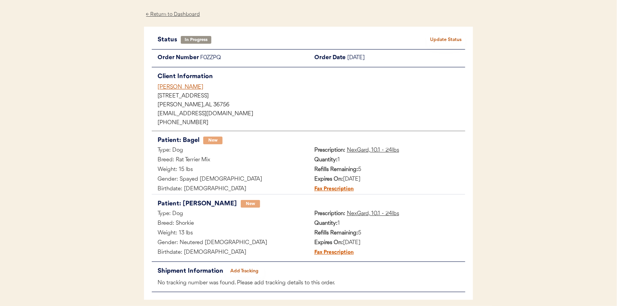
scroll to position [60, 0]
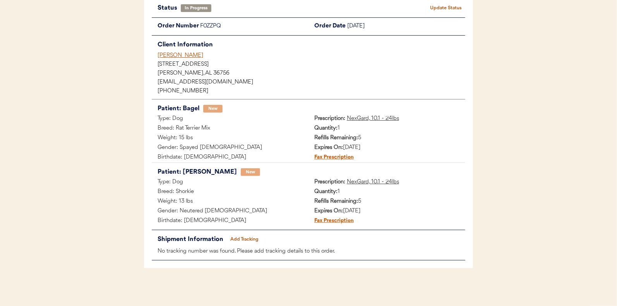
click at [249, 236] on button "Add Tracking" at bounding box center [244, 239] width 39 height 11
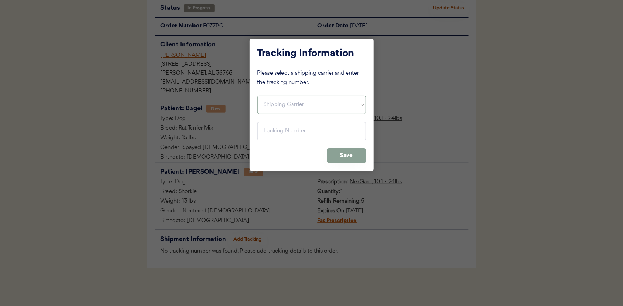
click at [284, 98] on select "Shipping Carrier FedEx FedEx Ground Economy UPS USPS" at bounding box center [311, 105] width 108 height 19
select select ""usps""
click at [257, 96] on select "Shipping Carrier FedEx FedEx Ground Economy UPS USPS" at bounding box center [311, 105] width 108 height 19
click at [270, 133] on input "input" at bounding box center [311, 131] width 108 height 19
paste input "9400150105798036707462"
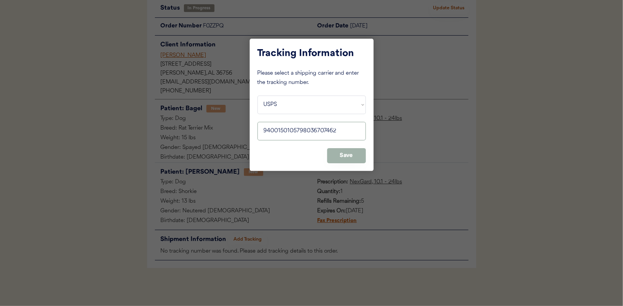
type input "9400150105798036707462"
click at [350, 157] on button "Save" at bounding box center [346, 155] width 39 height 15
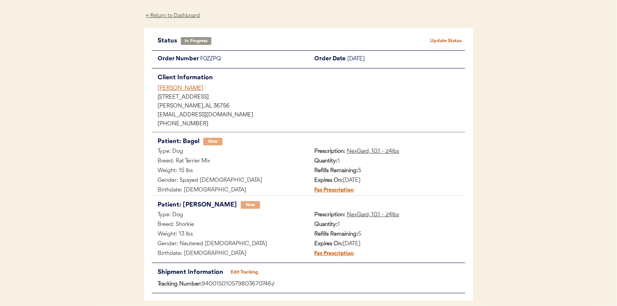
scroll to position [0, 0]
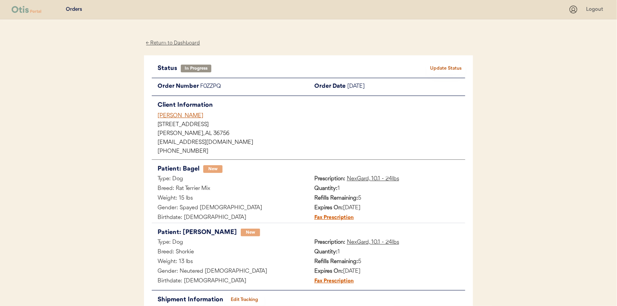
click at [444, 64] on button "Update Status" at bounding box center [446, 68] width 39 height 11
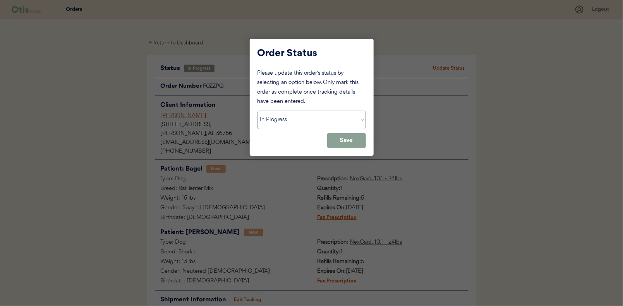
click at [264, 118] on select "Status On Hold New In Progress Complete Pending HW Consent Canceled" at bounding box center [311, 120] width 108 height 19
select select ""complete""
click at [257, 111] on select "Status On Hold New In Progress Complete Pending HW Consent Canceled" at bounding box center [311, 120] width 108 height 19
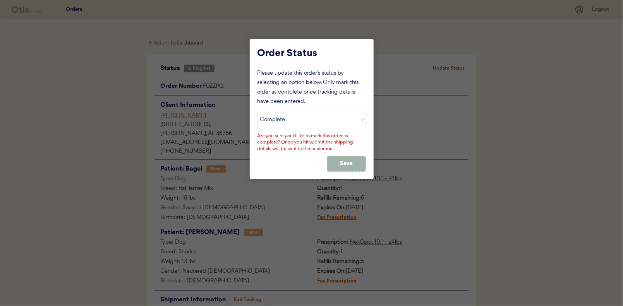
click at [345, 168] on button "Save" at bounding box center [346, 163] width 39 height 15
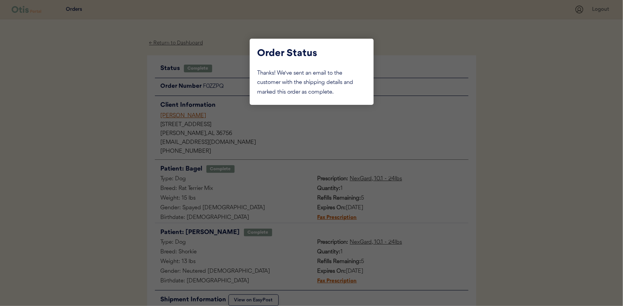
click at [105, 93] on div at bounding box center [311, 153] width 623 height 306
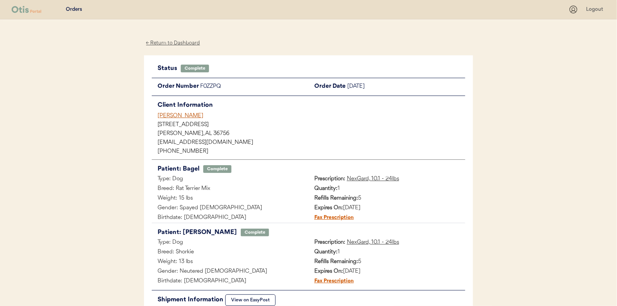
click at [163, 41] on div "← Return to Dashboard" at bounding box center [173, 43] width 58 height 9
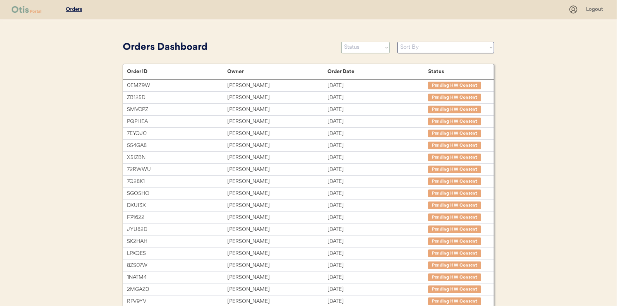
click at [363, 47] on select "Status On Hold New In Progress Complete Pending HW Consent Canceled" at bounding box center [365, 48] width 48 height 12
click at [341, 42] on select "Status On Hold New In Progress Complete Pending HW Consent Canceled" at bounding box center [365, 48] width 48 height 12
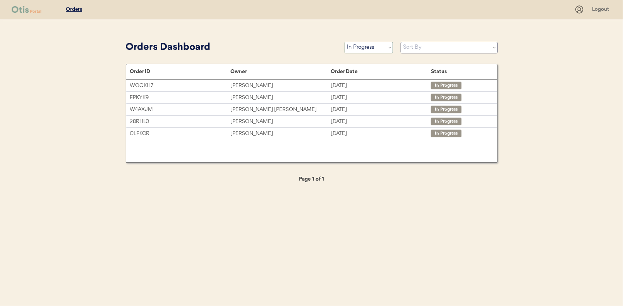
click at [366, 46] on select "Status On Hold New In Progress Complete Pending HW Consent Canceled" at bounding box center [369, 48] width 48 height 12
click at [345, 42] on select "Status On Hold New In Progress Complete Pending HW Consent Canceled" at bounding box center [369, 48] width 48 height 12
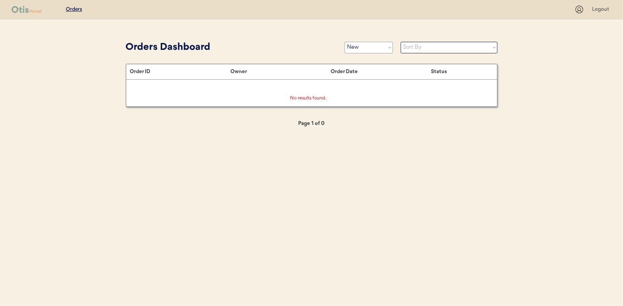
click at [368, 48] on select "Status On Hold New In Progress Complete Pending HW Consent Canceled" at bounding box center [369, 48] width 48 height 12
select select ""in_progress""
click at [345, 42] on select "Status On Hold New In Progress Complete Pending HW Consent Canceled" at bounding box center [369, 48] width 48 height 12
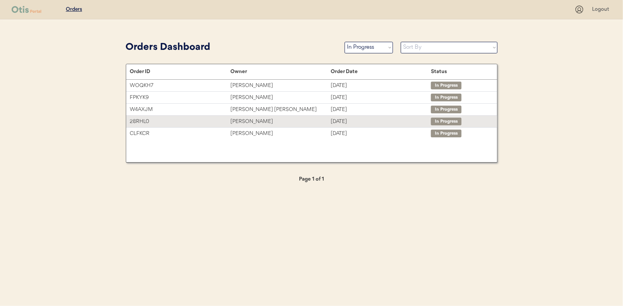
click at [235, 120] on div "[PERSON_NAME]" at bounding box center [280, 121] width 100 height 9
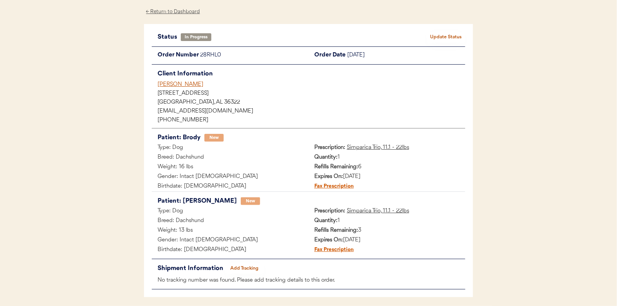
scroll to position [60, 0]
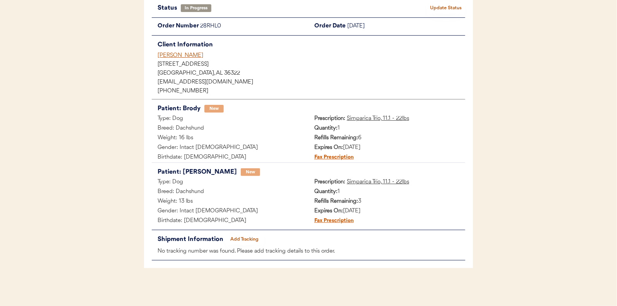
click at [245, 236] on button "Add Tracking" at bounding box center [244, 239] width 39 height 11
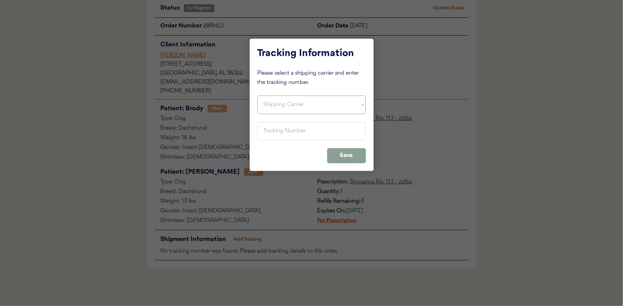
drag, startPoint x: 276, startPoint y: 107, endPoint x: 276, endPoint y: 111, distance: 4.3
click at [276, 107] on select "Shipping Carrier FedEx FedEx Ground Economy UPS USPS" at bounding box center [311, 105] width 108 height 19
select select ""usps""
click at [257, 96] on select "Shipping Carrier FedEx FedEx Ground Economy UPS USPS" at bounding box center [311, 105] width 108 height 19
click at [270, 131] on input "input" at bounding box center [311, 131] width 108 height 19
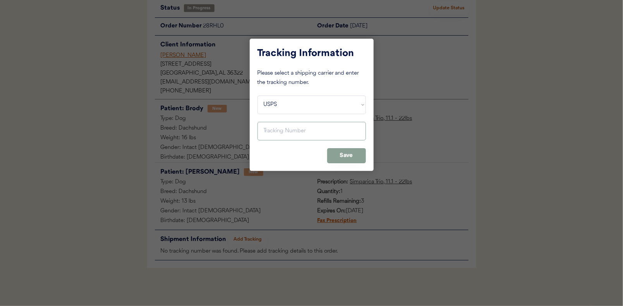
paste input "9400150105798036717171"
type input "9400150105798036717171"
click at [342, 154] on button "Save" at bounding box center [346, 155] width 39 height 15
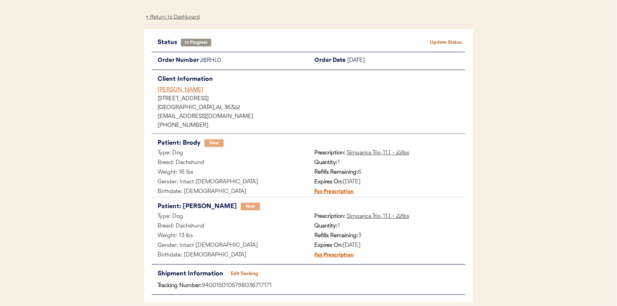
scroll to position [0, 0]
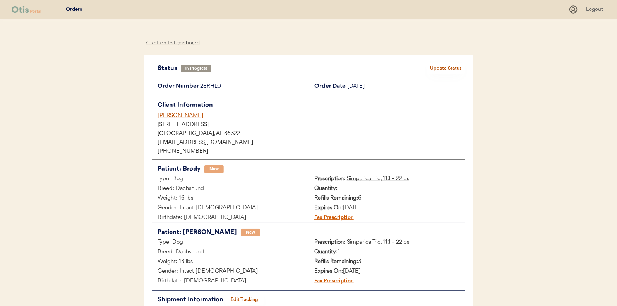
click at [447, 67] on button "Update Status" at bounding box center [446, 68] width 39 height 11
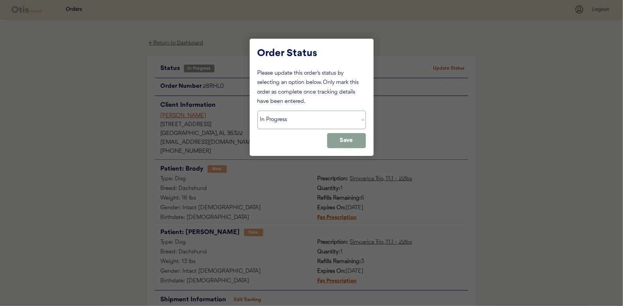
click at [281, 121] on select "Status On Hold New In Progress Complete Pending HW Consent Canceled" at bounding box center [311, 120] width 108 height 19
select select ""complete""
click at [257, 111] on select "Status On Hold New In Progress Complete Pending HW Consent Canceled" at bounding box center [311, 120] width 108 height 19
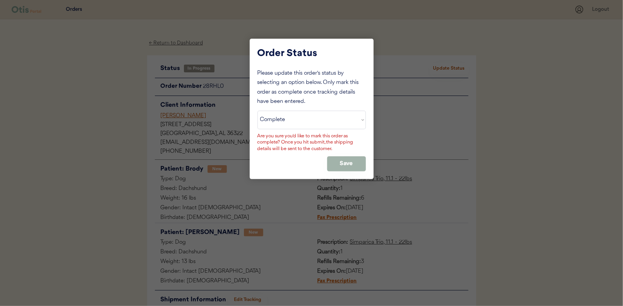
click at [349, 163] on button "Save" at bounding box center [346, 163] width 39 height 15
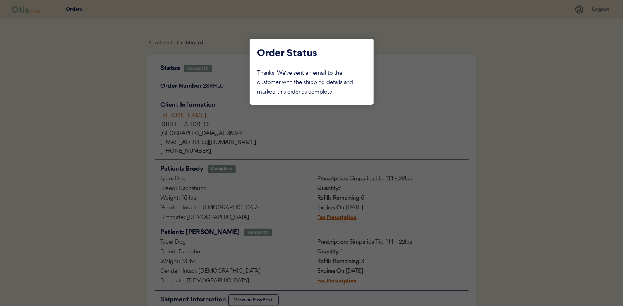
click at [92, 105] on div at bounding box center [311, 153] width 623 height 306
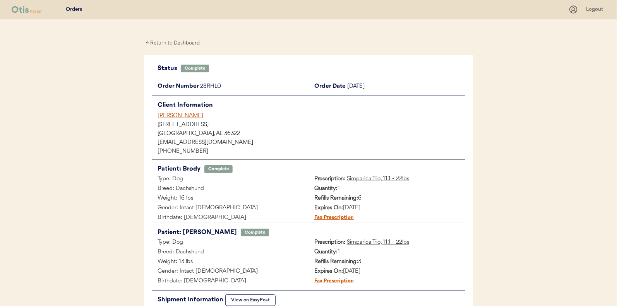
click at [166, 42] on div "← Return to Dashboard" at bounding box center [173, 43] width 58 height 9
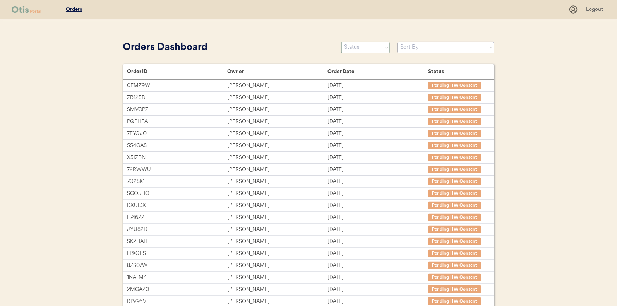
click at [344, 46] on select "Status On Hold New In Progress Complete Pending HW Consent Canceled" at bounding box center [365, 48] width 48 height 12
select select ""in_progress""
click at [341, 42] on select "Status On Hold New In Progress Complete Pending HW Consent Canceled" at bounding box center [365, 48] width 48 height 12
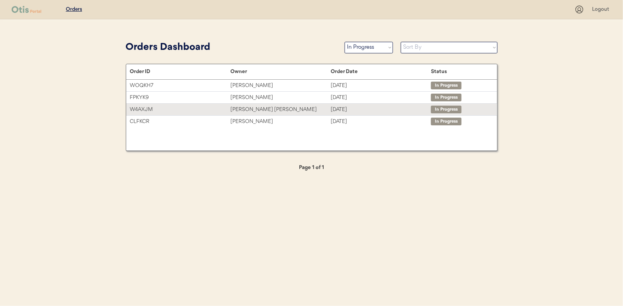
click at [240, 108] on div "[PERSON_NAME] [PERSON_NAME]" at bounding box center [280, 109] width 100 height 9
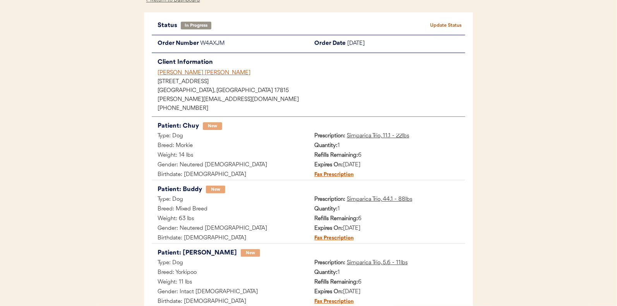
scroll to position [77, 0]
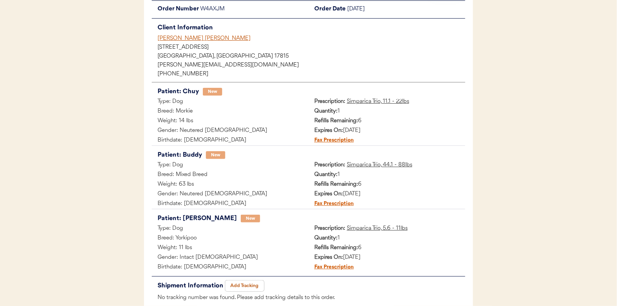
click at [249, 285] on button "Add Tracking" at bounding box center [244, 286] width 39 height 11
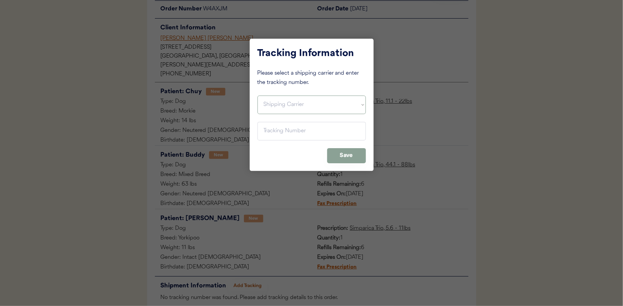
click at [270, 104] on select "Shipping Carrier FedEx FedEx Ground Economy UPS USPS" at bounding box center [311, 105] width 108 height 19
select select ""usps""
click at [257, 96] on select "Shipping Carrier FedEx FedEx Ground Economy UPS USPS" at bounding box center [311, 105] width 108 height 19
click at [268, 132] on input "input" at bounding box center [311, 131] width 108 height 19
paste input "9400150105799036686412"
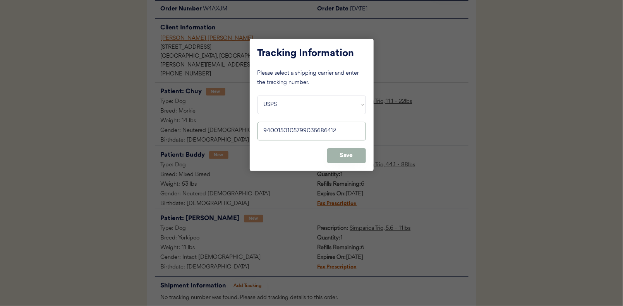
type input "9400150105799036686412"
click at [356, 150] on button "Save" at bounding box center [346, 155] width 39 height 15
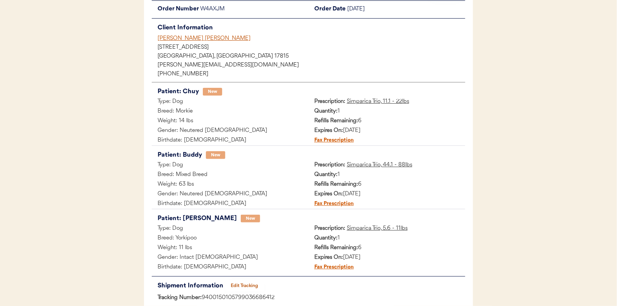
scroll to position [0, 0]
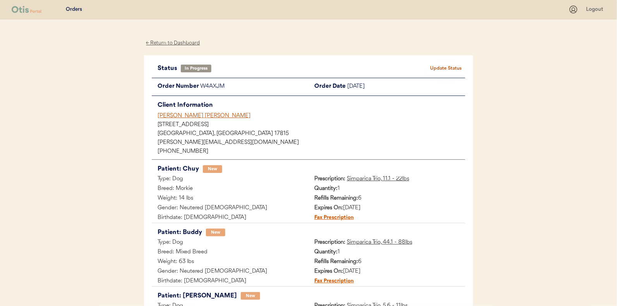
click at [445, 69] on button "Update Status" at bounding box center [446, 68] width 39 height 11
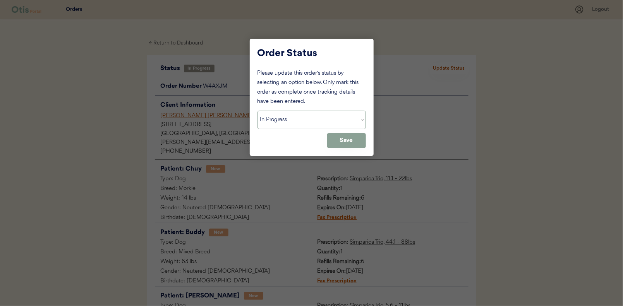
click at [281, 122] on select "Status On Hold New In Progress Complete Pending HW Consent Canceled" at bounding box center [311, 120] width 108 height 19
select select ""complete""
click at [257, 111] on select "Status On Hold New In Progress Complete Pending HW Consent Canceled" at bounding box center [311, 120] width 108 height 19
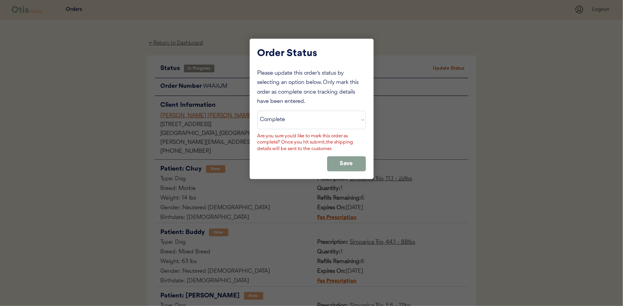
click at [354, 155] on div "Please update this order's status by selecting an option below. Only mark this …" at bounding box center [311, 120] width 108 height 103
click at [347, 161] on button "Save" at bounding box center [346, 163] width 39 height 15
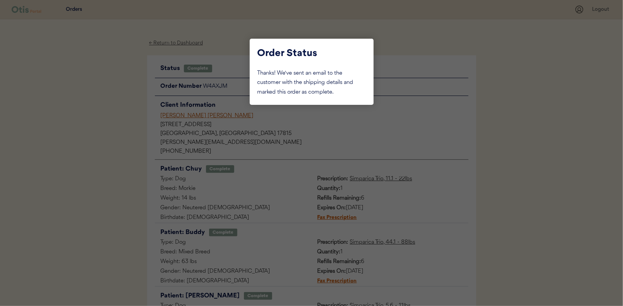
drag, startPoint x: 109, startPoint y: 82, endPoint x: 164, endPoint y: 43, distance: 67.8
click at [112, 79] on div at bounding box center [311, 153] width 623 height 306
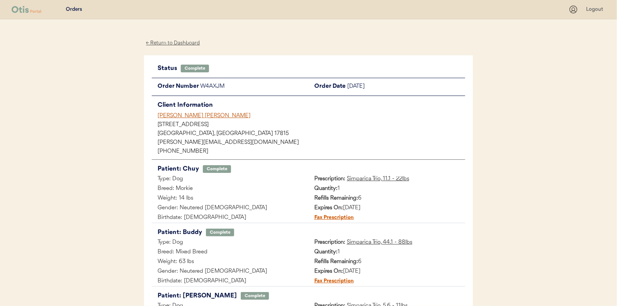
click at [165, 42] on div "← Return to Dashboard" at bounding box center [173, 43] width 58 height 9
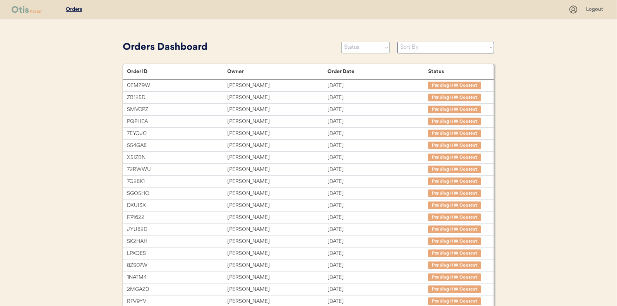
click at [352, 48] on select "Status On Hold New In Progress Complete Pending HW Consent Canceled" at bounding box center [365, 48] width 48 height 12
click at [341, 42] on select "Status On Hold New In Progress Complete Pending HW Consent Canceled" at bounding box center [365, 48] width 48 height 12
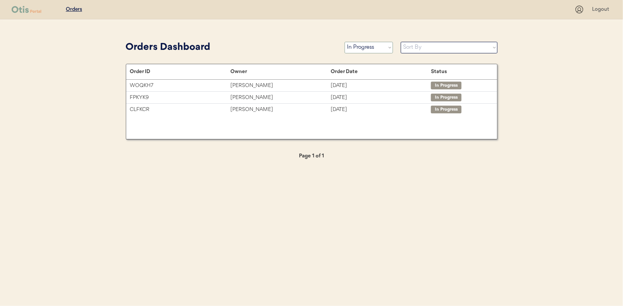
click at [357, 46] on select "Status On Hold New In Progress Complete Pending HW Consent Canceled" at bounding box center [369, 48] width 48 height 12
click at [345, 42] on select "Status On Hold New In Progress Complete Pending HW Consent Canceled" at bounding box center [369, 48] width 48 height 12
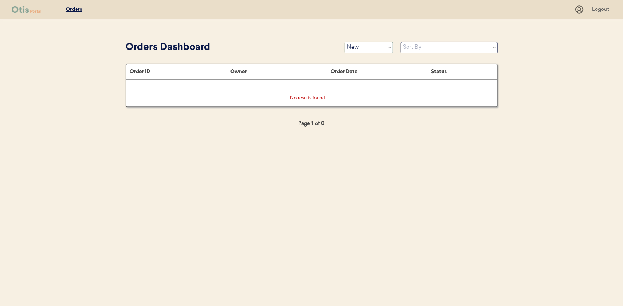
drag, startPoint x: 360, startPoint y: 43, endPoint x: 353, endPoint y: 44, distance: 7.0
click at [360, 43] on select "Status On Hold New In Progress Complete Pending HW Consent Canceled" at bounding box center [369, 48] width 48 height 12
select select ""in_progress""
click at [345, 42] on select "Status On Hold New In Progress Complete Pending HW Consent Canceled" at bounding box center [369, 48] width 48 height 12
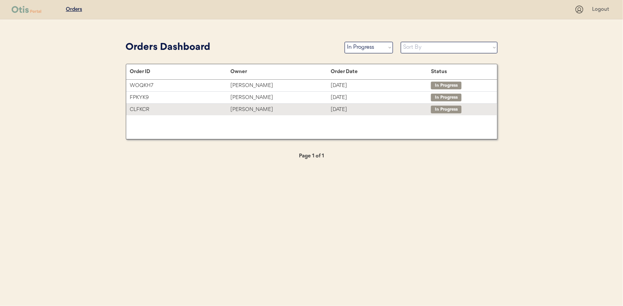
click at [248, 110] on div "[PERSON_NAME]" at bounding box center [280, 109] width 100 height 9
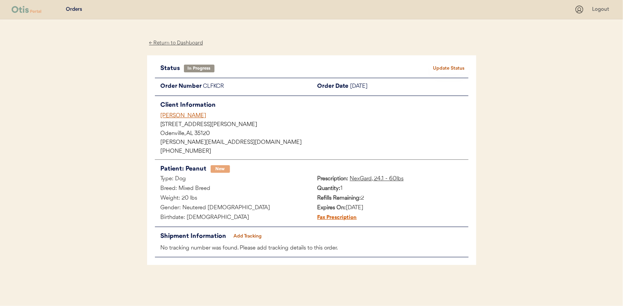
click at [259, 232] on button "Add Tracking" at bounding box center [247, 236] width 39 height 11
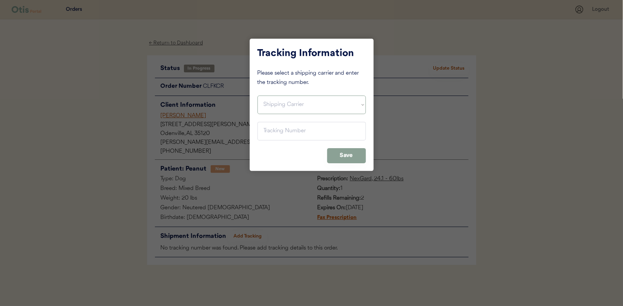
click at [269, 107] on select "Shipping Carrier FedEx FedEx Ground Economy UPS USPS" at bounding box center [311, 105] width 108 height 19
select select ""ups""
click at [257, 96] on select "Shipping Carrier FedEx FedEx Ground Economy UPS USPS" at bounding box center [311, 105] width 108 height 19
click at [273, 130] on input "input" at bounding box center [311, 131] width 108 height 19
paste input "1Z16X77E0209787598"
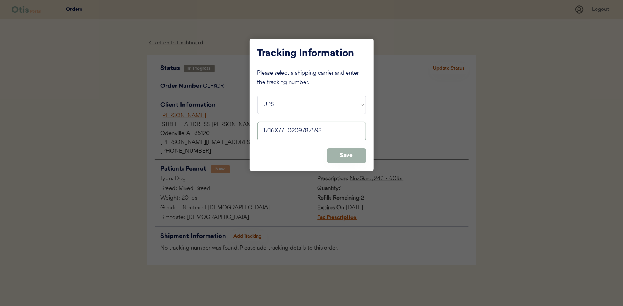
type input "1Z16X77E0209787598"
click at [349, 158] on button "Save" at bounding box center [346, 155] width 39 height 15
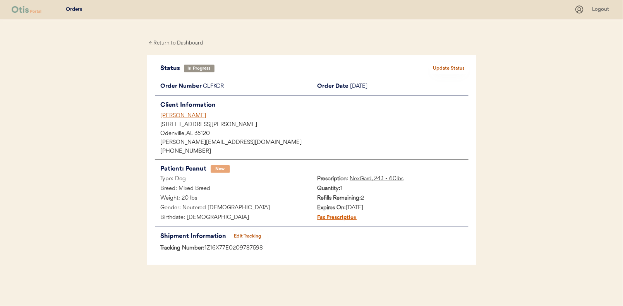
click at [448, 67] on button "Update Status" at bounding box center [449, 68] width 39 height 11
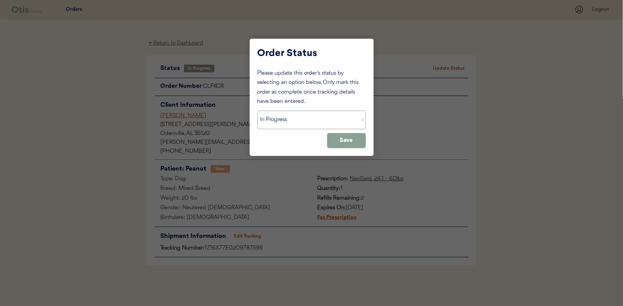
click at [272, 122] on select "Status On Hold New In Progress Complete Pending HW Consent Canceled" at bounding box center [311, 120] width 108 height 19
select select ""complete""
click at [257, 111] on select "Status On Hold New In Progress Complete Pending HW Consent Canceled" at bounding box center [311, 120] width 108 height 19
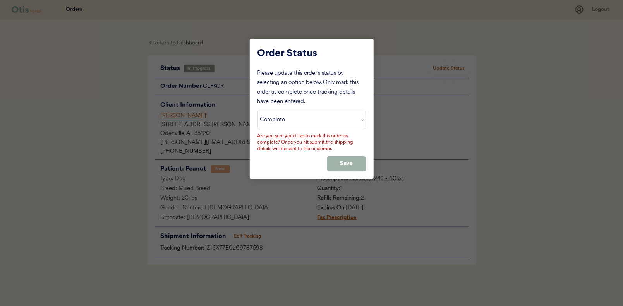
click at [338, 160] on button "Save" at bounding box center [346, 163] width 39 height 15
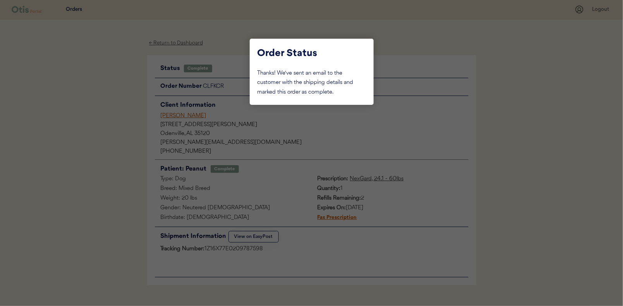
click at [118, 86] on div at bounding box center [311, 153] width 623 height 306
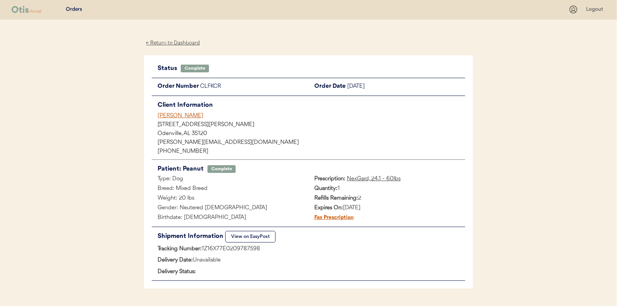
click at [168, 45] on div "← Return to Dashboard" at bounding box center [173, 43] width 58 height 9
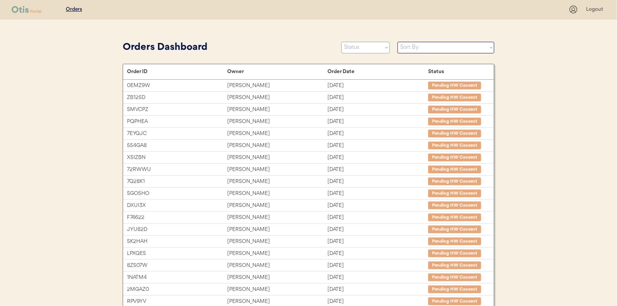
click at [353, 45] on select "Status On Hold New In Progress Complete Pending HW Consent Canceled" at bounding box center [365, 48] width 48 height 12
click at [341, 42] on select "Status On Hold New In Progress Complete Pending HW Consent Canceled" at bounding box center [365, 48] width 48 height 12
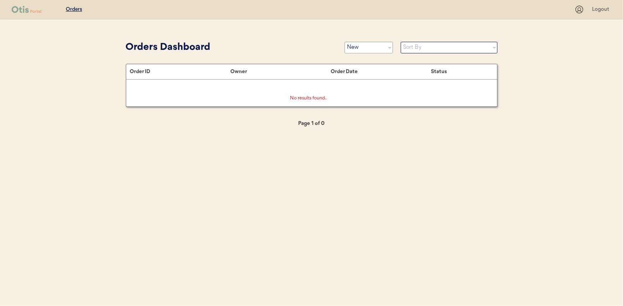
click at [363, 47] on select "Status On Hold New In Progress Complete Pending HW Consent Canceled" at bounding box center [369, 48] width 48 height 12
click at [345, 42] on select "Status On Hold New In Progress Complete Pending HW Consent Canceled" at bounding box center [369, 48] width 48 height 12
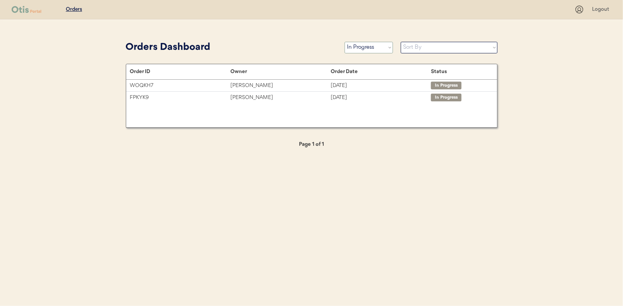
click at [374, 47] on select "Status On Hold New In Progress Complete Pending HW Consent Canceled" at bounding box center [369, 48] width 48 height 12
click at [345, 42] on select "Status On Hold New In Progress Complete Pending HW Consent Canceled" at bounding box center [369, 48] width 48 height 12
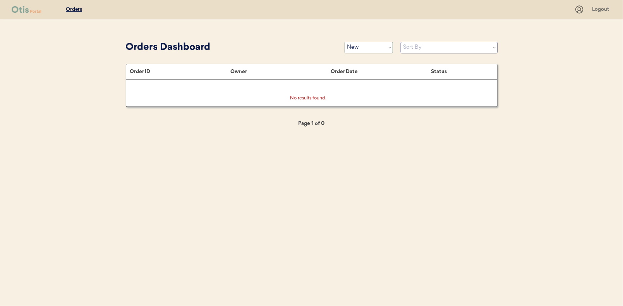
click at [358, 47] on select "Status On Hold New In Progress Complete Pending HW Consent Canceled" at bounding box center [369, 48] width 48 height 12
click at [345, 42] on select "Status On Hold New In Progress Complete Pending HW Consent Canceled" at bounding box center [369, 48] width 48 height 12
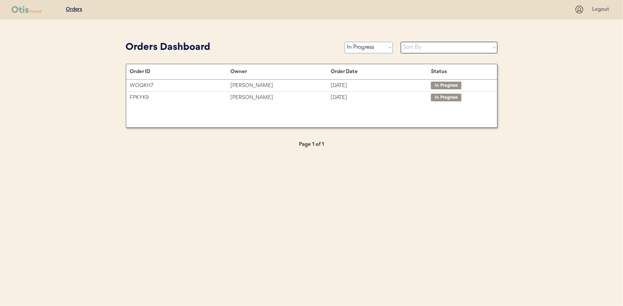
click at [355, 47] on select "Status On Hold New In Progress Complete Pending HW Consent Canceled" at bounding box center [369, 48] width 48 height 12
click at [345, 42] on select "Status On Hold New In Progress Complete Pending HW Consent Canceled" at bounding box center [369, 48] width 48 height 12
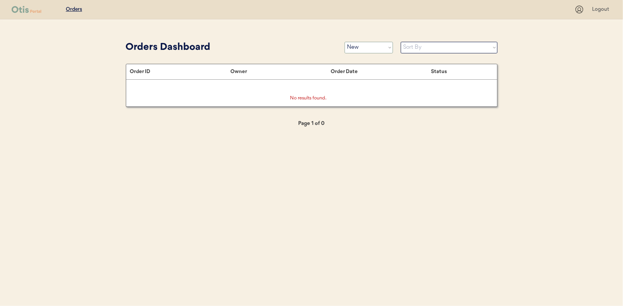
click at [366, 51] on select "Status On Hold New In Progress Complete Pending HW Consent Canceled" at bounding box center [369, 48] width 48 height 12
select select ""in_progress""
click at [345, 42] on select "Status On Hold New In Progress Complete Pending HW Consent Canceled" at bounding box center [369, 48] width 48 height 12
